Goal: Transaction & Acquisition: Book appointment/travel/reservation

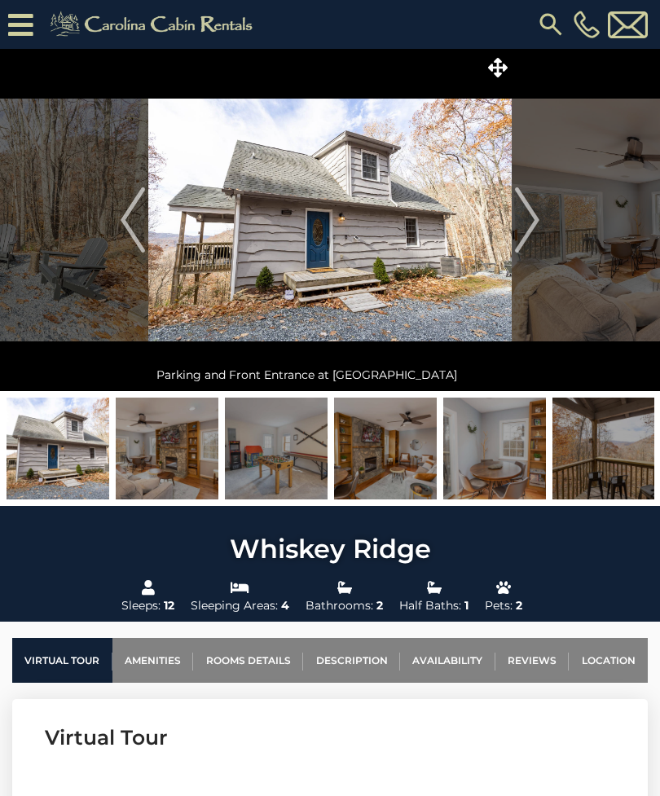
click at [526, 218] on img "Next" at bounding box center [527, 219] width 24 height 65
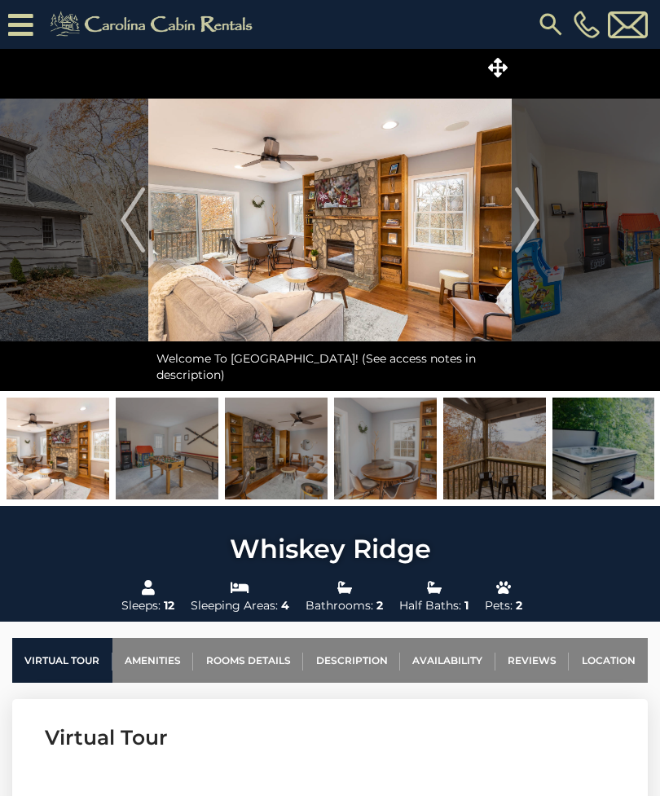
click at [535, 212] on img "Next" at bounding box center [527, 219] width 24 height 65
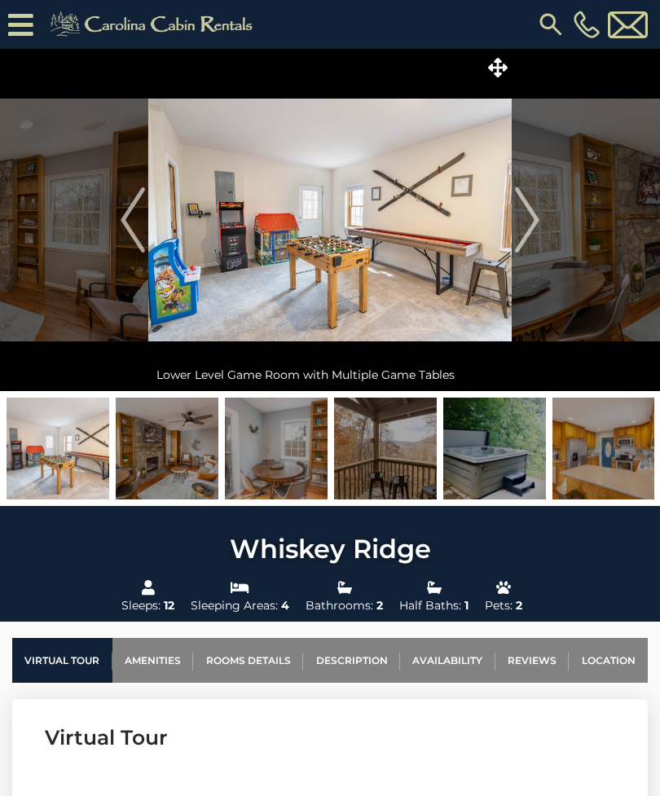
click at [535, 218] on img "Next" at bounding box center [527, 219] width 24 height 65
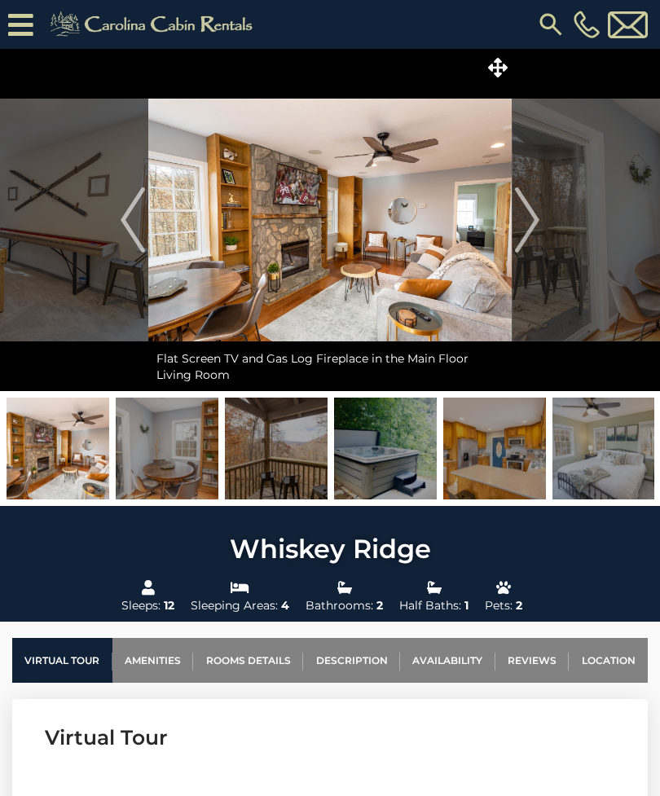
click at [535, 214] on img "Next" at bounding box center [527, 219] width 24 height 65
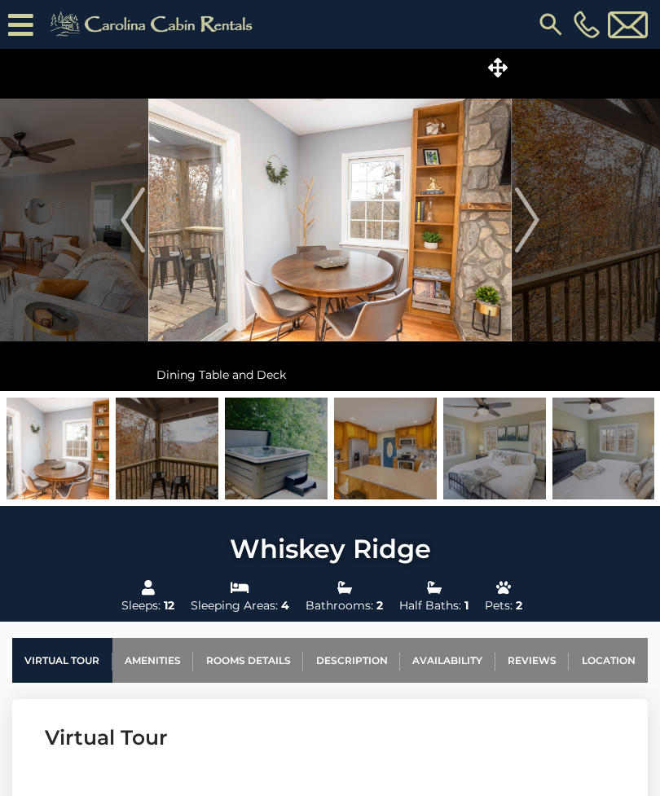
click at [531, 214] on img "Next" at bounding box center [527, 219] width 24 height 65
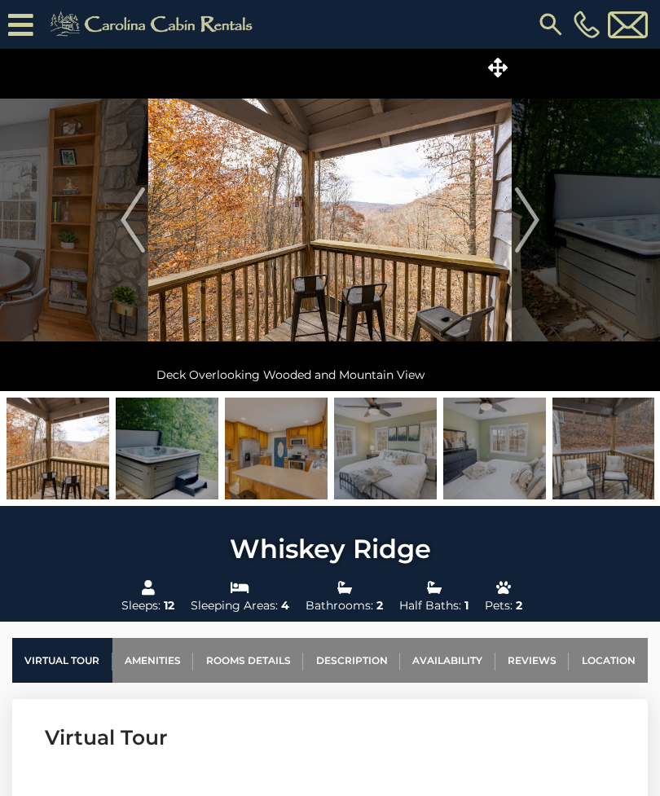
click at [531, 214] on img "Next" at bounding box center [527, 219] width 24 height 65
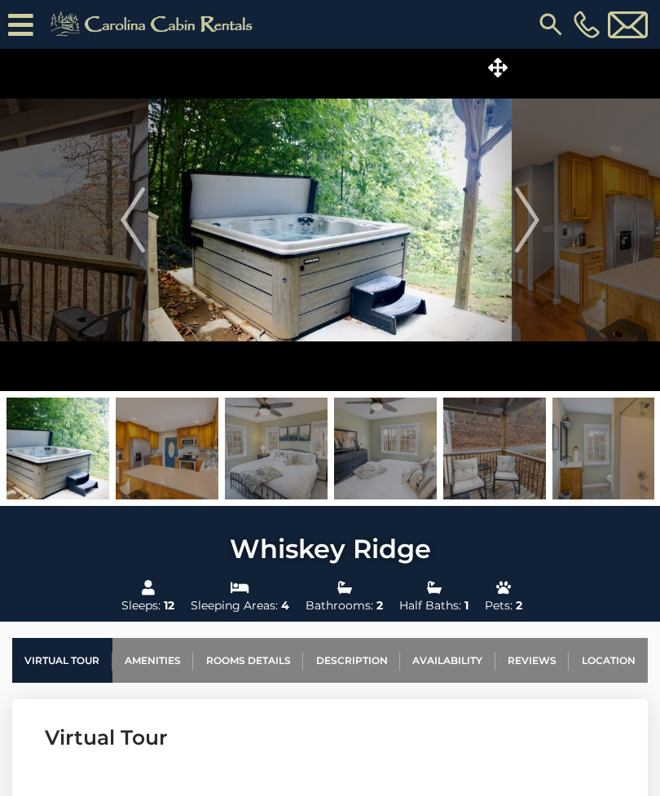
click at [531, 213] on img "Next" at bounding box center [527, 219] width 24 height 65
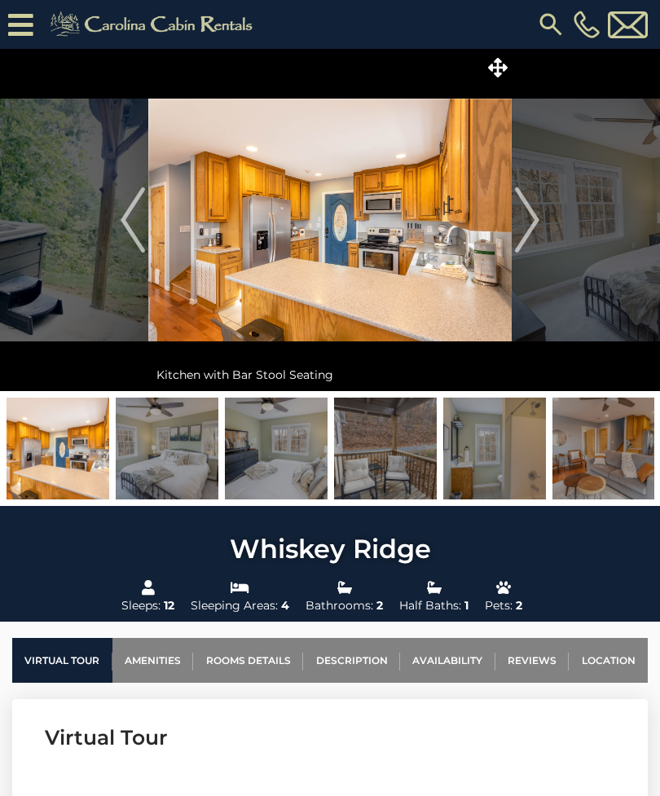
click at [533, 213] on img "Next" at bounding box center [527, 219] width 24 height 65
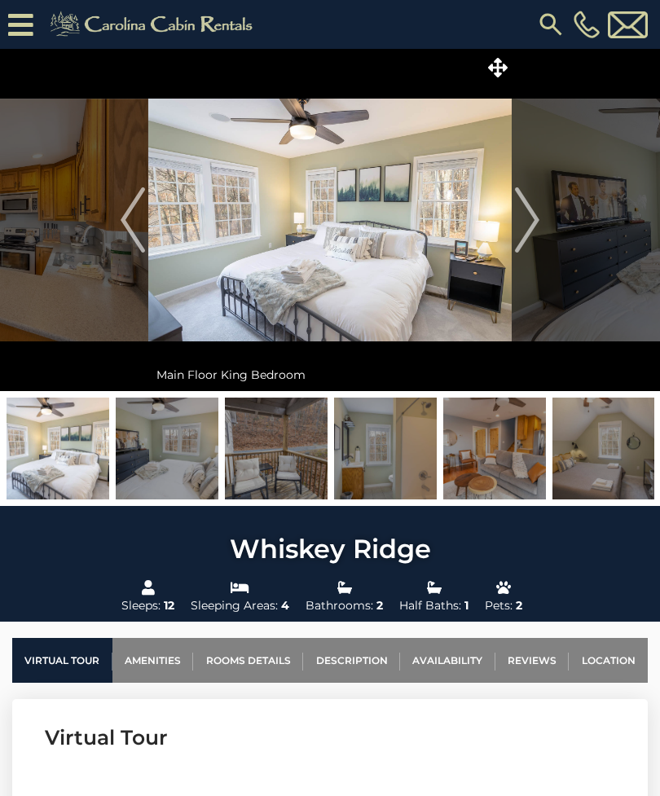
click at [528, 214] on img "Next" at bounding box center [527, 219] width 24 height 65
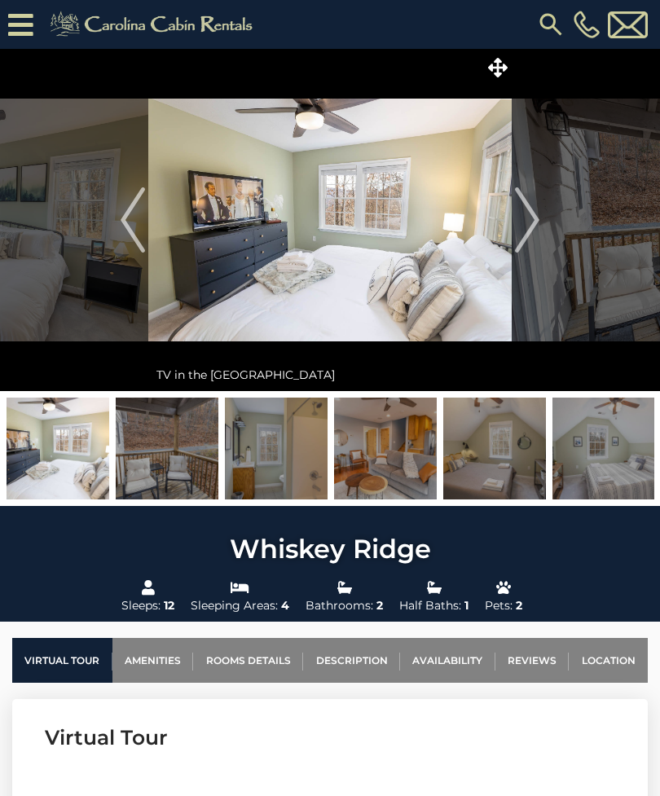
click at [526, 214] on img "Next" at bounding box center [527, 219] width 24 height 65
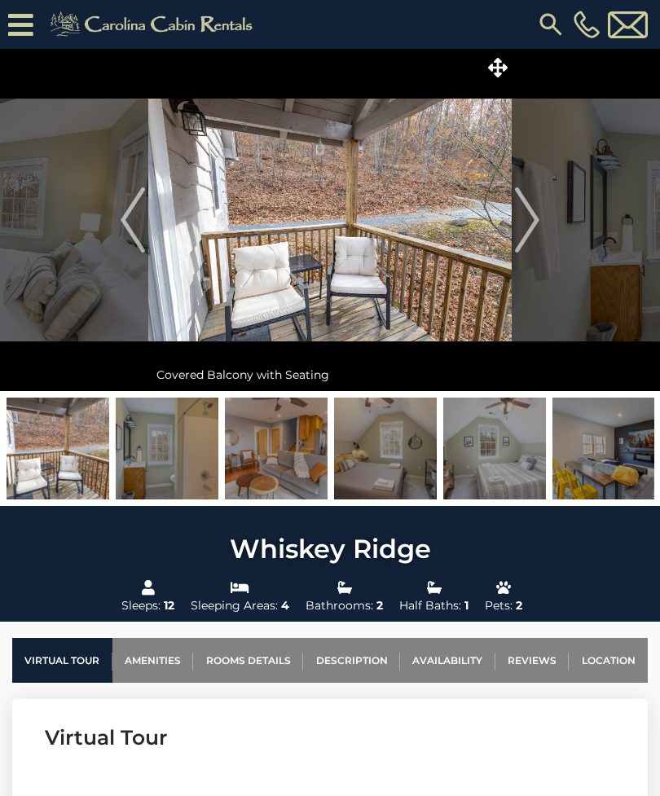
click at [529, 213] on img "Next" at bounding box center [527, 219] width 24 height 65
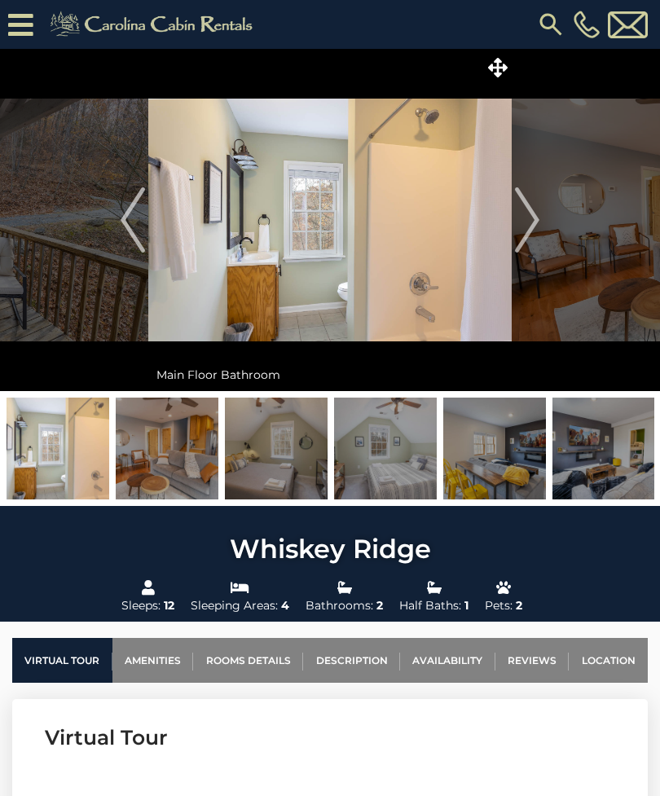
click at [530, 214] on img "Next" at bounding box center [527, 219] width 24 height 65
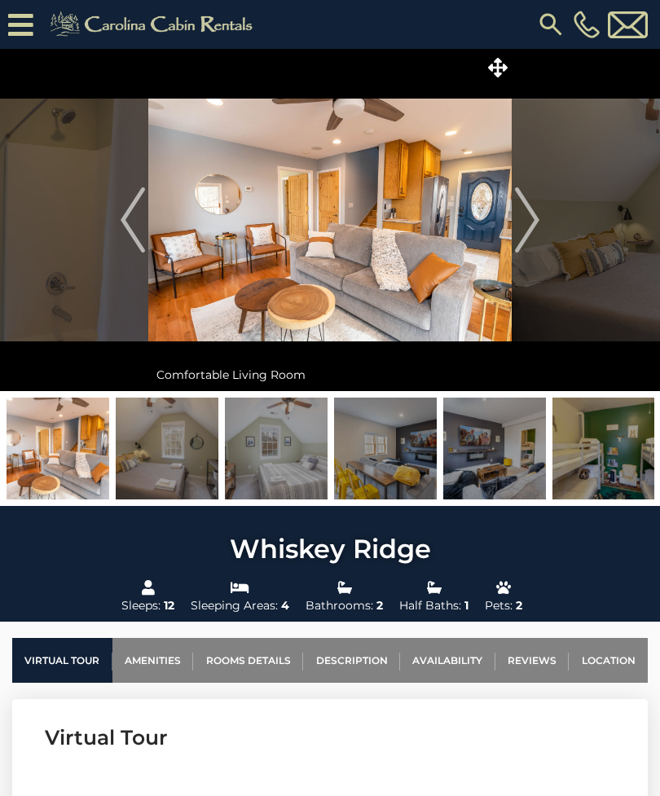
click at [527, 215] on img "Next" at bounding box center [527, 219] width 24 height 65
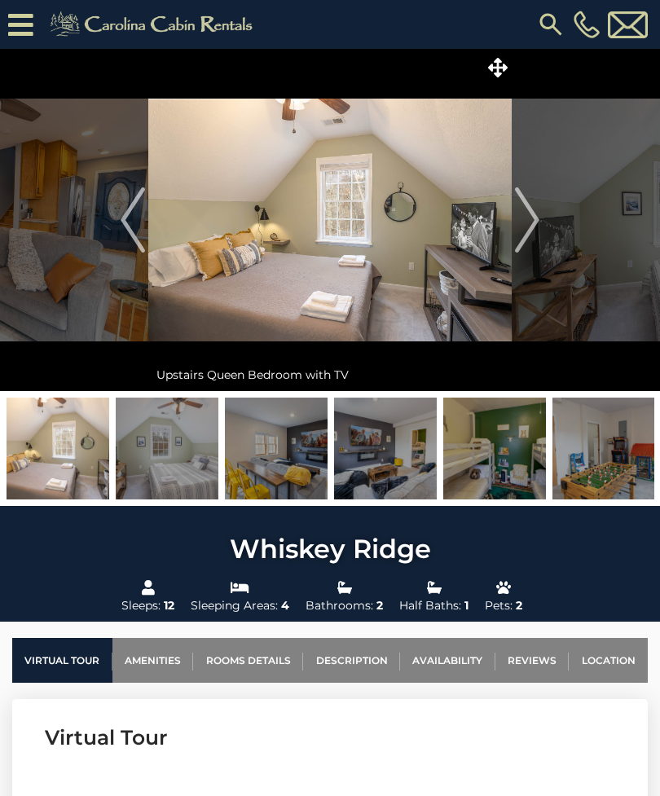
click at [523, 211] on img "Next" at bounding box center [527, 219] width 24 height 65
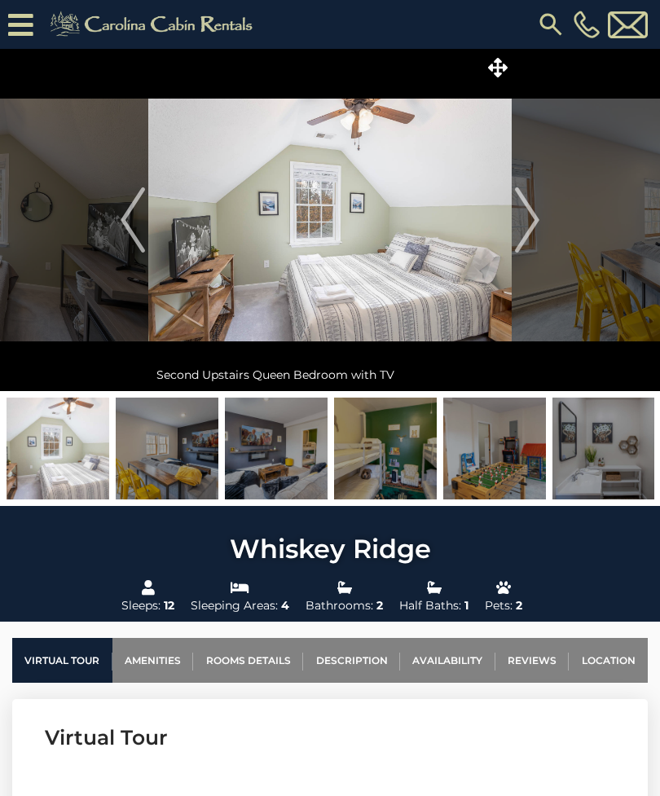
click at [518, 214] on img "Next" at bounding box center [527, 219] width 24 height 65
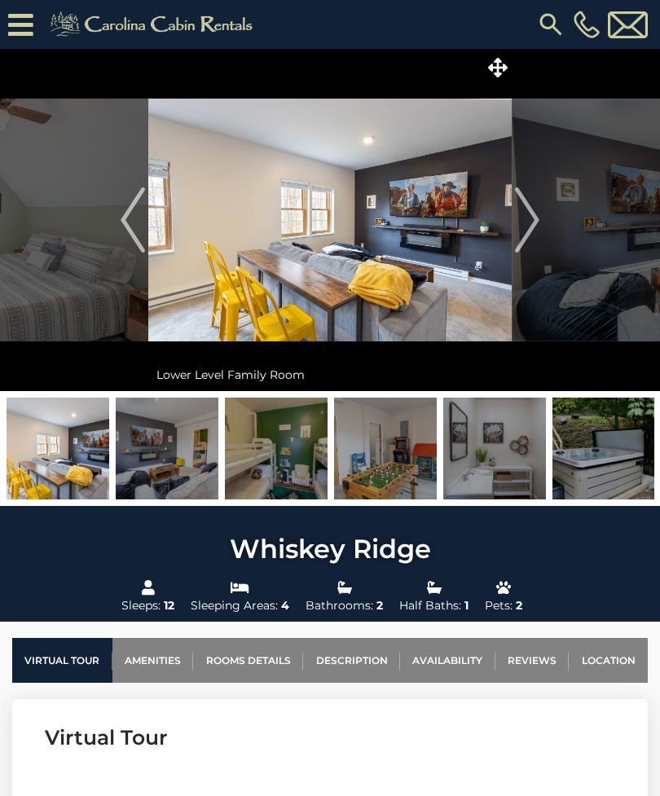
click at [519, 217] on img "Next" at bounding box center [527, 219] width 24 height 65
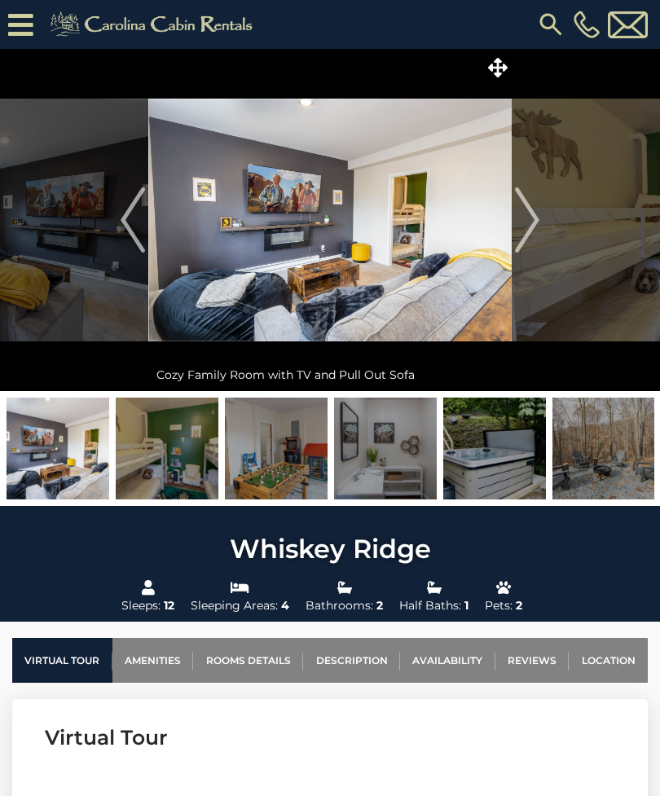
click at [524, 214] on img "Next" at bounding box center [527, 219] width 24 height 65
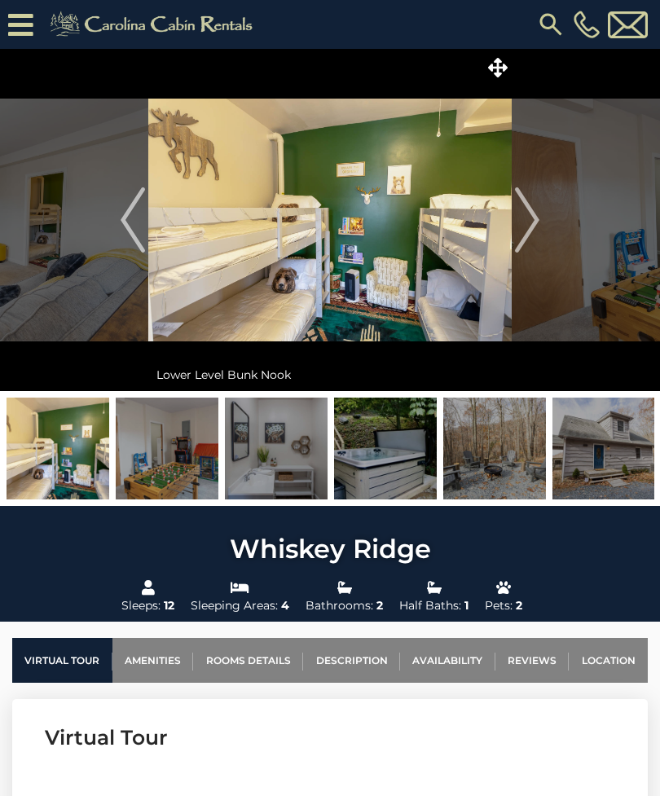
click at [524, 213] on img "Next" at bounding box center [527, 219] width 24 height 65
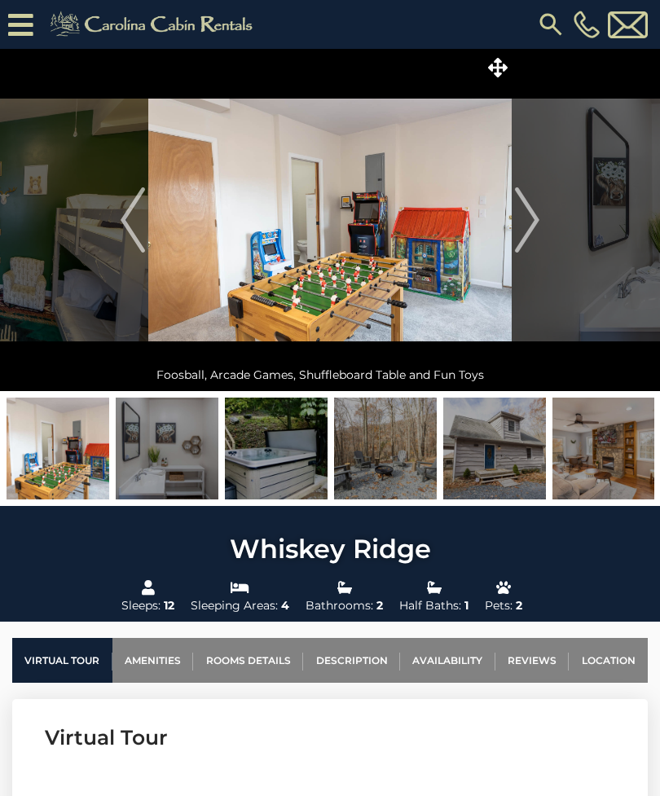
click at [528, 206] on img "Next" at bounding box center [527, 219] width 24 height 65
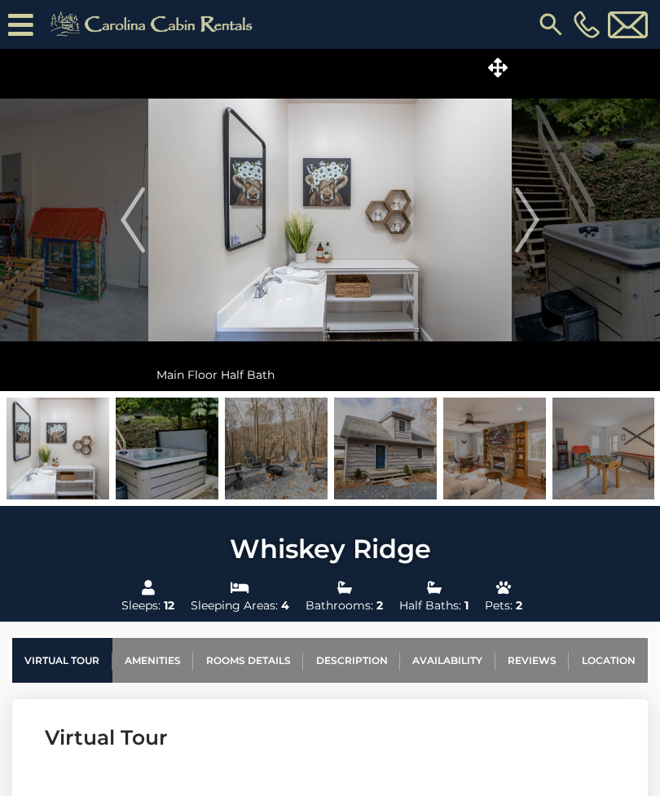
click at [526, 206] on img "Next" at bounding box center [527, 219] width 24 height 65
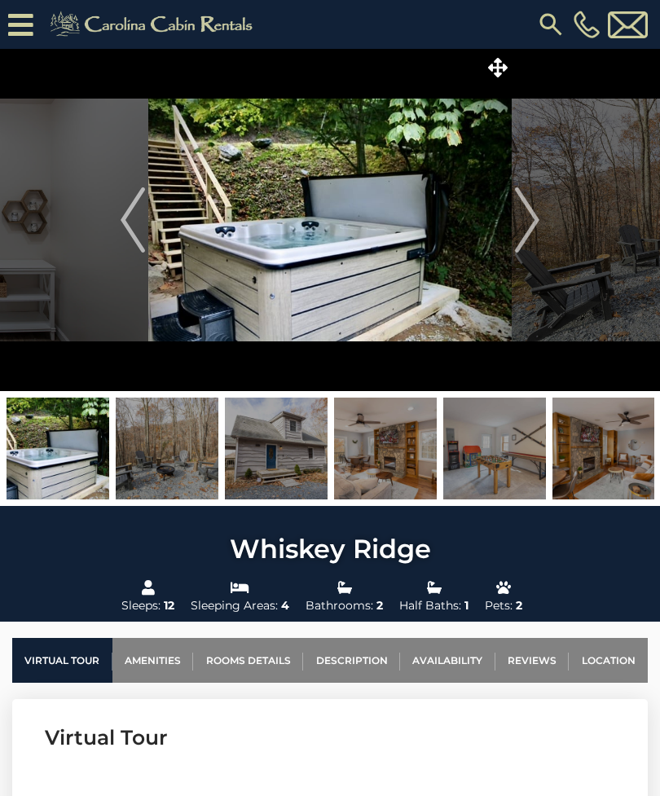
click at [525, 208] on img "Next" at bounding box center [527, 219] width 24 height 65
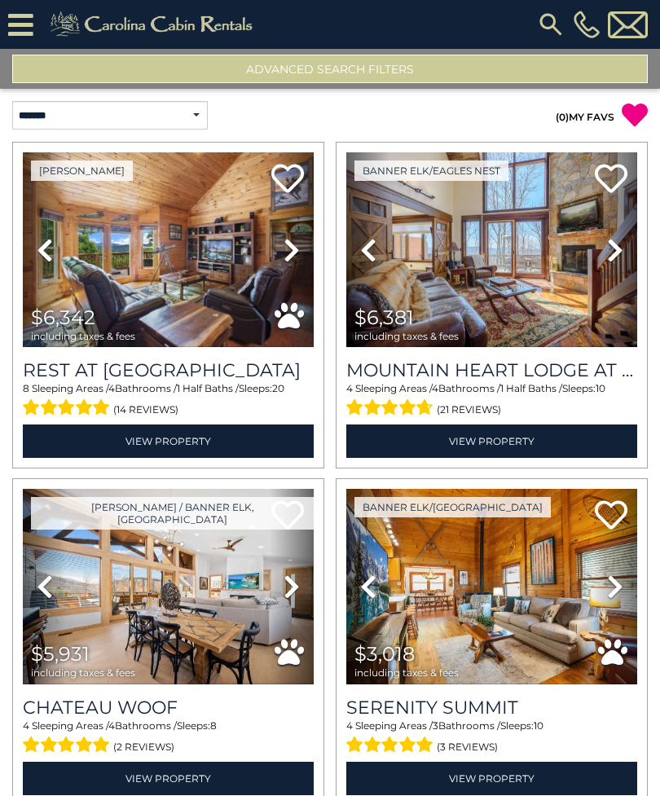
click at [261, 77] on button "Advanced Search Filters" at bounding box center [330, 69] width 636 height 29
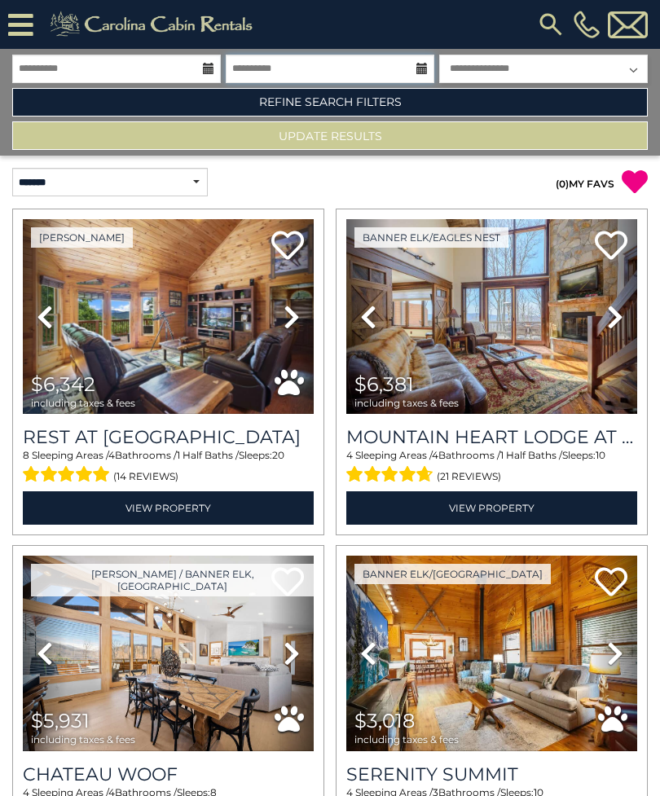
click at [255, 75] on input "**********" at bounding box center [330, 69] width 209 height 29
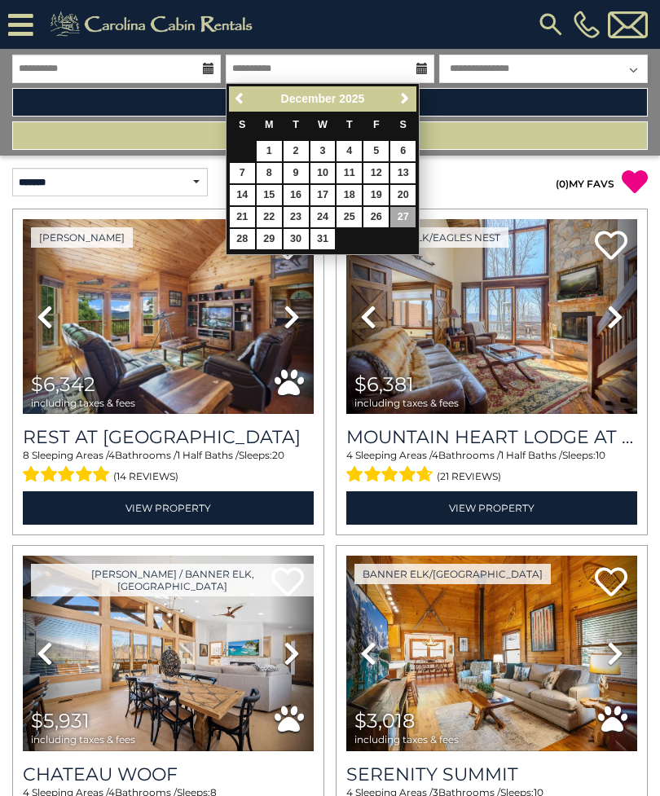
click at [123, 121] on button "Update Results" at bounding box center [330, 135] width 636 height 29
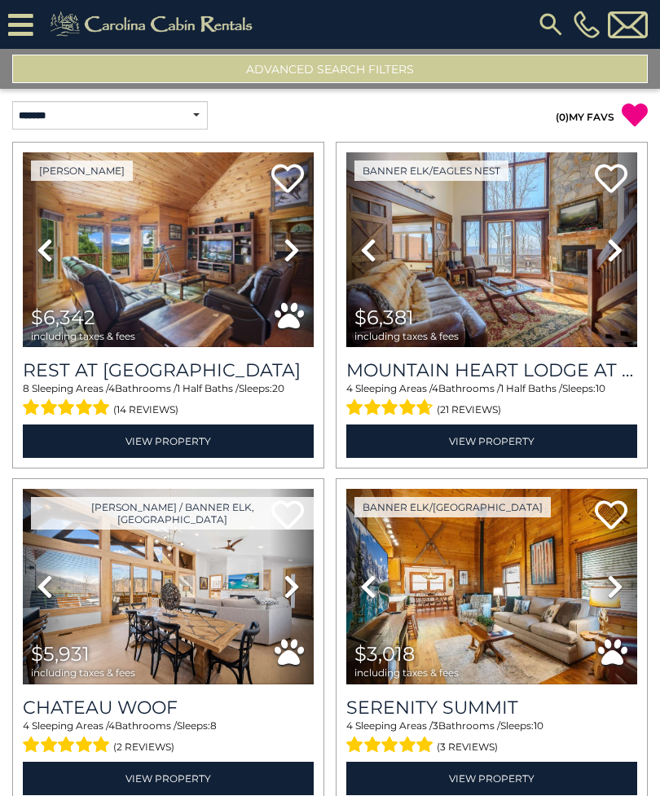
click at [104, 65] on button "Advanced Search Filters" at bounding box center [330, 69] width 636 height 29
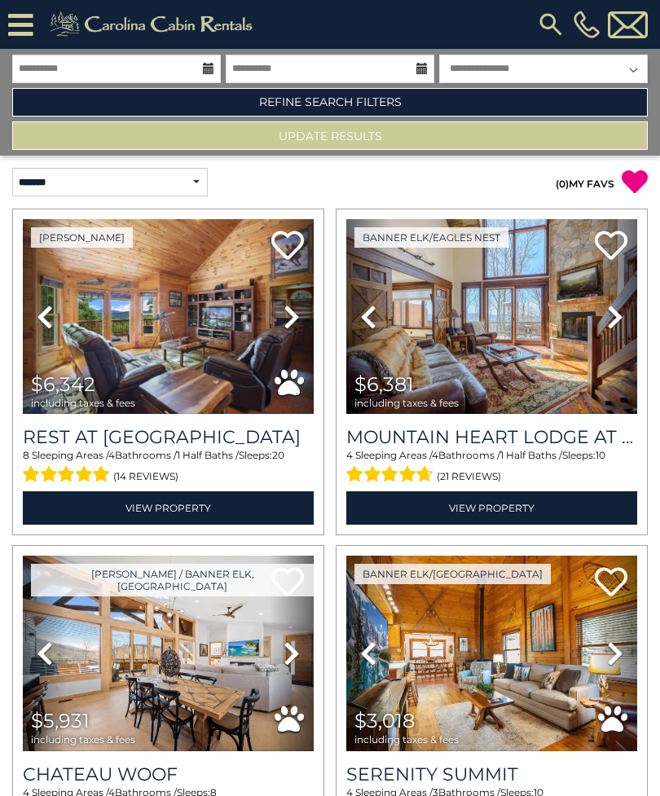
click at [143, 133] on button "Update Results" at bounding box center [330, 135] width 636 height 29
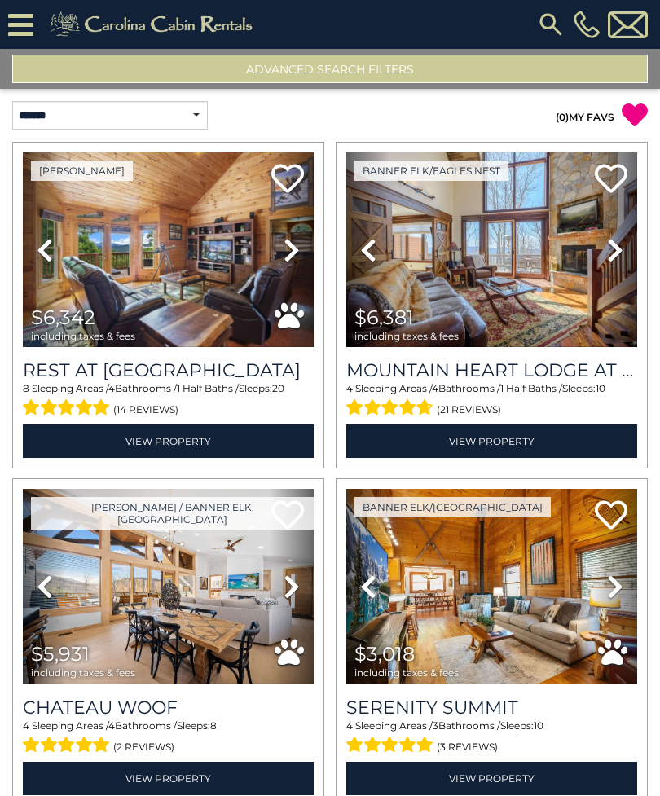
click at [113, 70] on button "Advanced Search Filters" at bounding box center [330, 69] width 636 height 29
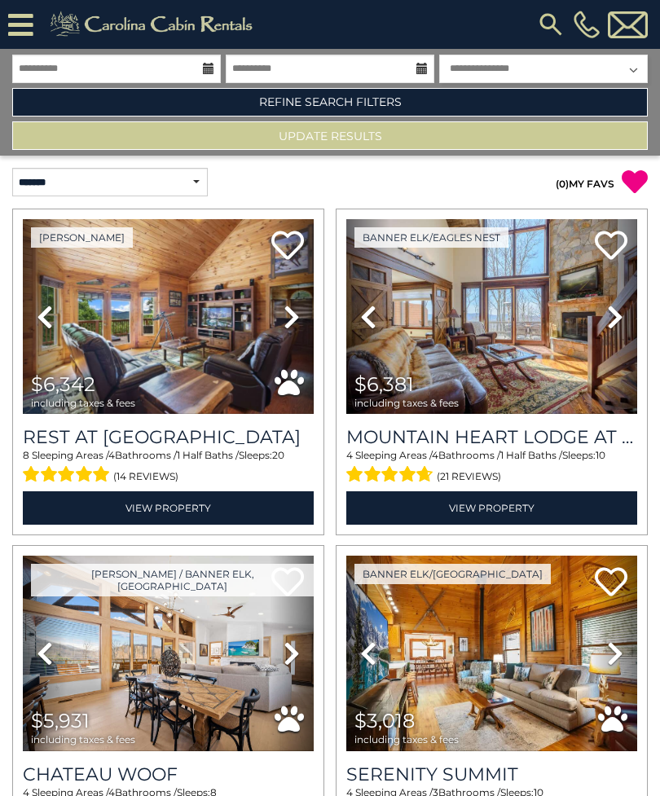
click at [296, 97] on link "Refine Search Filters" at bounding box center [330, 102] width 636 height 29
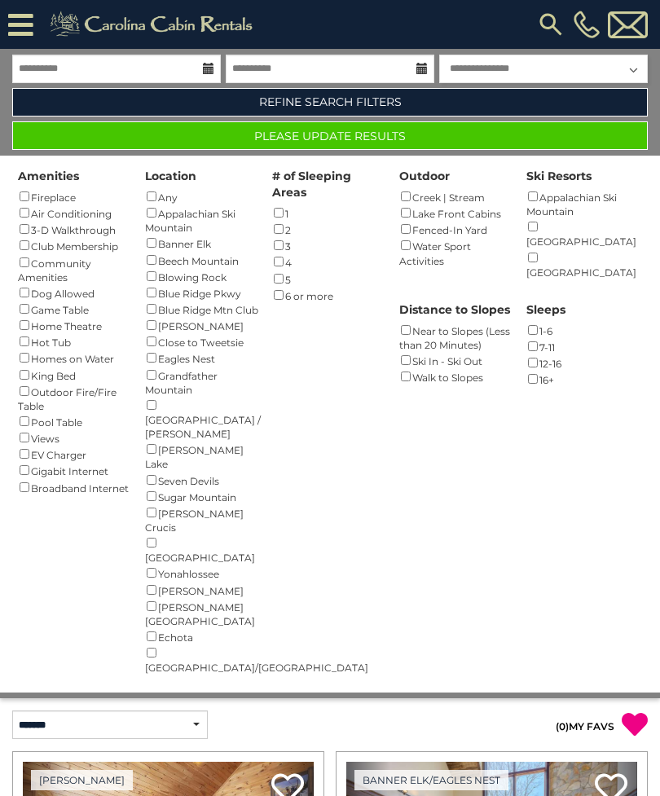
click at [209, 138] on button "Please Update Results" at bounding box center [330, 135] width 636 height 29
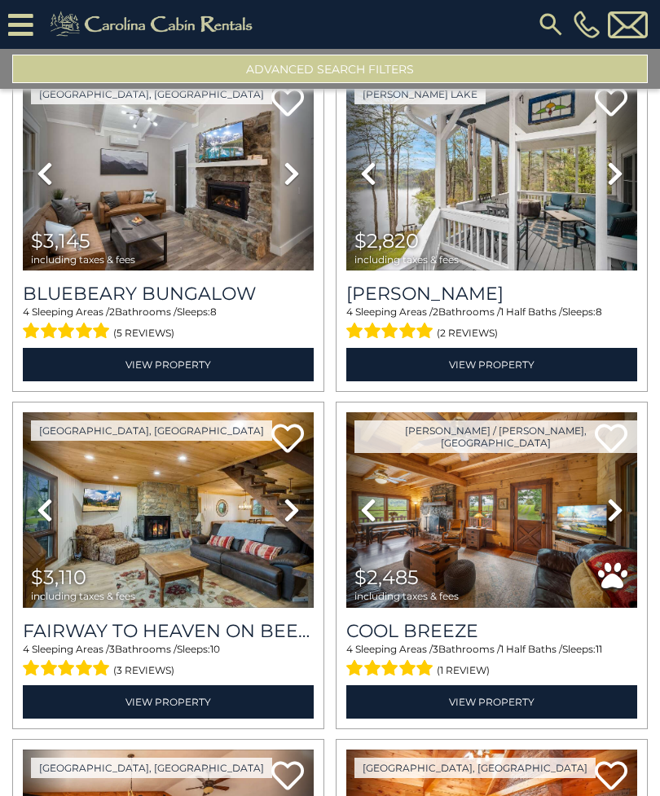
scroll to position [752, 0]
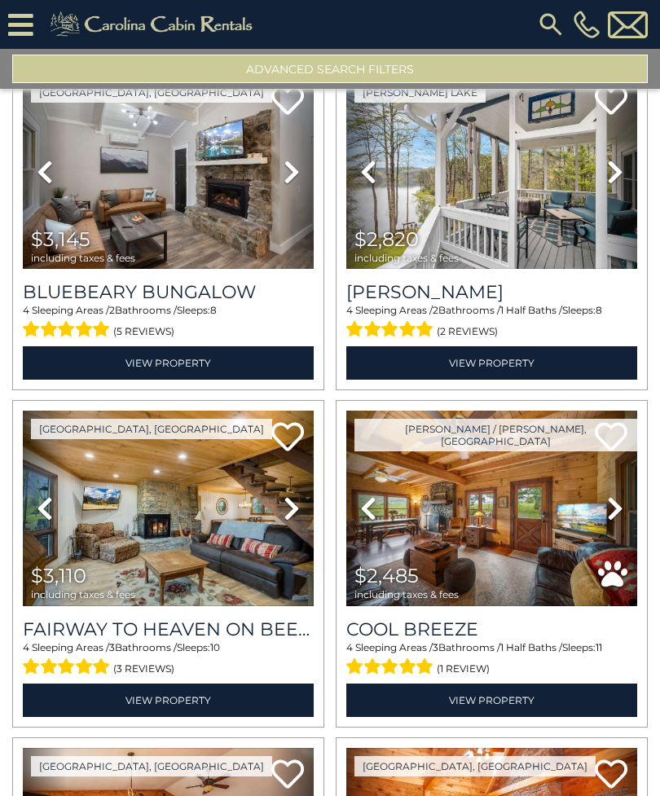
click at [620, 511] on icon at bounding box center [615, 508] width 16 height 26
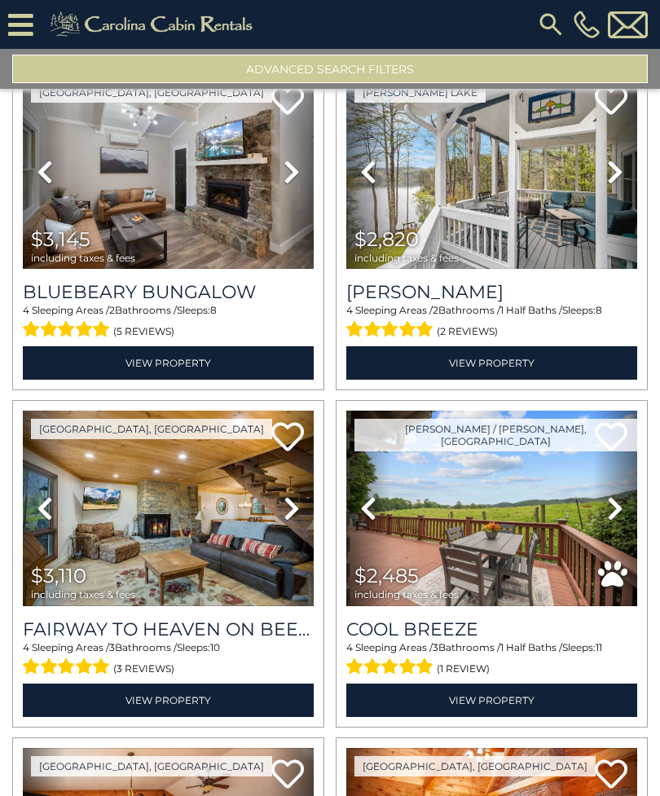
click at [614, 519] on icon at bounding box center [615, 508] width 16 height 26
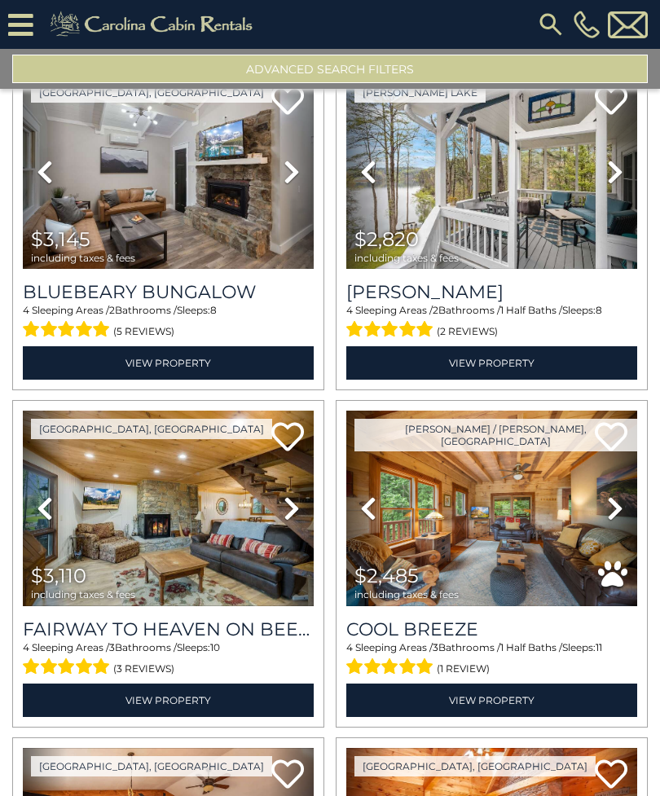
click at [612, 518] on icon at bounding box center [615, 508] width 16 height 26
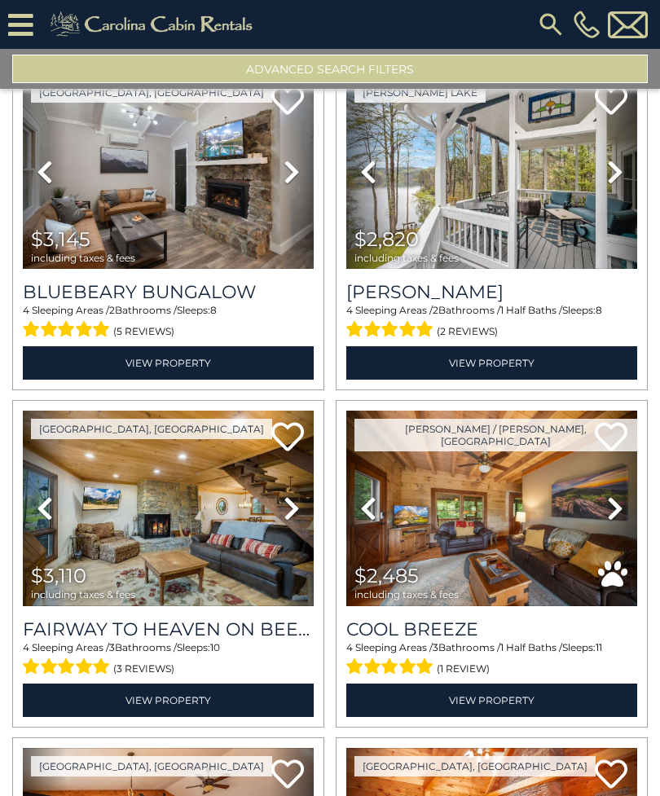
click at [614, 516] on icon at bounding box center [615, 508] width 16 height 26
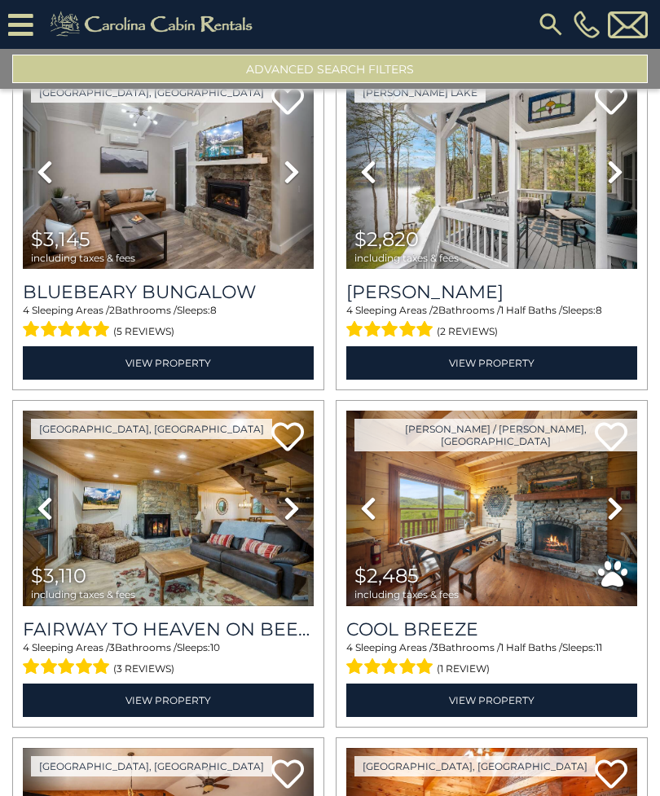
click at [616, 517] on icon at bounding box center [615, 508] width 16 height 26
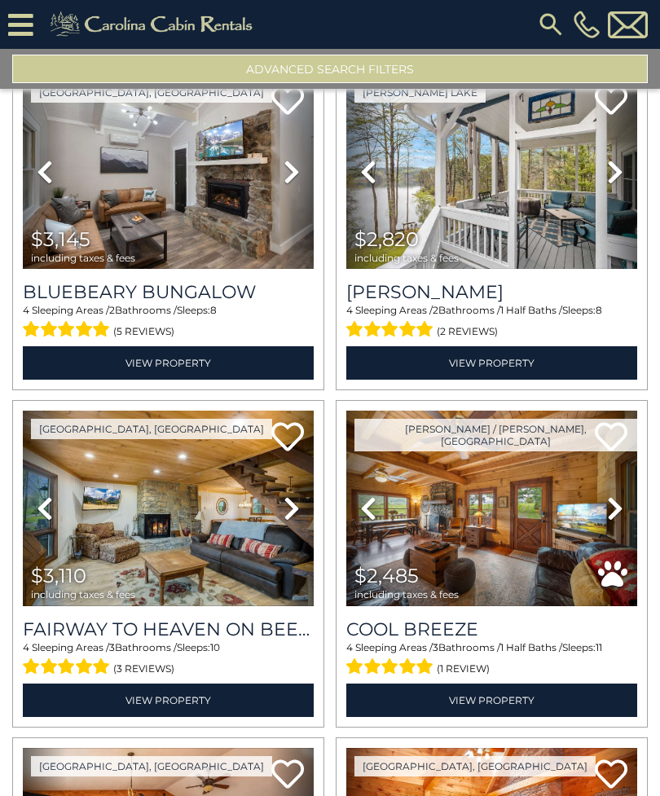
click at [623, 513] on icon at bounding box center [615, 508] width 16 height 26
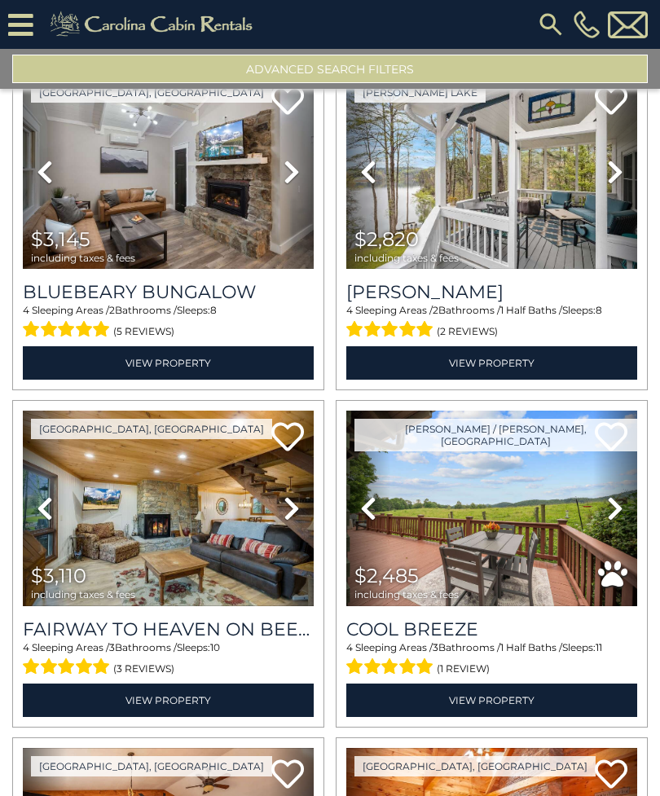
click at [562, 702] on link "View Property" at bounding box center [491, 700] width 291 height 33
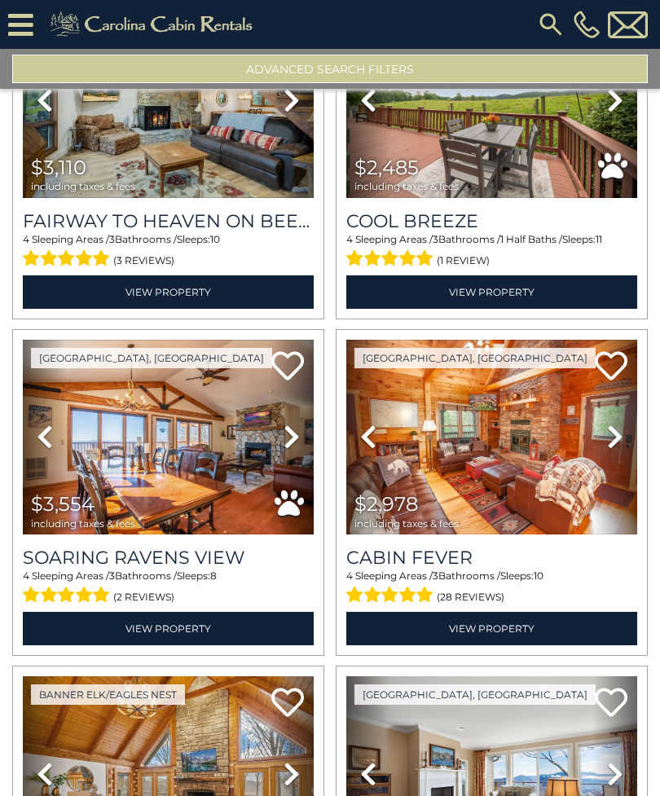
scroll to position [1161, 0]
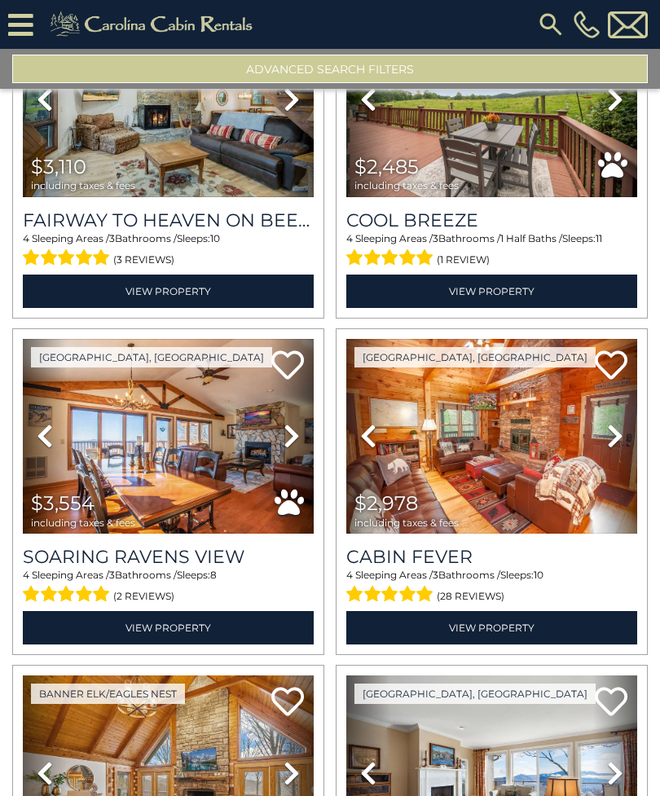
click at [619, 430] on icon at bounding box center [615, 436] width 16 height 26
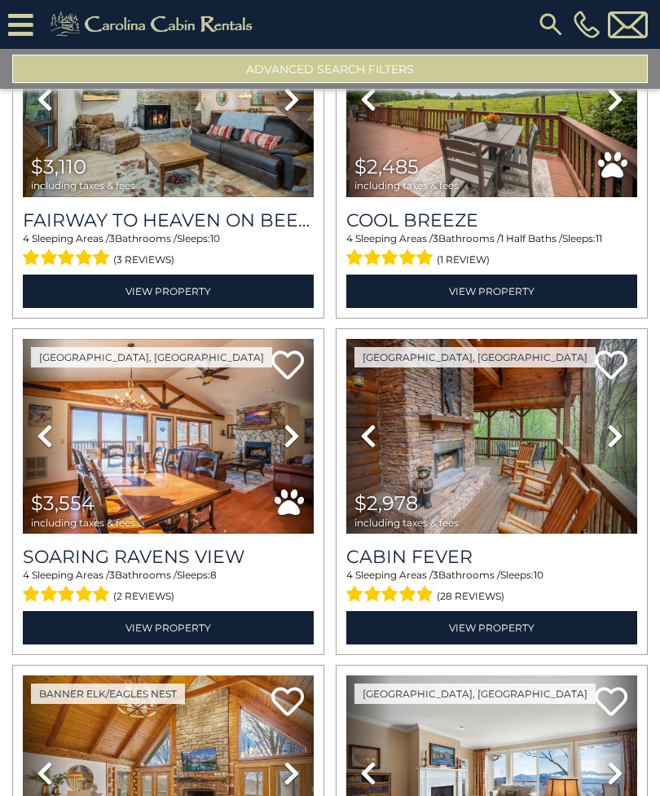
click at [614, 433] on icon at bounding box center [615, 436] width 16 height 26
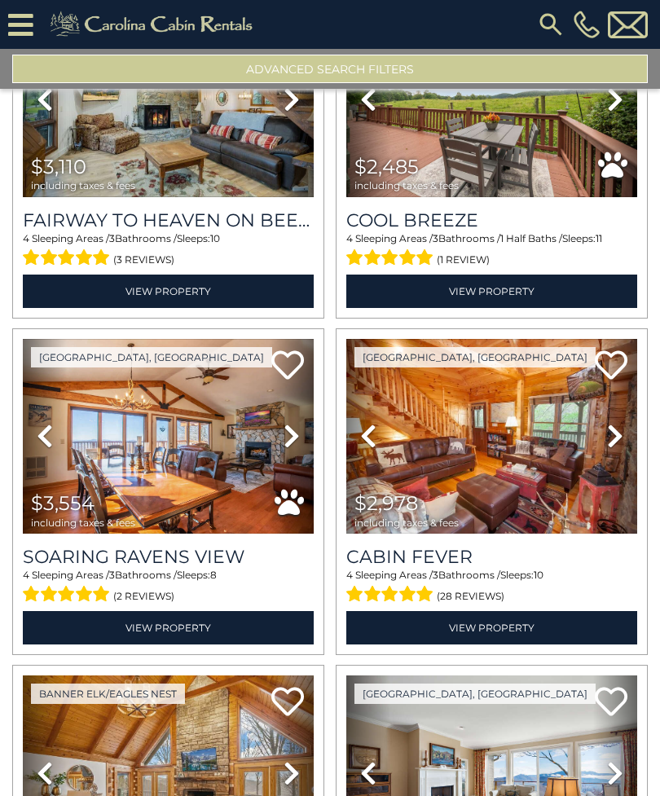
click at [618, 426] on icon at bounding box center [615, 436] width 16 height 26
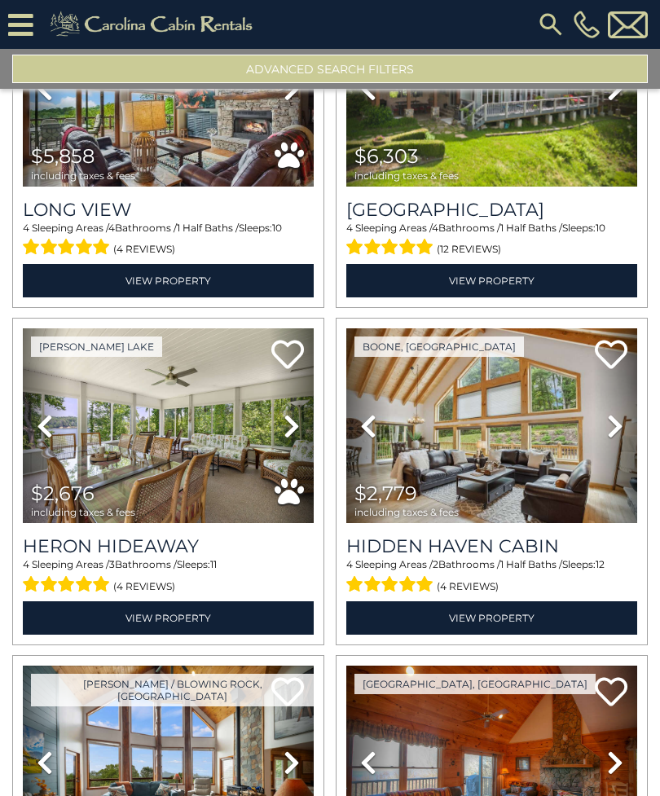
scroll to position [2183, 0]
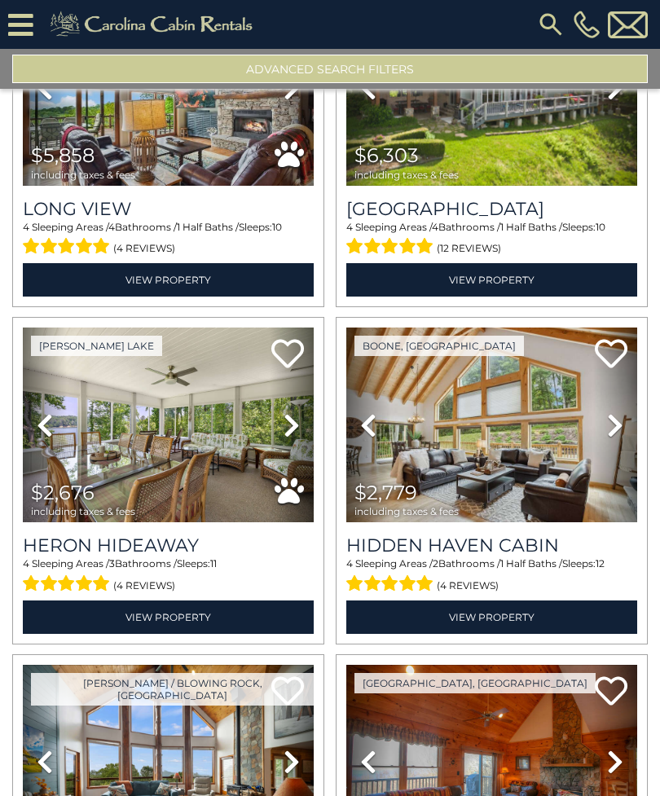
click at [614, 420] on icon at bounding box center [615, 425] width 16 height 26
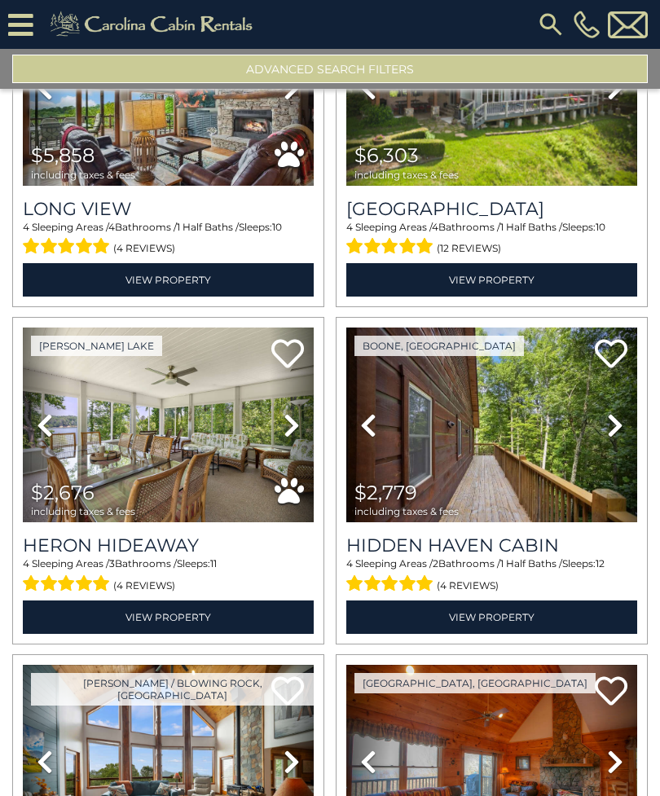
click at [614, 418] on icon at bounding box center [615, 425] width 16 height 26
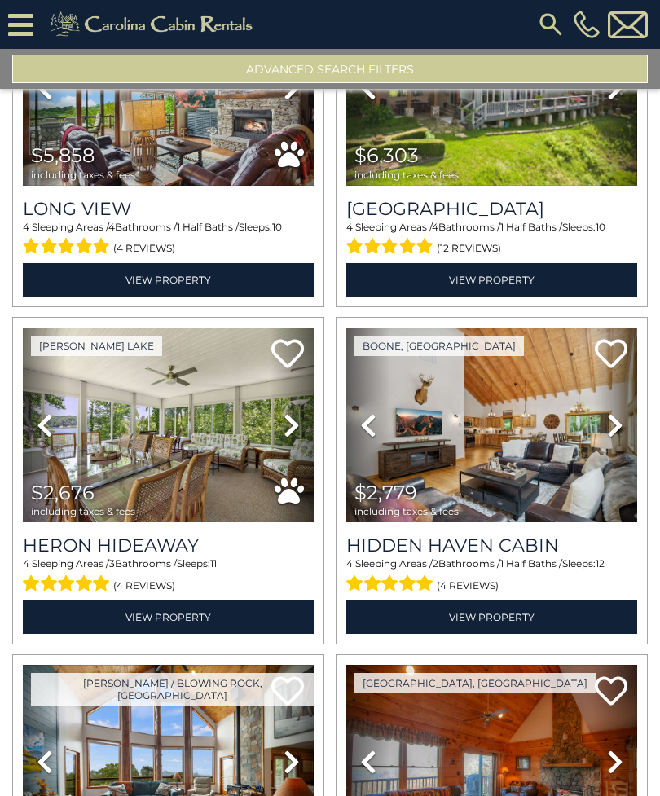
click at [615, 418] on icon at bounding box center [615, 425] width 16 height 26
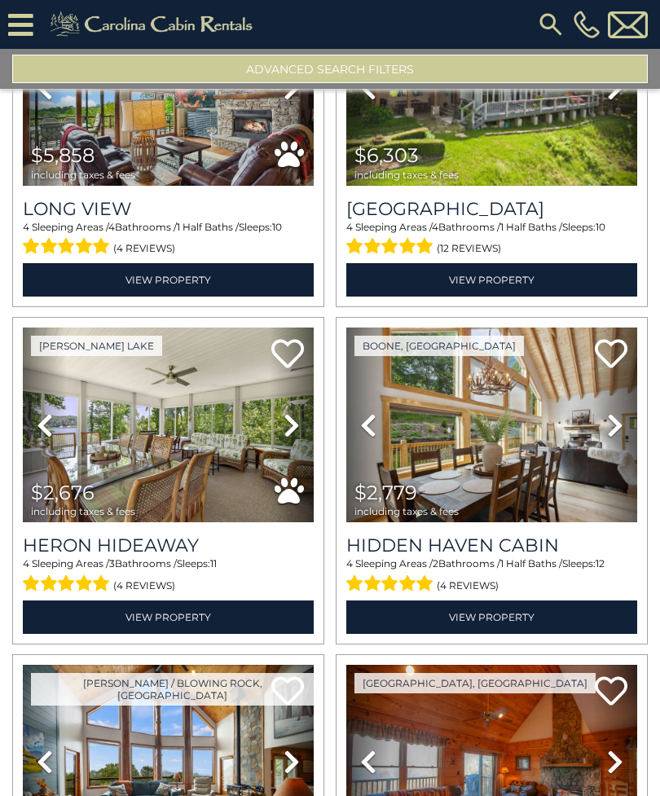
click at [614, 418] on icon at bounding box center [615, 425] width 16 height 26
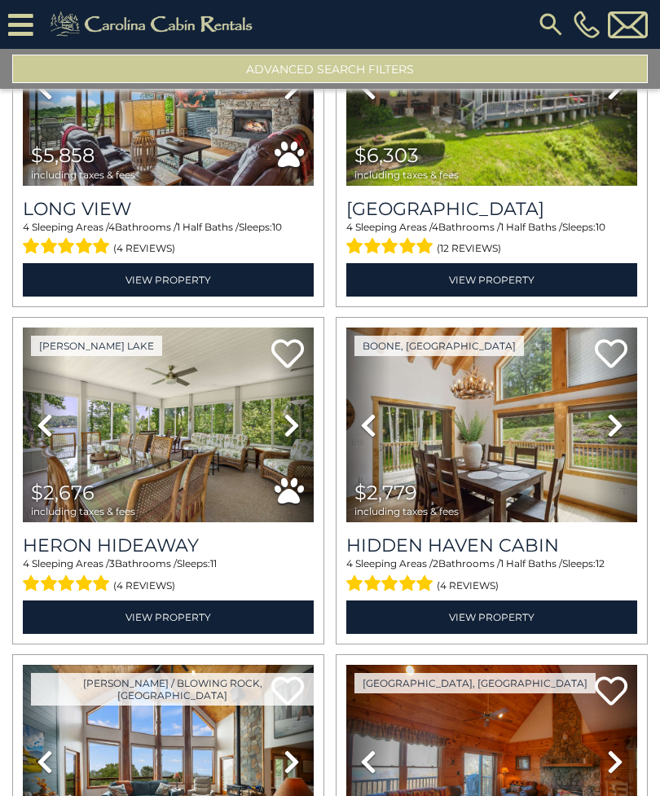
click at [553, 614] on link "View Property" at bounding box center [491, 617] width 291 height 33
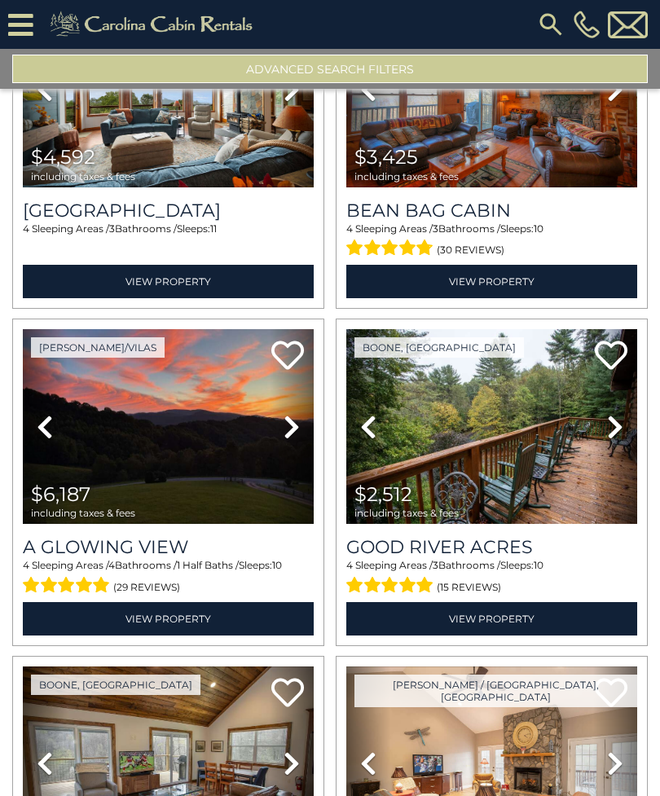
scroll to position [2874, 0]
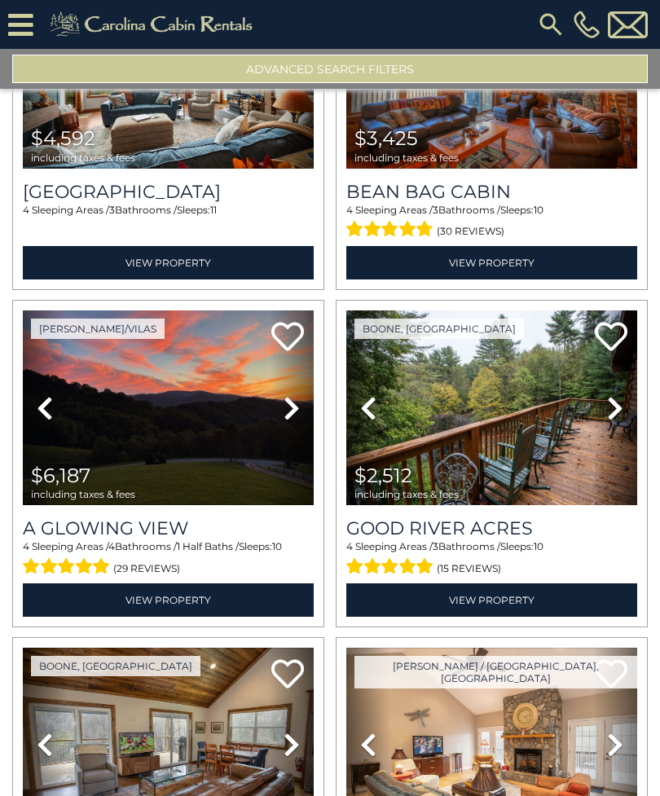
click at [629, 416] on link "Next" at bounding box center [615, 407] width 44 height 195
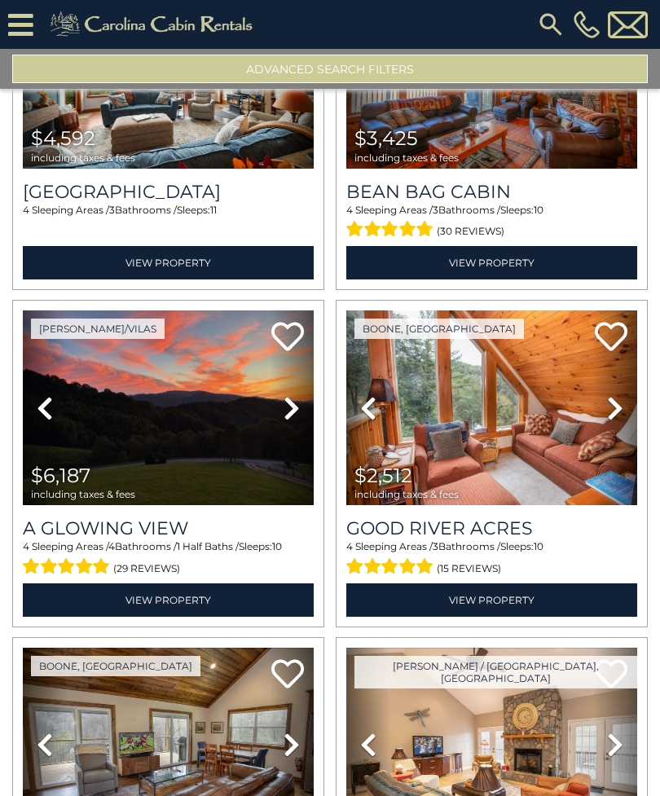
click at [619, 410] on icon at bounding box center [615, 408] width 16 height 26
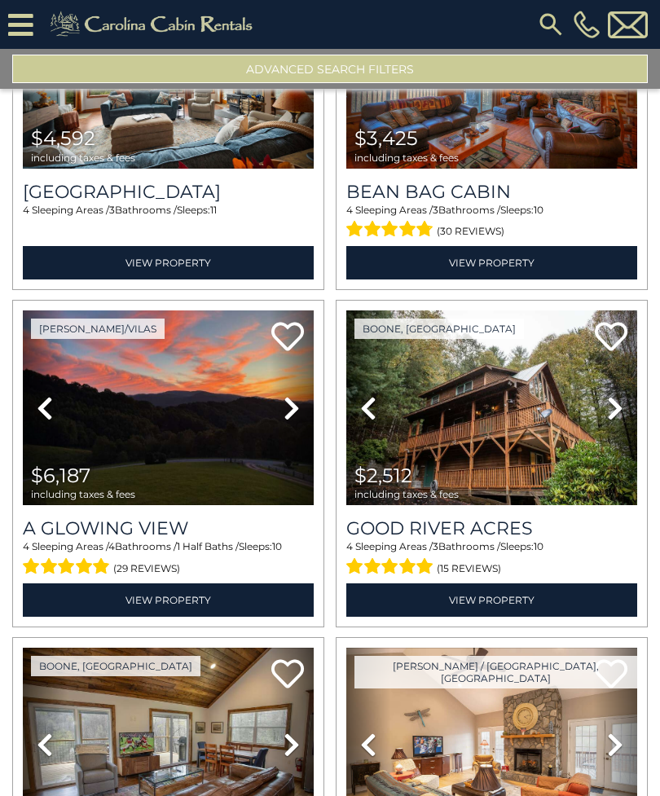
click at [624, 407] on link "Next" at bounding box center [615, 407] width 44 height 195
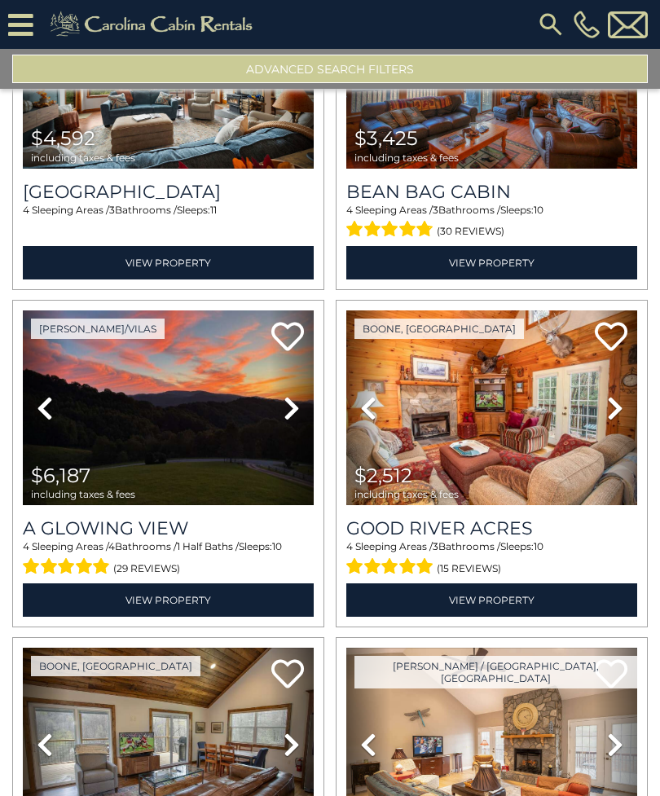
click at [619, 409] on icon at bounding box center [615, 408] width 16 height 26
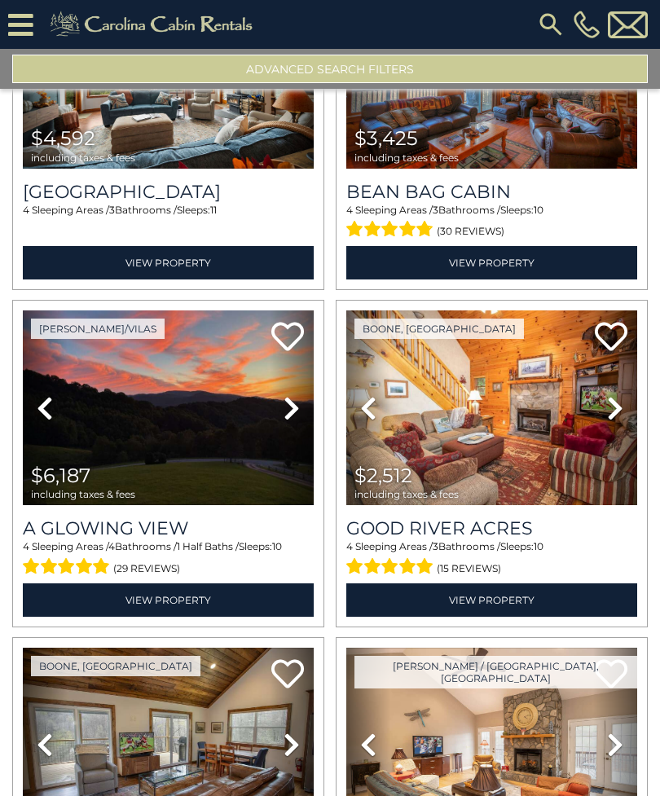
click at [626, 407] on link "Next" at bounding box center [615, 407] width 44 height 195
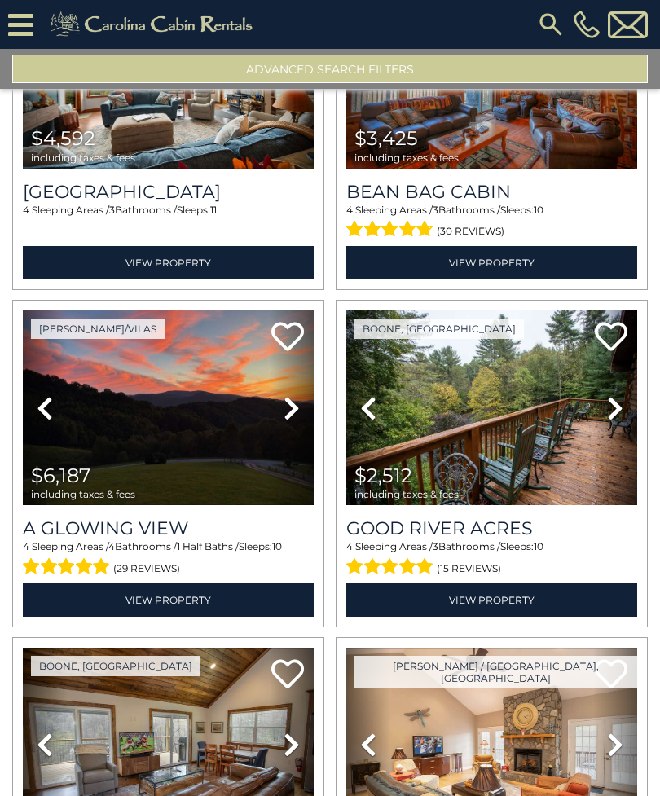
click at [629, 402] on link "Next" at bounding box center [615, 407] width 44 height 195
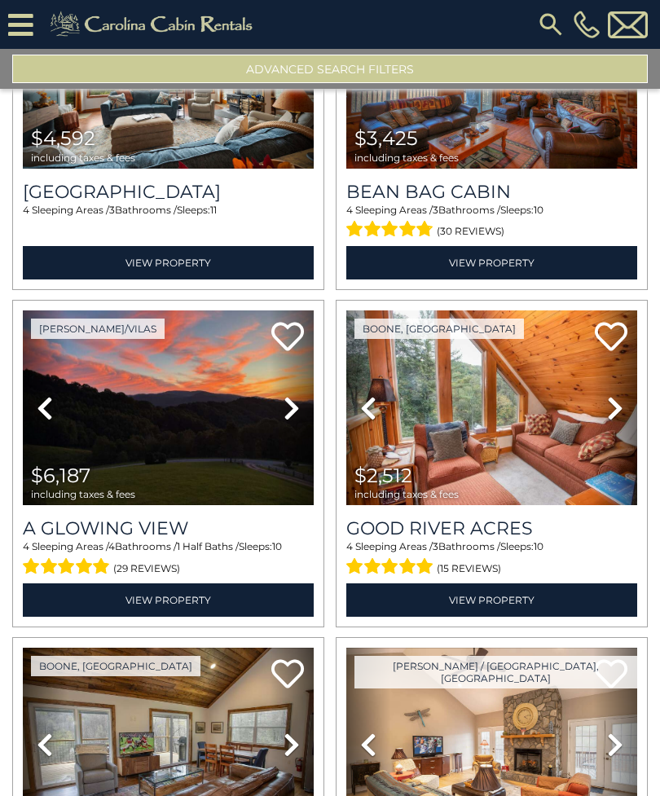
click at [559, 600] on link "View Property" at bounding box center [491, 599] width 291 height 33
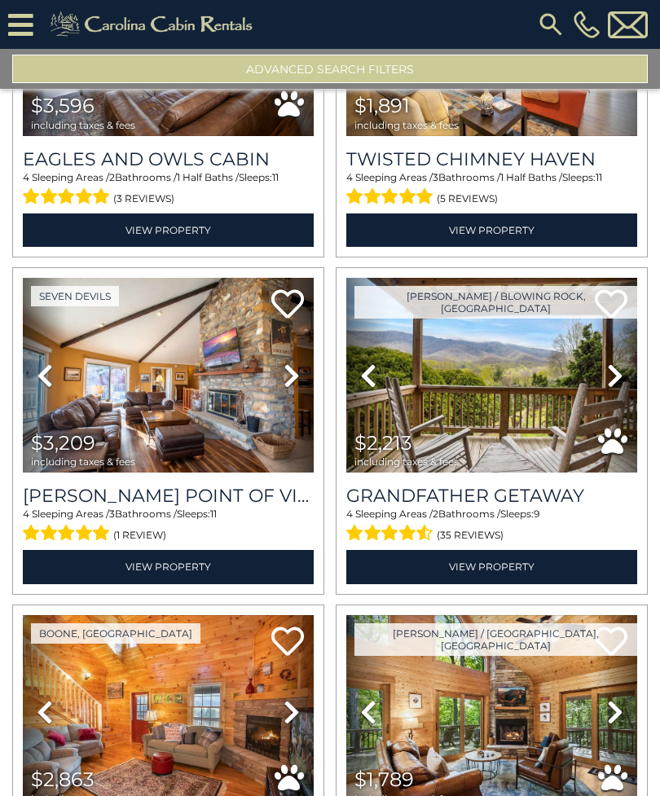
scroll to position [3582, 0]
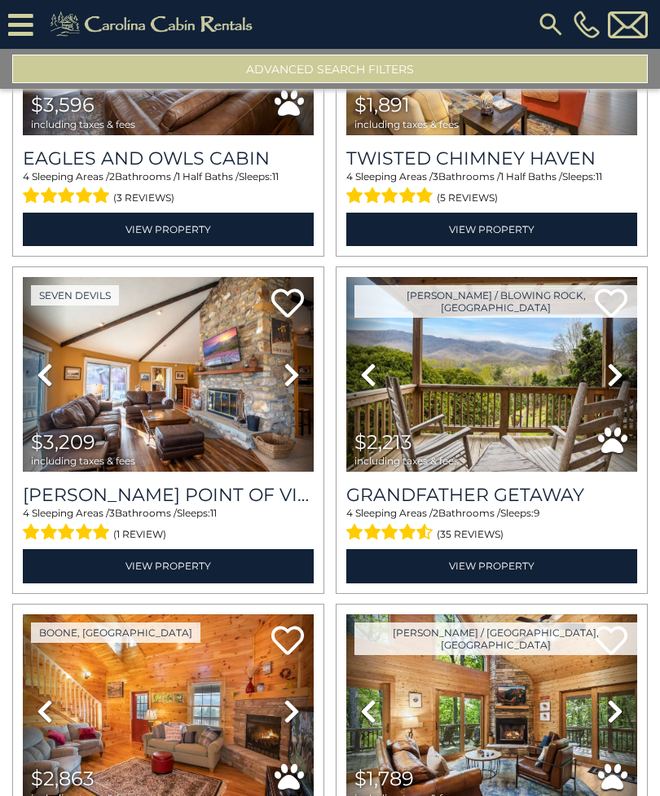
click at [37, 380] on icon at bounding box center [45, 375] width 16 height 26
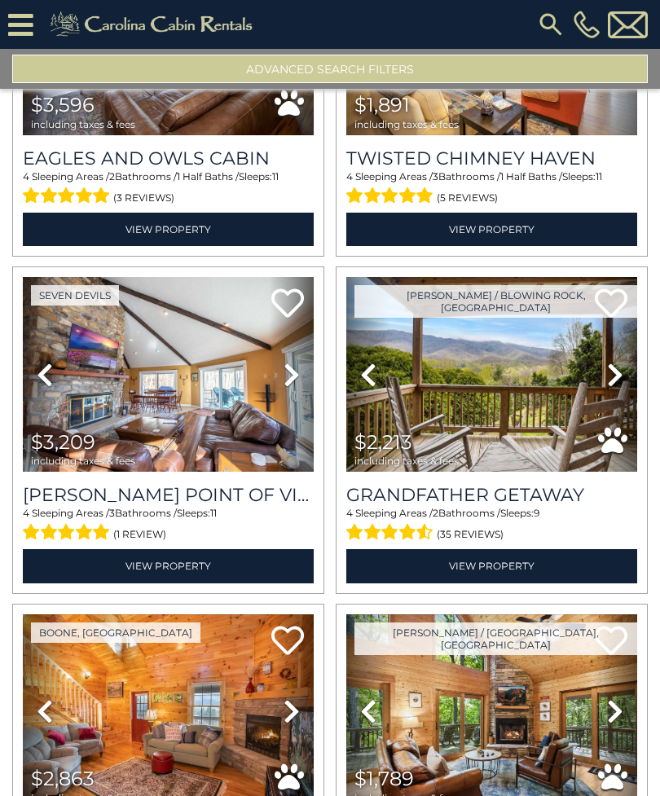
click at [286, 374] on icon at bounding box center [292, 375] width 16 height 26
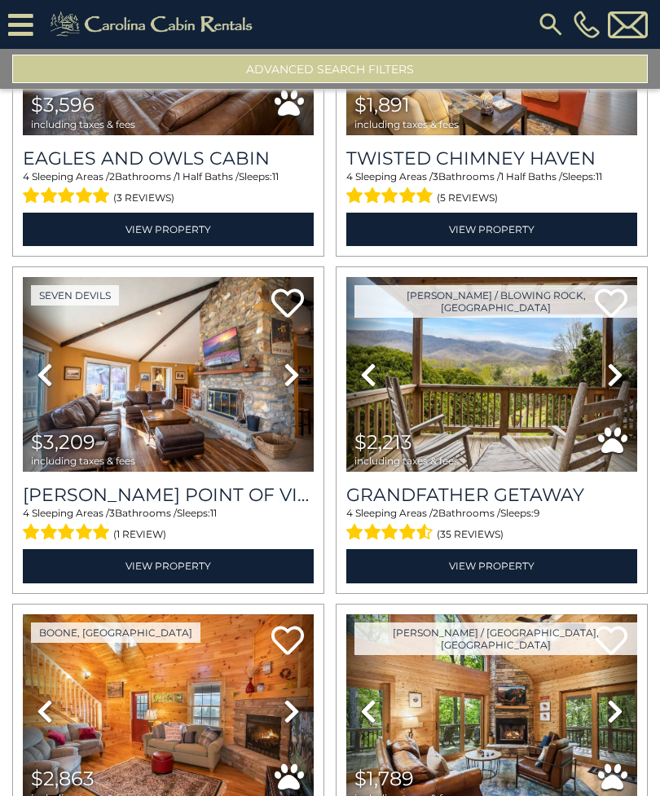
click at [296, 376] on icon at bounding box center [292, 375] width 16 height 26
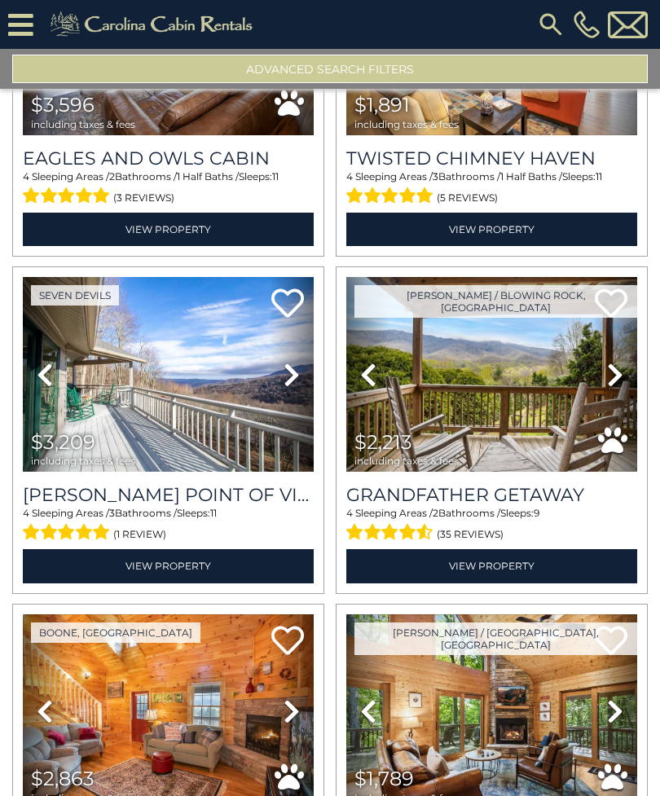
click at [293, 375] on icon at bounding box center [292, 375] width 16 height 26
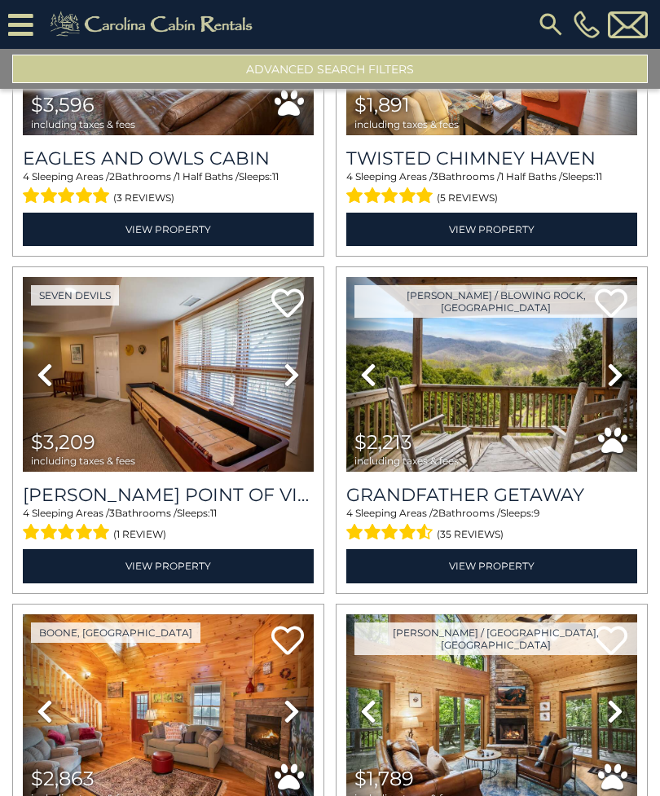
click at [301, 372] on link "Next" at bounding box center [292, 374] width 44 height 195
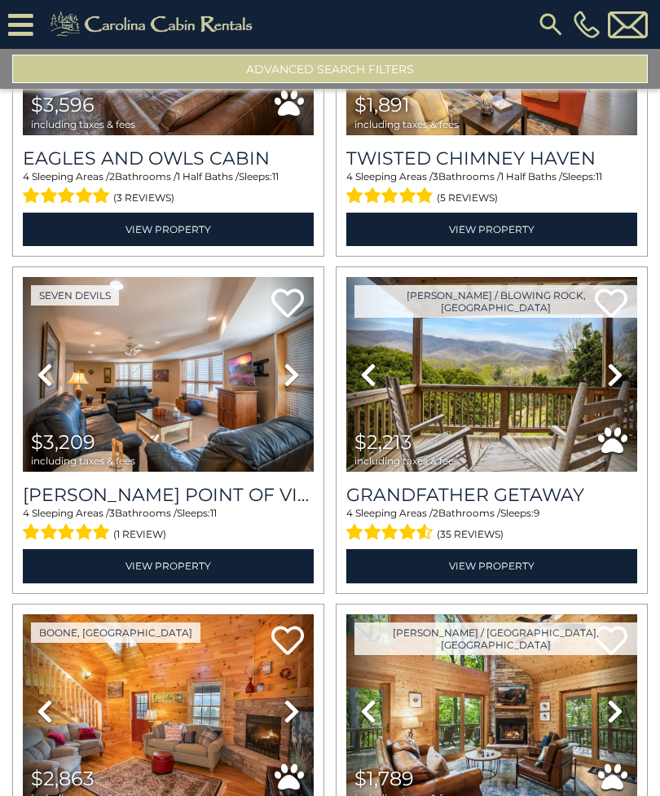
click at [302, 374] on link "Next" at bounding box center [292, 374] width 44 height 195
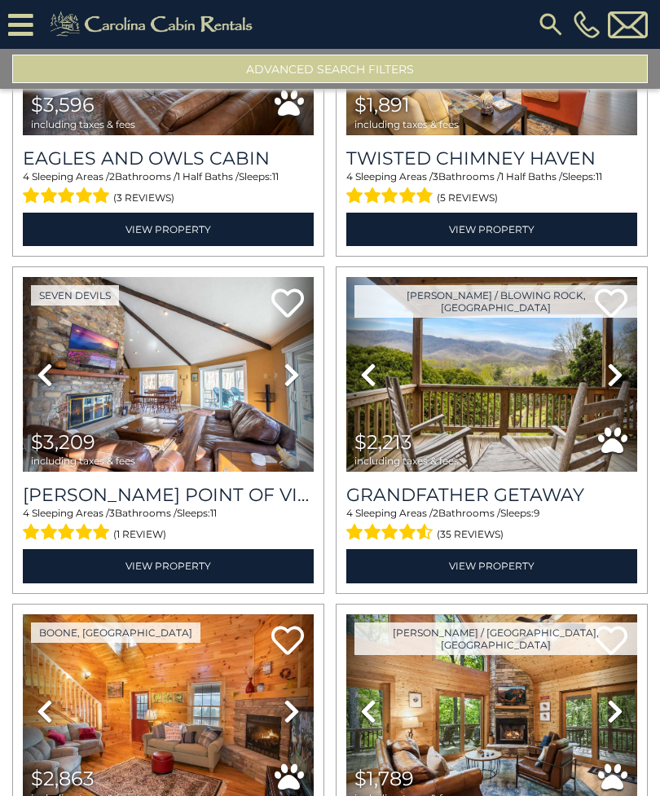
click at [306, 375] on link "Next" at bounding box center [292, 374] width 44 height 195
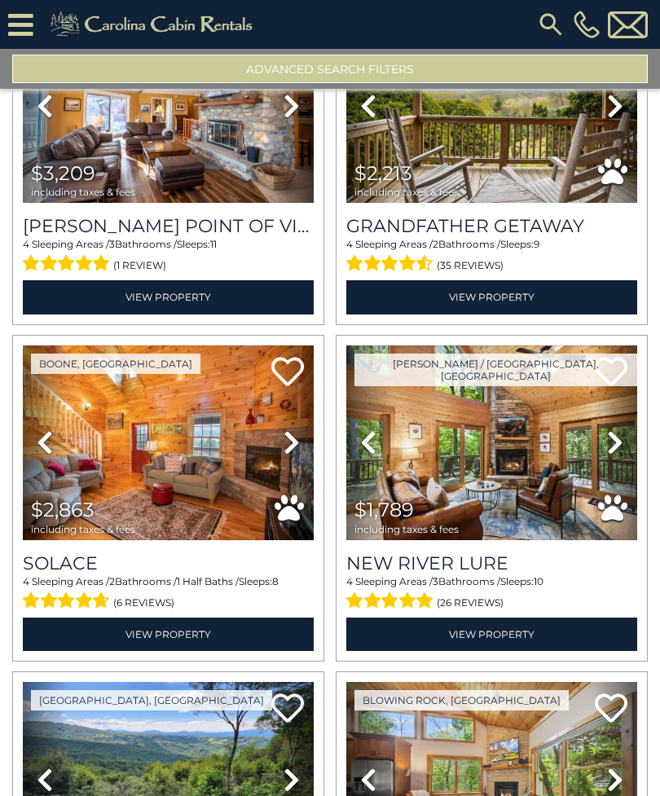
scroll to position [3851, 0]
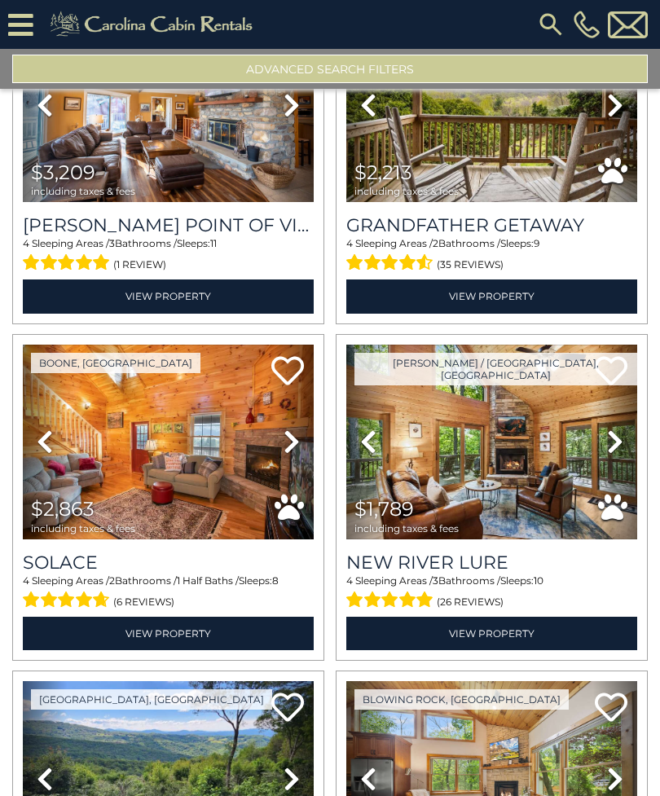
click at [616, 450] on icon at bounding box center [615, 442] width 16 height 26
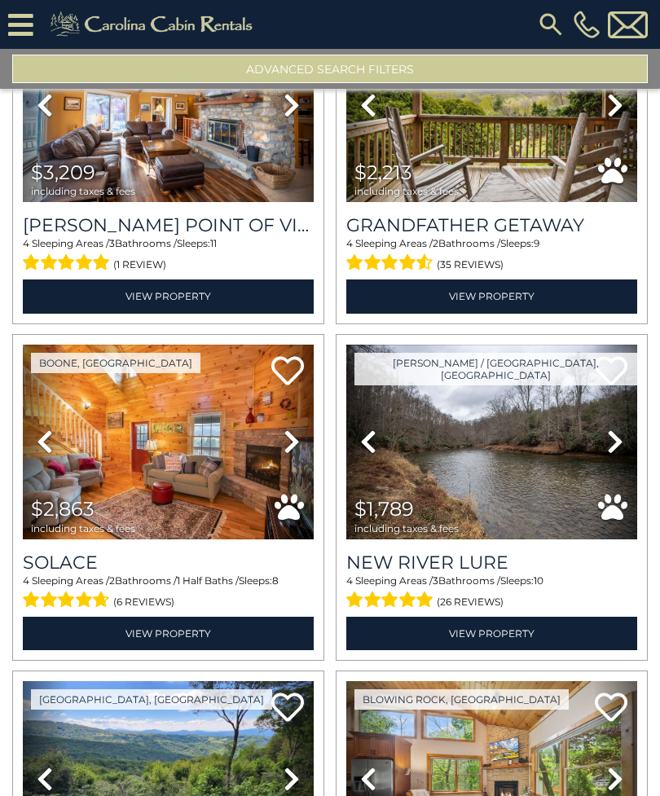
click at [623, 444] on icon at bounding box center [615, 442] width 16 height 26
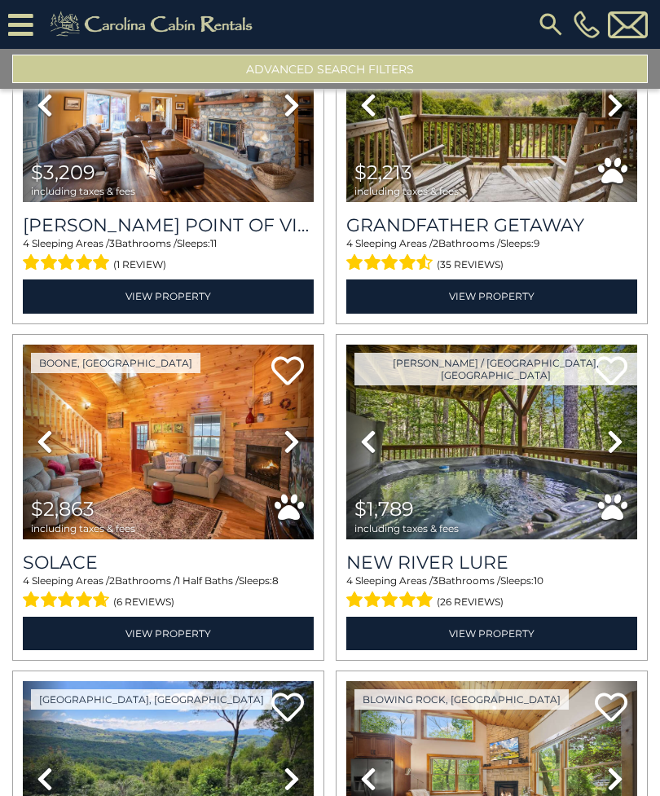
click at [623, 443] on icon at bounding box center [615, 442] width 16 height 26
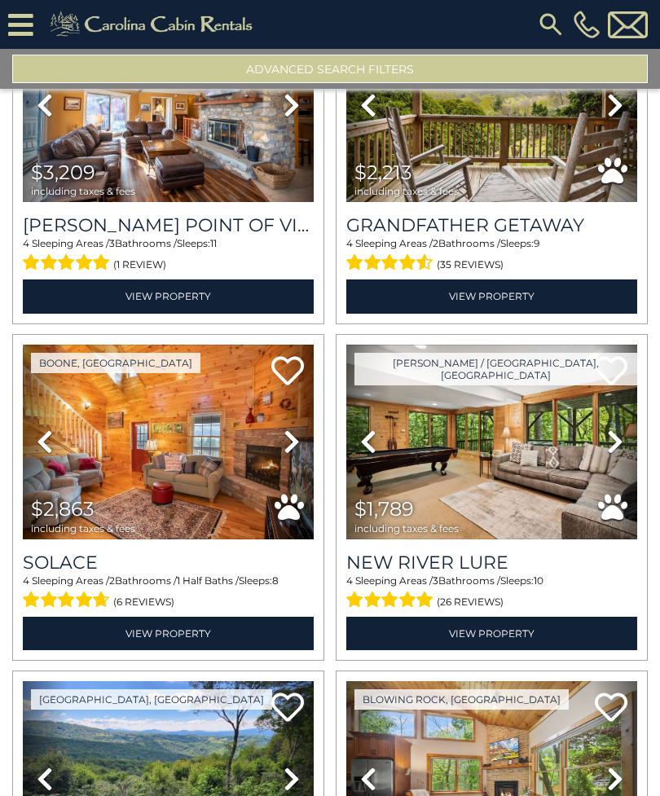
click at [627, 438] on link "Next" at bounding box center [615, 442] width 44 height 195
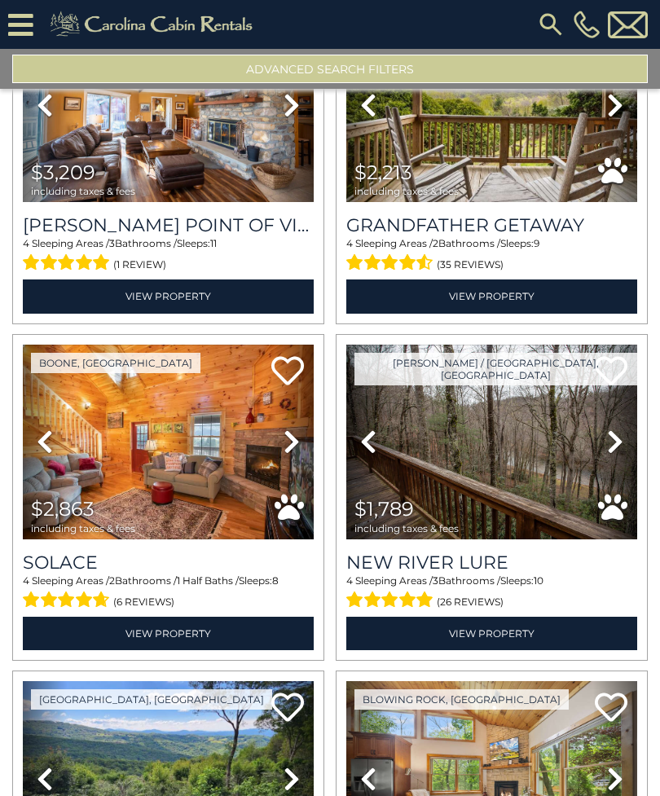
click at [626, 441] on link "Next" at bounding box center [615, 442] width 44 height 195
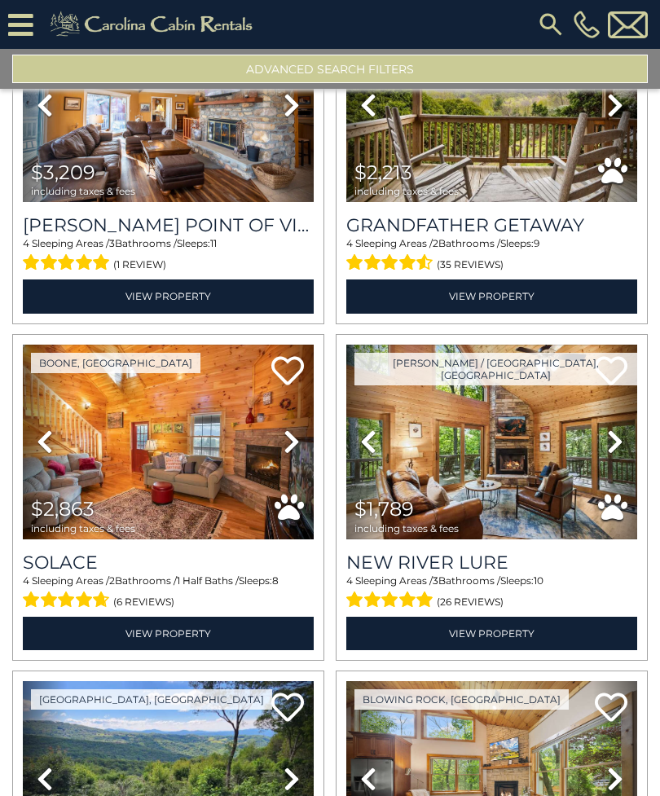
click at [623, 444] on icon at bounding box center [615, 442] width 16 height 26
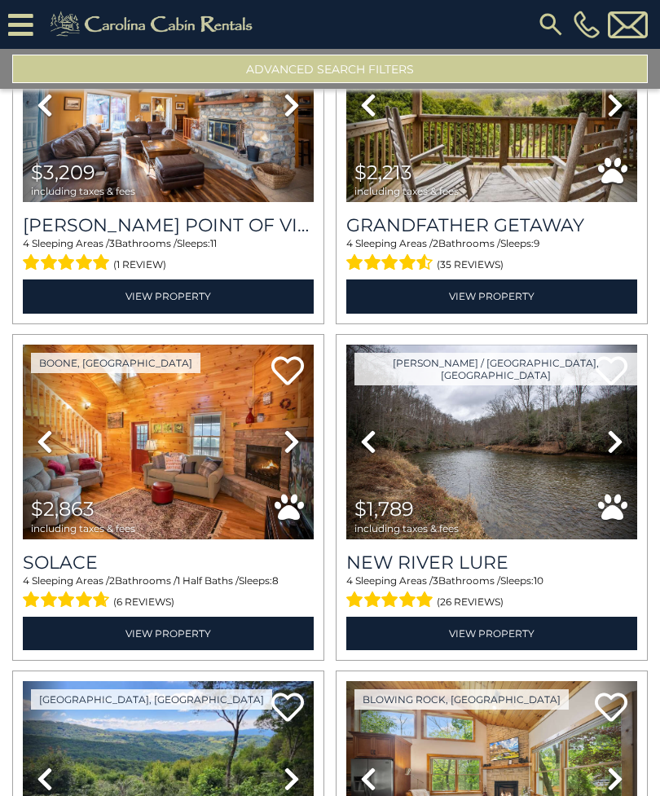
click at [624, 441] on link "Next" at bounding box center [615, 442] width 44 height 195
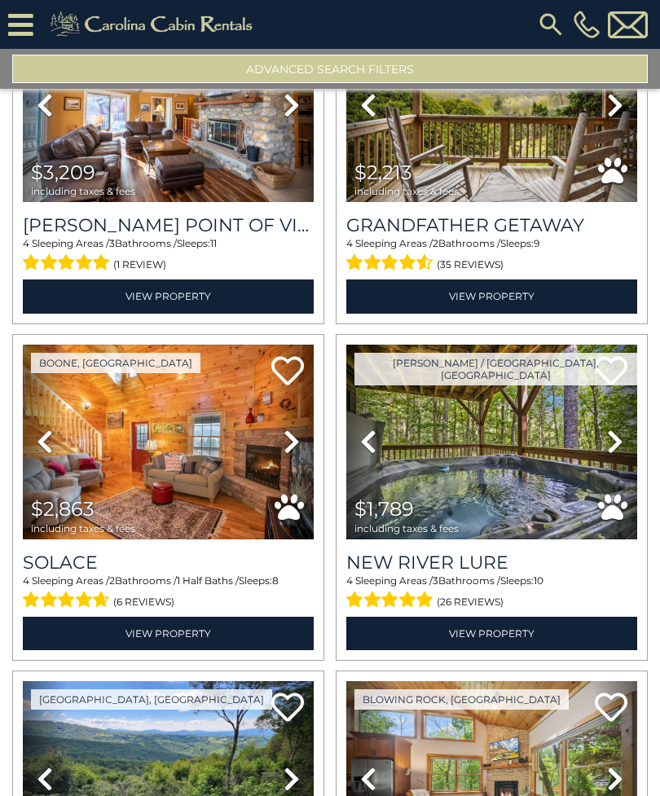
click at [580, 640] on link "View Property" at bounding box center [491, 633] width 291 height 33
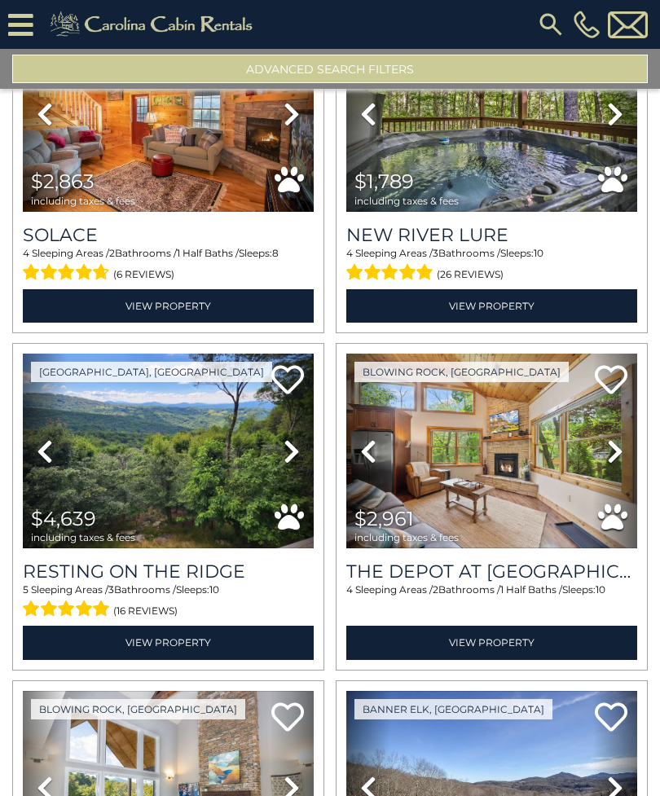
scroll to position [4180, 0]
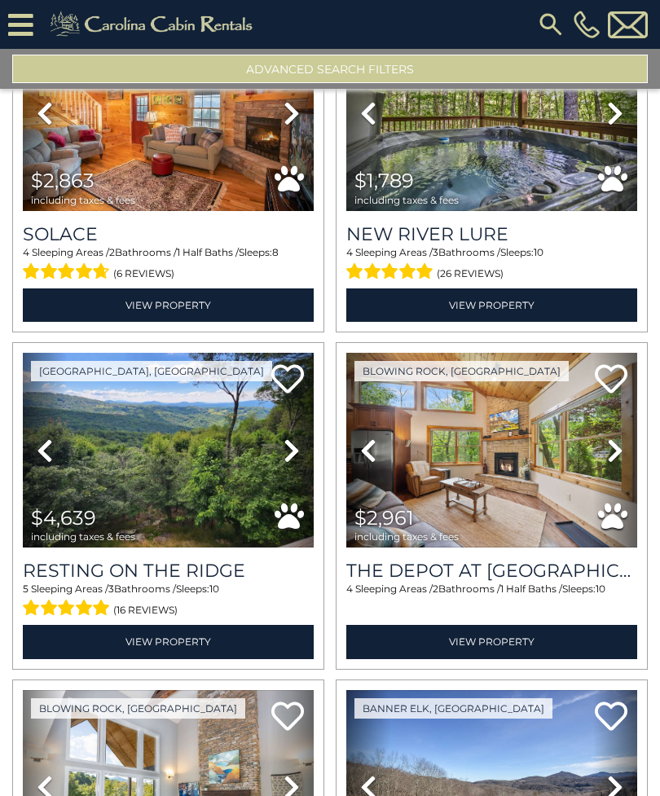
click at [600, 463] on link "Next" at bounding box center [615, 450] width 44 height 195
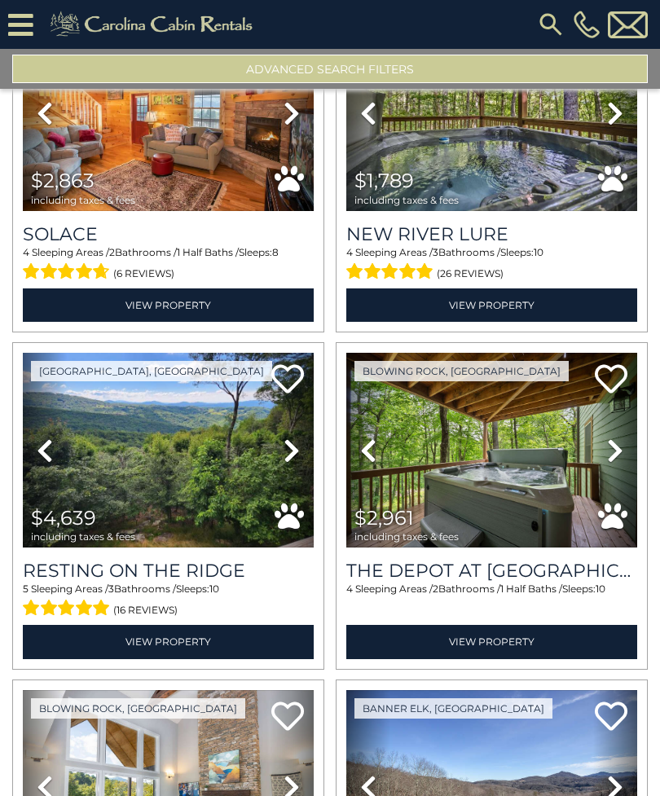
click at [614, 456] on icon at bounding box center [615, 451] width 16 height 26
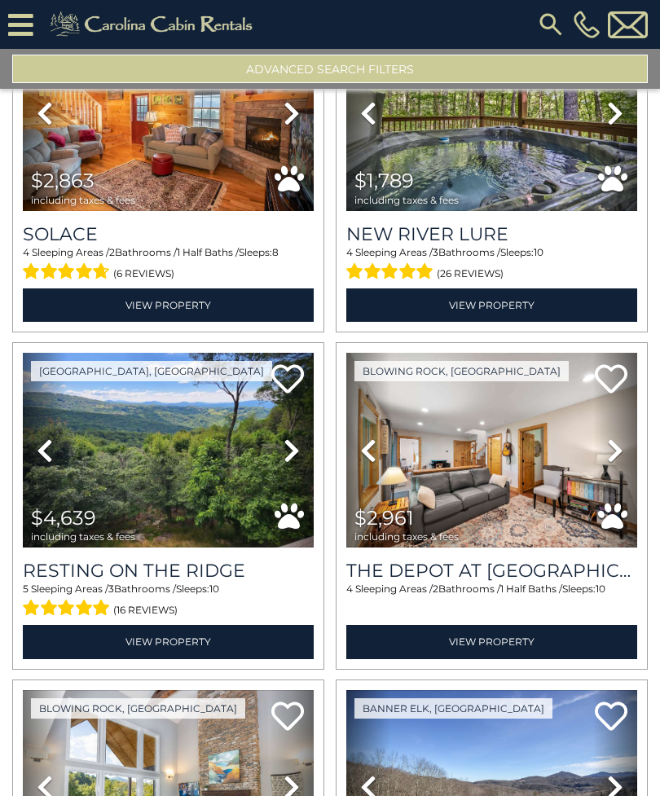
click at [610, 460] on icon at bounding box center [615, 451] width 16 height 26
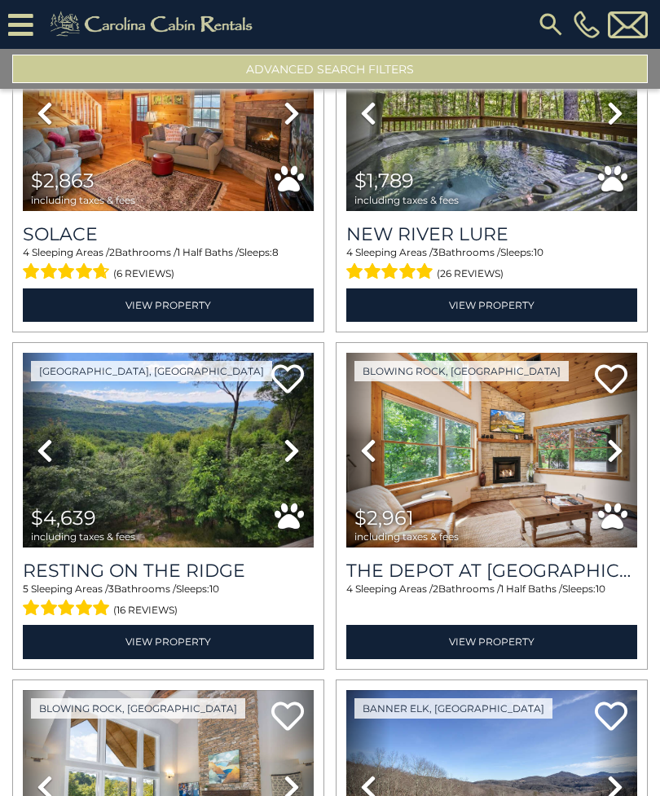
click at [623, 459] on icon at bounding box center [615, 451] width 16 height 26
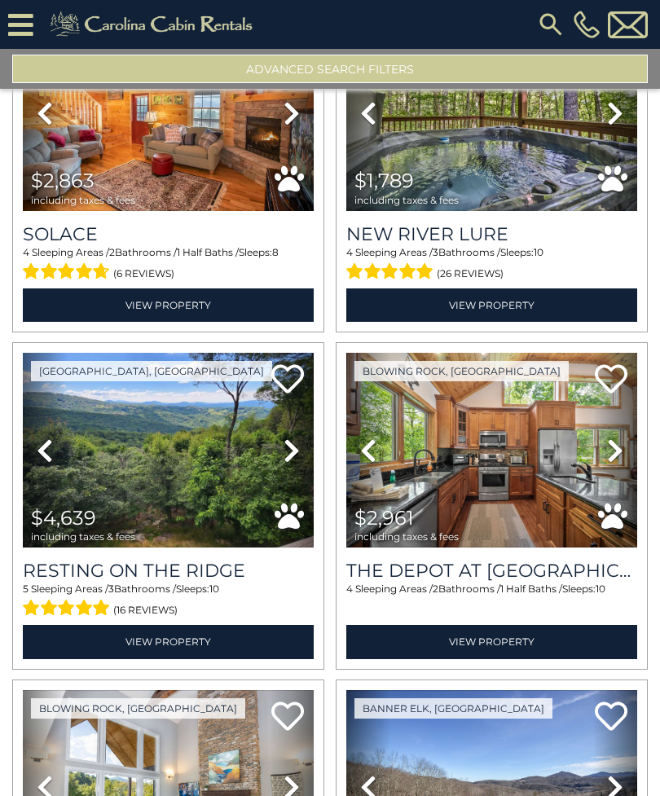
click at [622, 459] on icon at bounding box center [615, 451] width 16 height 26
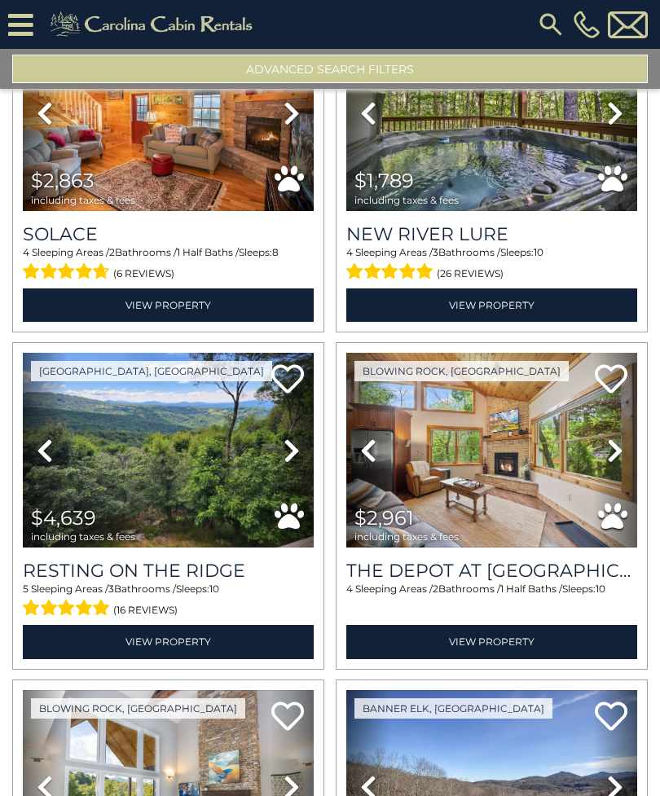
click at [539, 650] on link "View Property" at bounding box center [491, 641] width 291 height 33
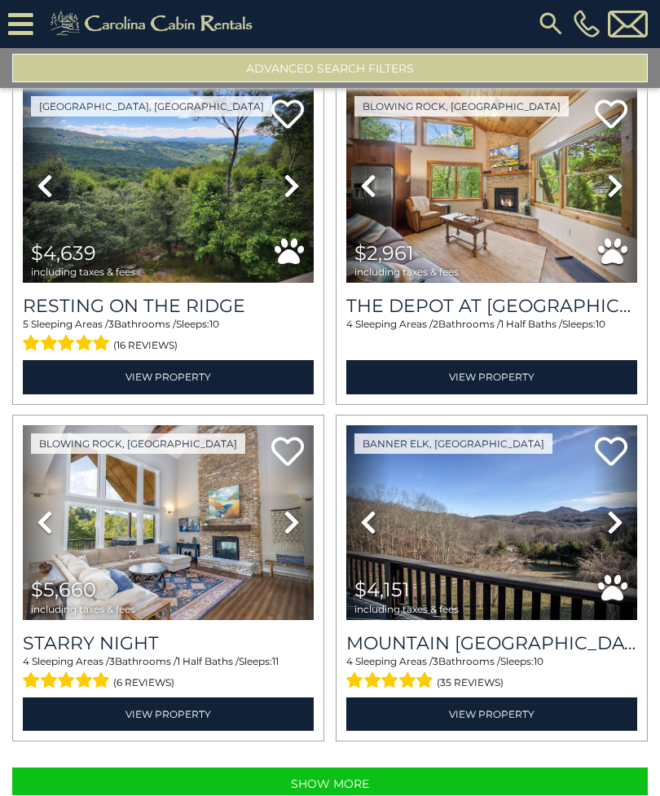
scroll to position [85, 0]
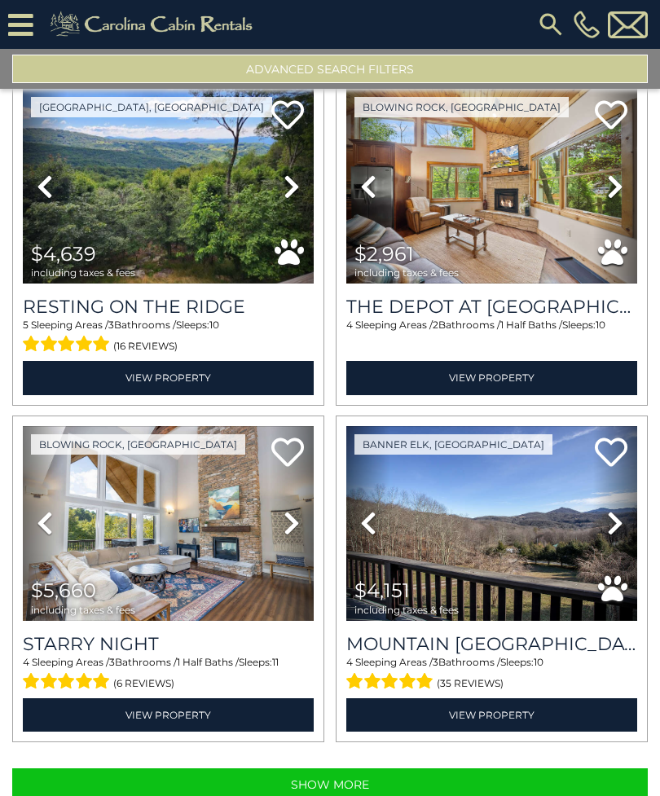
click at [519, 768] on button "Show More" at bounding box center [330, 784] width 636 height 33
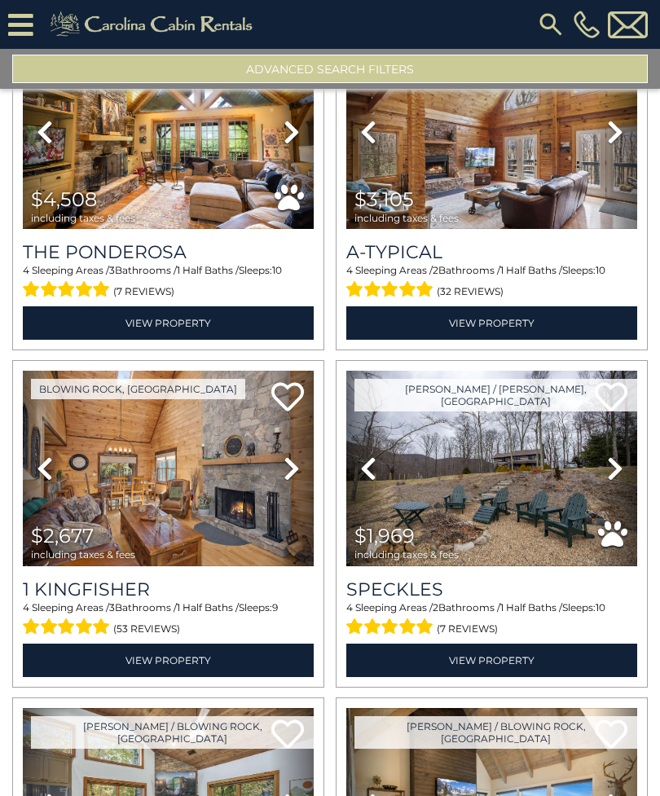
scroll to position [6521, 0]
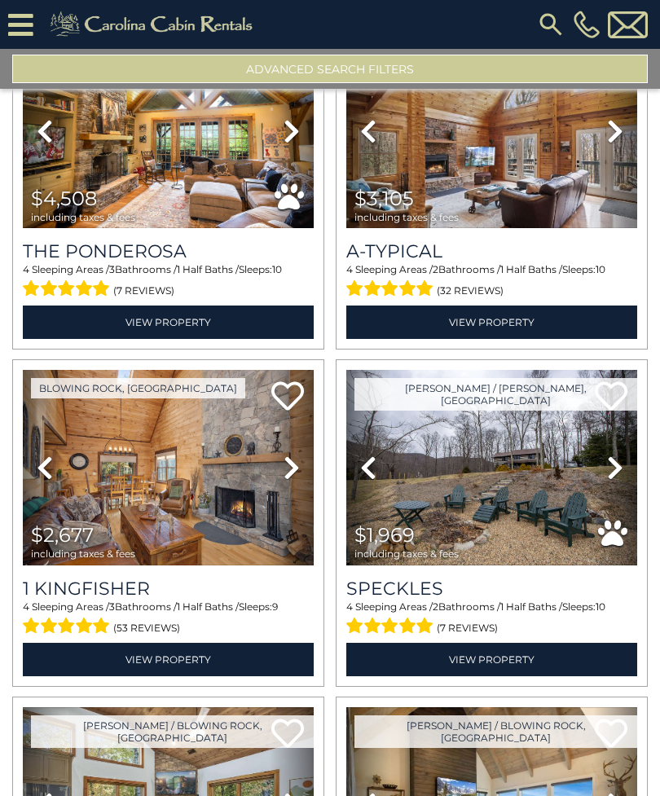
click at [290, 455] on icon at bounding box center [292, 468] width 16 height 26
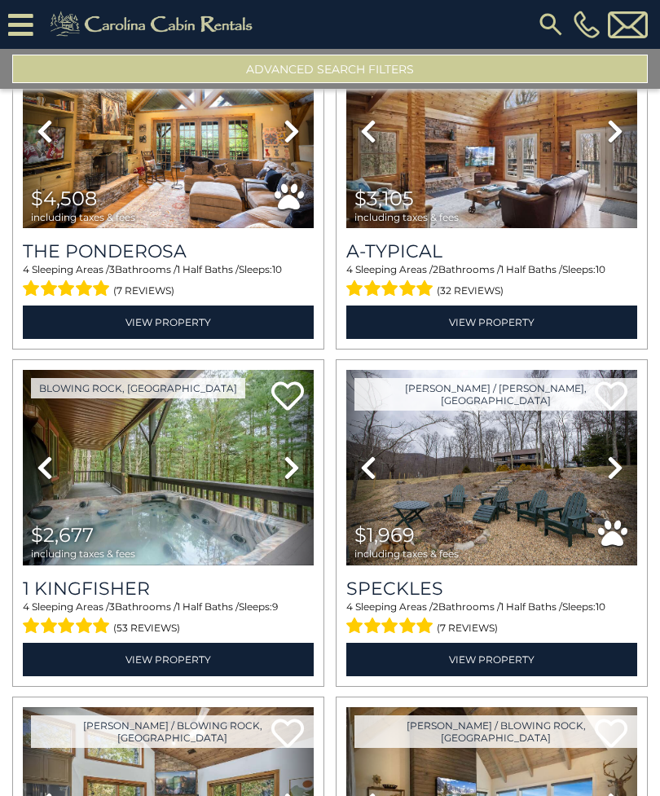
click at [294, 455] on icon at bounding box center [292, 468] width 16 height 26
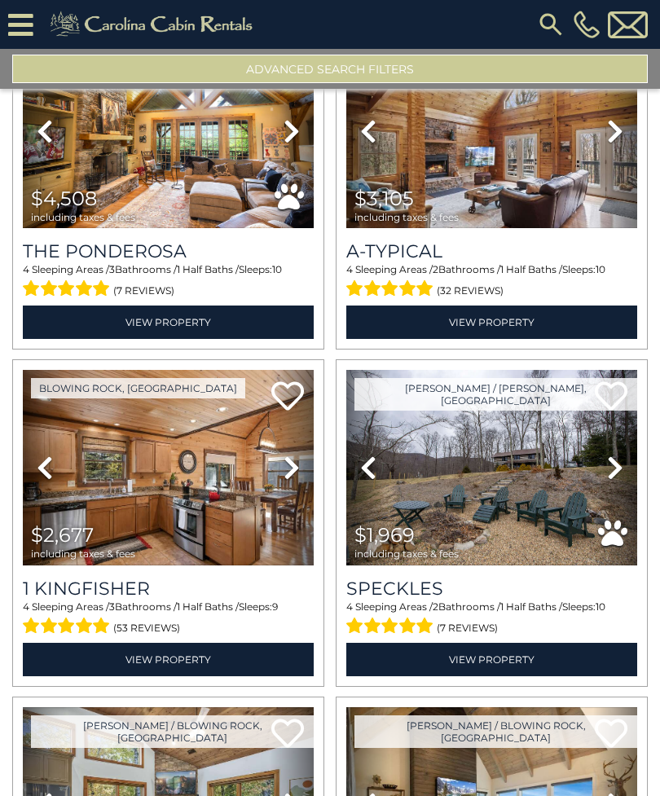
click at [296, 455] on icon at bounding box center [292, 468] width 16 height 26
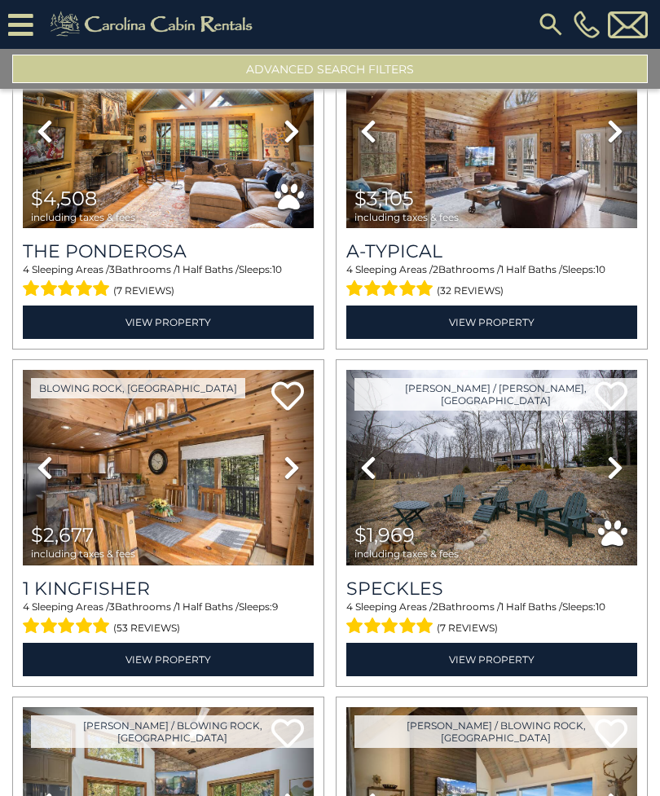
click at [297, 455] on icon at bounding box center [292, 468] width 16 height 26
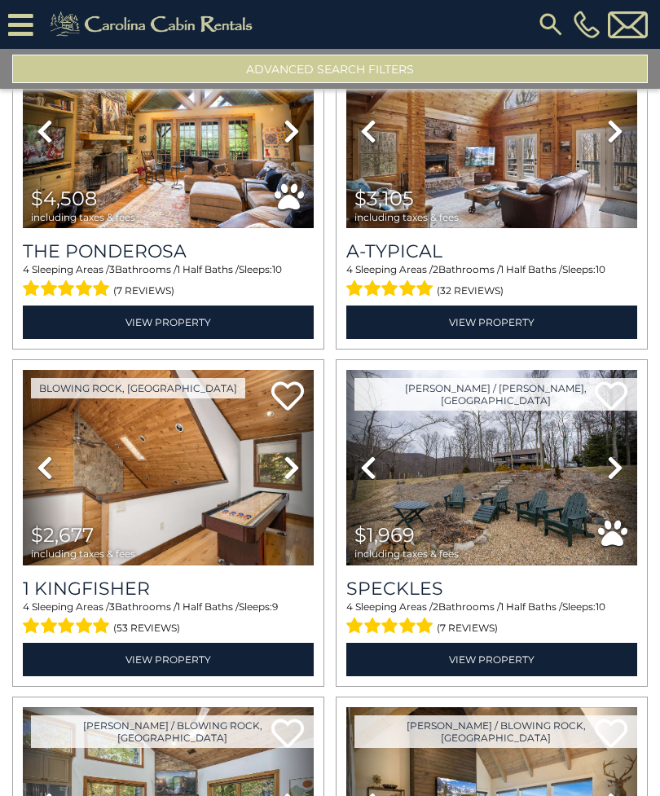
click at [255, 643] on link "View Property" at bounding box center [168, 659] width 291 height 33
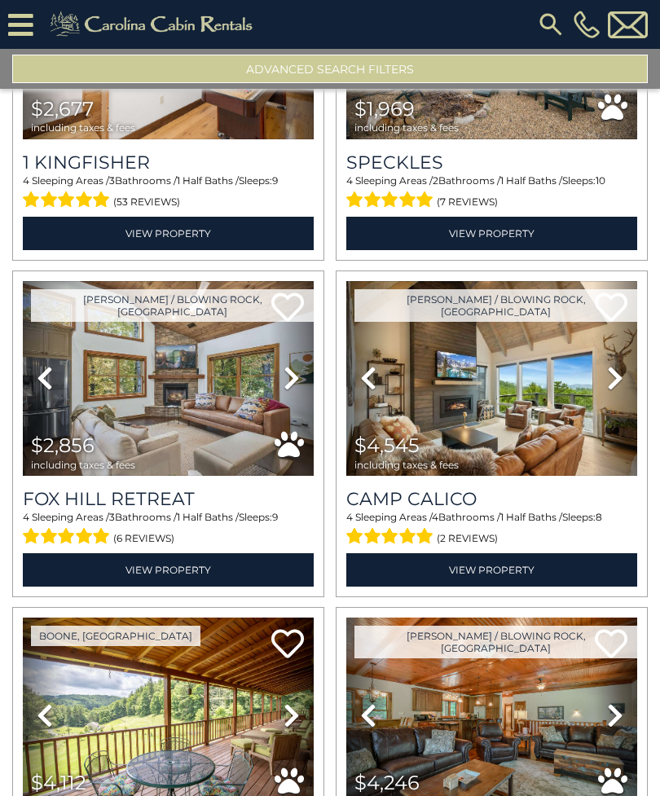
scroll to position [6935, 0]
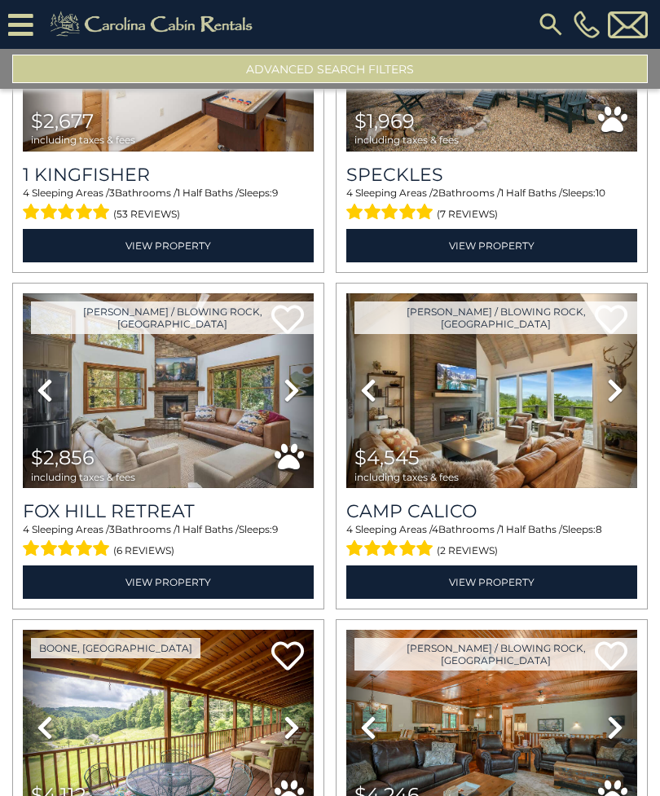
click at [269, 566] on link "View Property" at bounding box center [168, 582] width 291 height 33
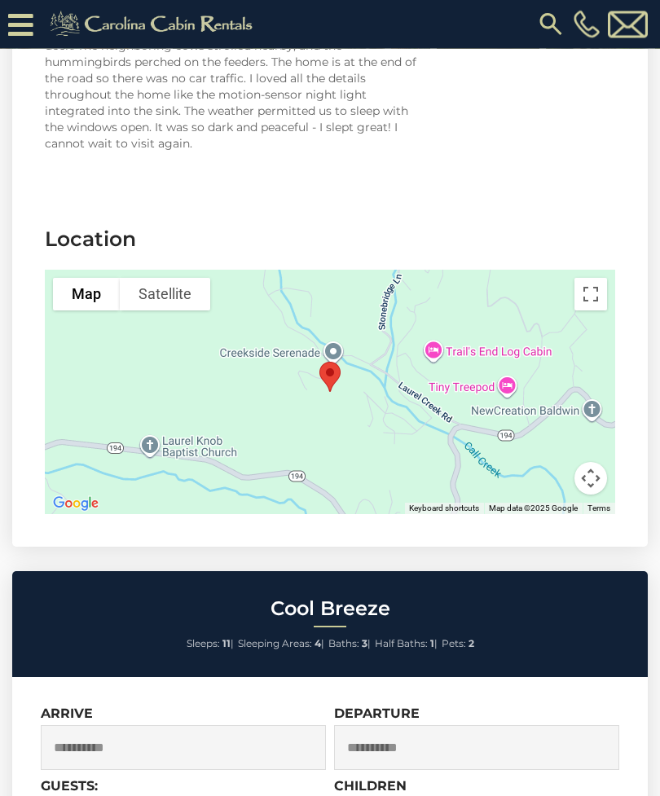
scroll to position [3197, 0]
click at [584, 287] on button "Toggle fullscreen view" at bounding box center [591, 294] width 33 height 33
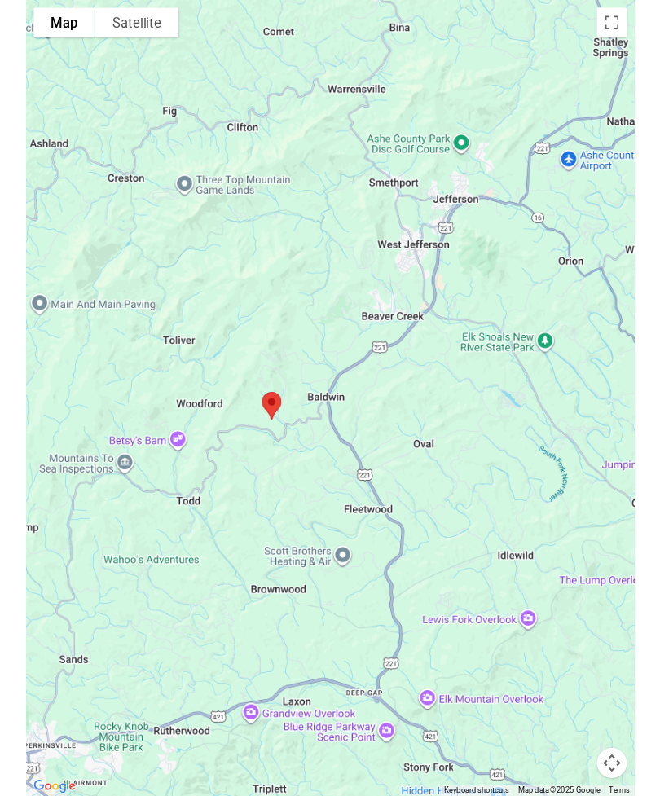
scroll to position [3157, 0]
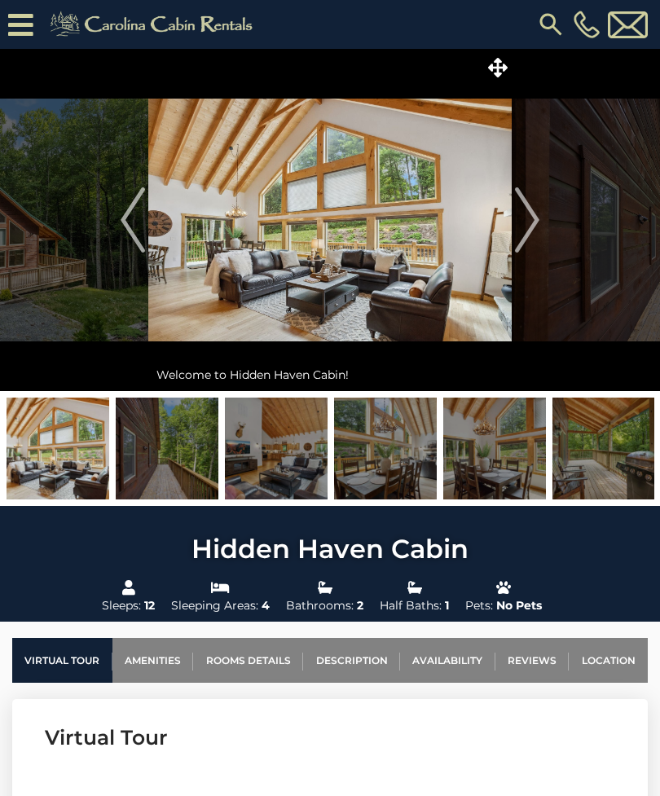
click at [442, 277] on img at bounding box center [329, 220] width 363 height 342
click at [495, 71] on icon at bounding box center [498, 68] width 20 height 20
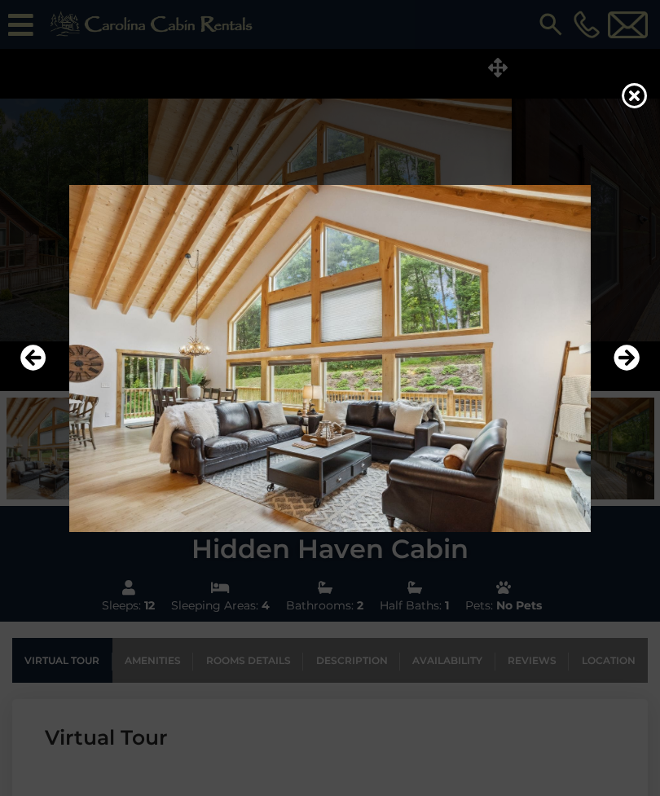
click at [626, 371] on icon "Next" at bounding box center [627, 358] width 26 height 26
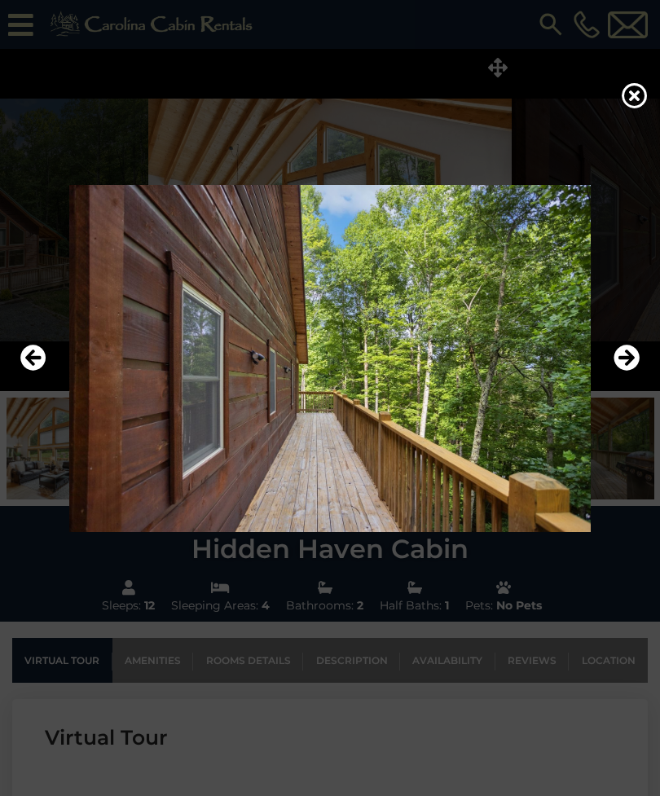
click at [620, 371] on icon "Next" at bounding box center [627, 358] width 26 height 26
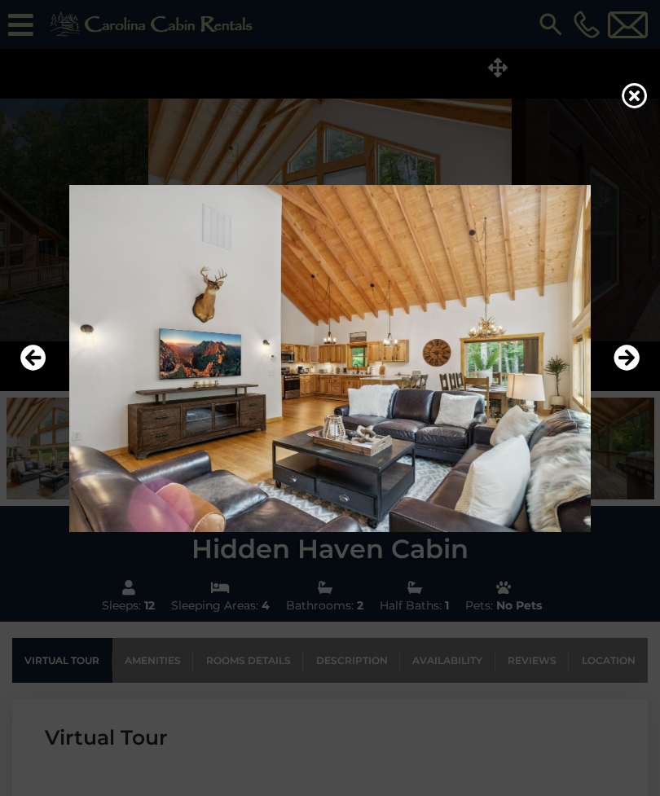
click at [623, 371] on icon "Next" at bounding box center [627, 358] width 26 height 26
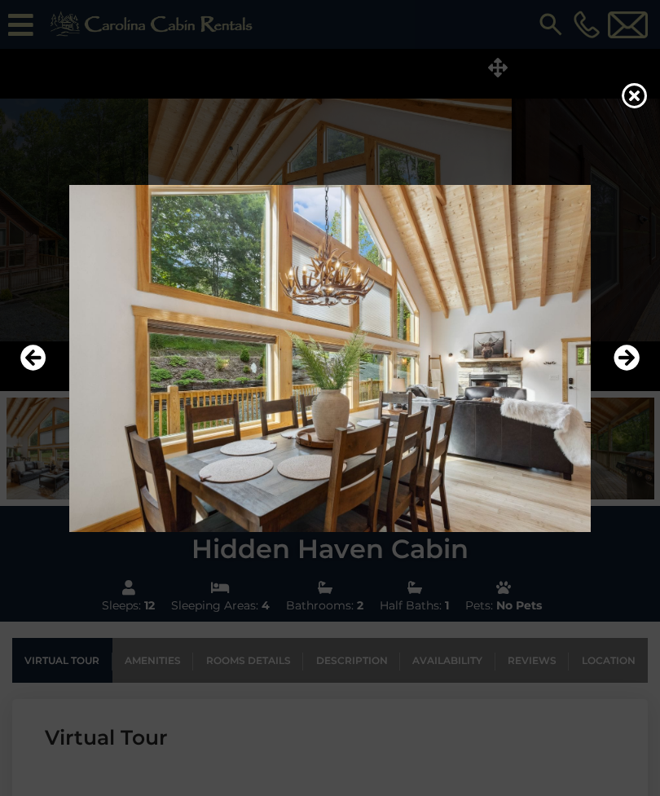
click at [626, 371] on icon "Next" at bounding box center [627, 358] width 26 height 26
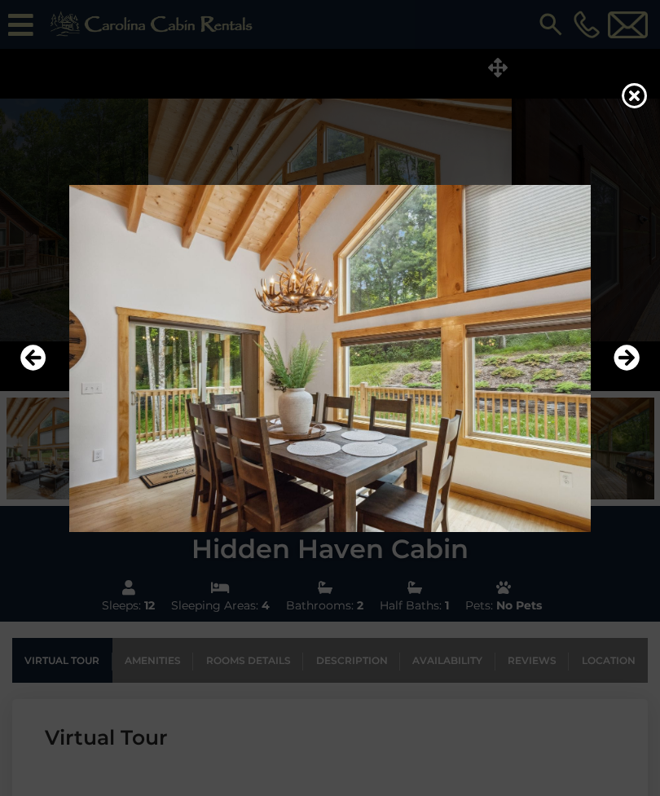
click at [628, 371] on icon "Next" at bounding box center [627, 358] width 26 height 26
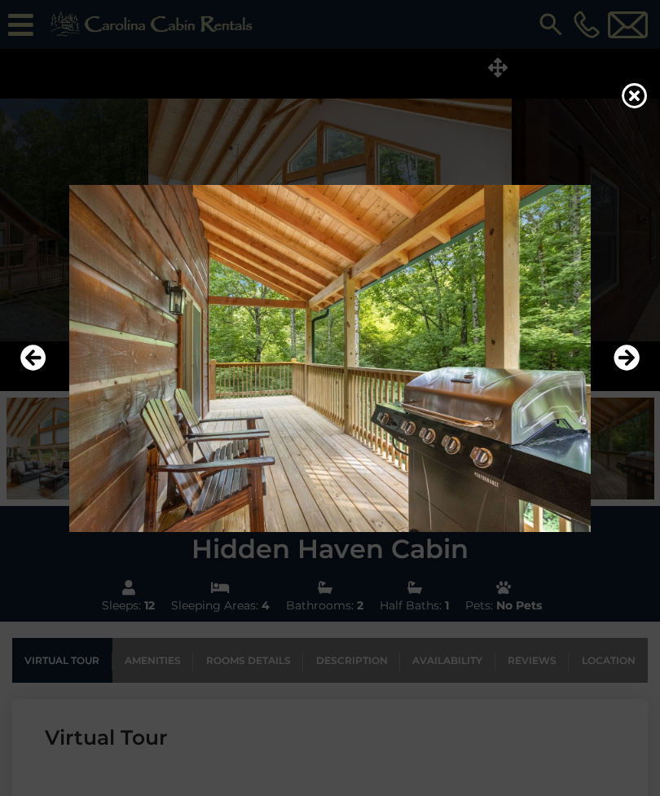
click at [628, 371] on icon "Next" at bounding box center [627, 358] width 26 height 26
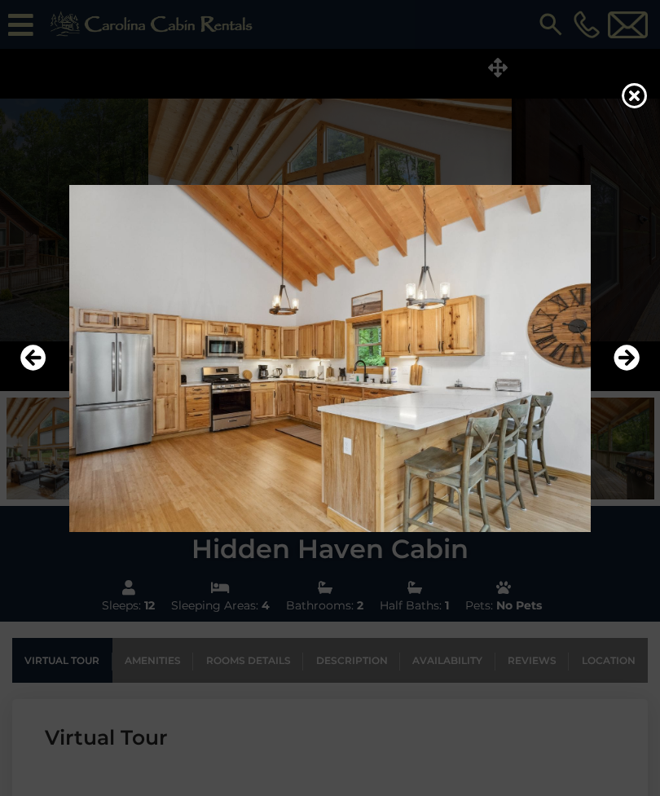
click at [628, 371] on icon "Next" at bounding box center [627, 358] width 26 height 26
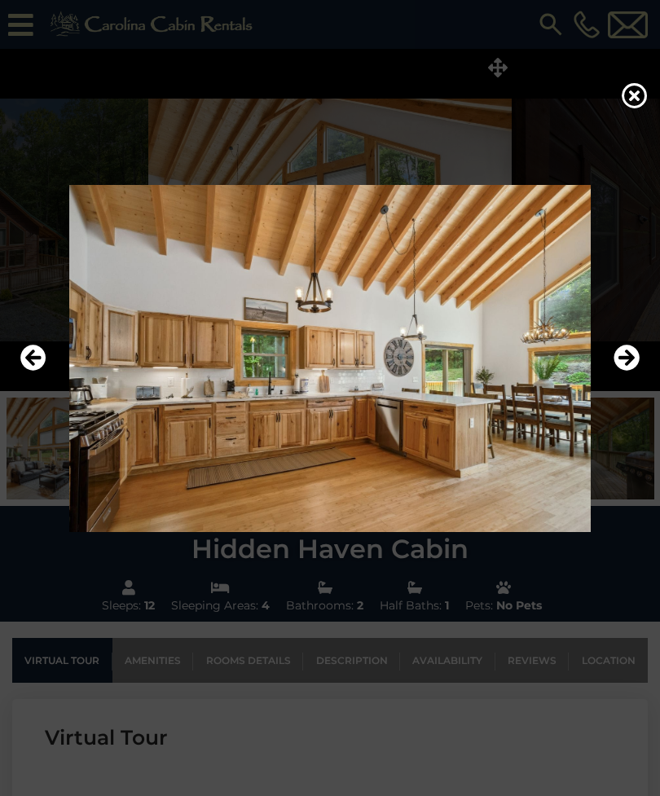
click at [628, 371] on icon "Next" at bounding box center [627, 358] width 26 height 26
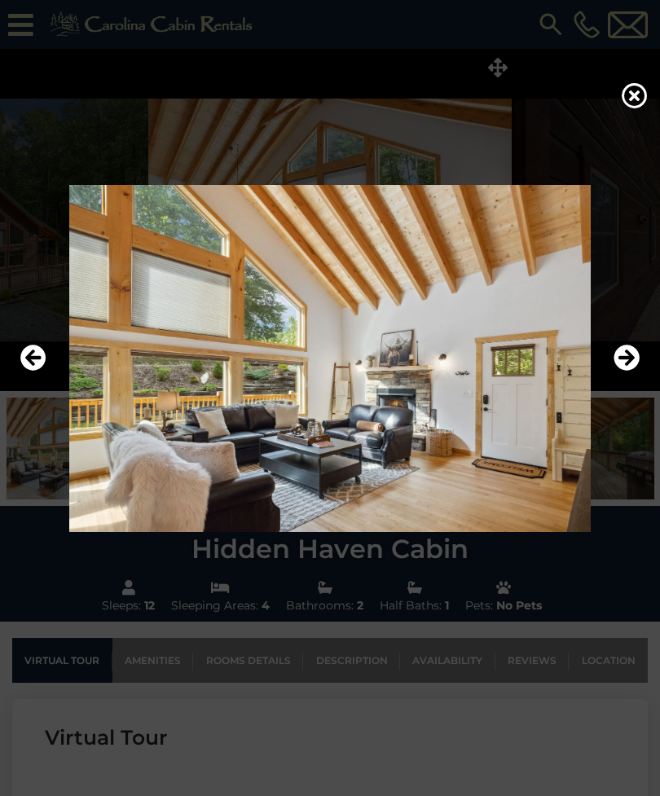
click at [630, 371] on icon "Next" at bounding box center [627, 358] width 26 height 26
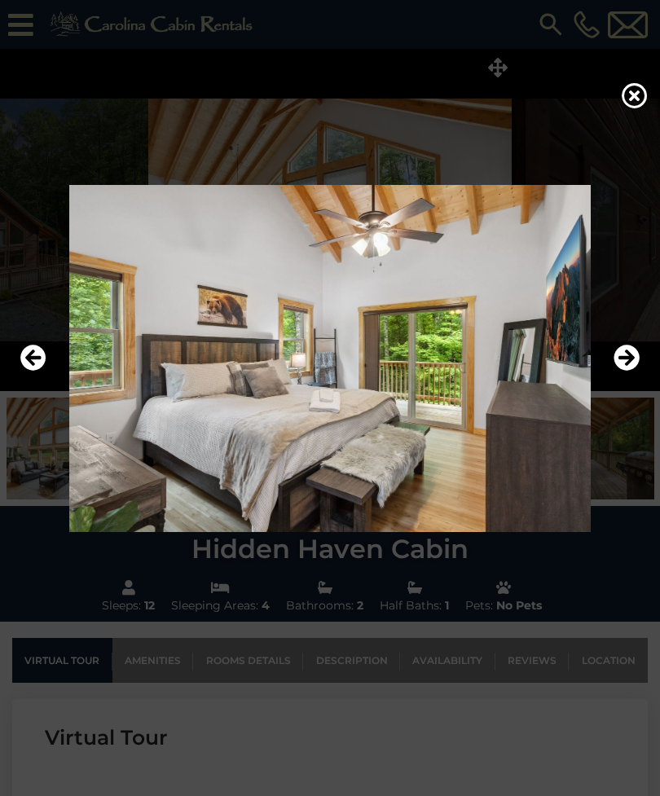
click at [630, 371] on icon "Next" at bounding box center [627, 358] width 26 height 26
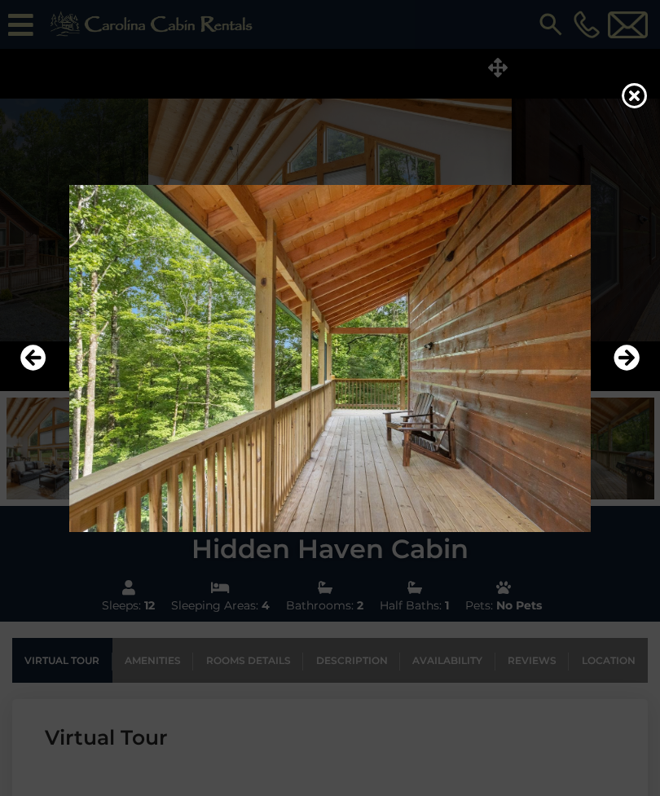
click at [629, 371] on icon "Next" at bounding box center [627, 358] width 26 height 26
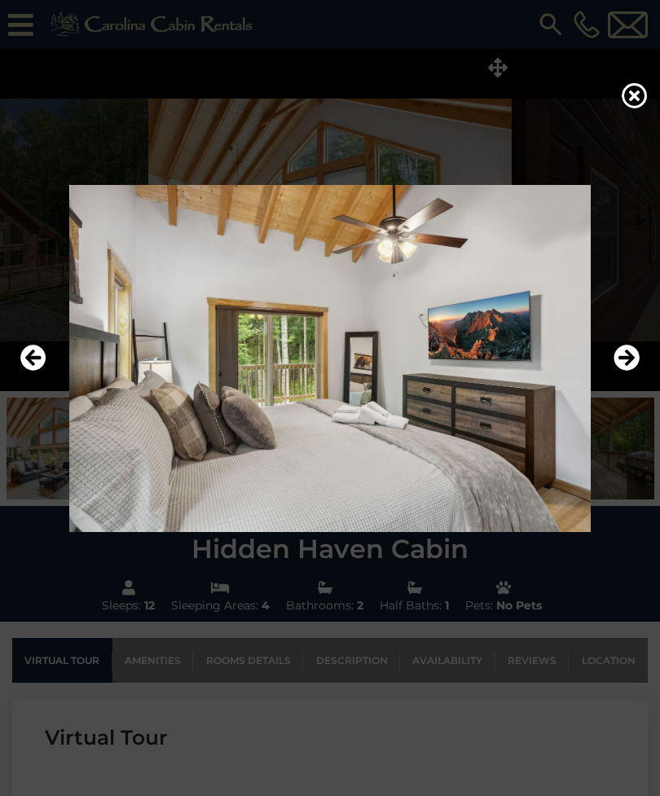
click at [635, 371] on icon "Next" at bounding box center [627, 358] width 26 height 26
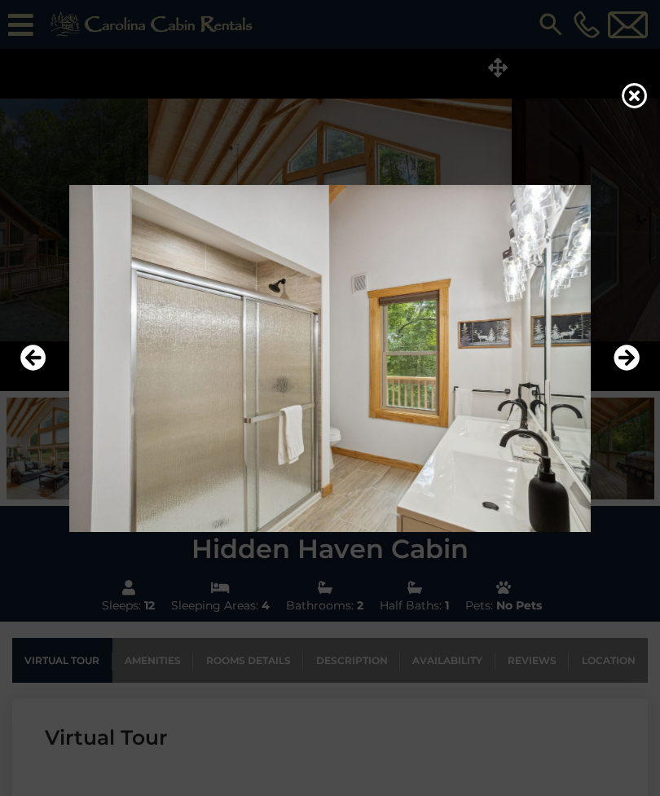
click at [632, 371] on icon "Next" at bounding box center [627, 358] width 26 height 26
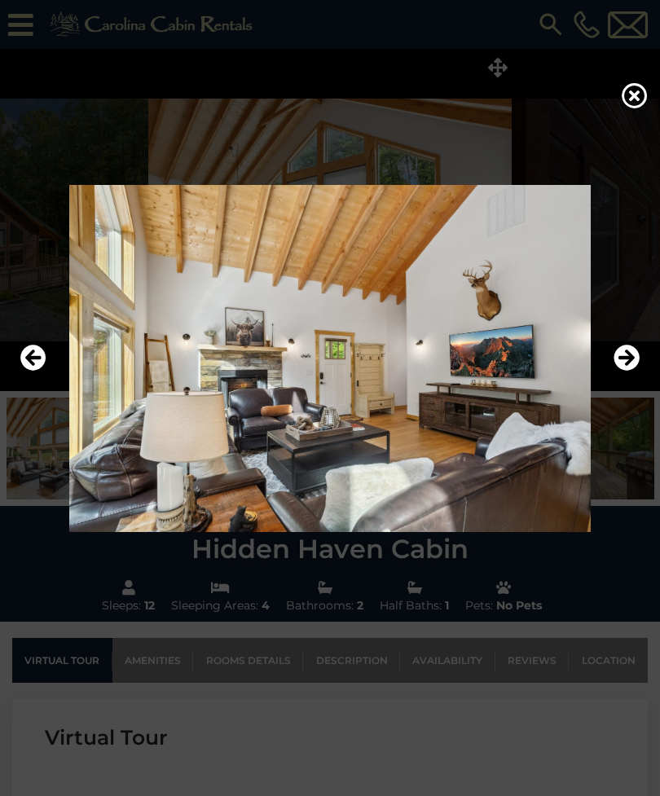
click at [628, 371] on icon "Next" at bounding box center [627, 358] width 26 height 26
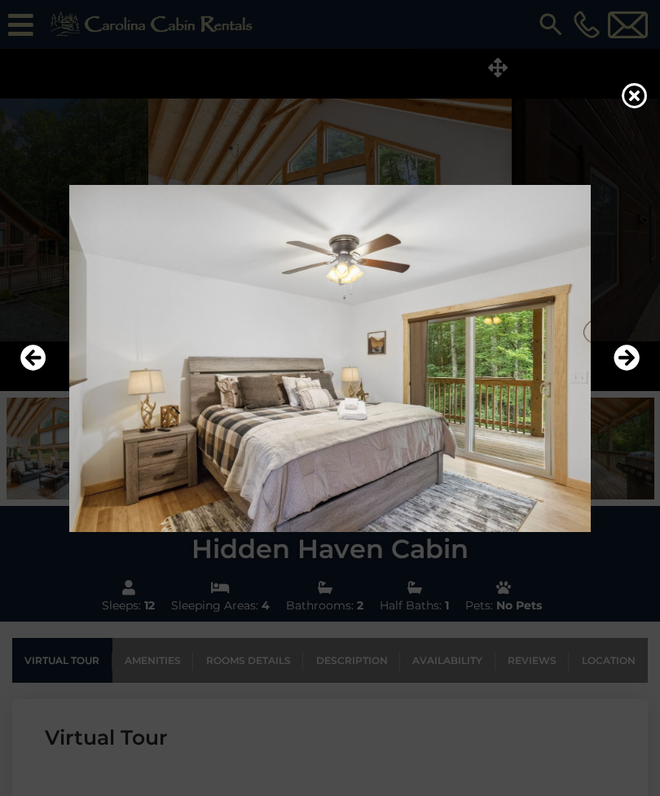
click at [631, 371] on icon "Next" at bounding box center [627, 358] width 26 height 26
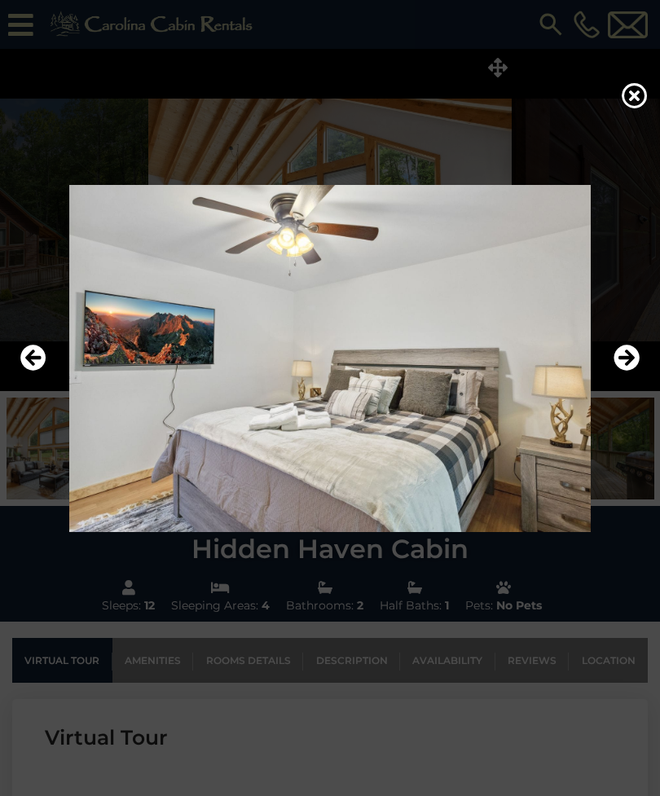
click at [628, 371] on icon "Next" at bounding box center [627, 358] width 26 height 26
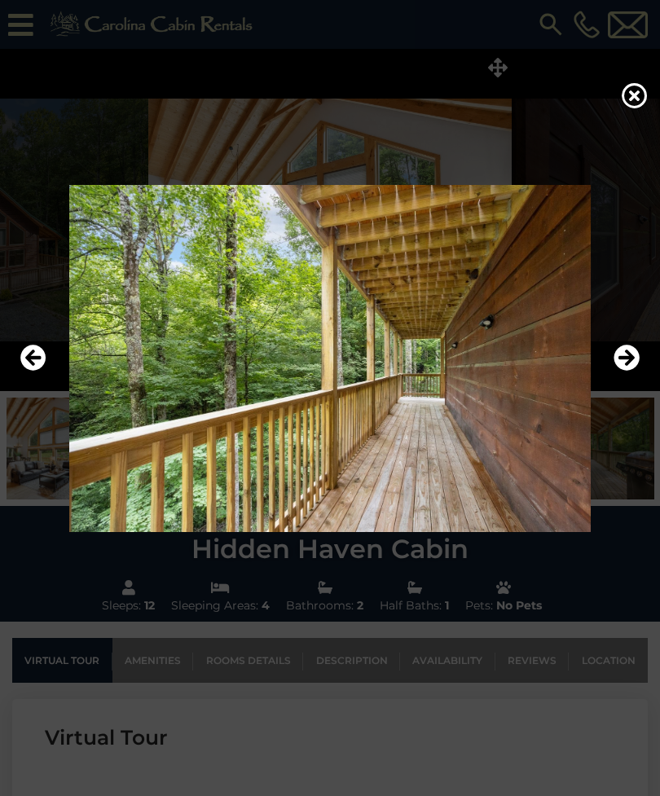
click at [631, 371] on icon "Next" at bounding box center [627, 358] width 26 height 26
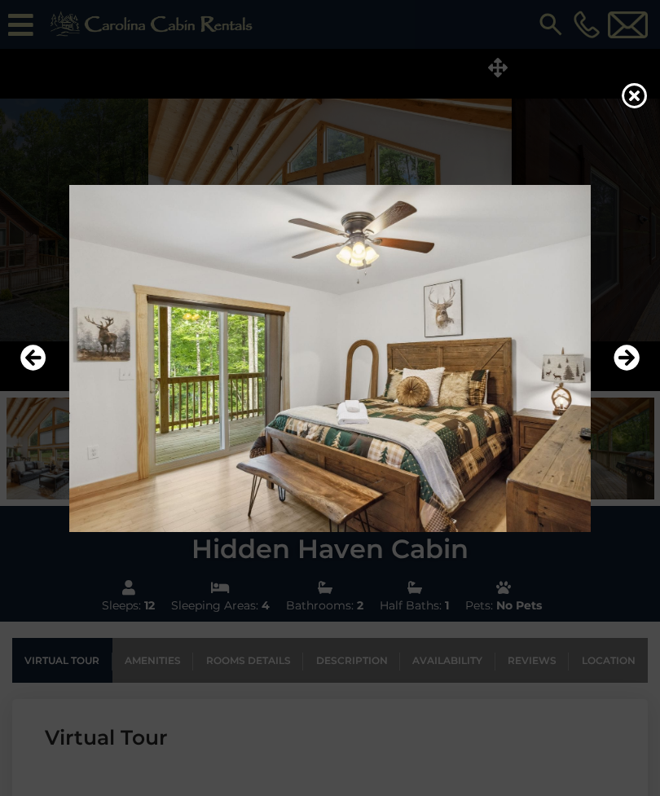
click at [632, 371] on icon "Next" at bounding box center [627, 358] width 26 height 26
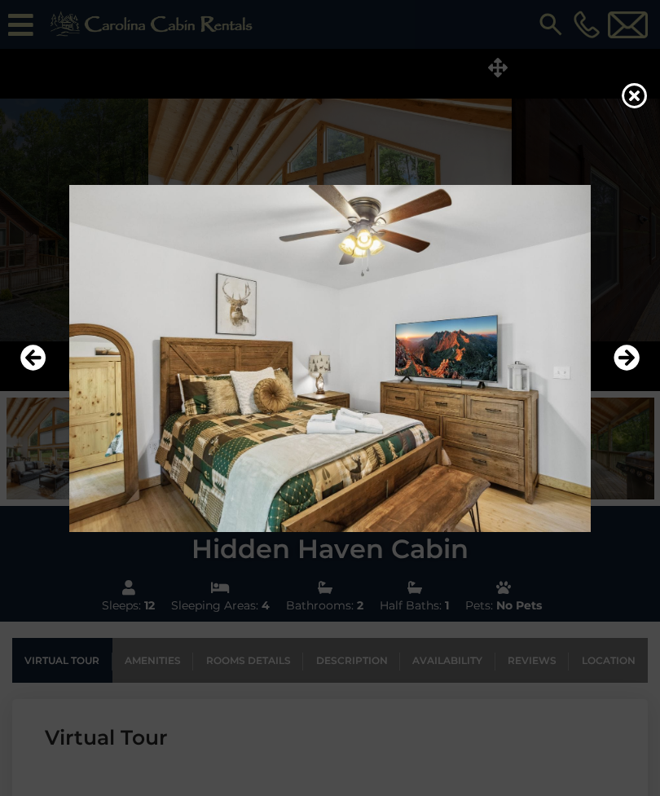
click at [632, 371] on icon "Next" at bounding box center [627, 358] width 26 height 26
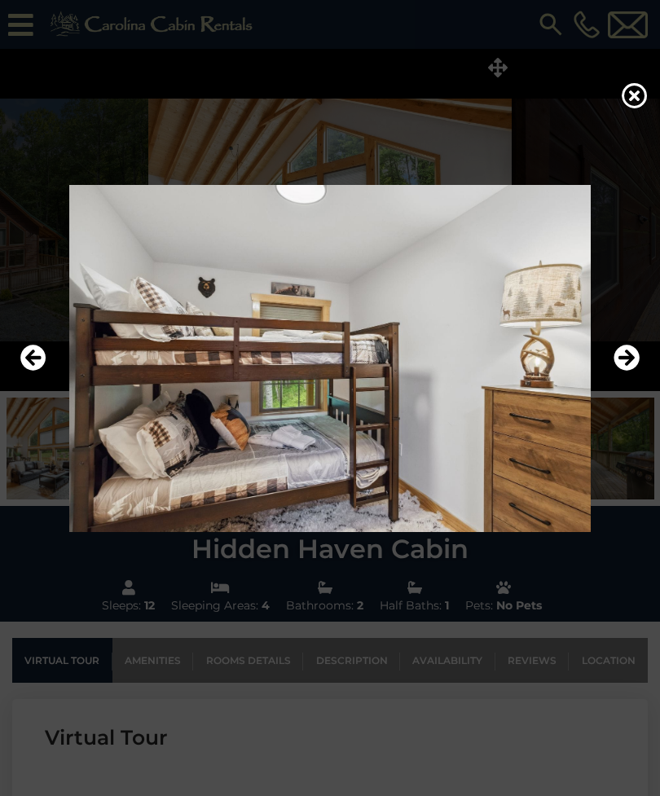
click at [628, 371] on icon "Next" at bounding box center [627, 358] width 26 height 26
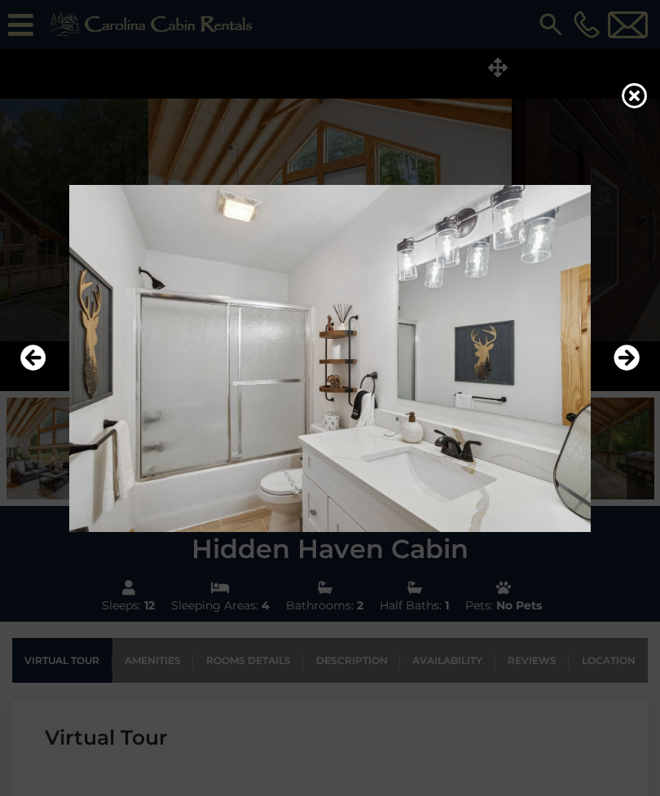
click at [633, 371] on icon "Next" at bounding box center [627, 358] width 26 height 26
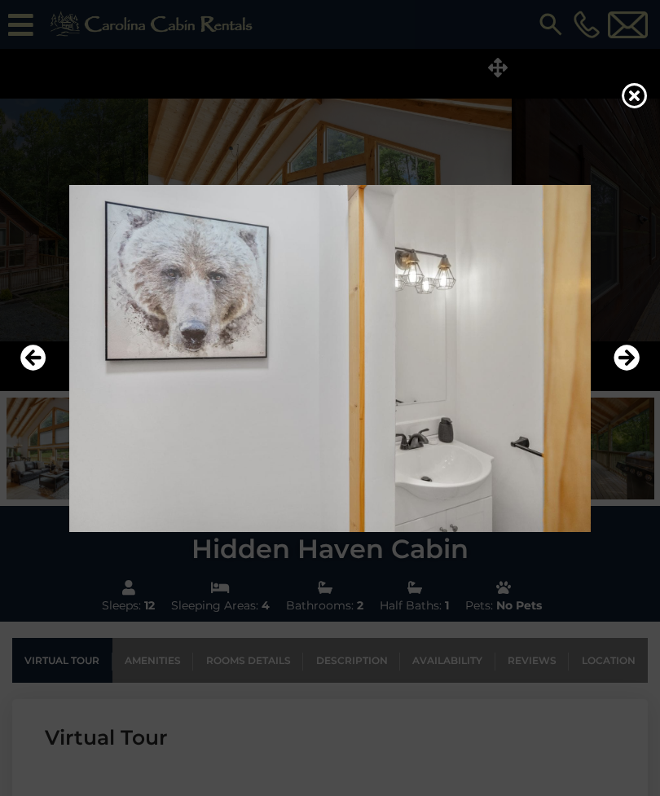
click at [634, 371] on icon "Next" at bounding box center [627, 358] width 26 height 26
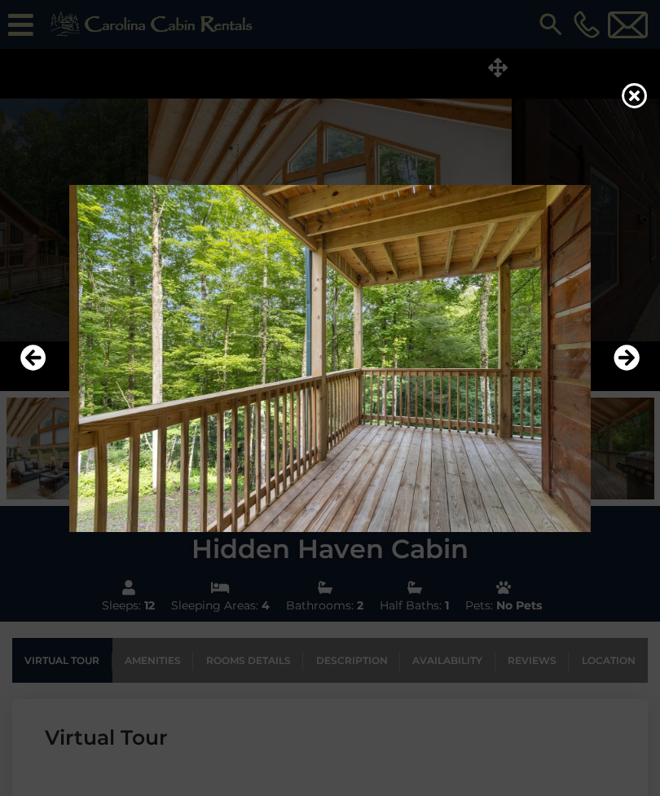
click at [634, 371] on icon "Next" at bounding box center [627, 358] width 26 height 26
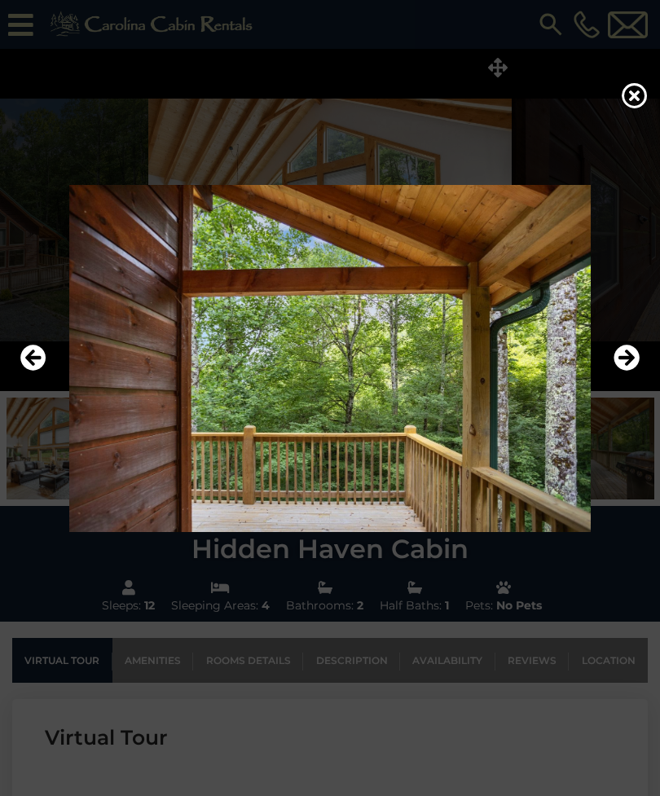
click at [632, 371] on icon "Next" at bounding box center [627, 358] width 26 height 26
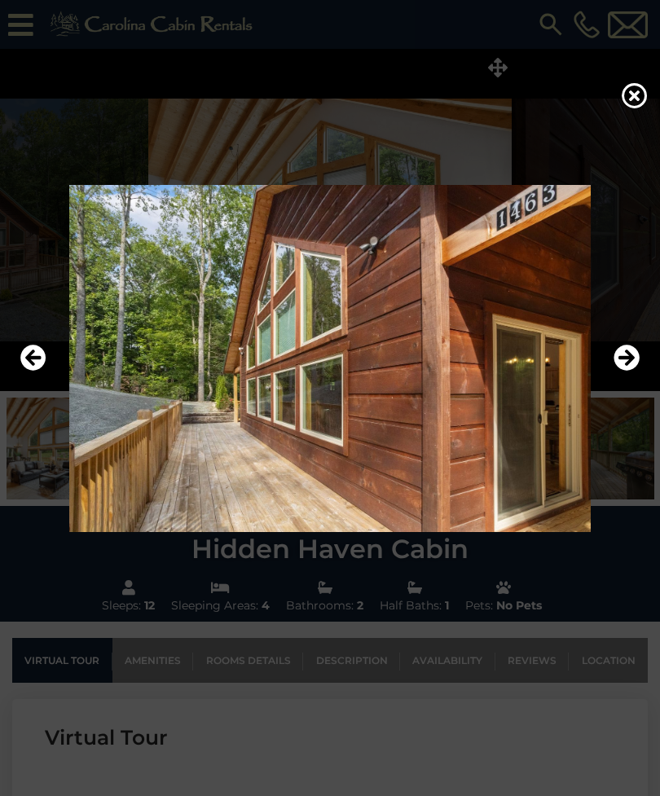
click at [633, 371] on icon "Next" at bounding box center [627, 358] width 26 height 26
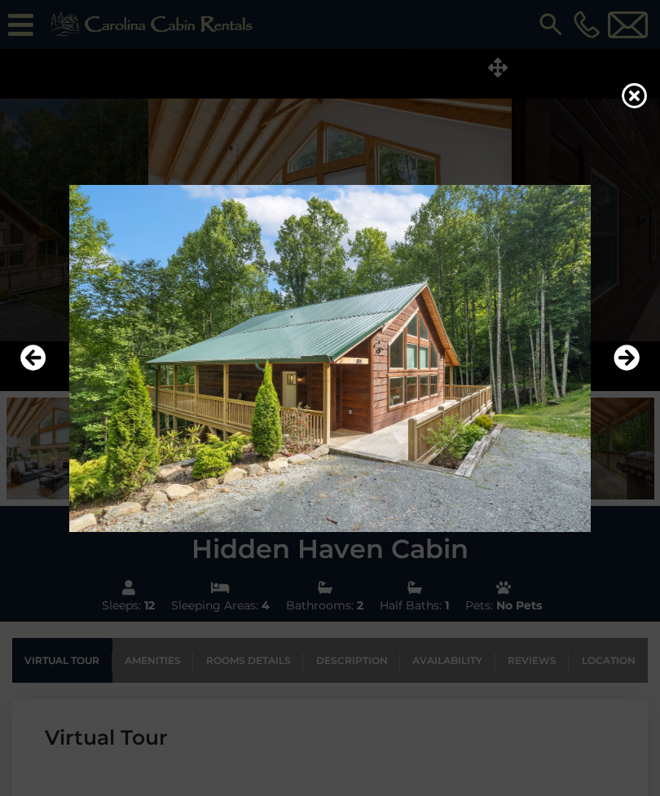
click at [632, 371] on icon "Next" at bounding box center [627, 358] width 26 height 26
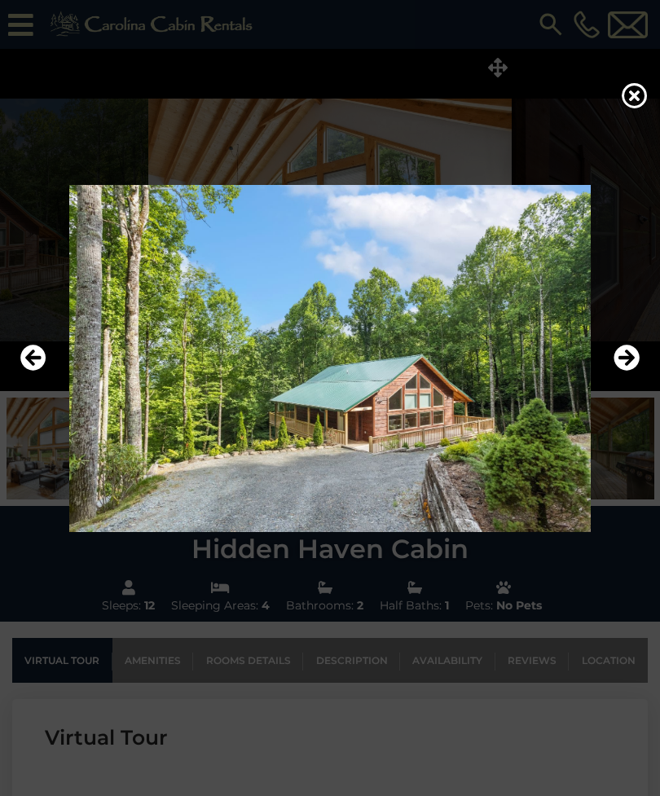
click at [635, 371] on icon "Next" at bounding box center [627, 358] width 26 height 26
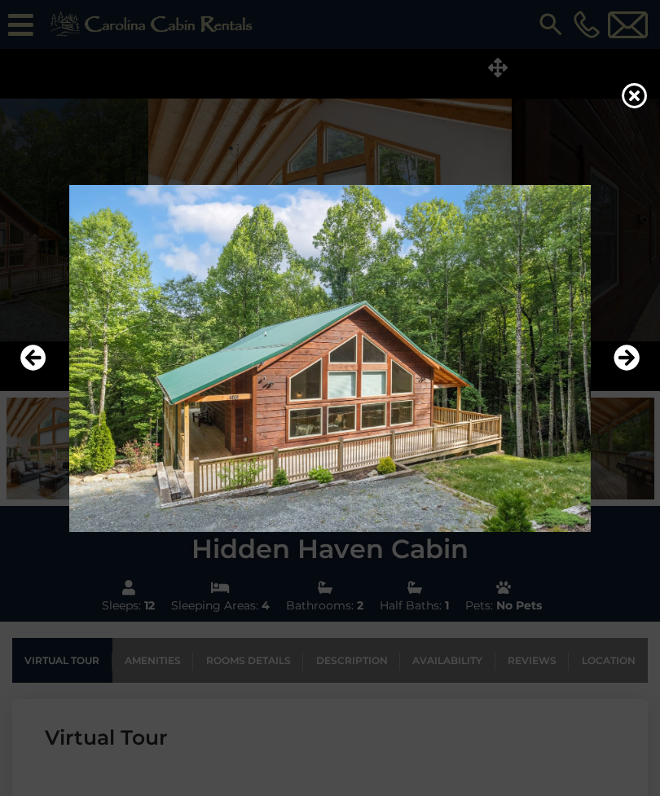
click at [643, 363] on img at bounding box center [330, 358] width 628 height 347
click at [636, 98] on icon at bounding box center [635, 95] width 26 height 26
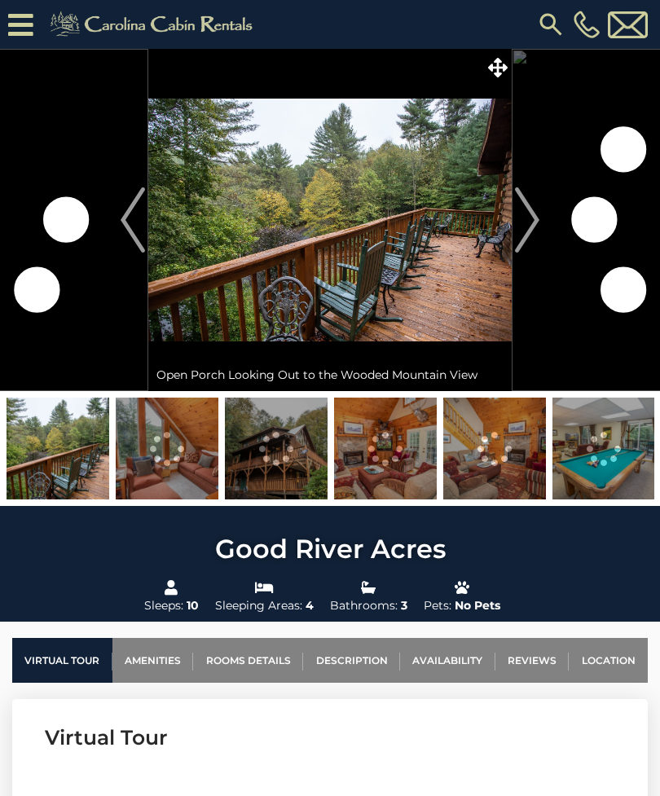
click at [493, 65] on icon at bounding box center [498, 68] width 20 height 20
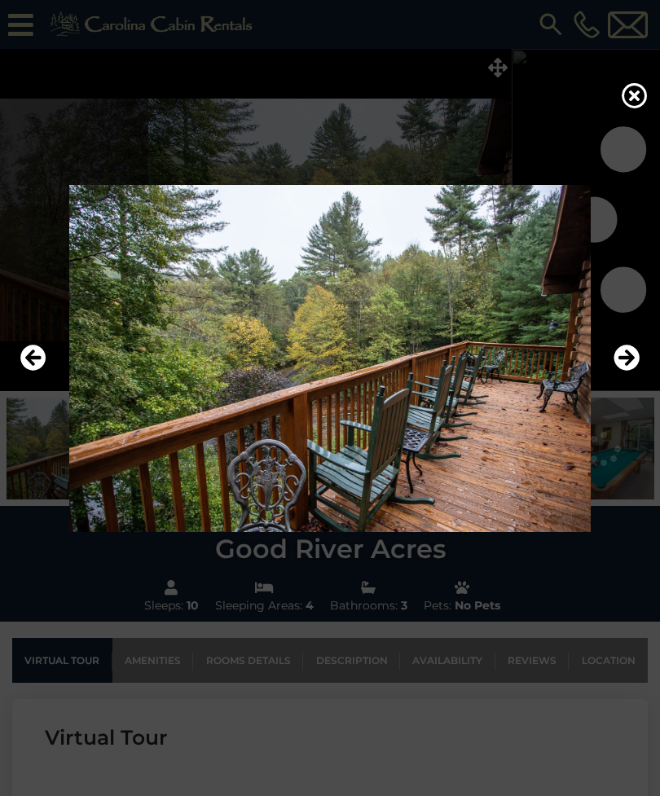
click at [628, 371] on icon "Next" at bounding box center [627, 358] width 26 height 26
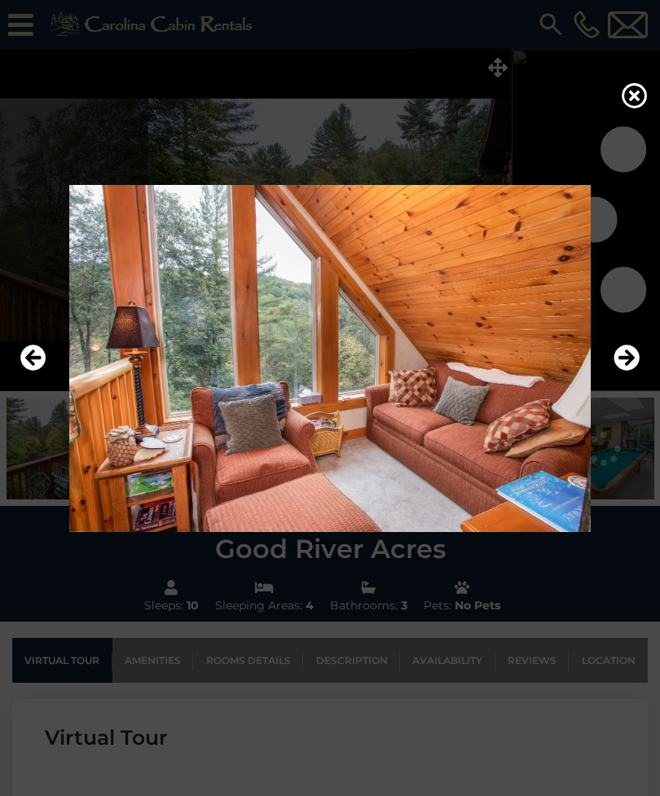
click at [624, 371] on icon "Next" at bounding box center [627, 358] width 26 height 26
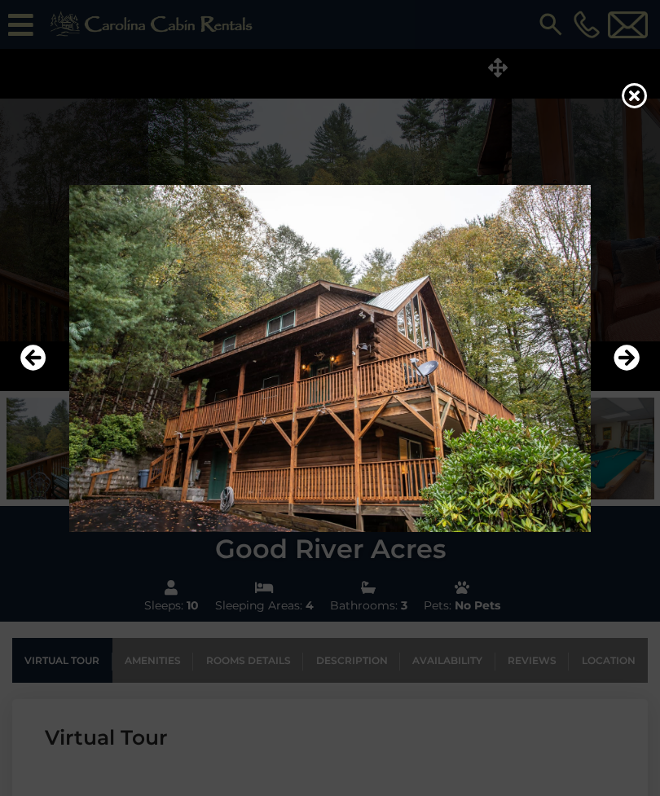
click at [622, 371] on icon "Next" at bounding box center [627, 358] width 26 height 26
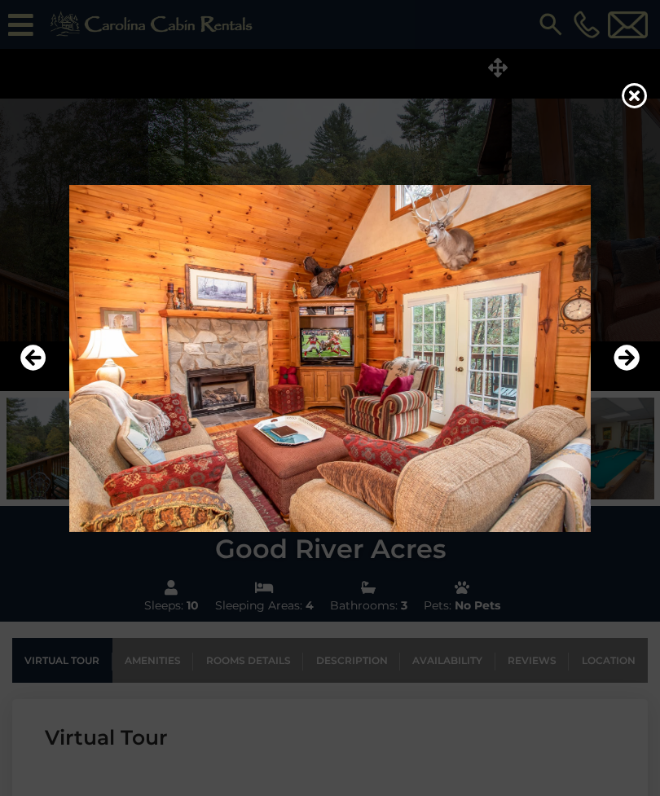
click at [623, 371] on icon "Next" at bounding box center [627, 358] width 26 height 26
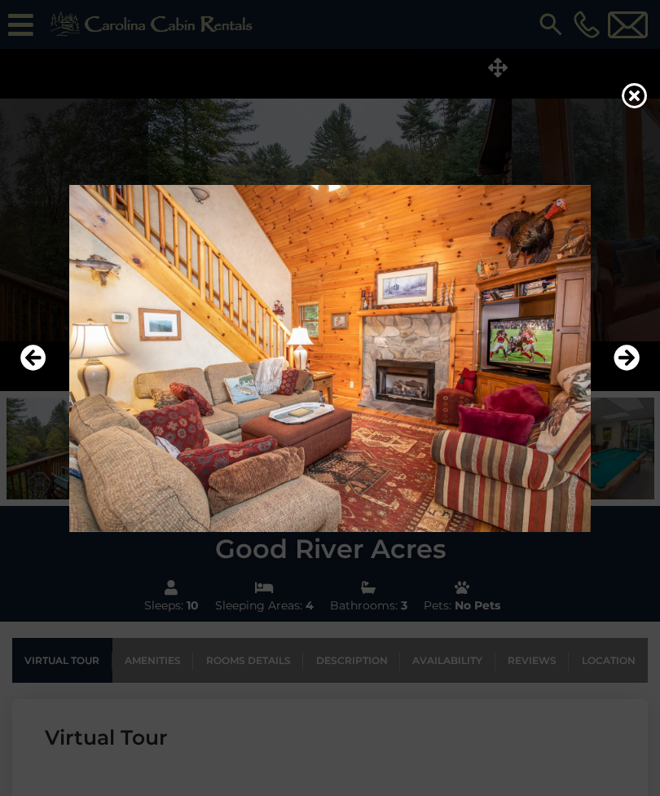
click at [628, 371] on icon "Next" at bounding box center [627, 358] width 26 height 26
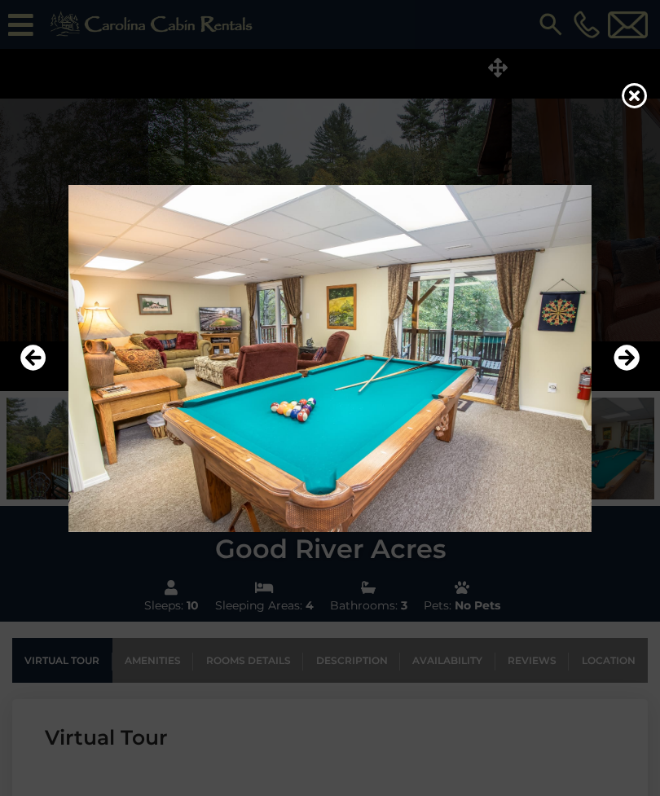
click at [628, 371] on icon "Next" at bounding box center [627, 358] width 26 height 26
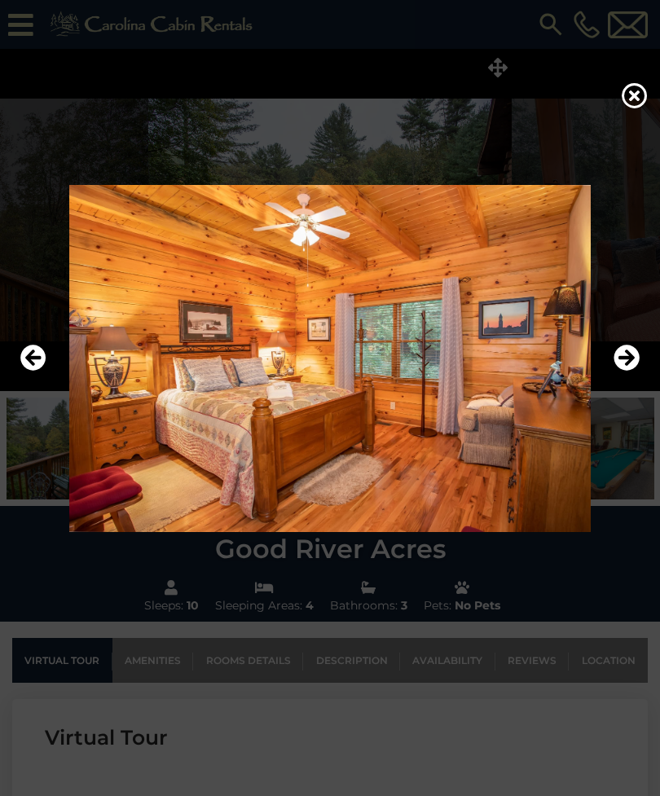
click at [632, 371] on icon "Next" at bounding box center [627, 358] width 26 height 26
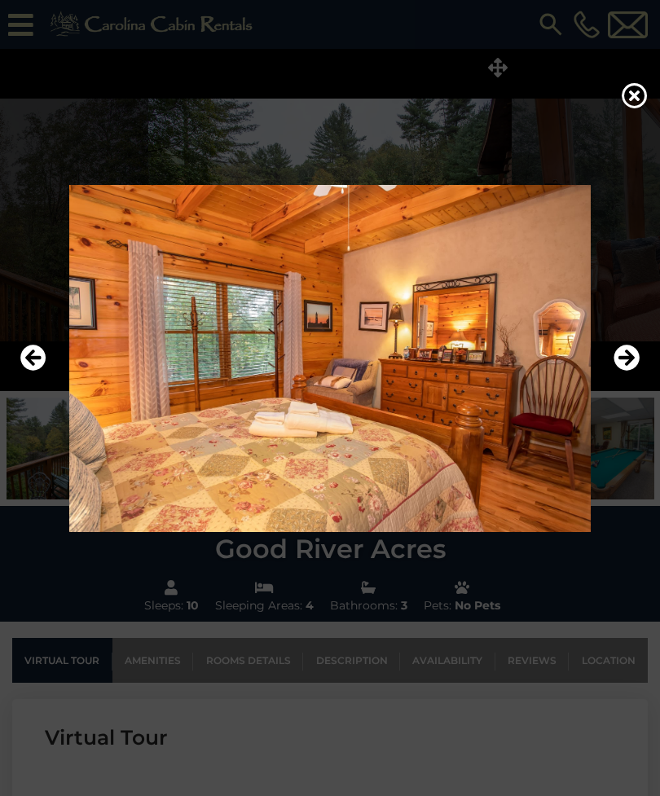
click at [628, 371] on icon "Next" at bounding box center [627, 358] width 26 height 26
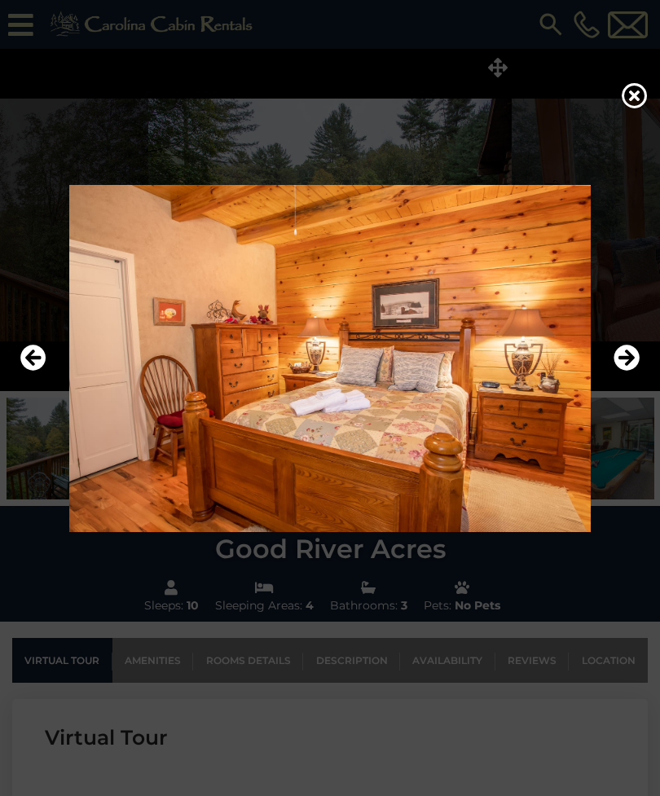
click at [630, 371] on icon "Next" at bounding box center [627, 358] width 26 height 26
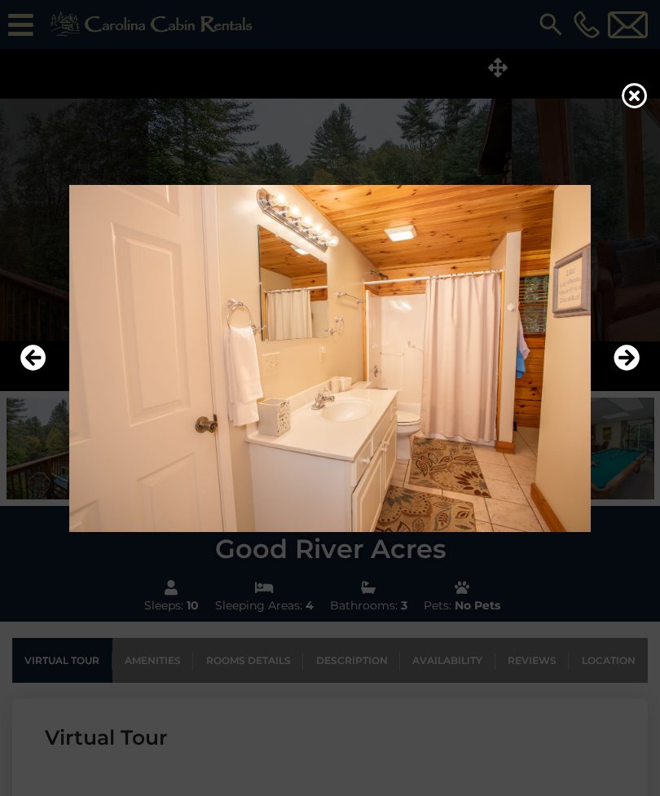
click at [632, 371] on icon "Next" at bounding box center [627, 358] width 26 height 26
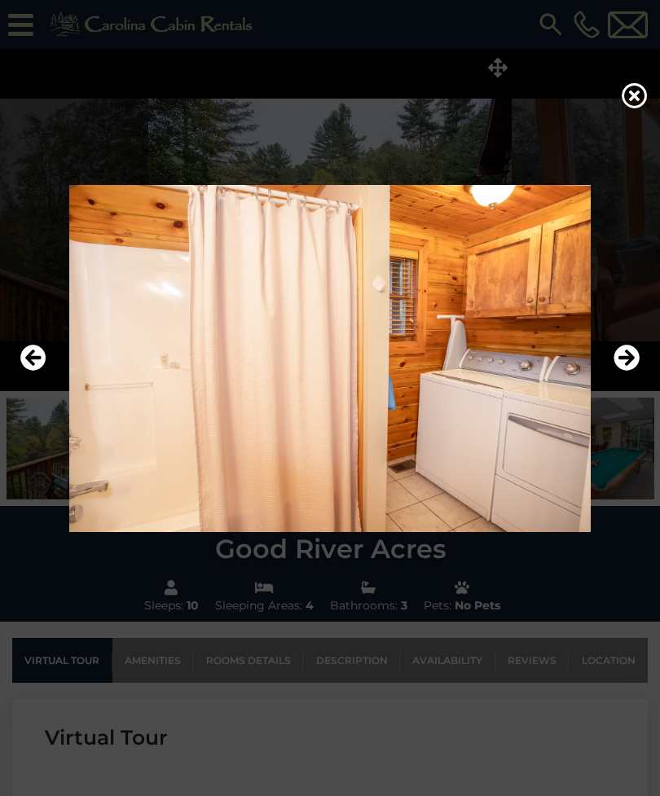
click at [632, 371] on icon "Next" at bounding box center [627, 358] width 26 height 26
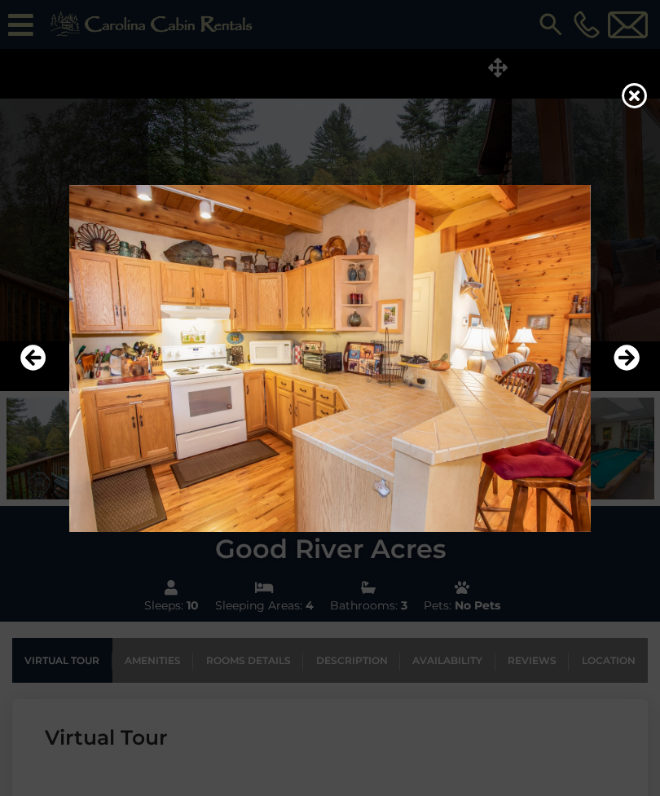
click at [632, 371] on icon "Next" at bounding box center [627, 358] width 26 height 26
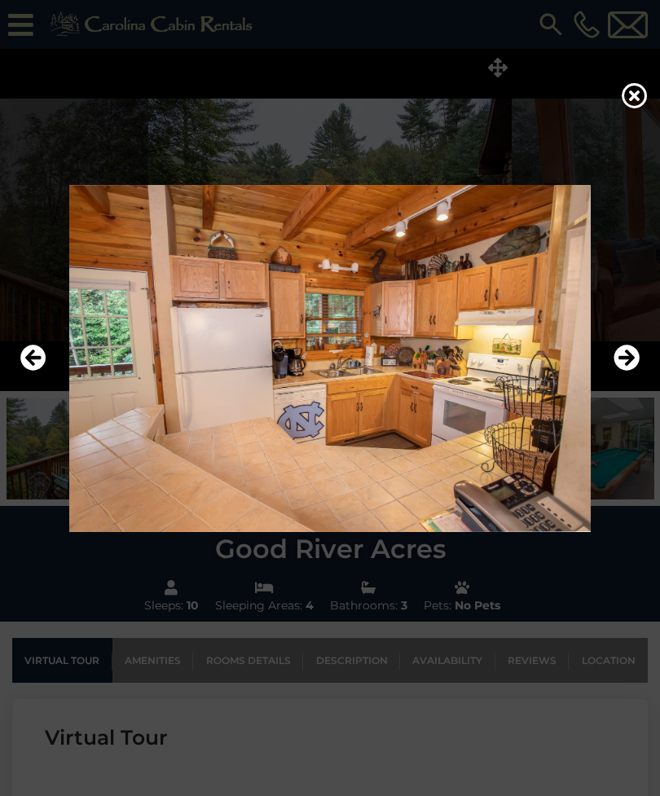
click at [632, 371] on icon "Next" at bounding box center [627, 358] width 26 height 26
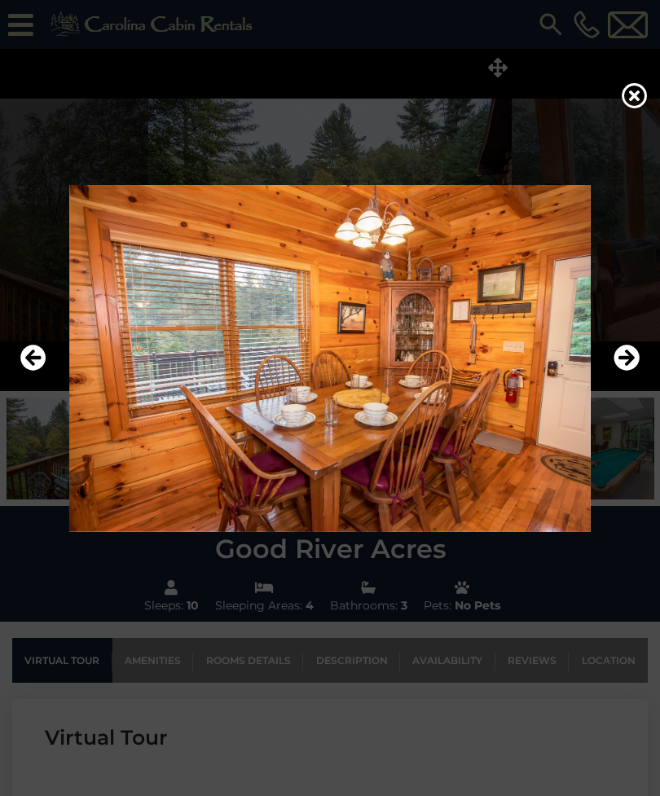
click at [629, 371] on icon "Next" at bounding box center [627, 358] width 26 height 26
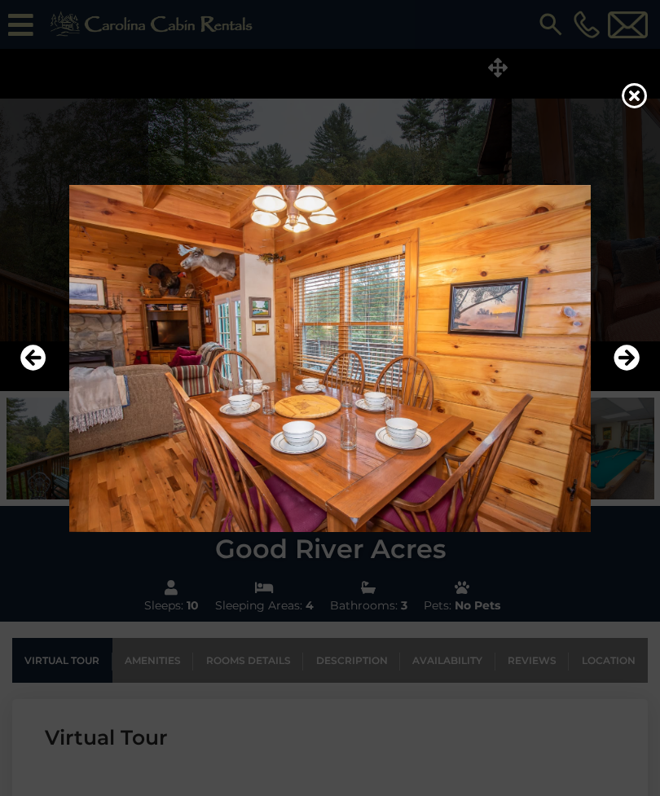
click at [636, 99] on icon at bounding box center [635, 95] width 26 height 26
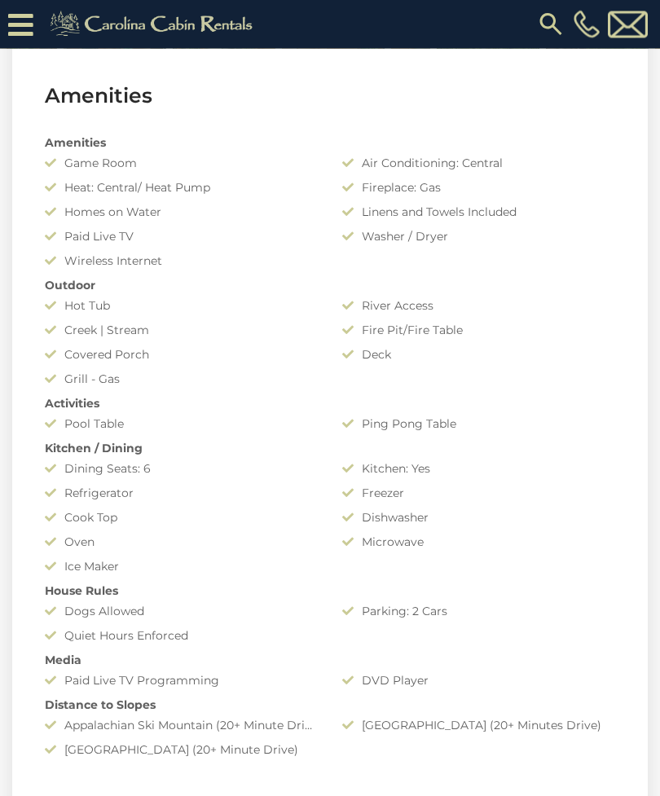
scroll to position [1157, 0]
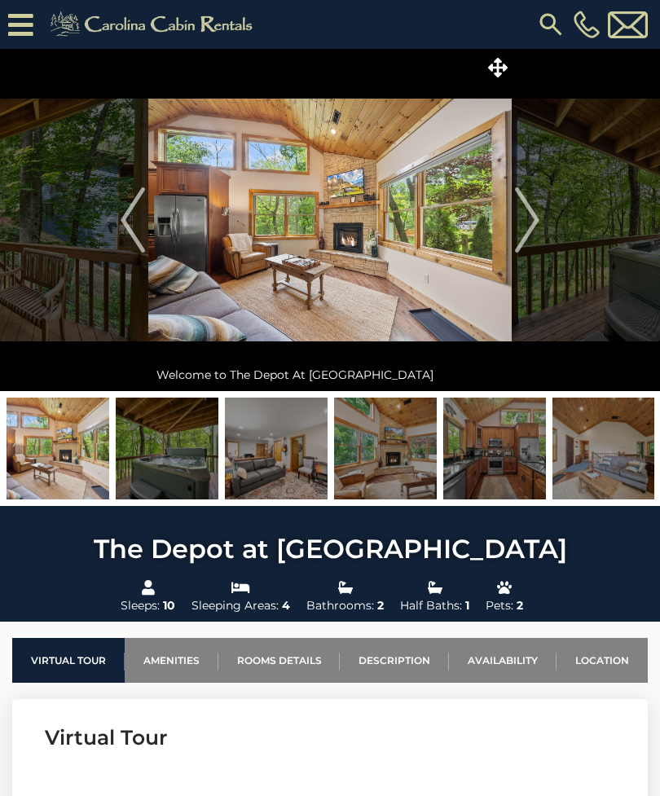
click at [501, 78] on span at bounding box center [497, 67] width 29 height 29
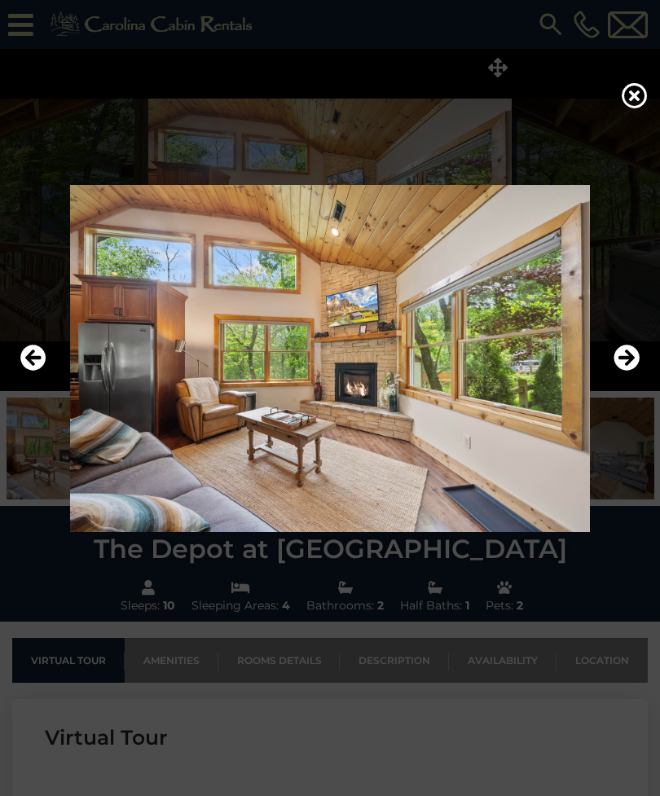
click at [615, 371] on icon "Next" at bounding box center [627, 358] width 26 height 26
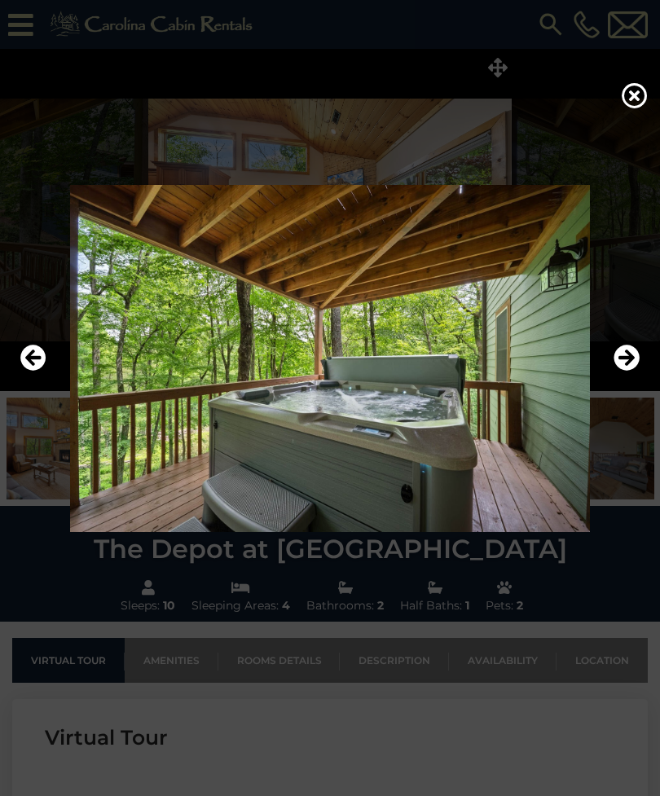
click at [624, 371] on icon "Next" at bounding box center [627, 358] width 26 height 26
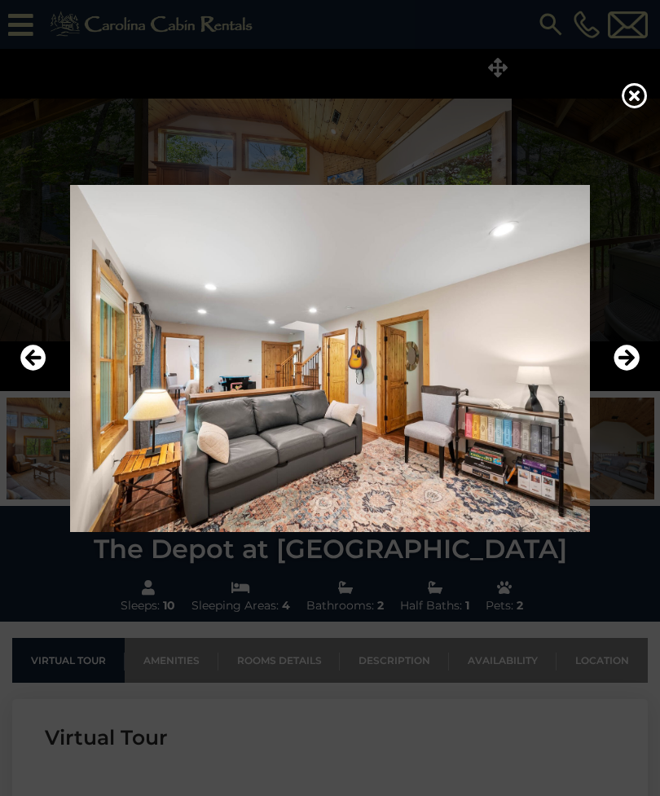
click at [42, 371] on icon "Previous" at bounding box center [33, 358] width 26 height 26
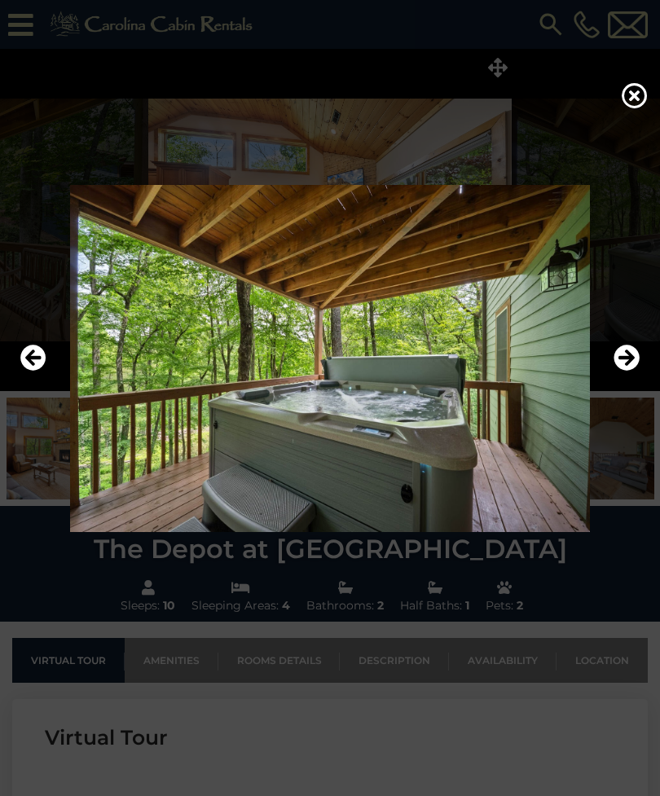
click at [46, 380] on img at bounding box center [330, 358] width 628 height 347
click at [41, 371] on icon "Previous" at bounding box center [33, 358] width 26 height 26
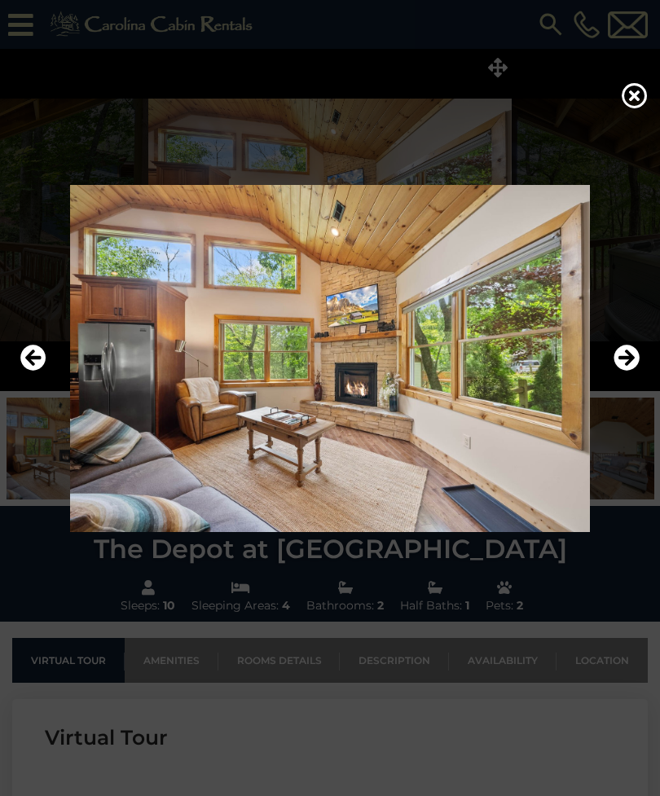
click at [625, 371] on icon "Next" at bounding box center [627, 358] width 26 height 26
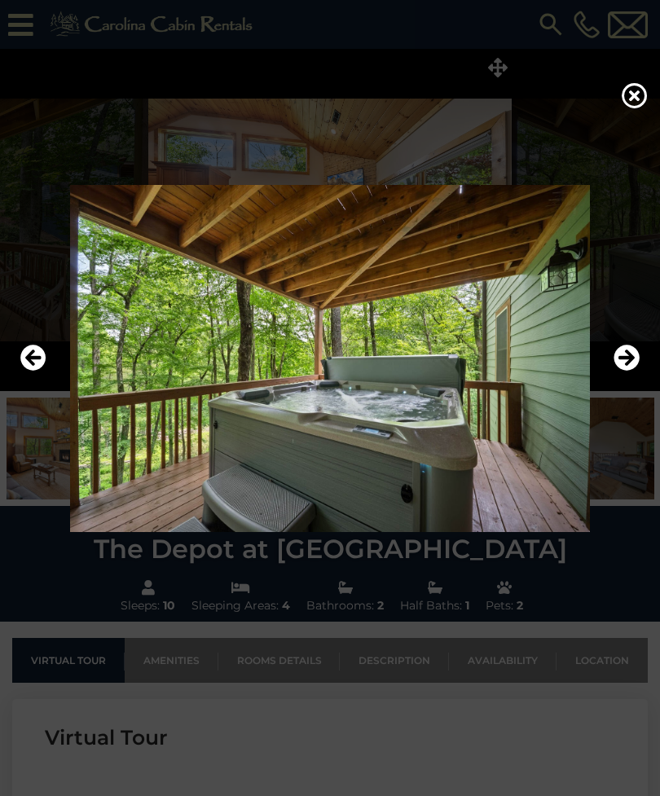
click at [628, 371] on icon "Next" at bounding box center [627, 358] width 26 height 26
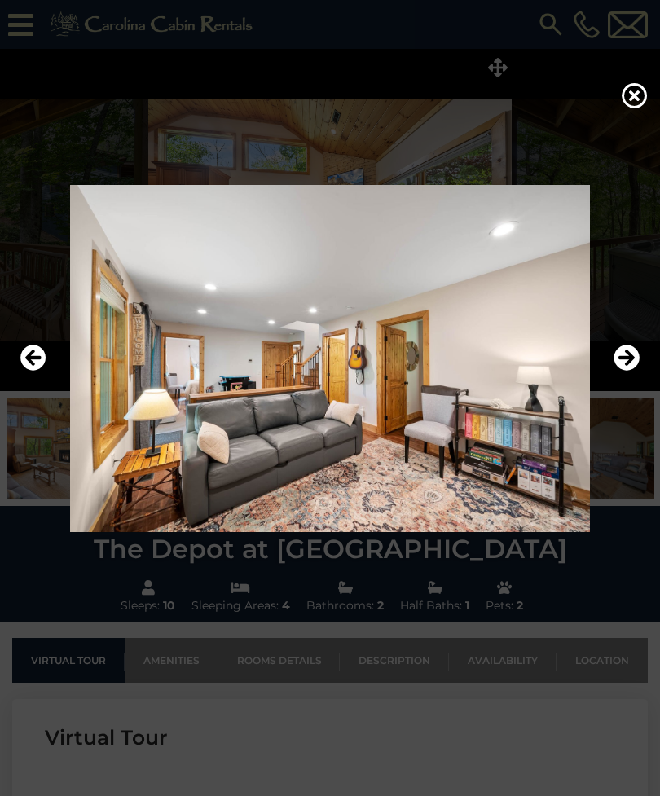
click at [628, 371] on icon "Next" at bounding box center [627, 358] width 26 height 26
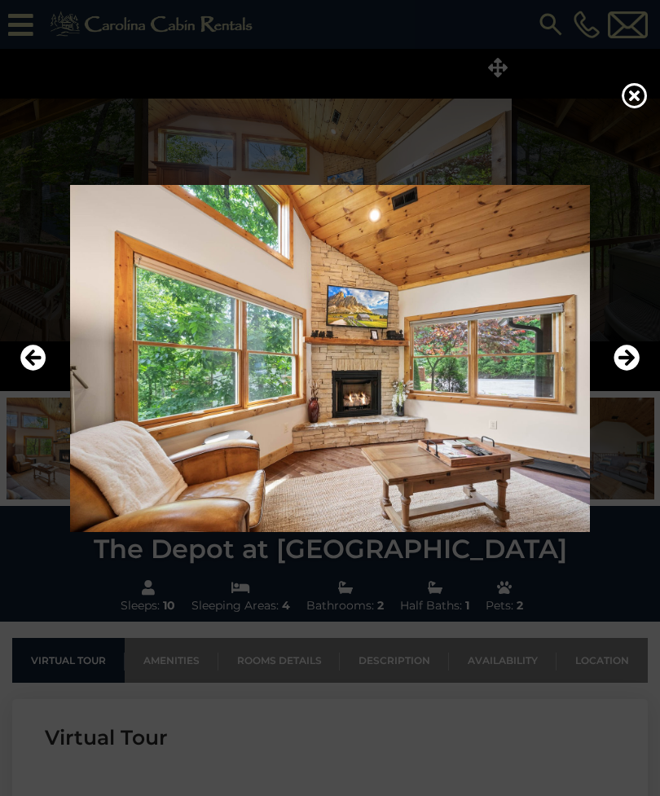
click at [622, 371] on icon "Next" at bounding box center [627, 358] width 26 height 26
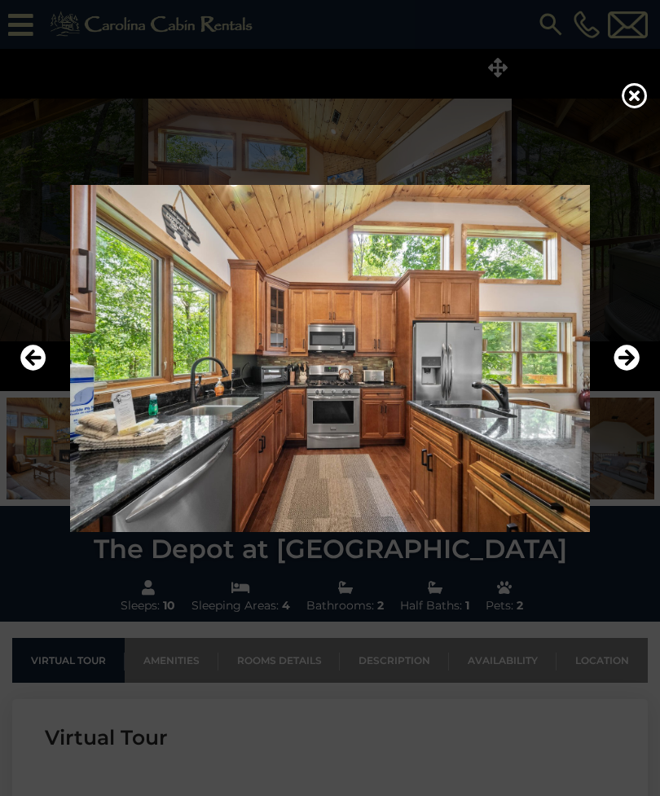
click at [622, 371] on icon "Next" at bounding box center [627, 358] width 26 height 26
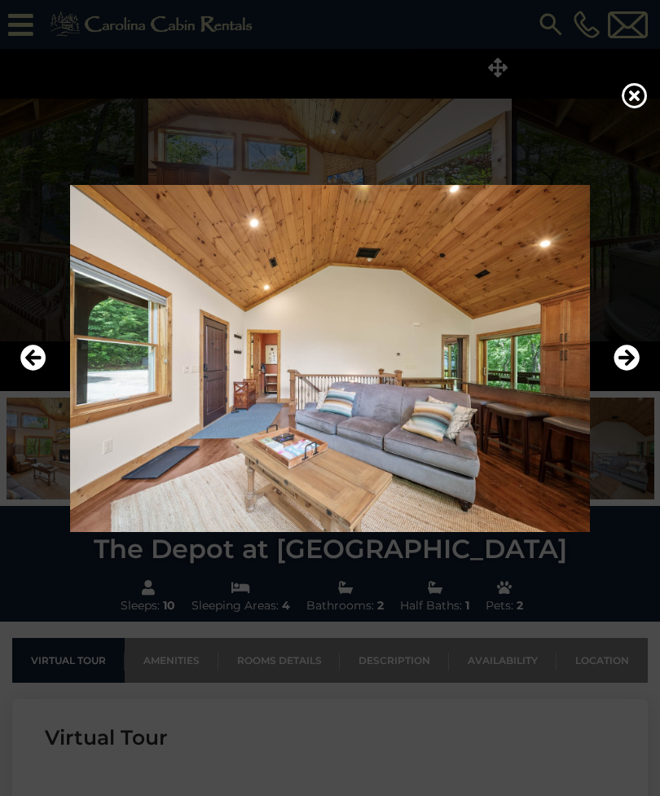
click at [33, 371] on icon "Previous" at bounding box center [33, 358] width 26 height 26
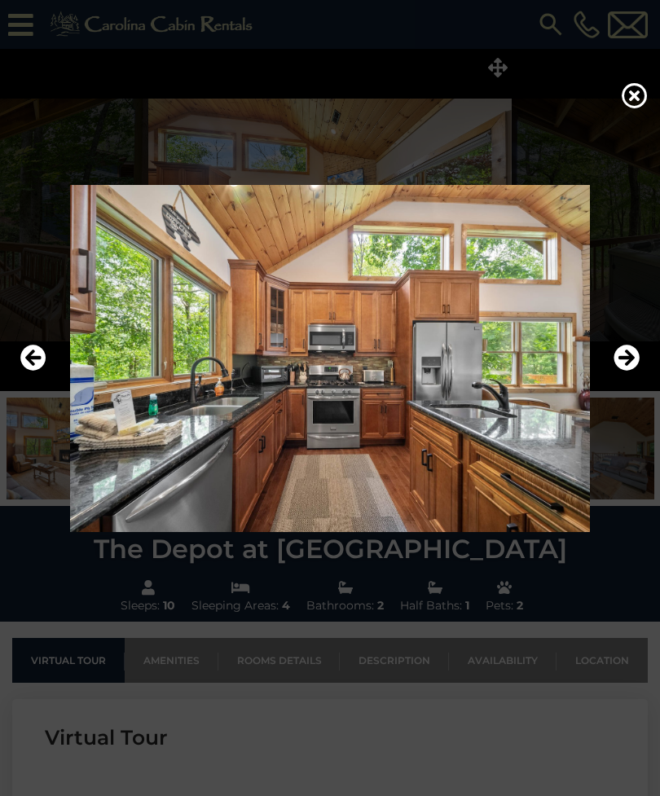
click at [620, 371] on icon "Next" at bounding box center [627, 358] width 26 height 26
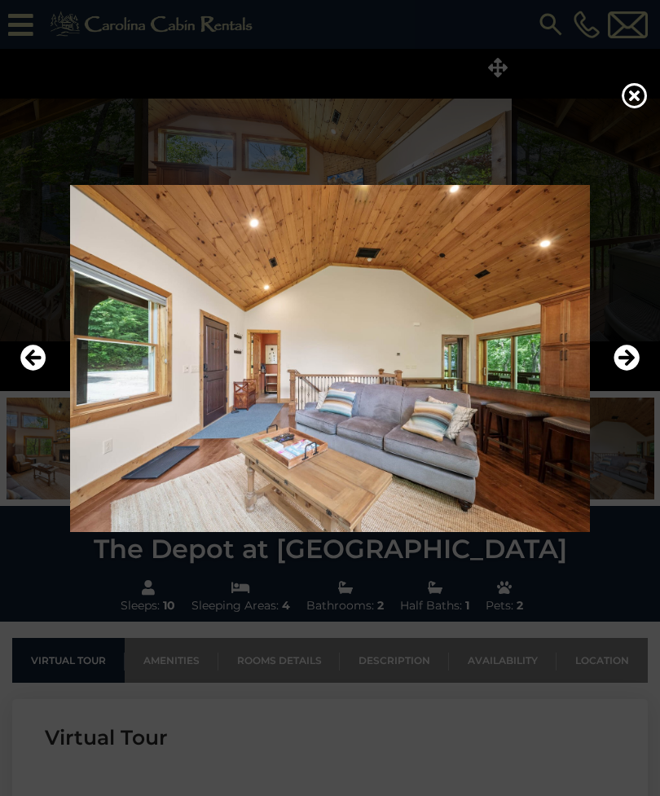
click at [624, 371] on icon "Next" at bounding box center [627, 358] width 26 height 26
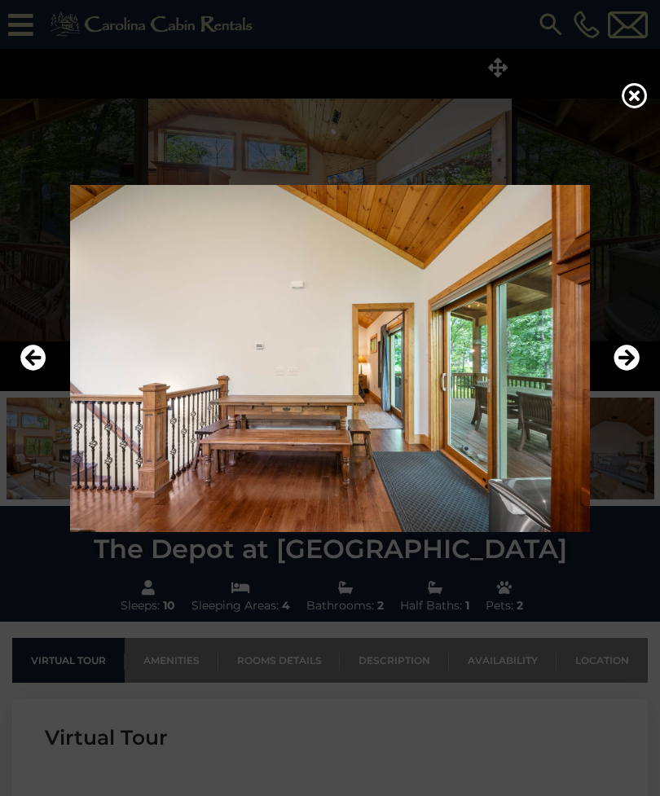
click at [622, 364] on button "Next" at bounding box center [627, 358] width 26 height 37
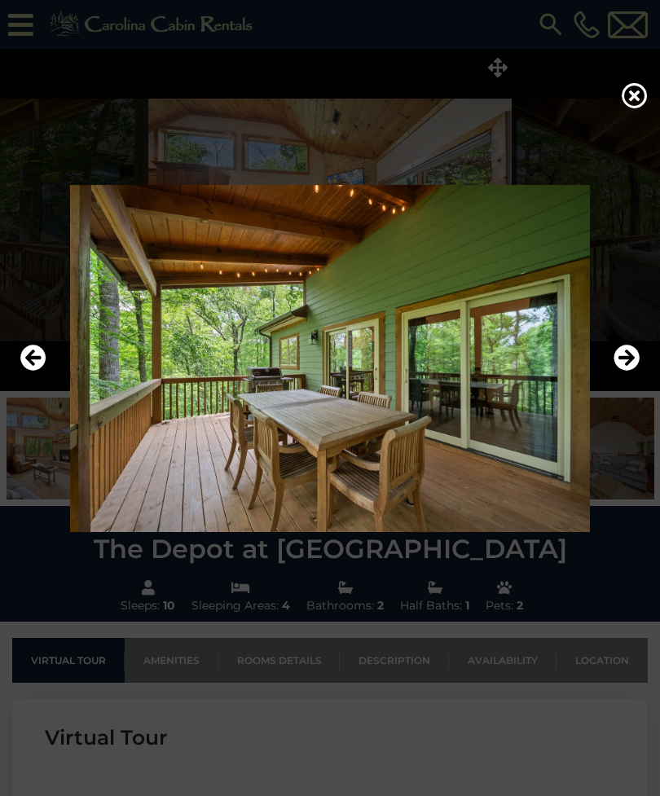
click at [622, 371] on icon "Next" at bounding box center [627, 358] width 26 height 26
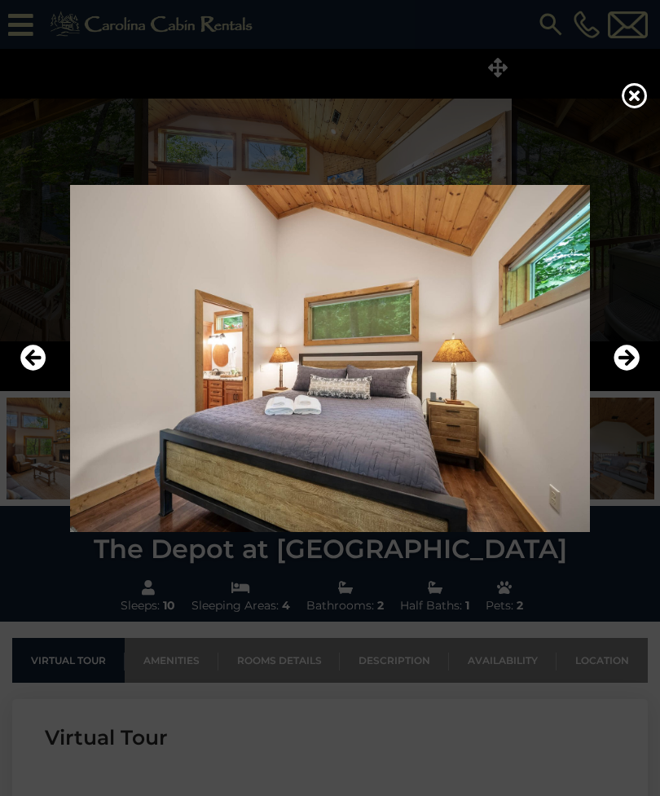
click at [626, 371] on icon "Next" at bounding box center [627, 358] width 26 height 26
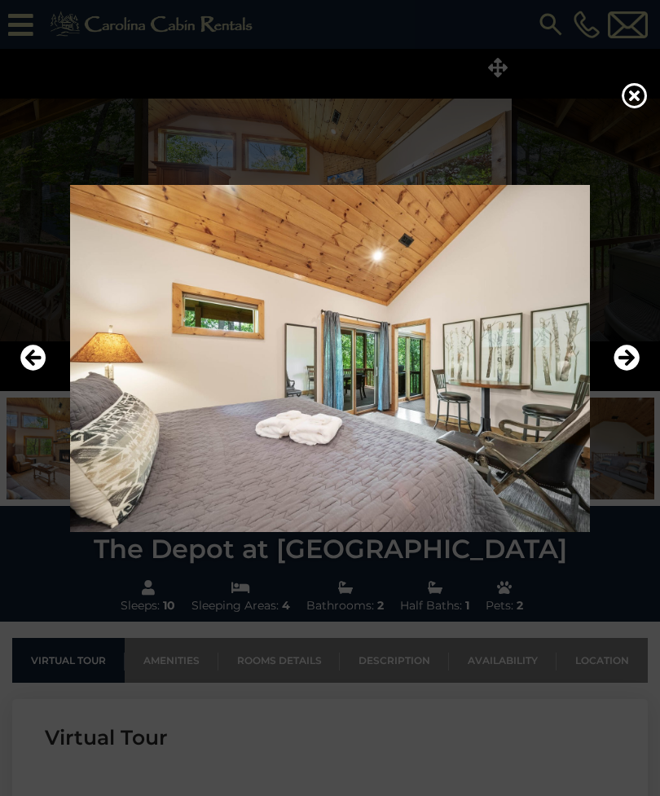
click at [627, 371] on icon "Next" at bounding box center [627, 358] width 26 height 26
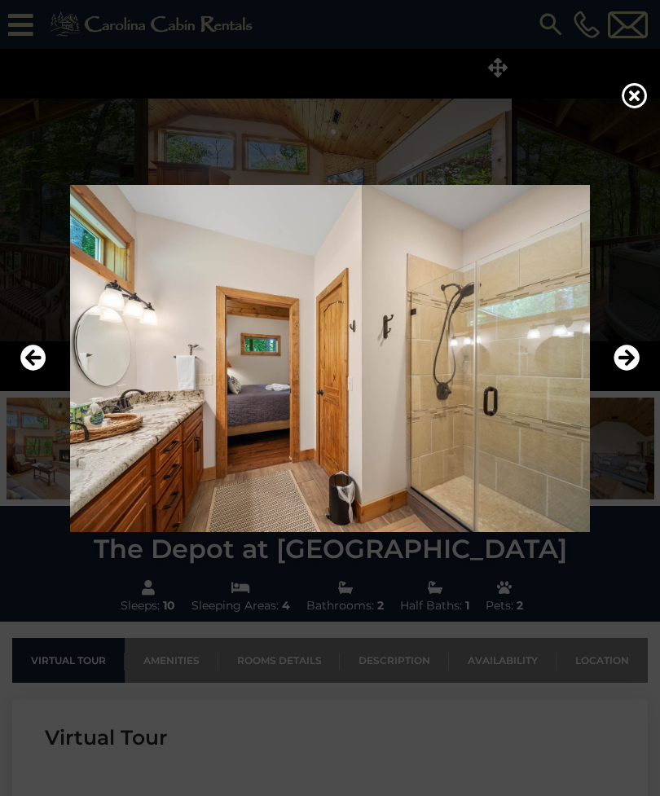
click at [625, 371] on icon "Next" at bounding box center [627, 358] width 26 height 26
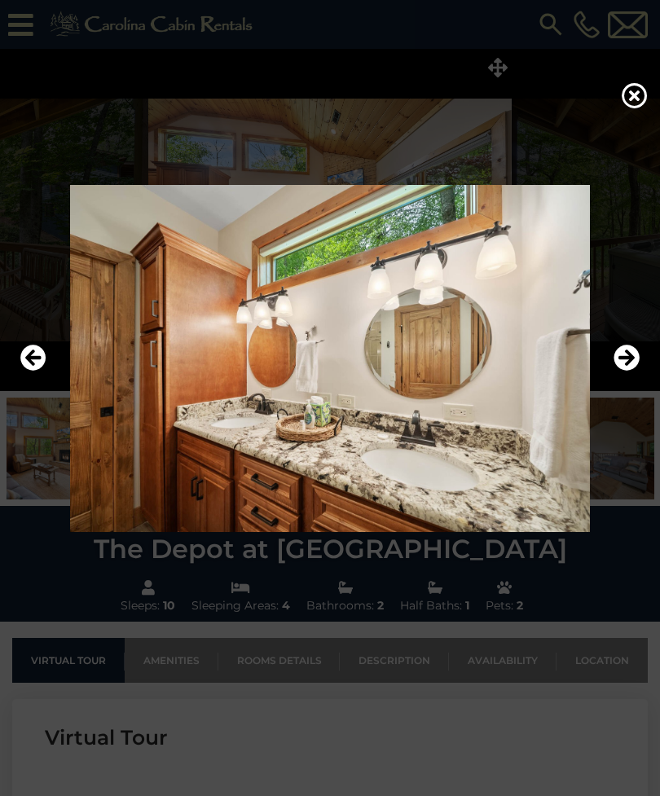
click at [627, 371] on icon "Next" at bounding box center [627, 358] width 26 height 26
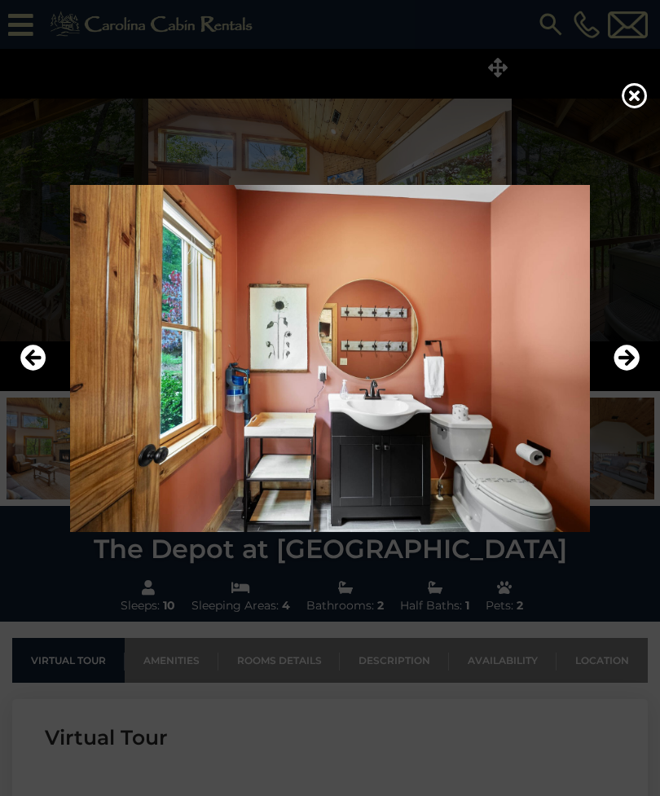
click at [625, 371] on icon "Next" at bounding box center [627, 358] width 26 height 26
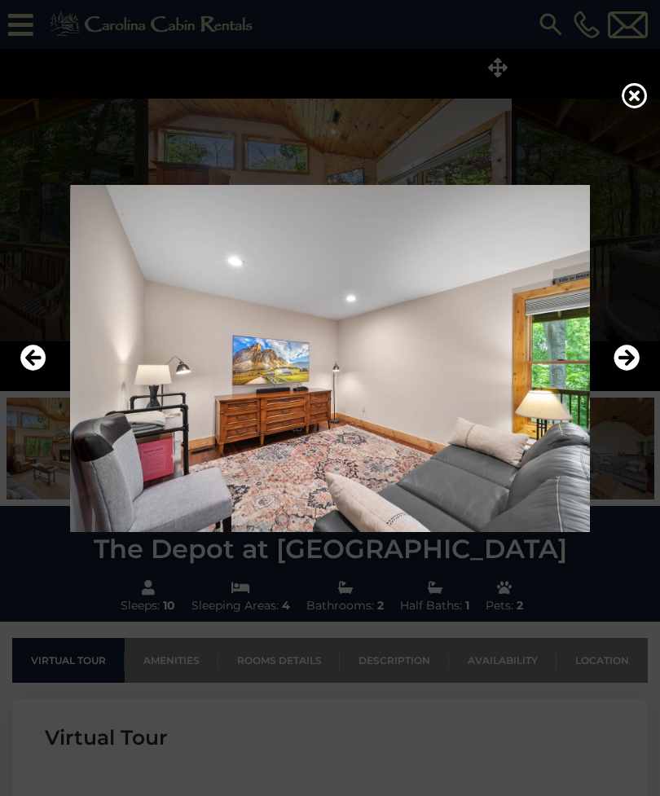
click at [628, 371] on icon "Next" at bounding box center [627, 358] width 26 height 26
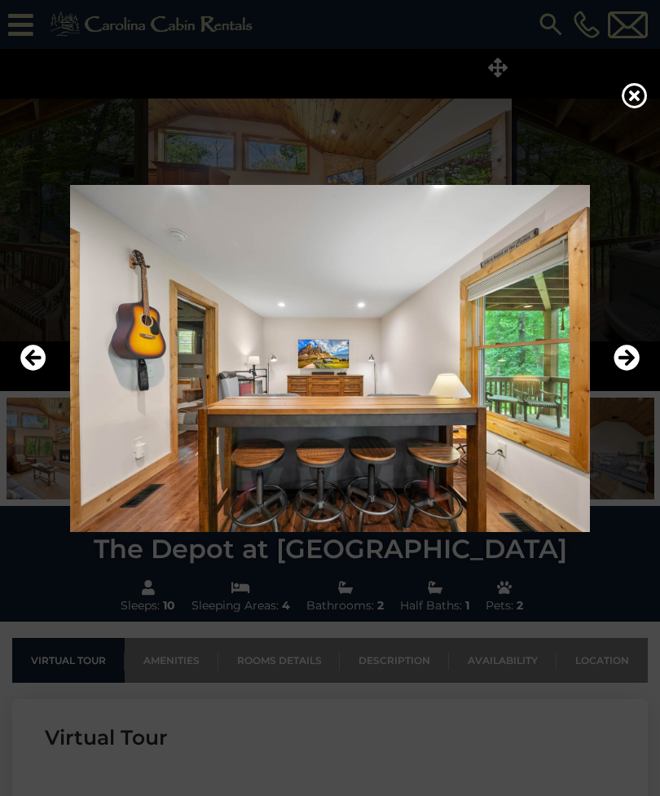
click at [630, 371] on icon "Next" at bounding box center [627, 358] width 26 height 26
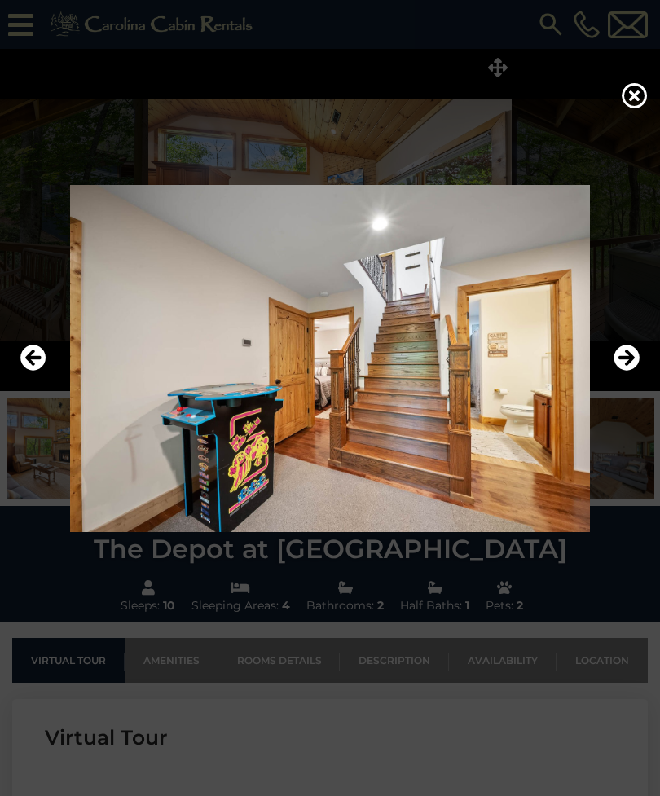
click at [625, 371] on icon "Next" at bounding box center [627, 358] width 26 height 26
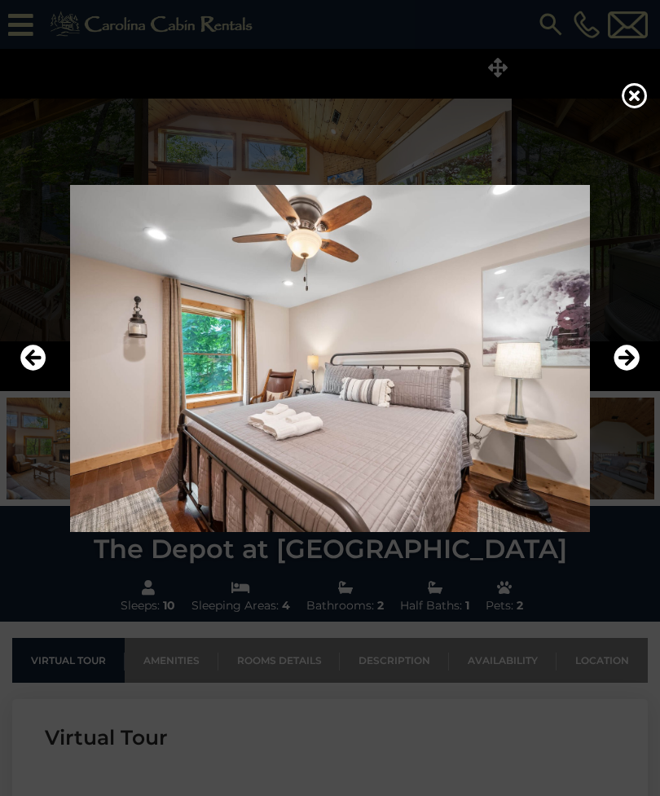
click at [24, 371] on icon "Previous" at bounding box center [33, 358] width 26 height 26
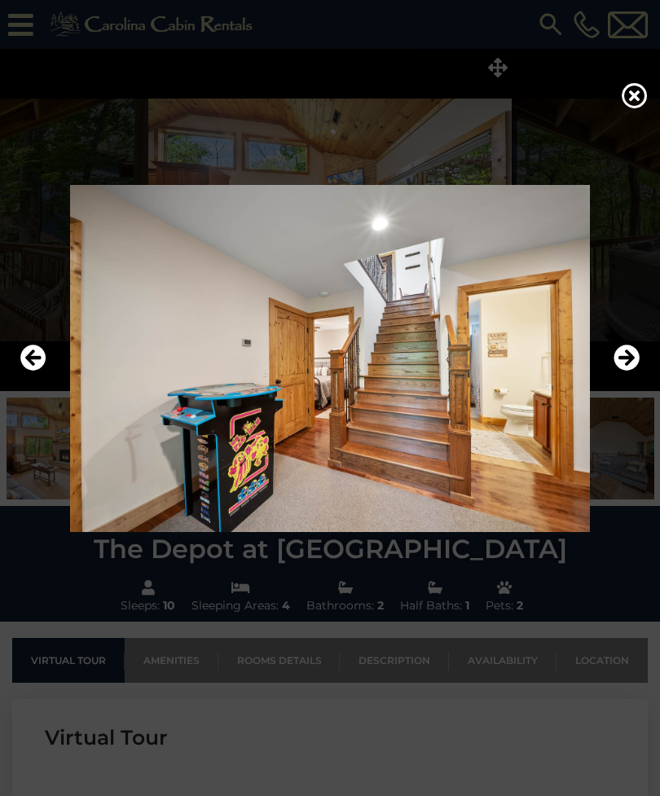
click at [628, 371] on icon "Next" at bounding box center [627, 358] width 26 height 26
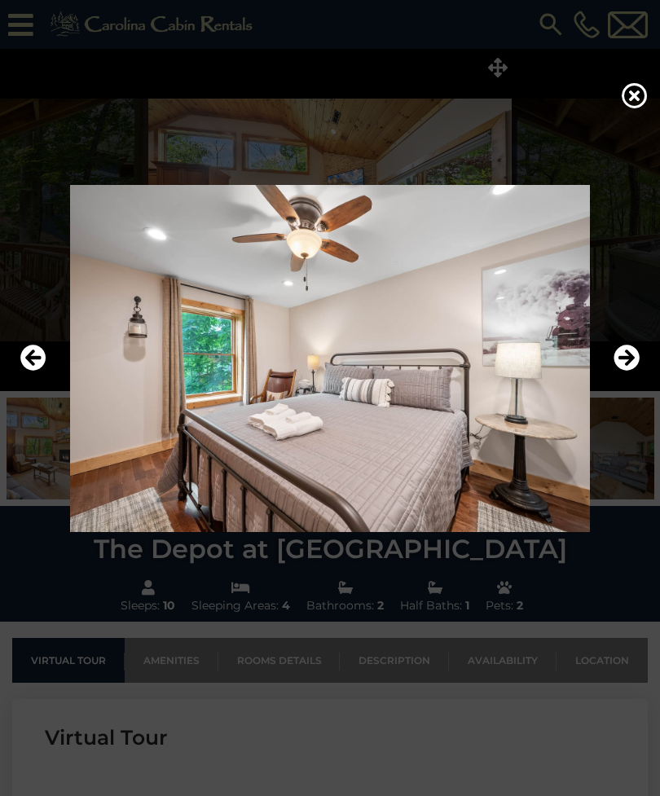
click at [630, 371] on icon "Next" at bounding box center [627, 358] width 26 height 26
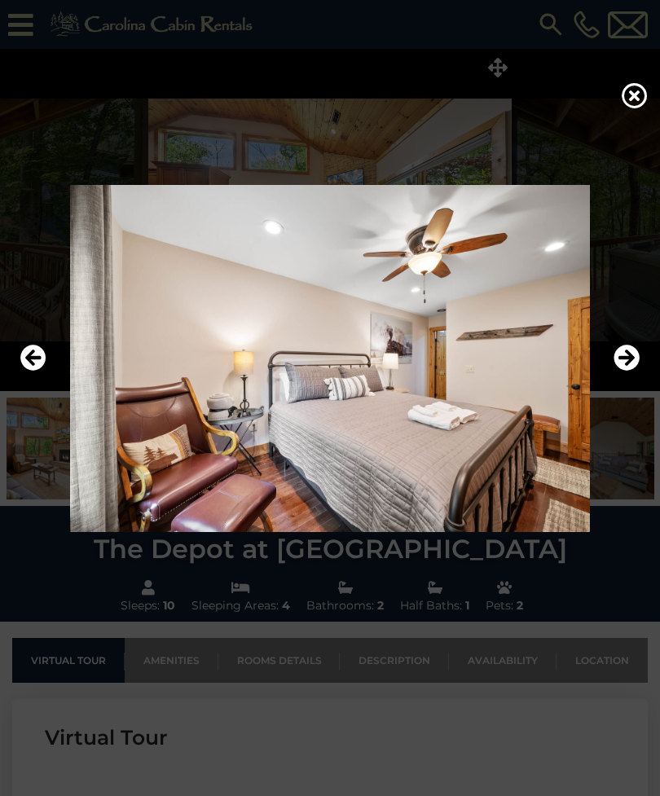
click at [626, 371] on icon "Next" at bounding box center [627, 358] width 26 height 26
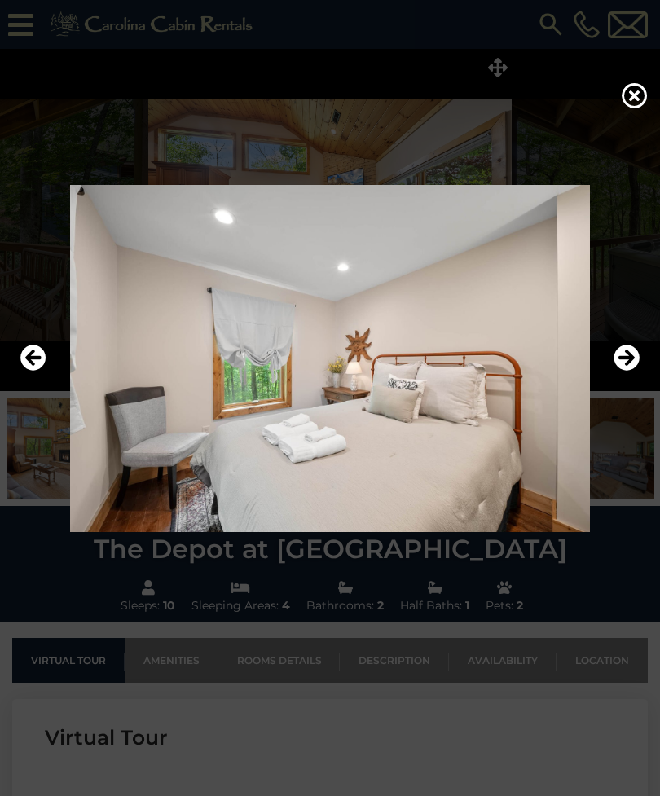
click at [628, 371] on icon "Next" at bounding box center [627, 358] width 26 height 26
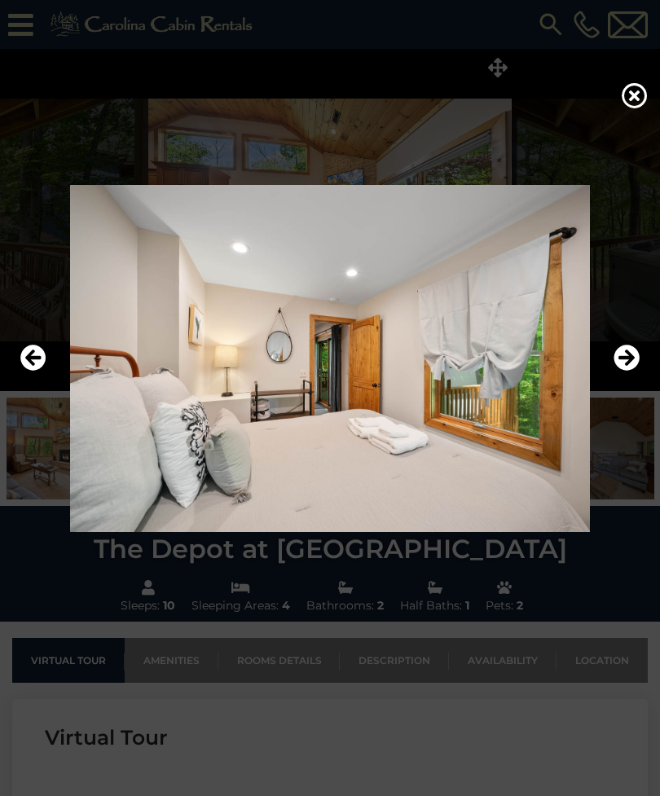
click at [617, 371] on icon "Next" at bounding box center [627, 358] width 26 height 26
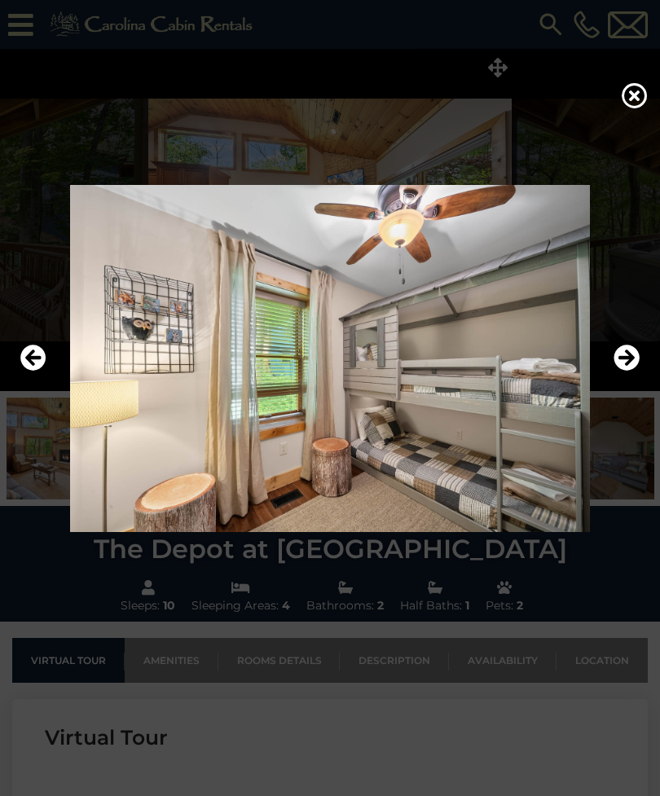
click at [625, 371] on icon "Next" at bounding box center [627, 358] width 26 height 26
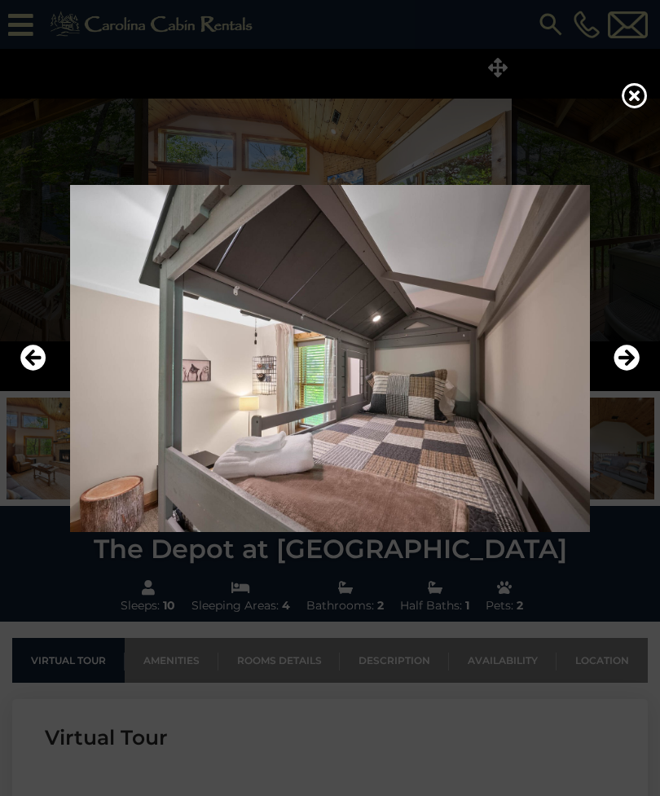
click at [633, 371] on icon "Next" at bounding box center [627, 358] width 26 height 26
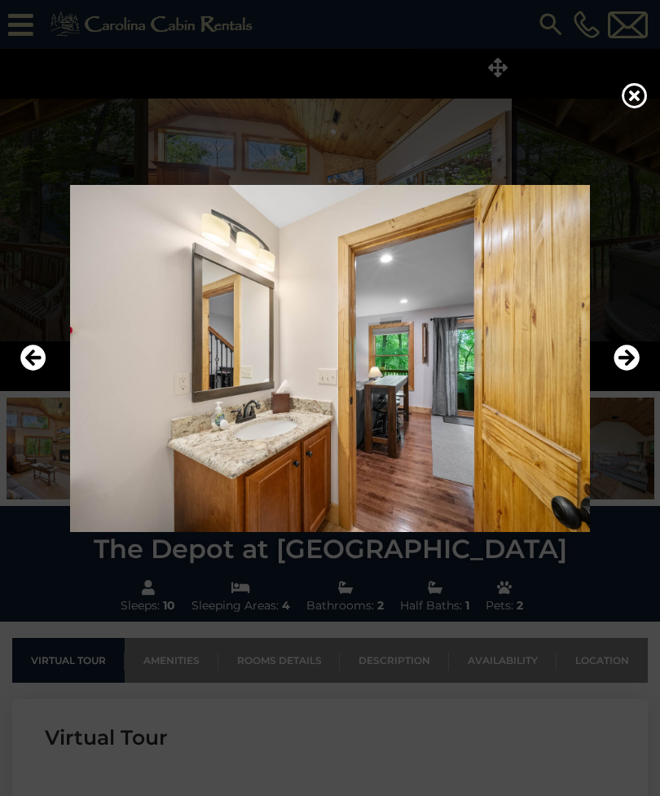
click at [632, 371] on icon "Next" at bounding box center [627, 358] width 26 height 26
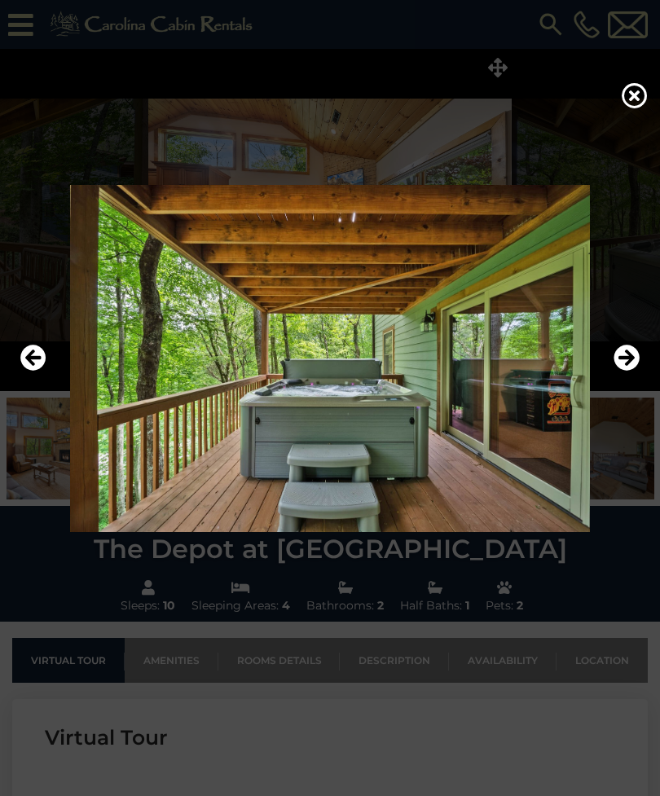
click at [634, 371] on icon "Next" at bounding box center [627, 358] width 26 height 26
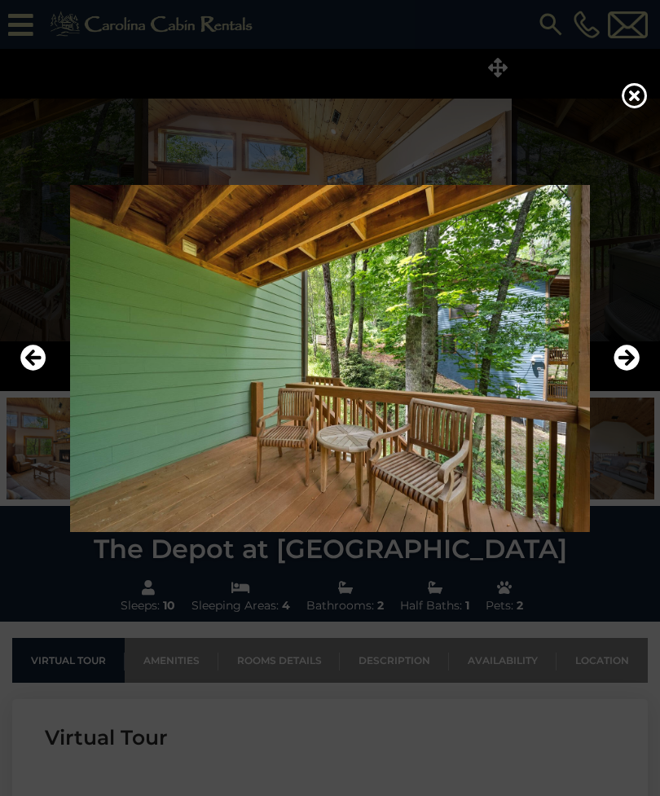
click at [636, 371] on icon "Next" at bounding box center [627, 358] width 26 height 26
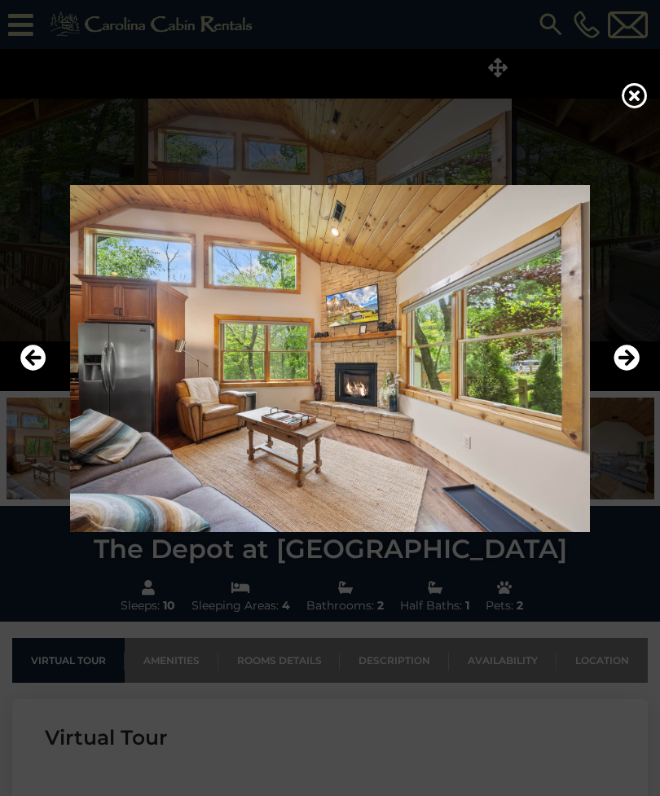
click at [636, 371] on icon "Next" at bounding box center [627, 358] width 26 height 26
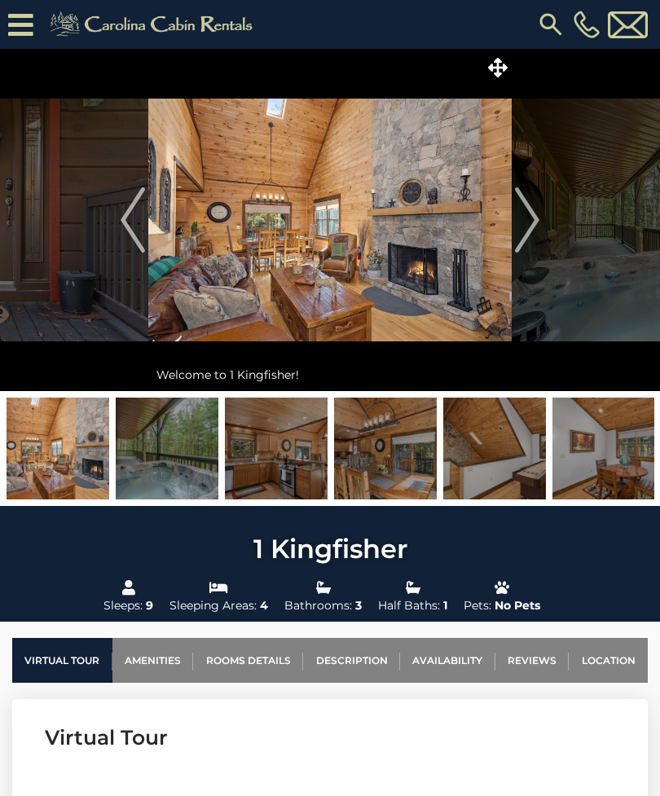
click at [492, 71] on icon at bounding box center [498, 68] width 20 height 20
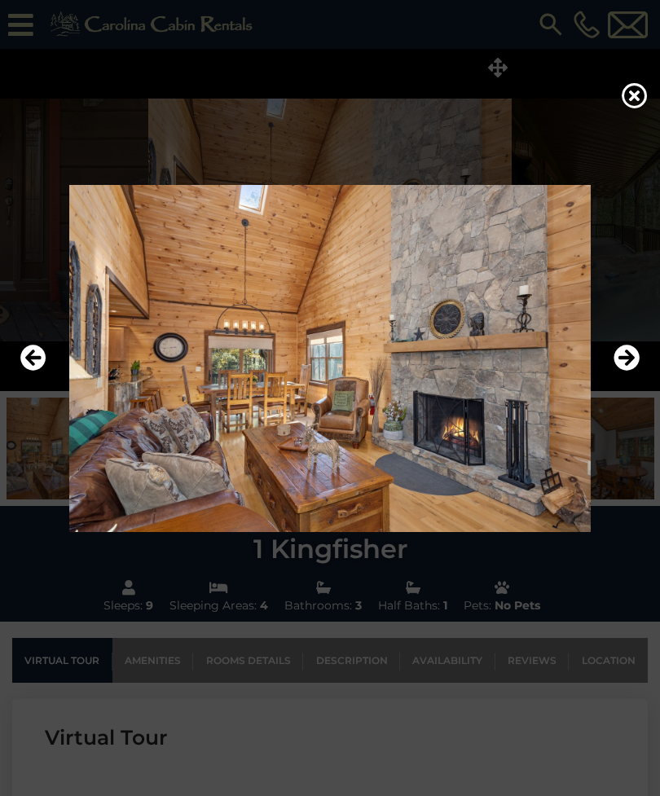
click at [619, 371] on icon "Next" at bounding box center [627, 358] width 26 height 26
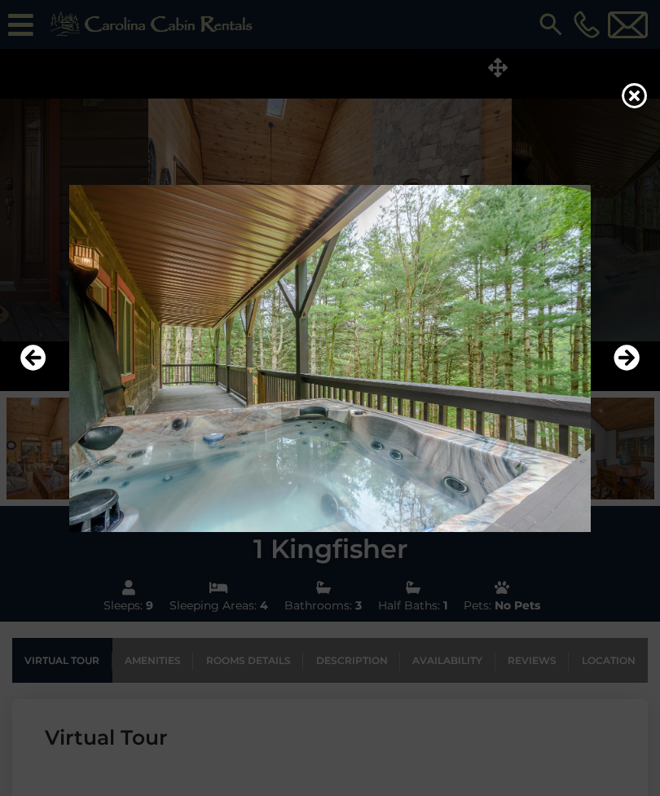
click at [615, 401] on img at bounding box center [330, 358] width 628 height 347
click at [622, 371] on icon "Next" at bounding box center [627, 358] width 26 height 26
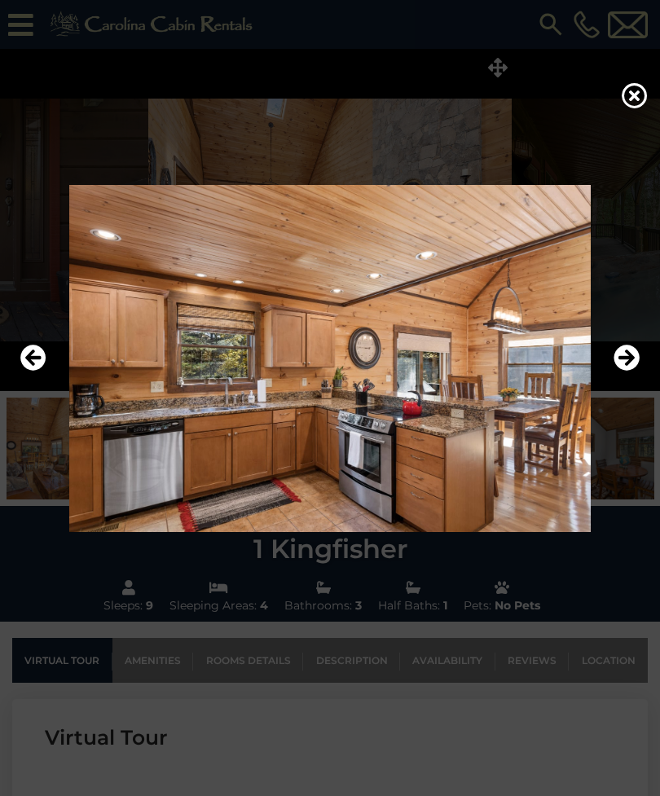
click at [620, 371] on icon "Next" at bounding box center [627, 358] width 26 height 26
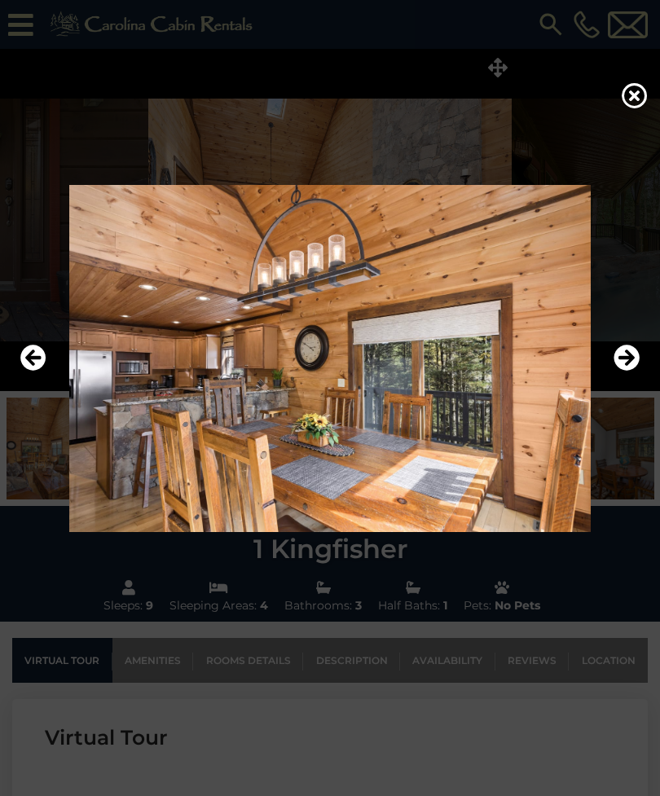
click at [616, 371] on icon "Next" at bounding box center [627, 358] width 26 height 26
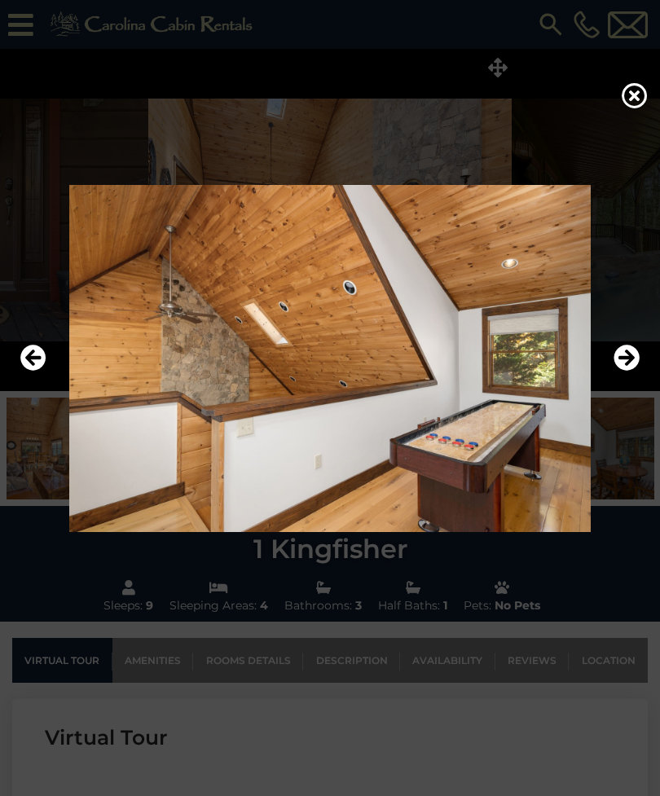
click at [620, 371] on icon "Next" at bounding box center [627, 358] width 26 height 26
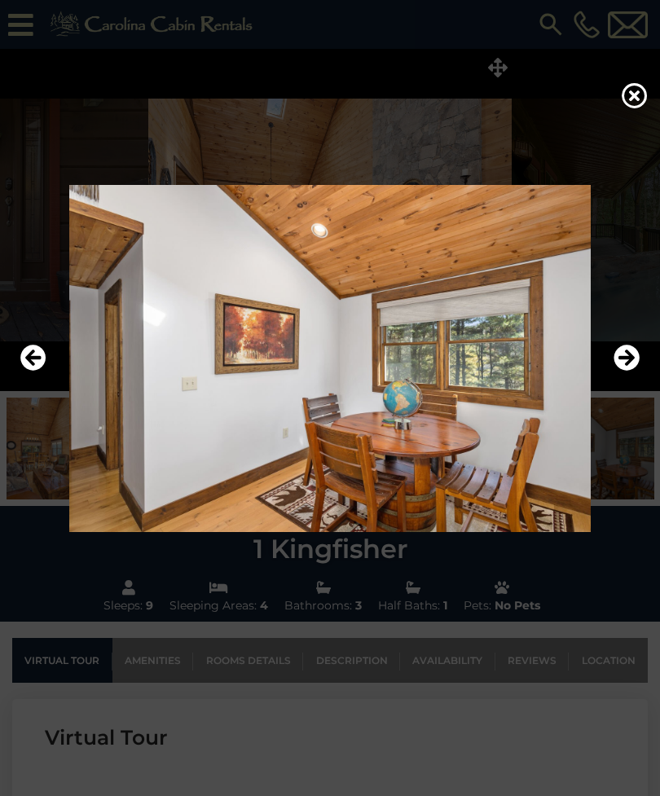
click at [623, 371] on icon "Next" at bounding box center [627, 358] width 26 height 26
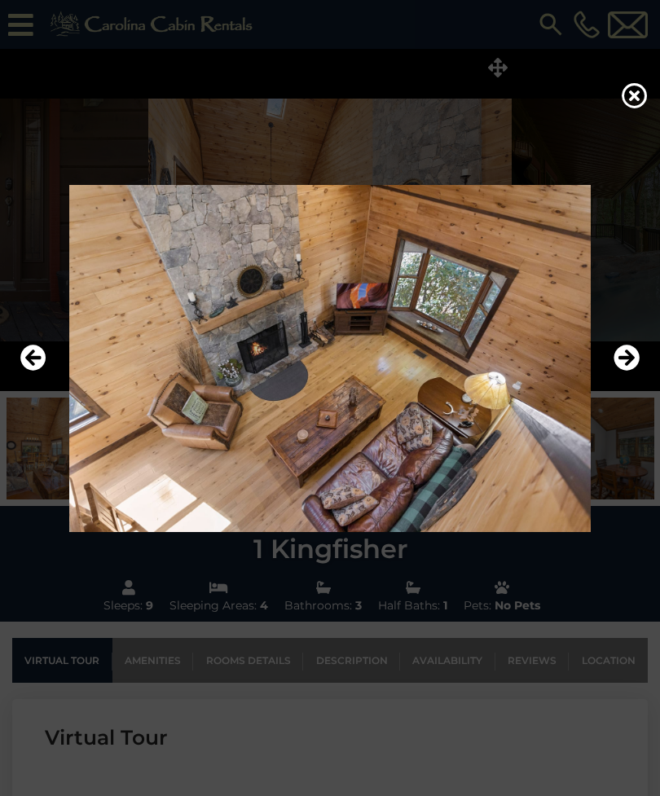
click at [626, 371] on icon "Next" at bounding box center [627, 358] width 26 height 26
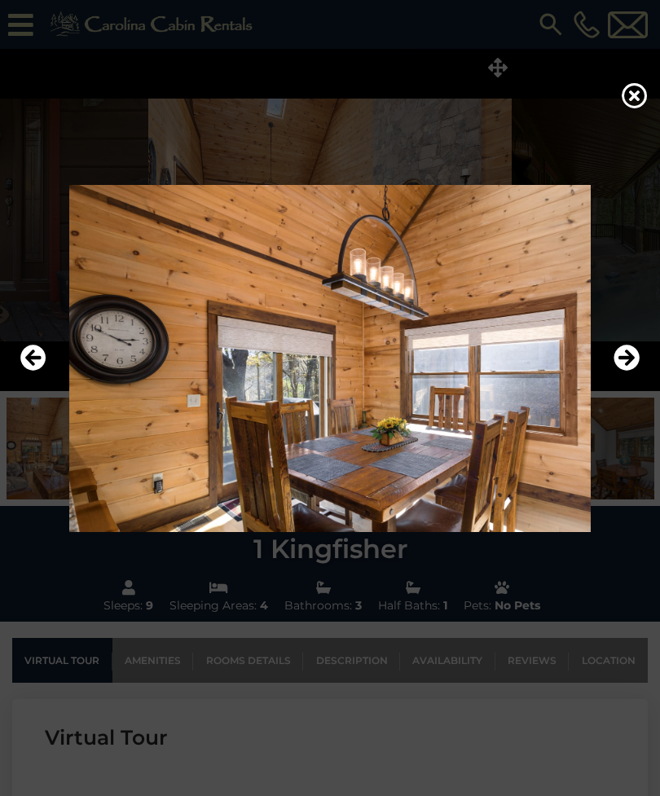
click at [625, 371] on icon "Next" at bounding box center [627, 358] width 26 height 26
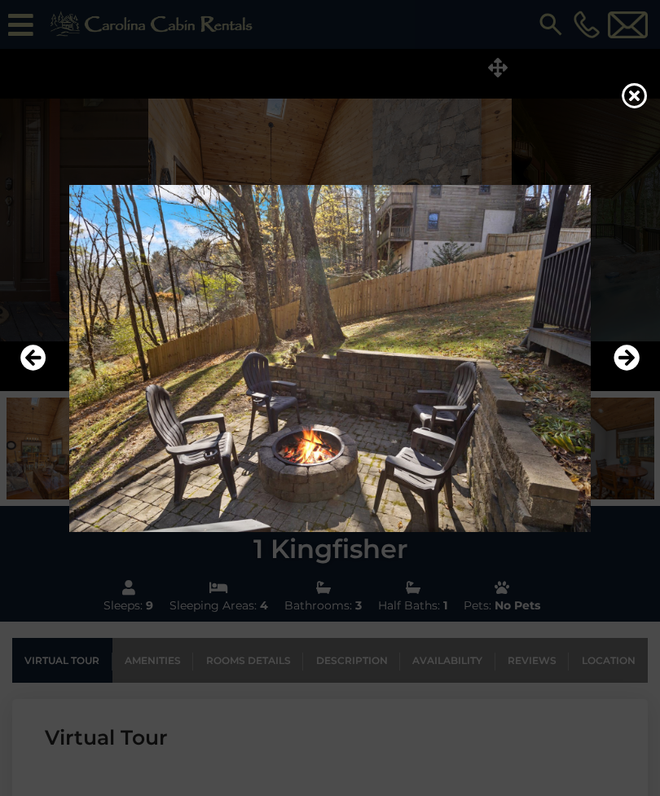
click at [624, 371] on icon "Next" at bounding box center [627, 358] width 26 height 26
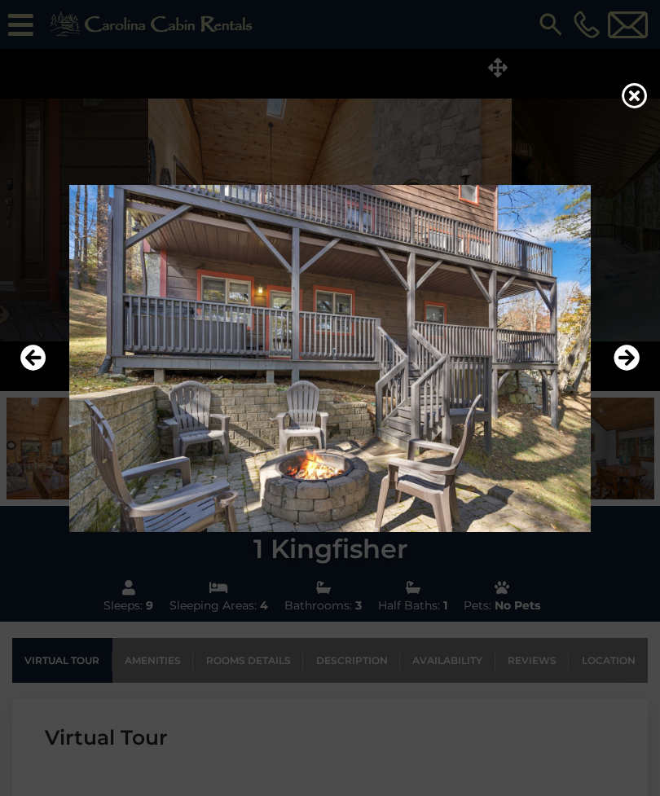
click at [623, 371] on icon "Next" at bounding box center [627, 358] width 26 height 26
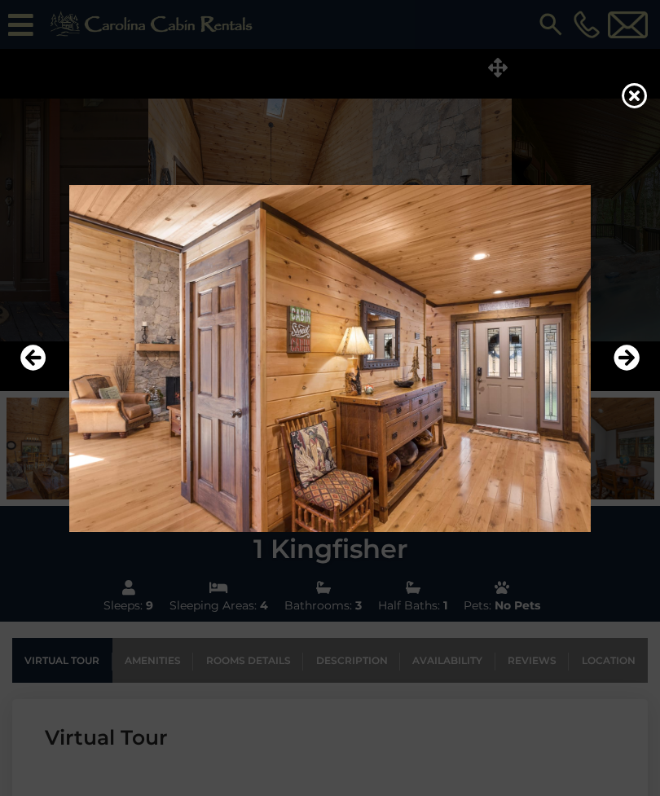
click at [627, 371] on icon "Next" at bounding box center [627, 358] width 26 height 26
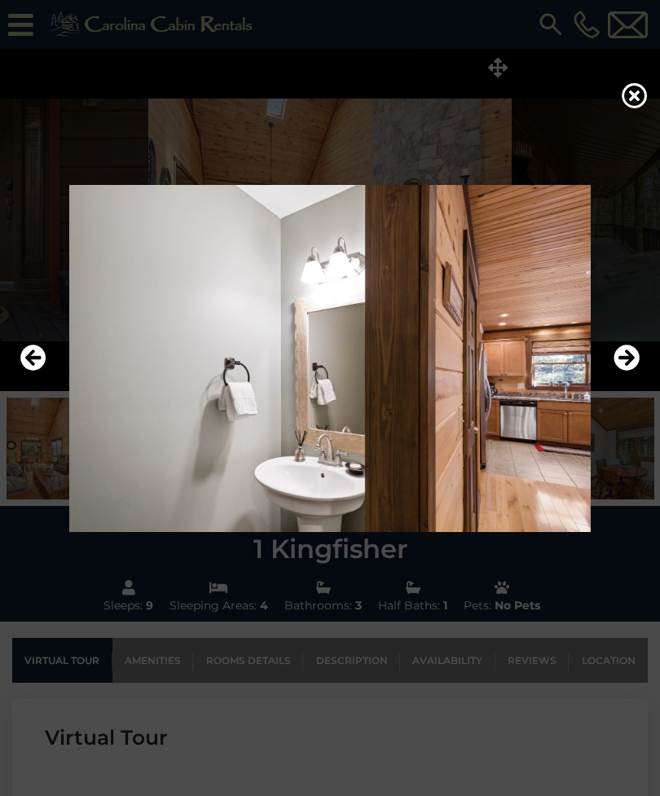
click at [626, 371] on icon "Next" at bounding box center [627, 358] width 26 height 26
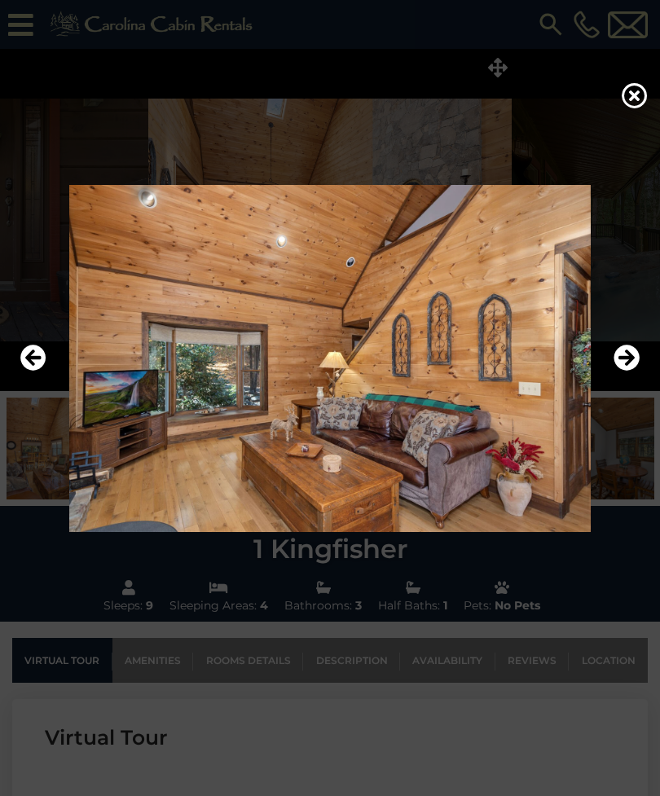
click at [626, 371] on icon "Next" at bounding box center [627, 358] width 26 height 26
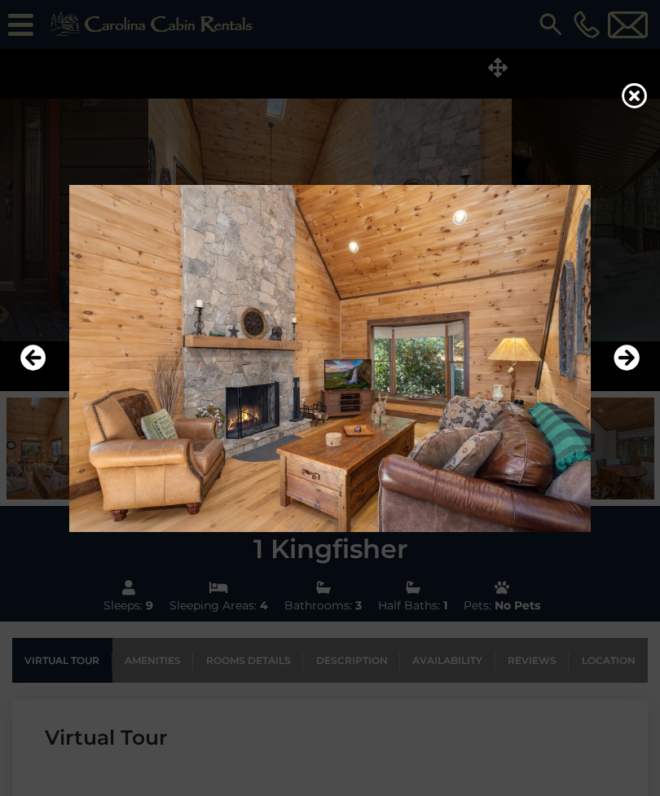
click at [626, 371] on icon "Next" at bounding box center [627, 358] width 26 height 26
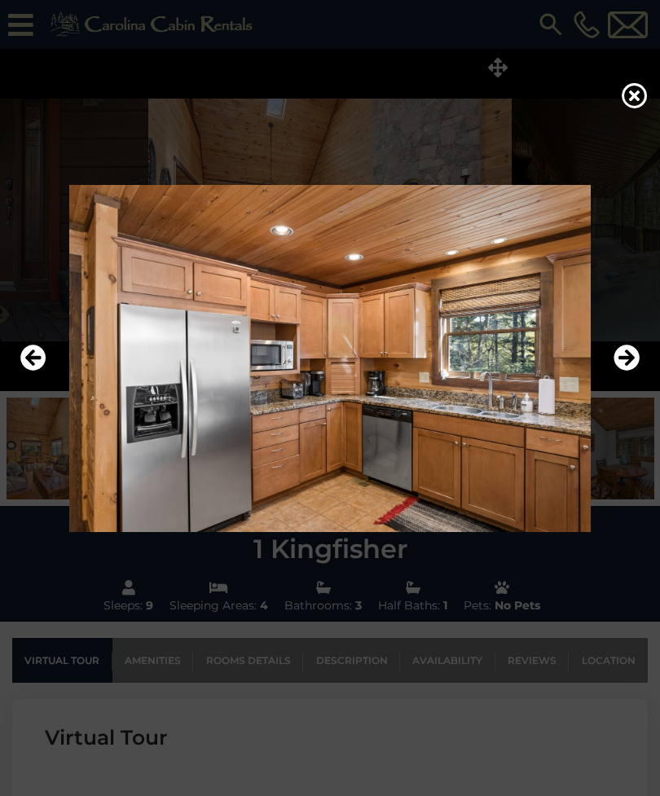
click at [623, 371] on icon "Next" at bounding box center [627, 358] width 26 height 26
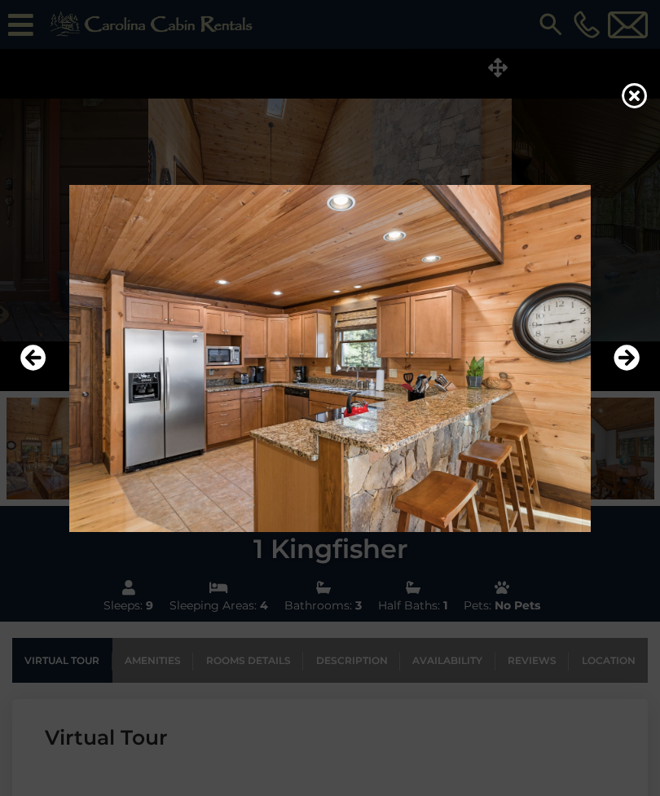
click at [624, 371] on icon "Next" at bounding box center [627, 358] width 26 height 26
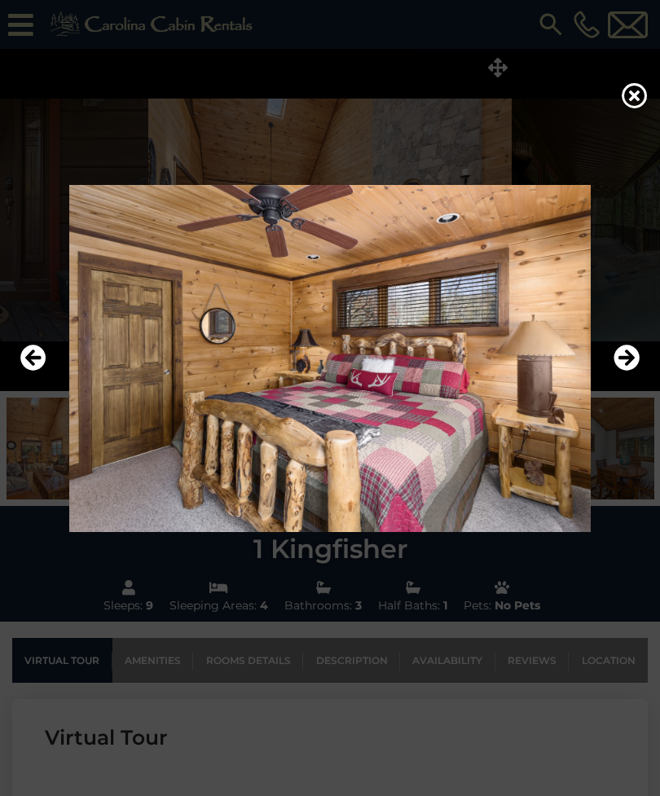
click at [624, 371] on icon "Next" at bounding box center [627, 358] width 26 height 26
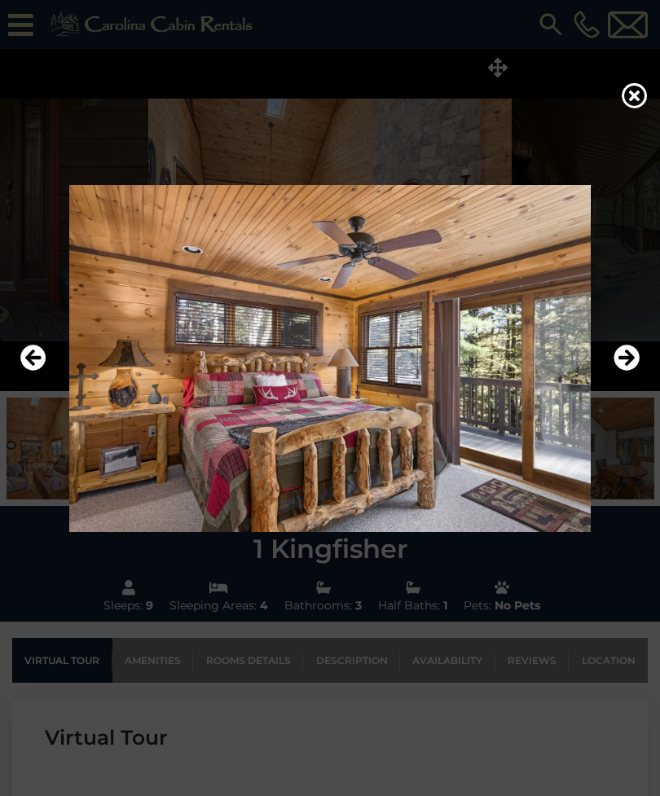
click at [626, 371] on icon "Next" at bounding box center [627, 358] width 26 height 26
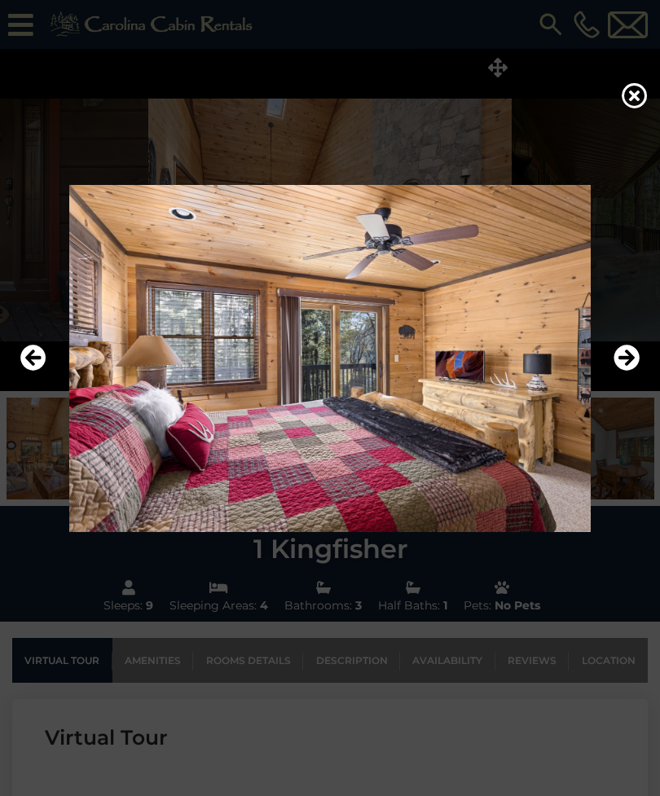
click at [624, 371] on icon "Next" at bounding box center [627, 358] width 26 height 26
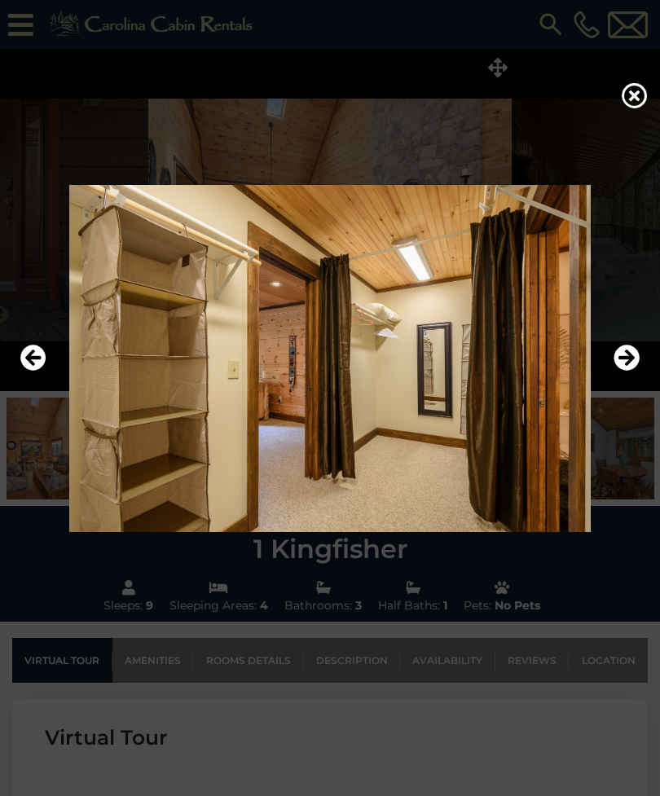
click at [625, 371] on icon "Next" at bounding box center [627, 358] width 26 height 26
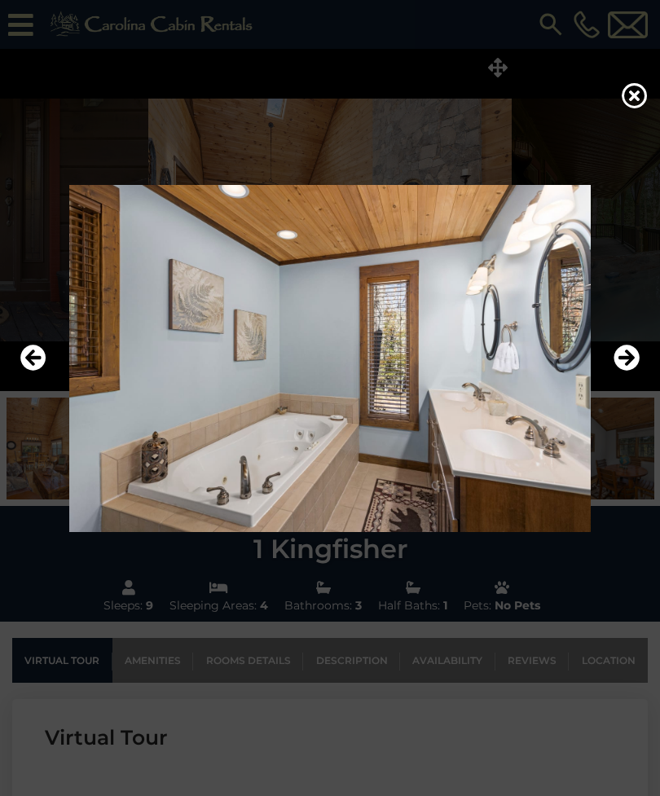
click at [626, 371] on icon "Next" at bounding box center [627, 358] width 26 height 26
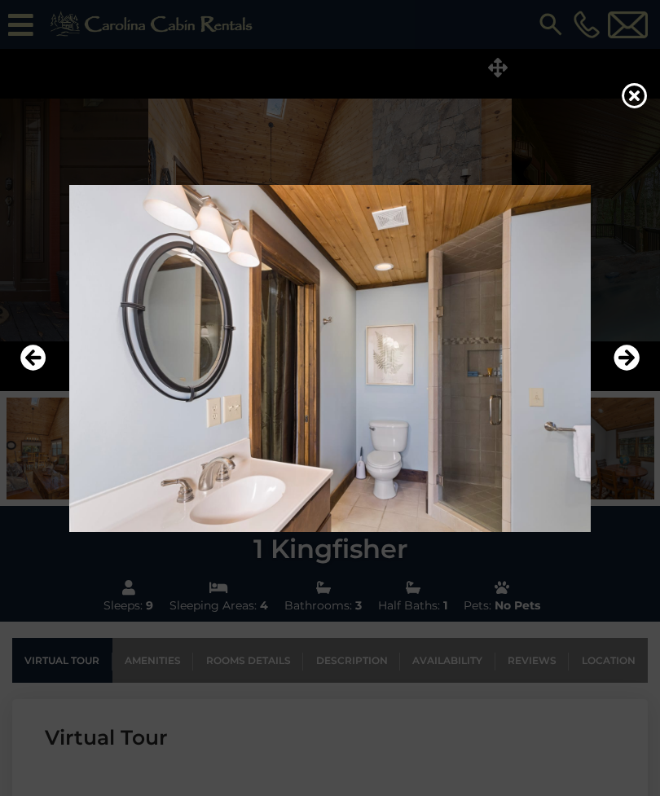
click at [630, 371] on icon "Next" at bounding box center [627, 358] width 26 height 26
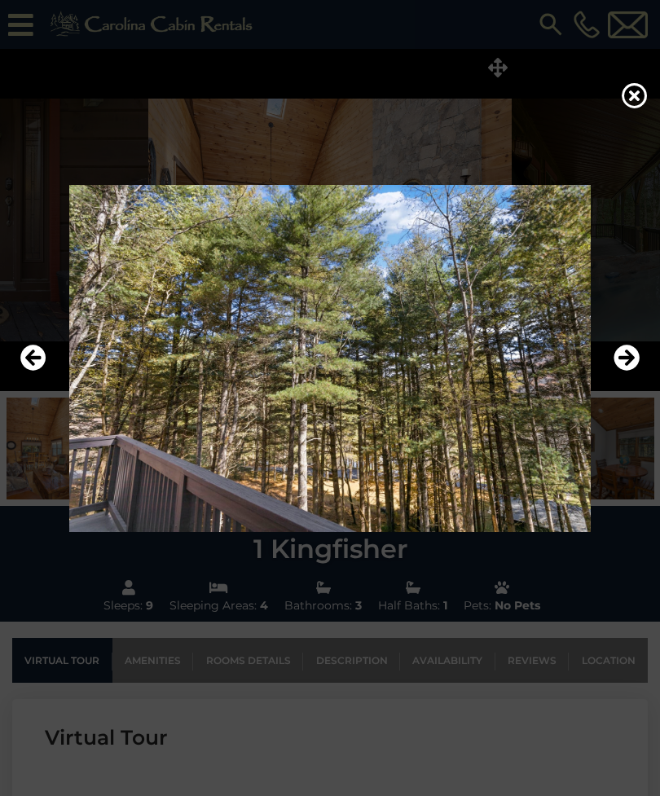
click at [630, 371] on icon "Next" at bounding box center [627, 358] width 26 height 26
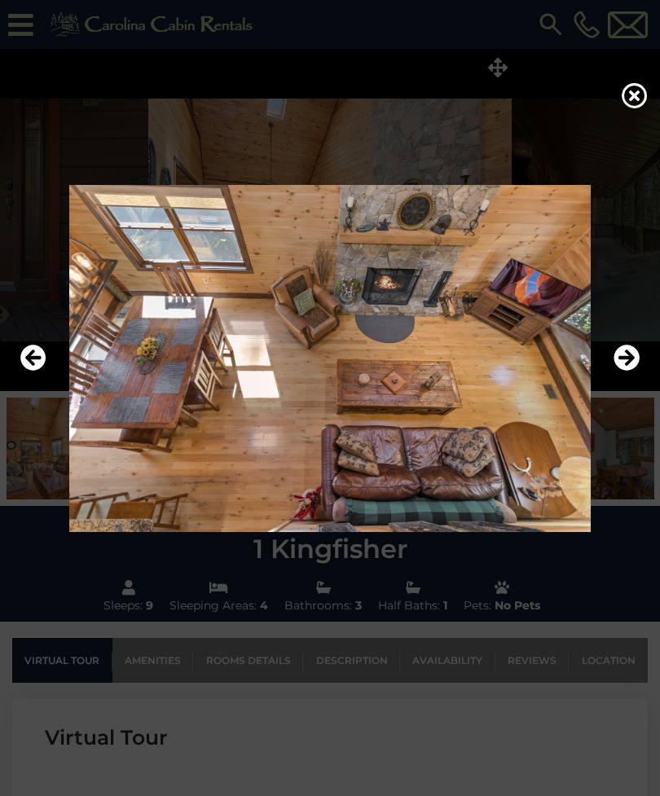
click at [629, 371] on icon "Next" at bounding box center [627, 358] width 26 height 26
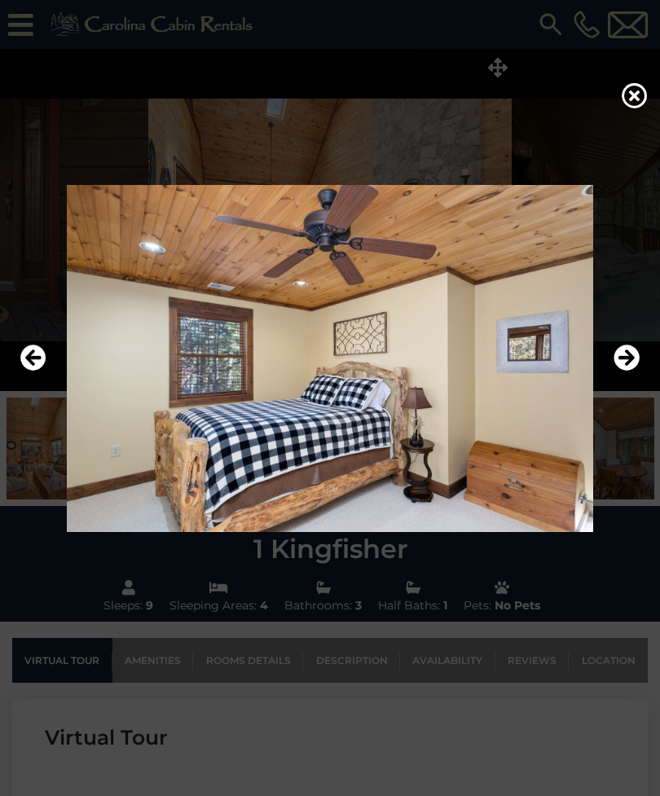
click at [631, 371] on icon "Next" at bounding box center [627, 358] width 26 height 26
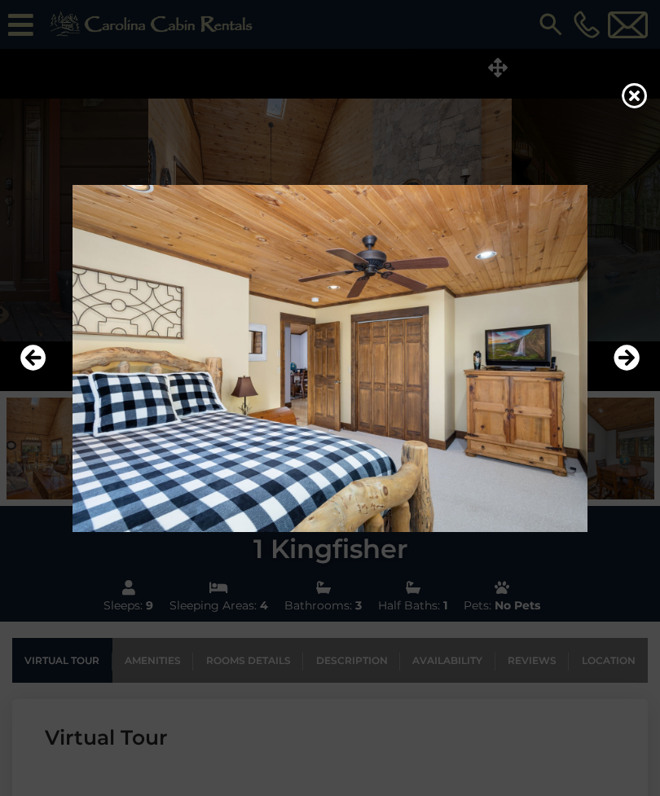
click at [628, 371] on icon "Next" at bounding box center [627, 358] width 26 height 26
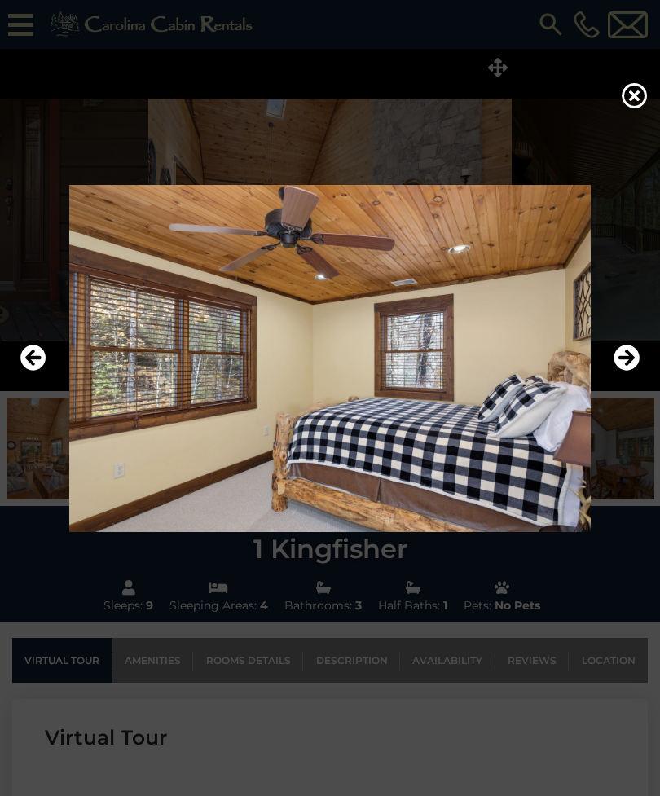
click at [632, 371] on icon "Next" at bounding box center [627, 358] width 26 height 26
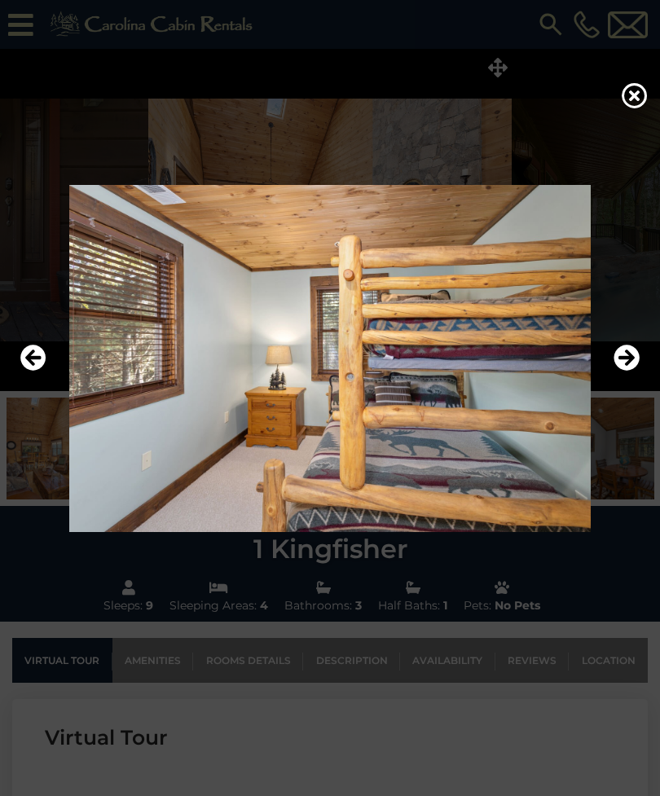
click at [627, 371] on icon "Next" at bounding box center [627, 358] width 26 height 26
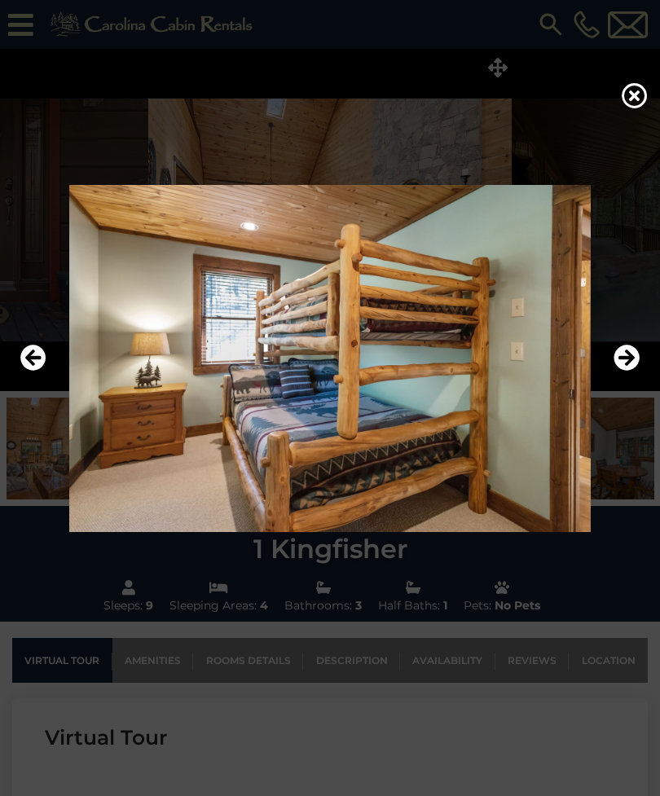
click at [630, 371] on icon "Next" at bounding box center [627, 358] width 26 height 26
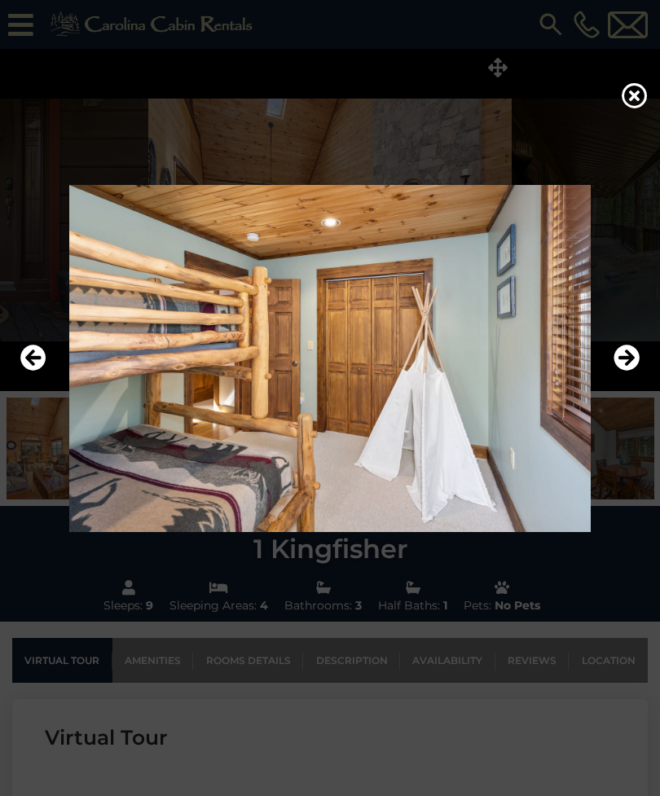
click at [630, 371] on icon "Next" at bounding box center [627, 358] width 26 height 26
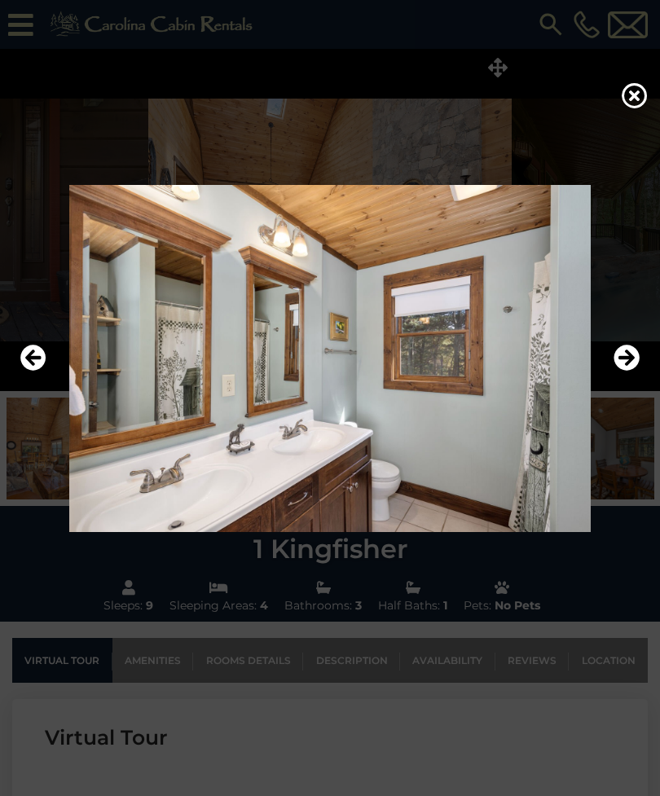
click at [630, 371] on icon "Next" at bounding box center [627, 358] width 26 height 26
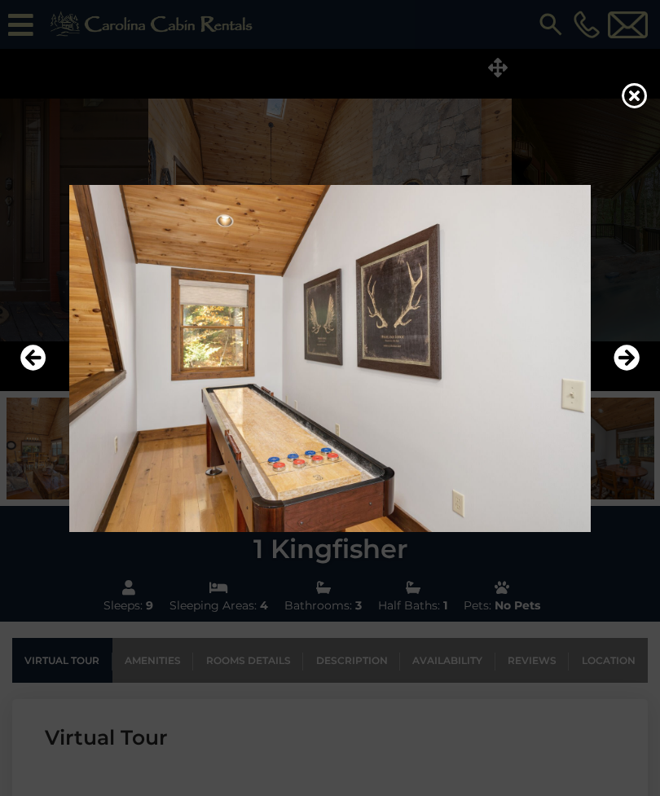
click at [628, 371] on icon "Next" at bounding box center [627, 358] width 26 height 26
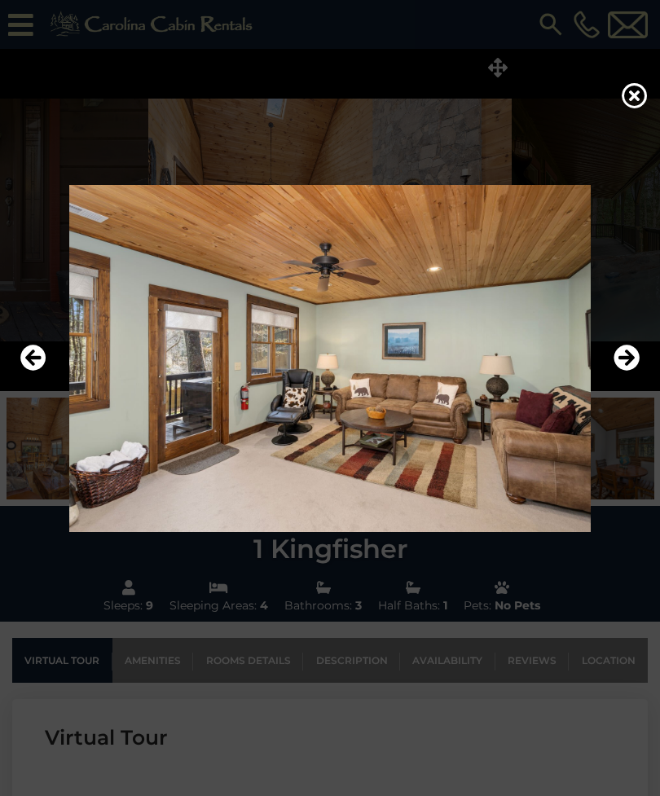
click at [628, 371] on icon "Next" at bounding box center [627, 358] width 26 height 26
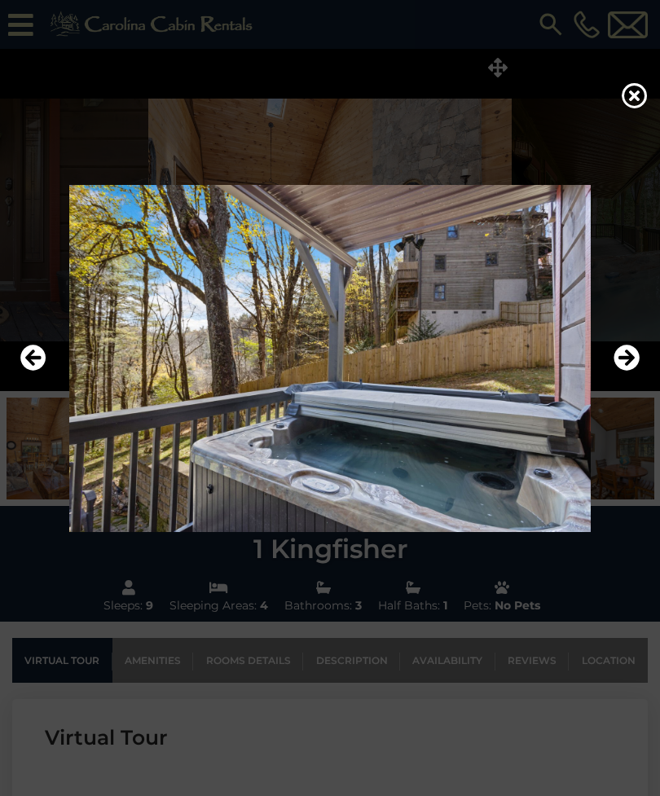
click at [628, 371] on icon "Next" at bounding box center [627, 358] width 26 height 26
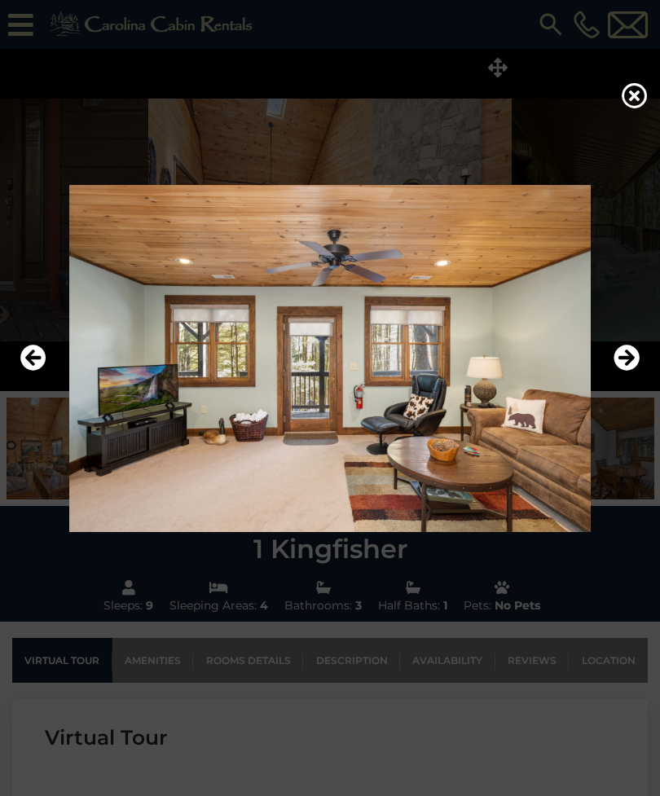
click at [632, 371] on icon "Next" at bounding box center [627, 358] width 26 height 26
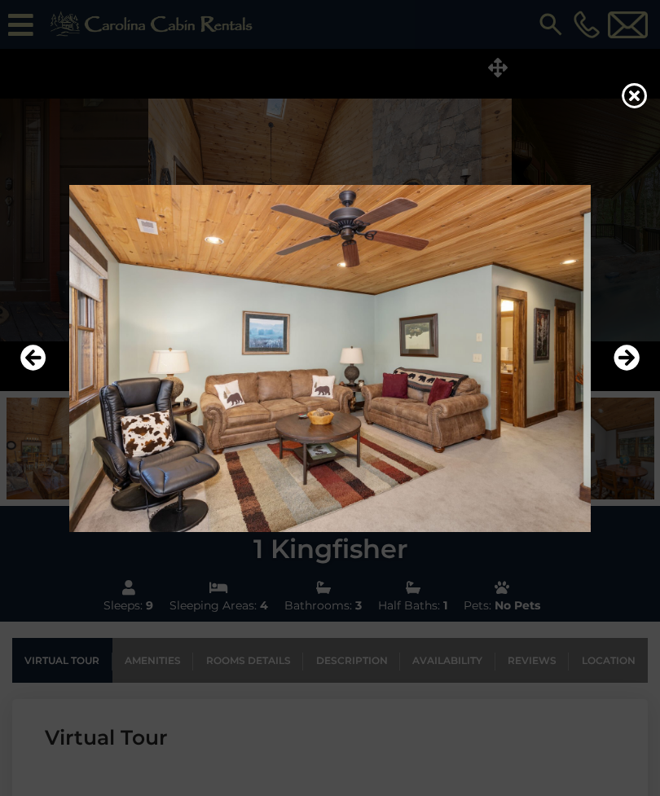
click at [624, 371] on icon "Next" at bounding box center [627, 358] width 26 height 26
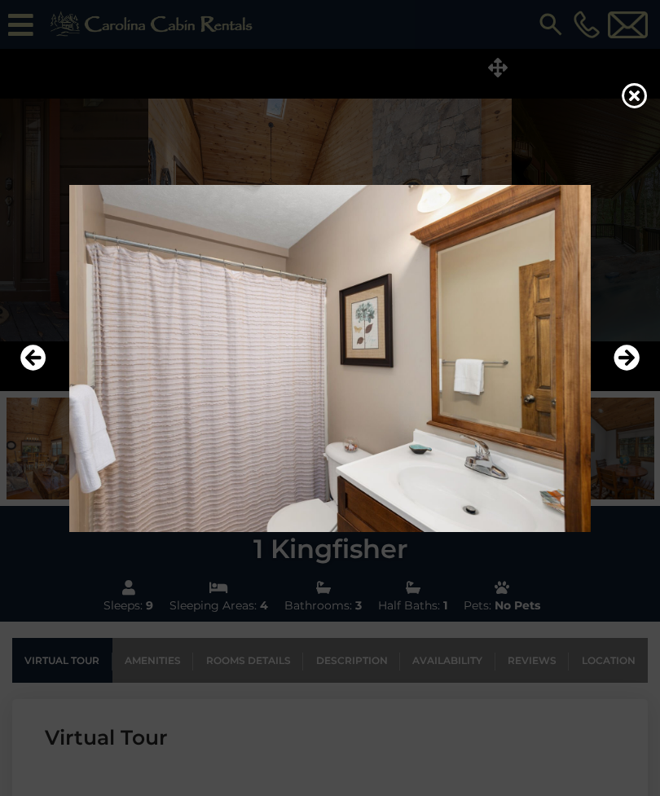
click at [622, 371] on icon "Next" at bounding box center [627, 358] width 26 height 26
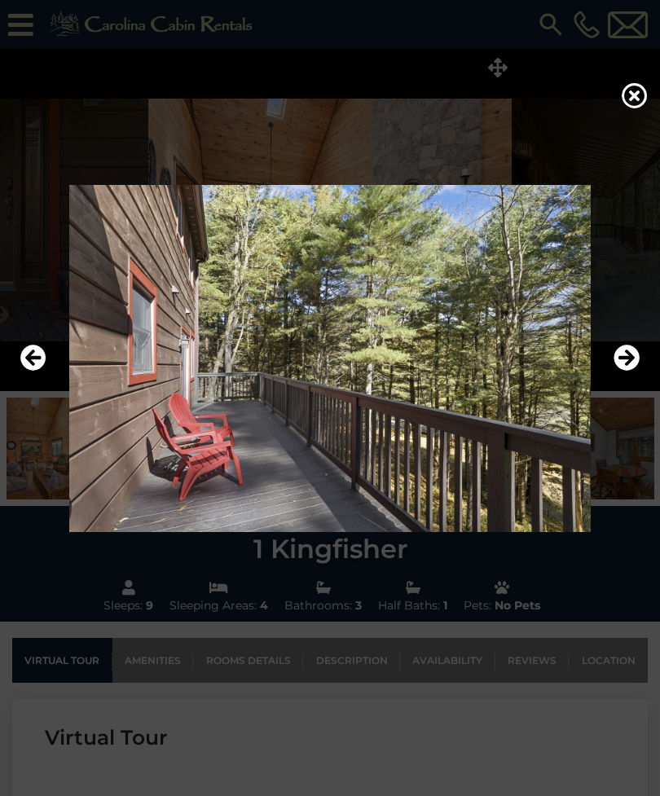
click at [622, 371] on icon "Next" at bounding box center [627, 358] width 26 height 26
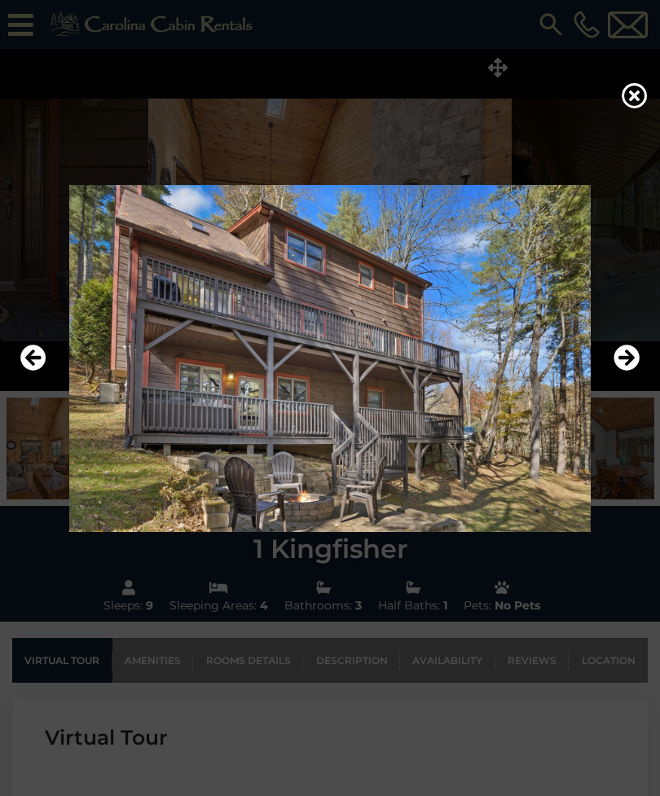
click at [625, 371] on icon "Next" at bounding box center [627, 358] width 26 height 26
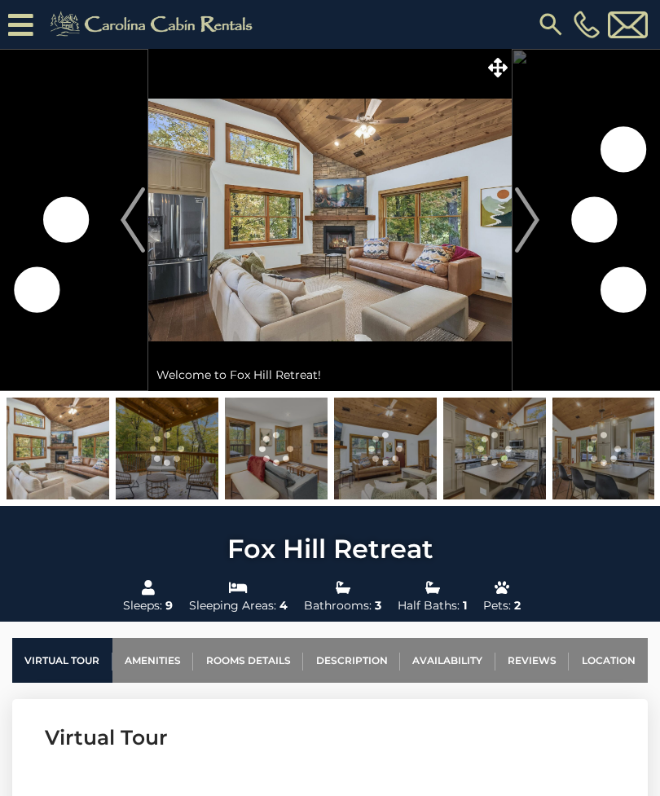
click at [497, 72] on icon at bounding box center [498, 68] width 20 height 20
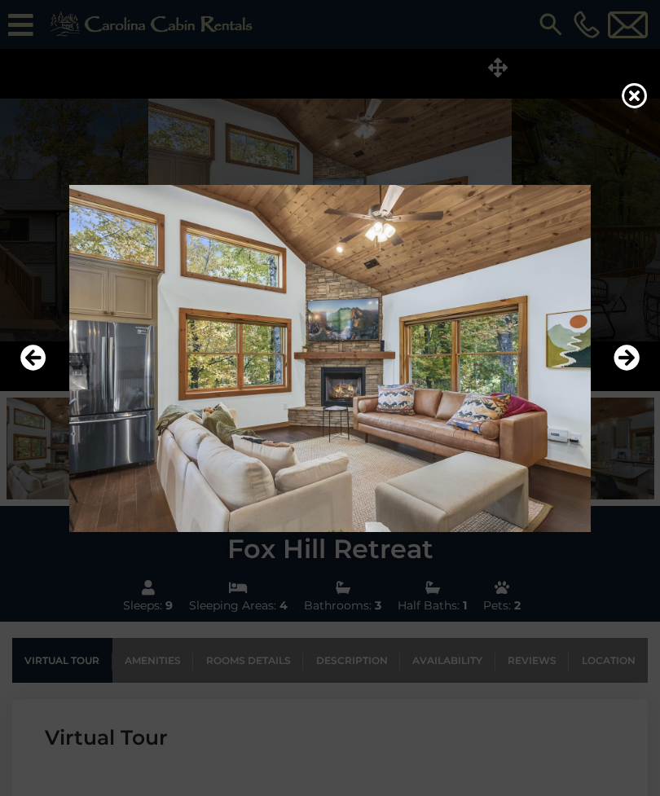
click at [624, 371] on icon "Next" at bounding box center [627, 358] width 26 height 26
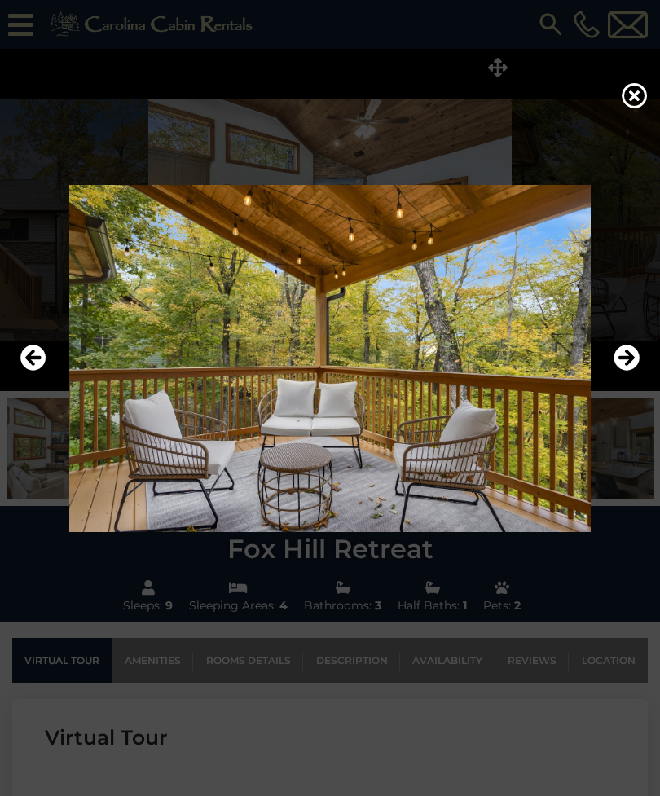
click at [625, 371] on icon "Next" at bounding box center [627, 358] width 26 height 26
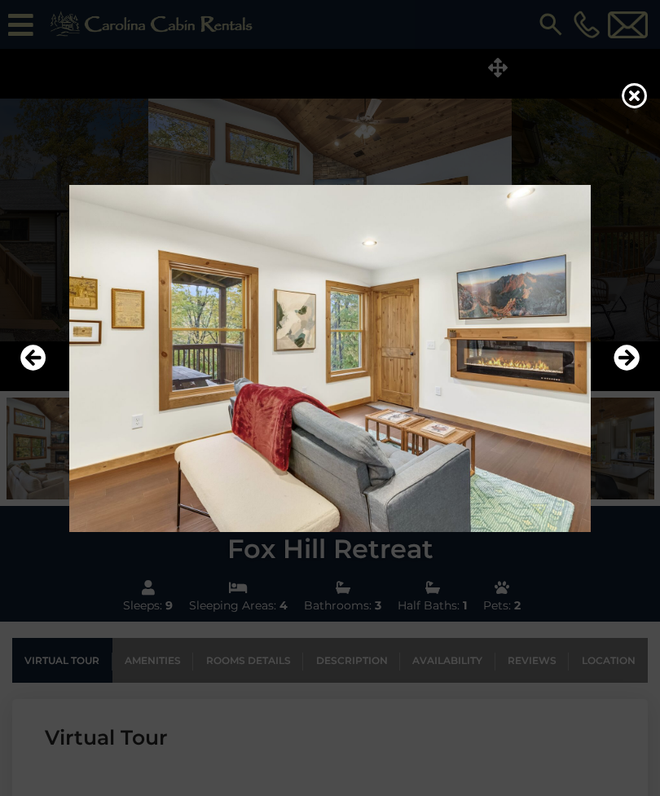
click at [624, 371] on icon "Next" at bounding box center [627, 358] width 26 height 26
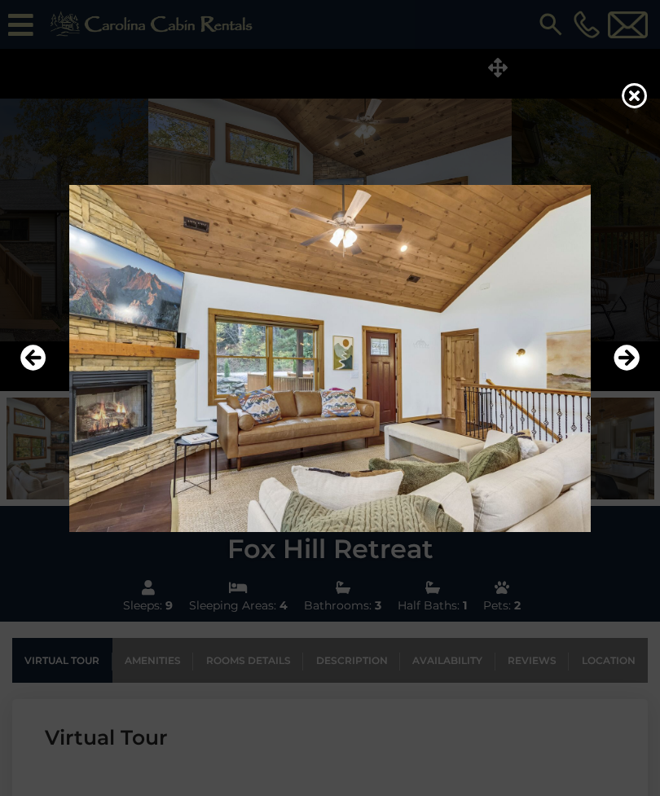
click at [627, 371] on icon "Next" at bounding box center [627, 358] width 26 height 26
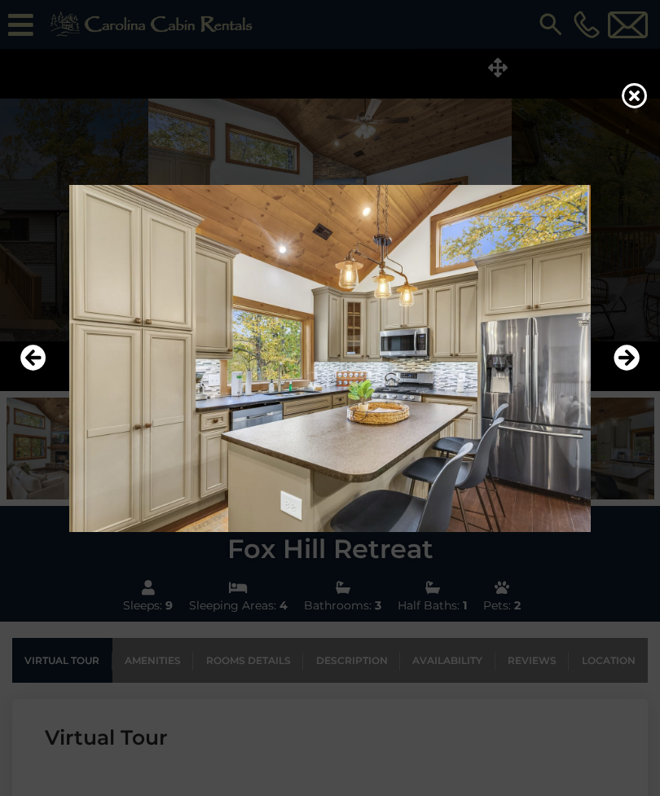
click at [628, 371] on icon "Next" at bounding box center [627, 358] width 26 height 26
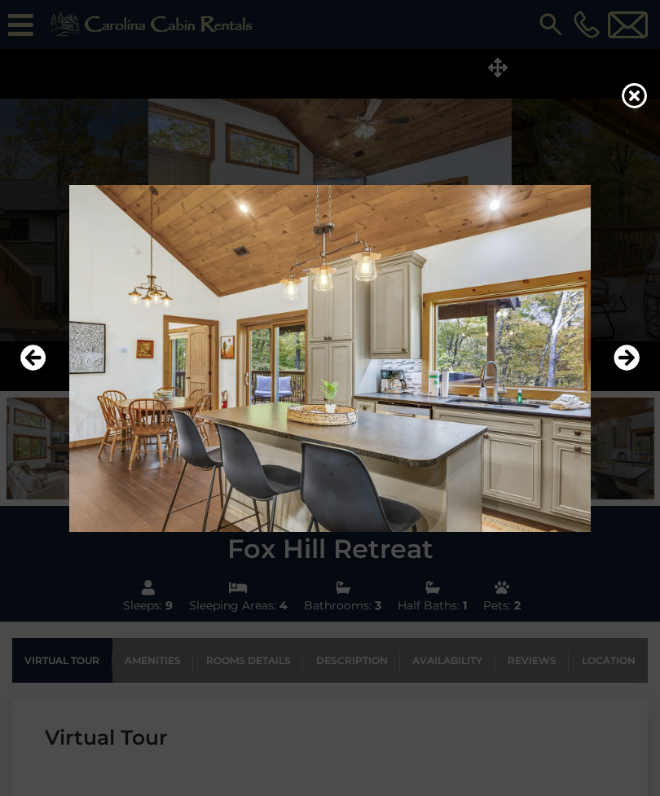
click at [626, 371] on icon "Next" at bounding box center [627, 358] width 26 height 26
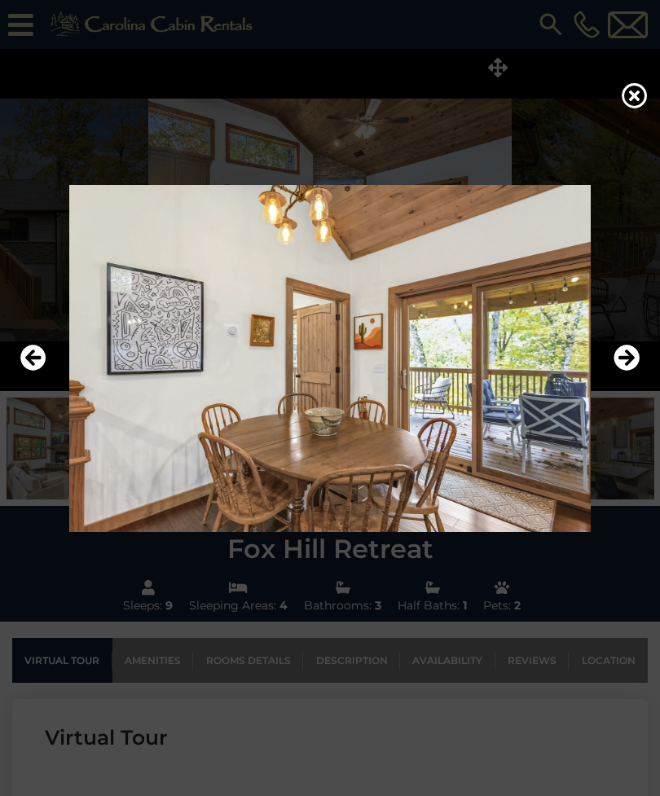
click at [623, 371] on icon "Next" at bounding box center [627, 358] width 26 height 26
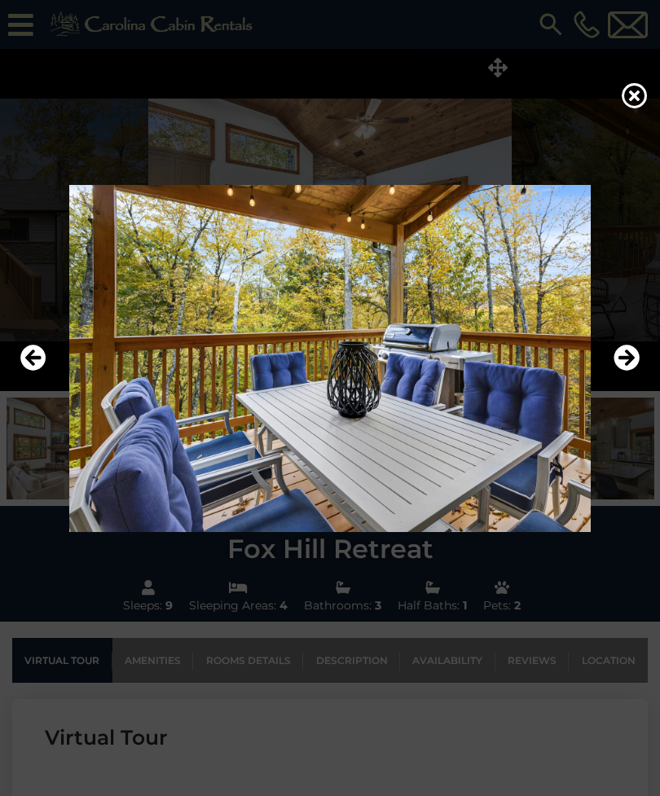
click at [623, 371] on icon "Next" at bounding box center [627, 358] width 26 height 26
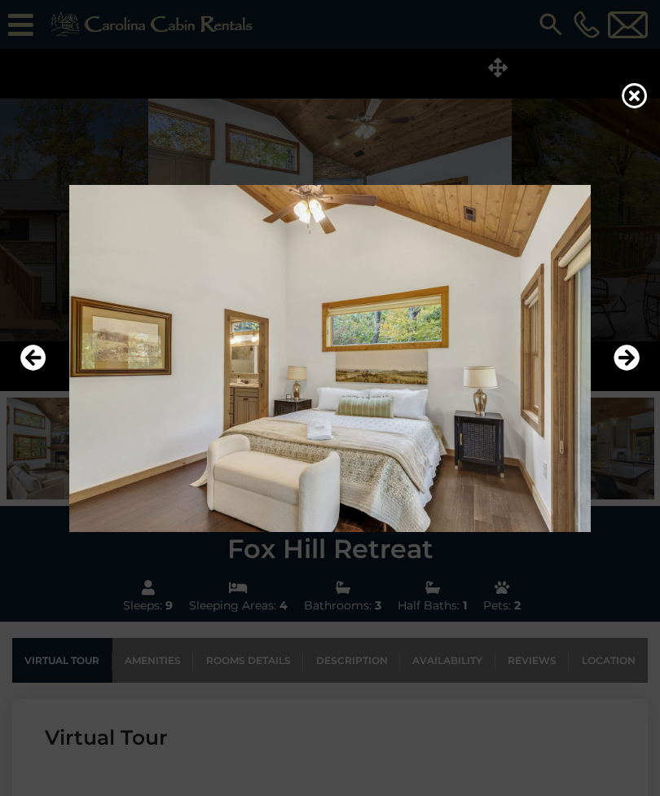
click at [626, 371] on icon "Next" at bounding box center [627, 358] width 26 height 26
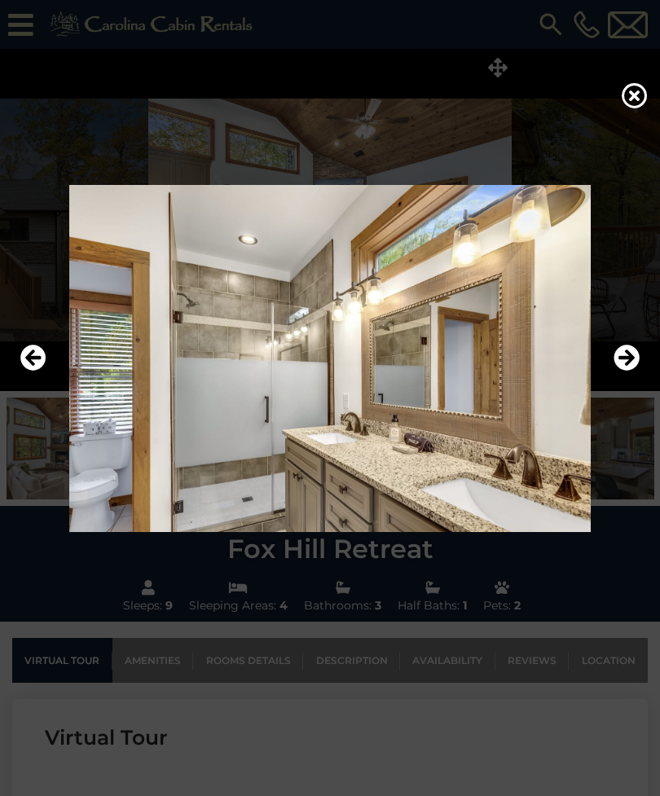
click at [626, 371] on icon "Next" at bounding box center [627, 358] width 26 height 26
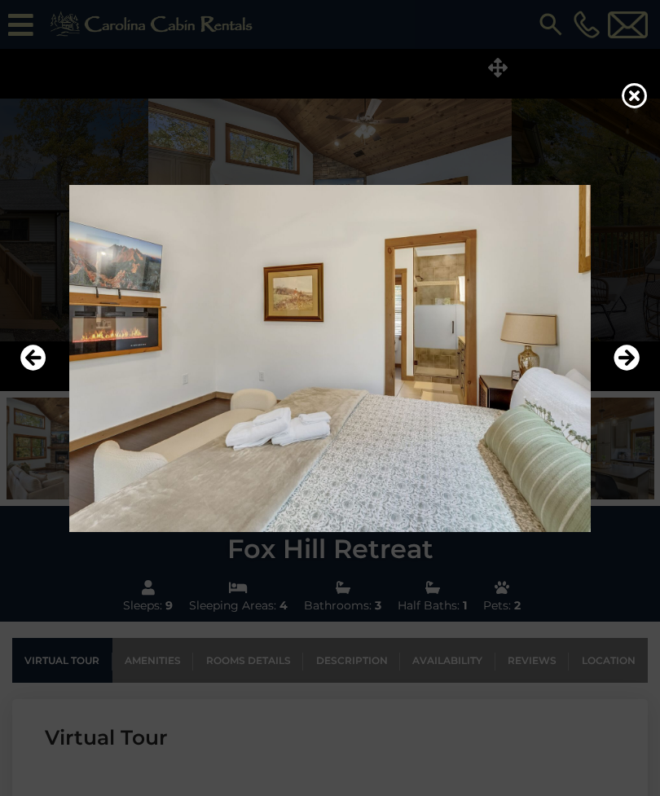
click at [627, 371] on icon "Next" at bounding box center [627, 358] width 26 height 26
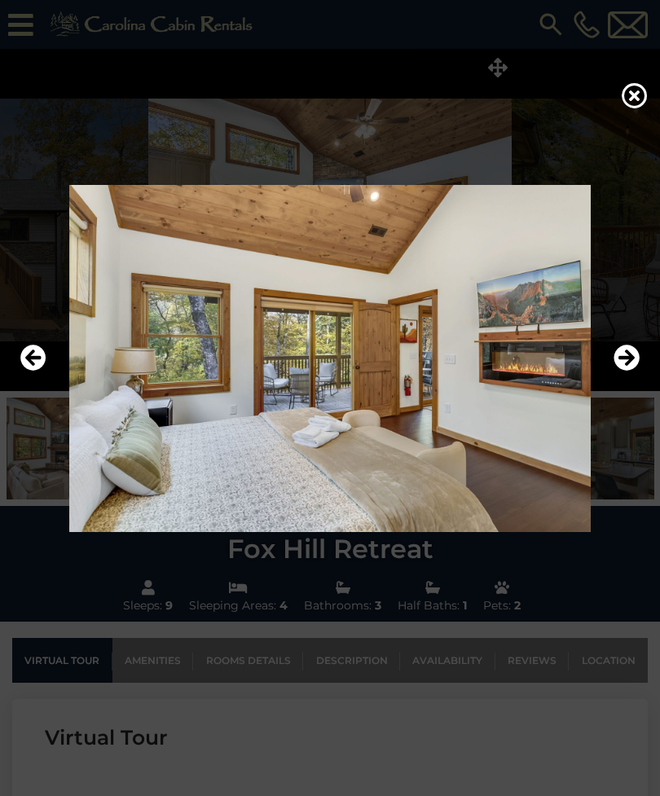
click at [625, 371] on icon "Next" at bounding box center [627, 358] width 26 height 26
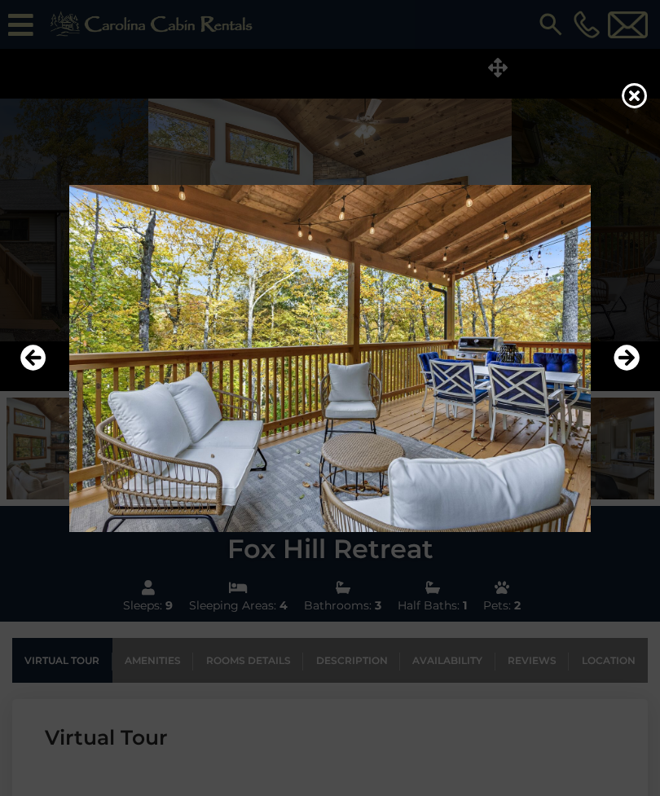
click at [627, 371] on icon "Next" at bounding box center [627, 358] width 26 height 26
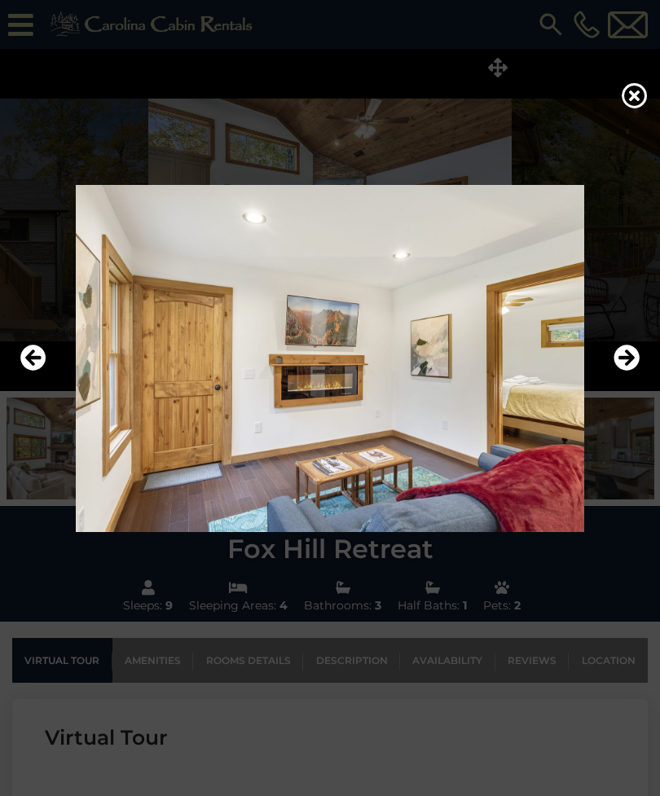
click at [628, 371] on icon "Next" at bounding box center [627, 358] width 26 height 26
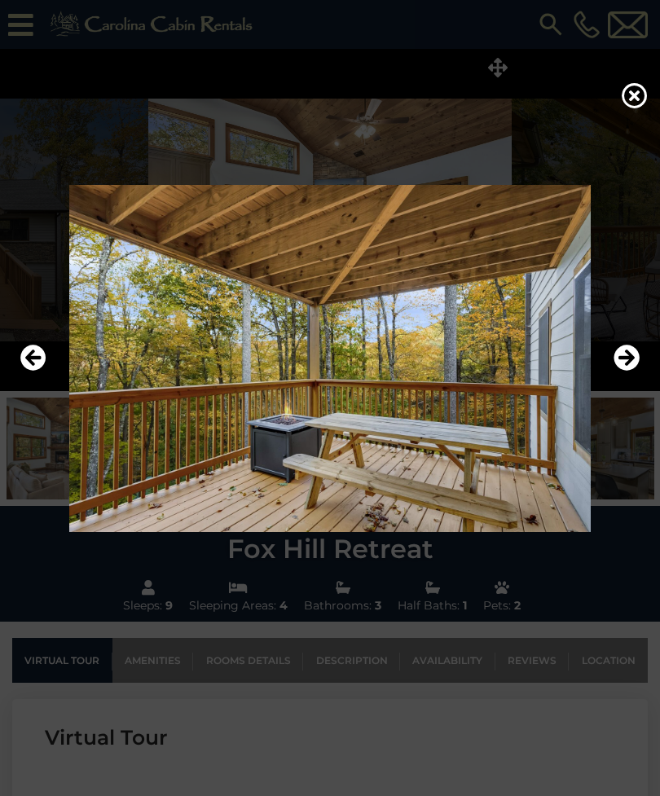
click at [626, 371] on icon "Next" at bounding box center [627, 358] width 26 height 26
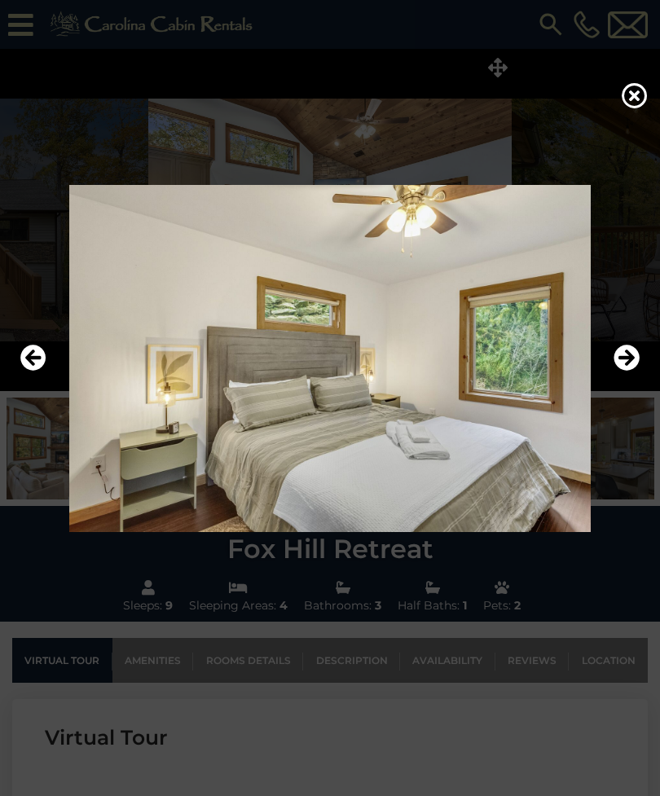
click at [623, 371] on icon "Next" at bounding box center [627, 358] width 26 height 26
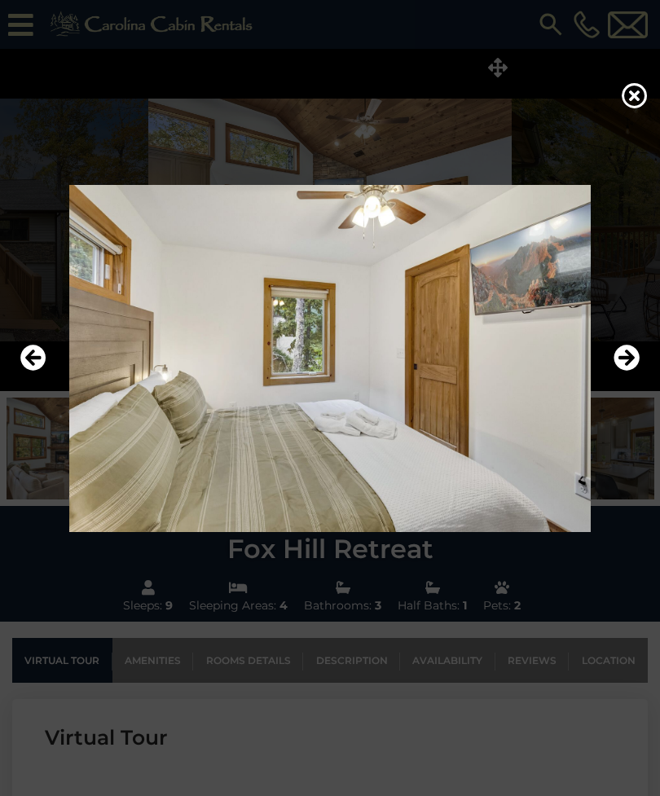
click at [622, 371] on icon "Next" at bounding box center [627, 358] width 26 height 26
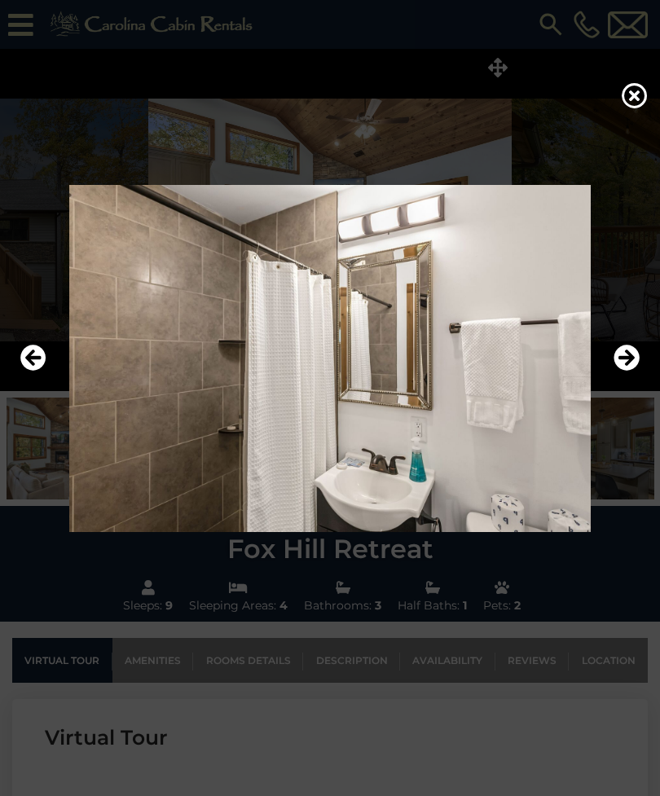
click at [628, 371] on icon "Next" at bounding box center [627, 358] width 26 height 26
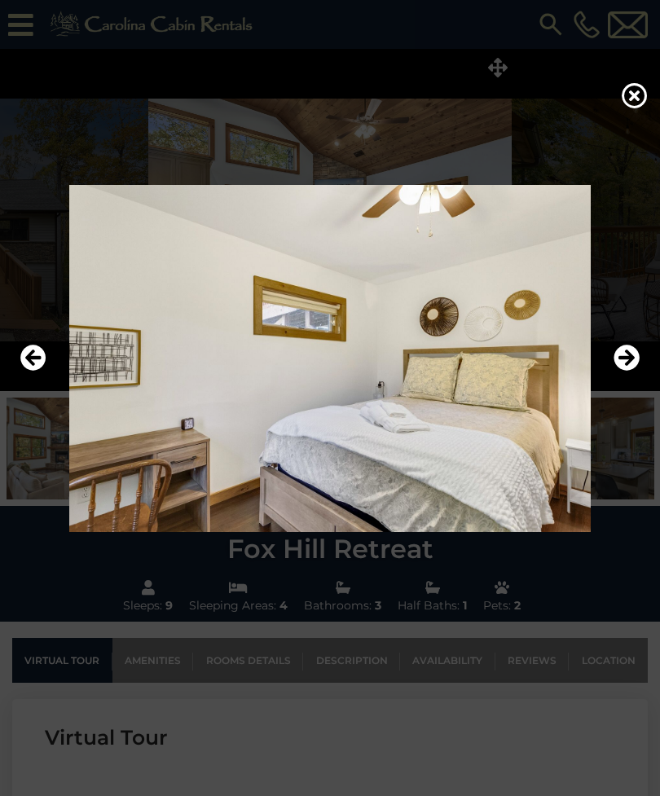
click at [629, 371] on icon "Next" at bounding box center [627, 358] width 26 height 26
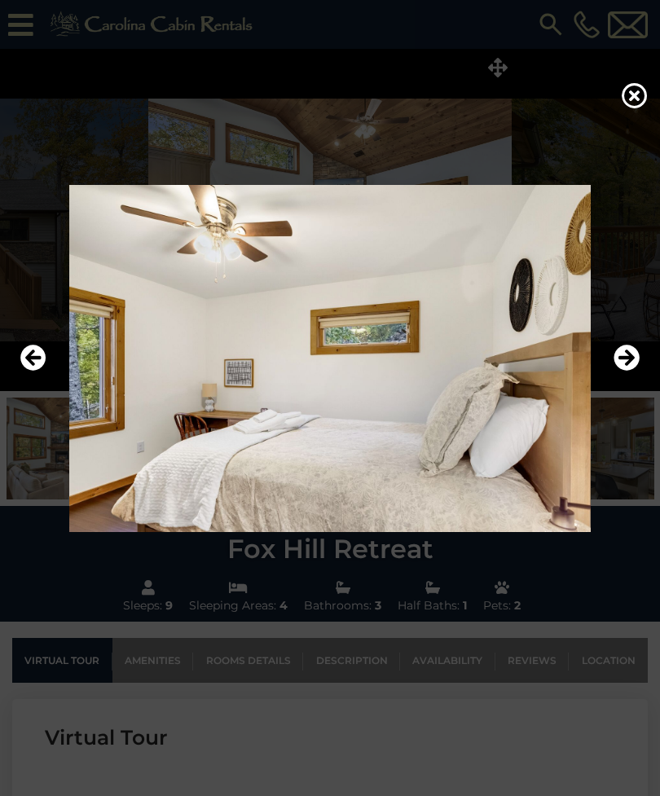
click at [627, 371] on icon "Next" at bounding box center [627, 358] width 26 height 26
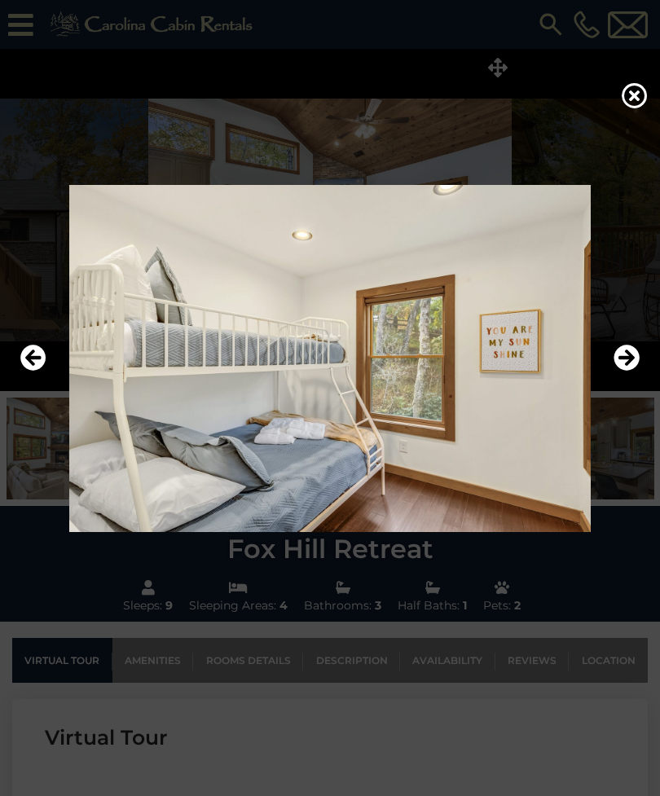
click at [628, 371] on icon "Next" at bounding box center [627, 358] width 26 height 26
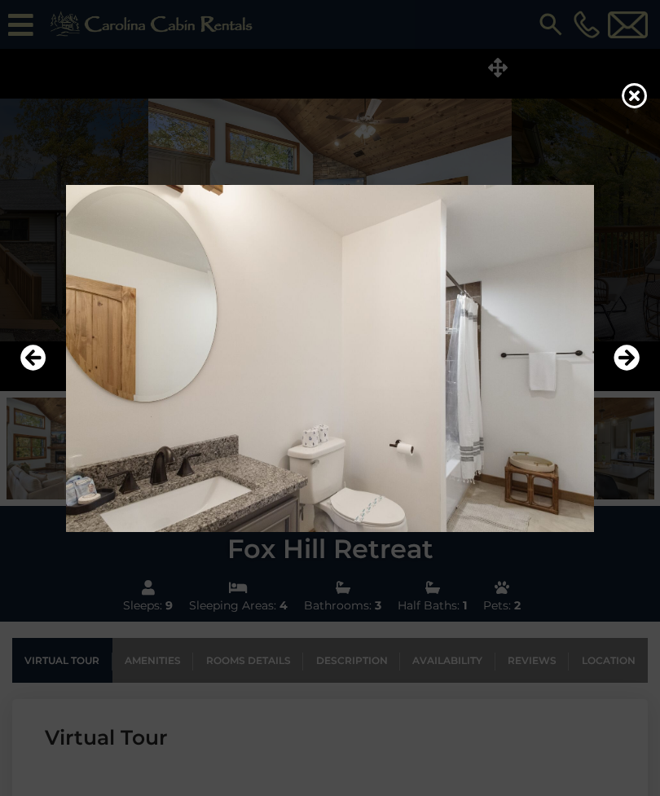
click at [630, 371] on icon "Next" at bounding box center [627, 358] width 26 height 26
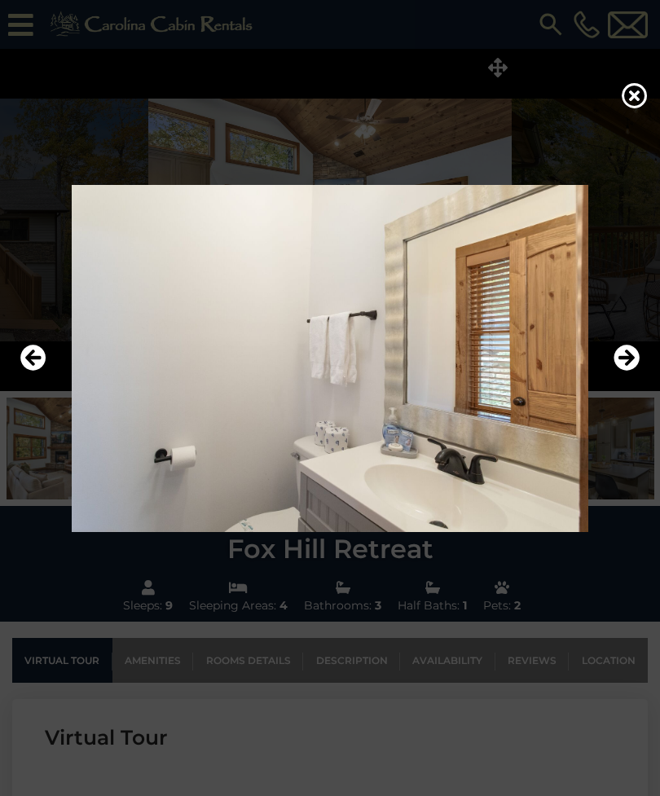
click at [632, 371] on icon "Next" at bounding box center [627, 358] width 26 height 26
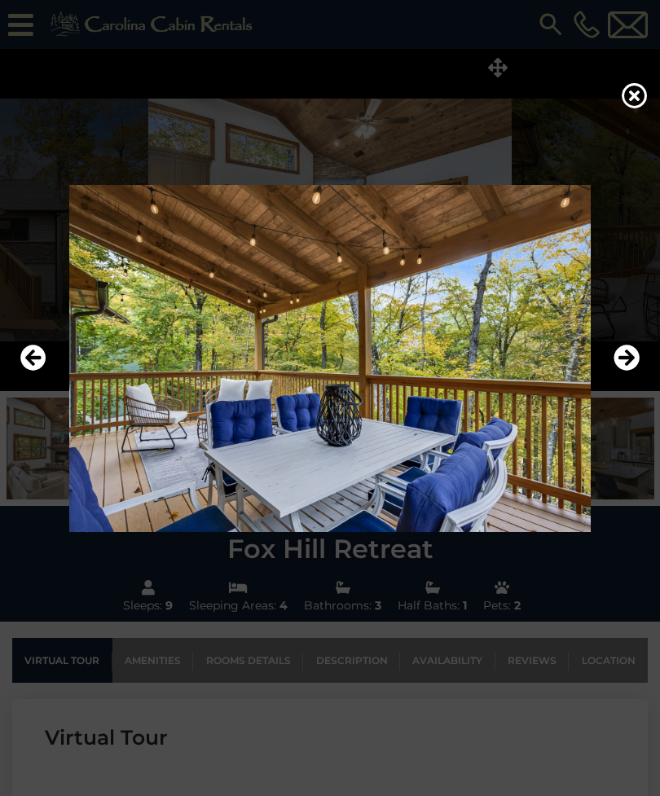
click at [625, 371] on icon "Next" at bounding box center [627, 358] width 26 height 26
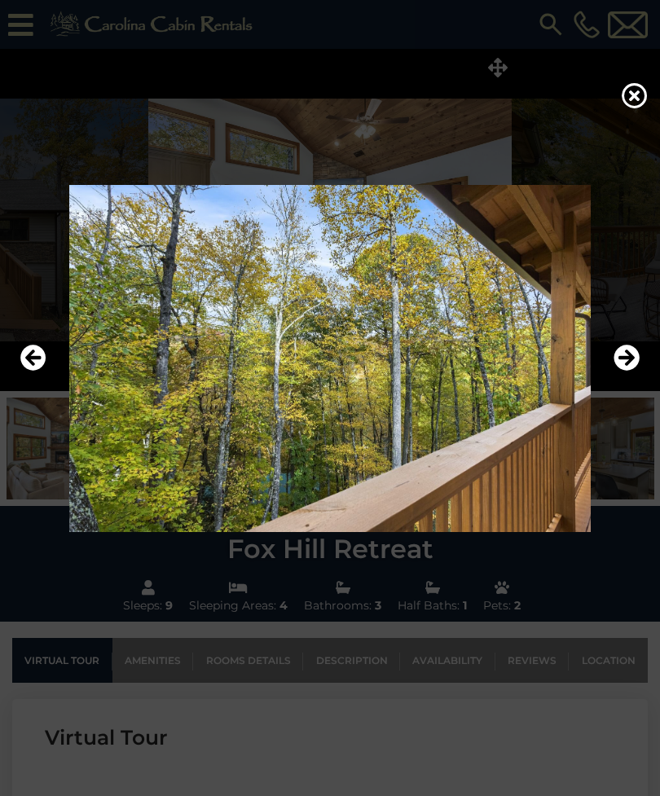
click at [629, 371] on icon "Next" at bounding box center [627, 358] width 26 height 26
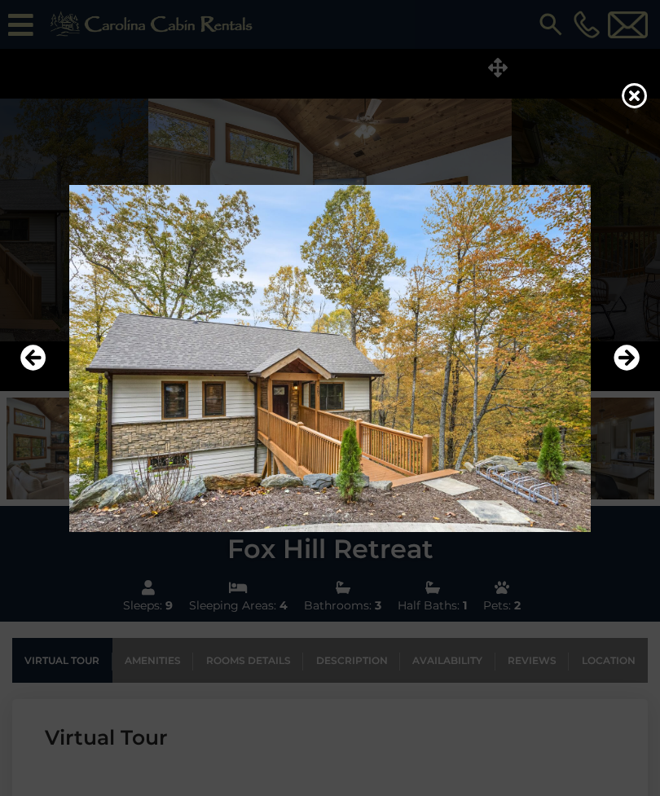
click at [623, 371] on icon "Next" at bounding box center [627, 358] width 26 height 26
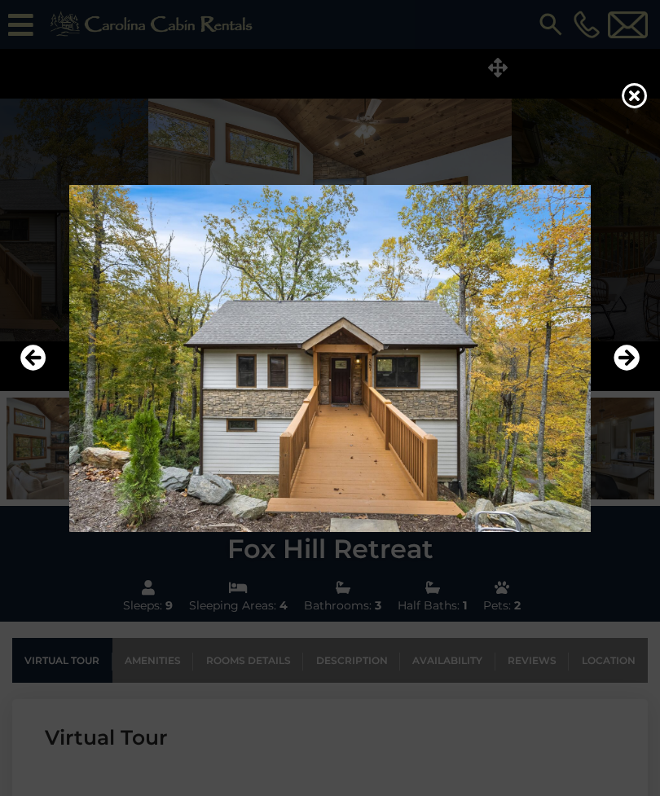
click at [629, 371] on icon "Next" at bounding box center [627, 358] width 26 height 26
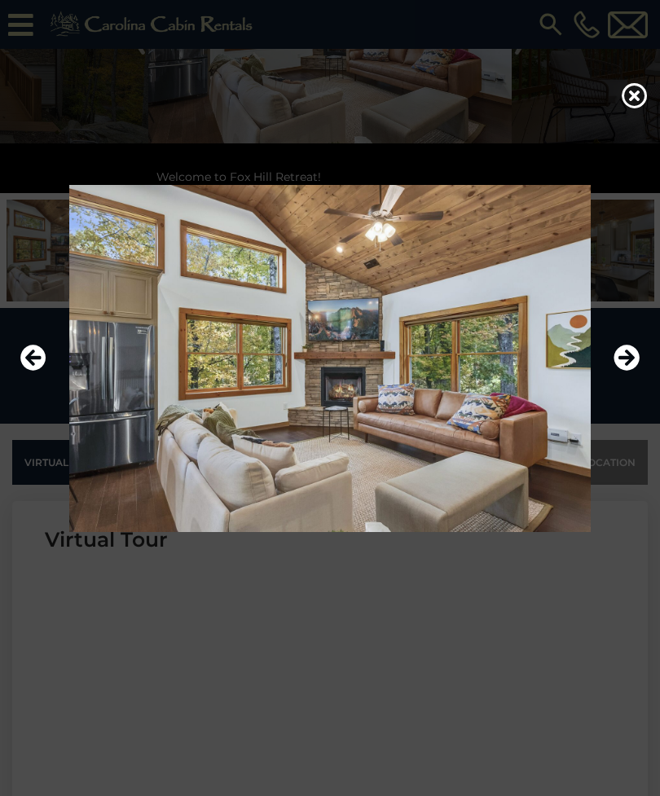
scroll to position [235, 0]
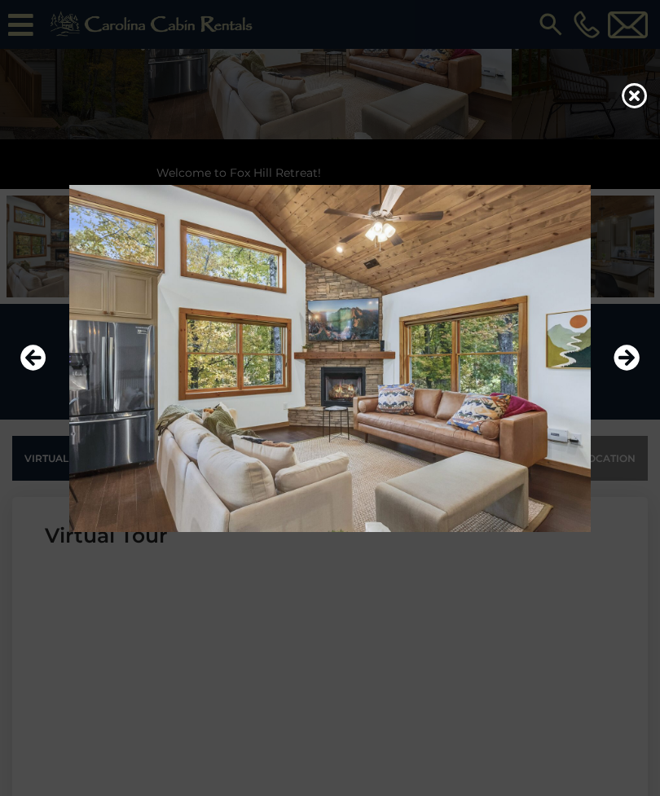
click at [636, 103] on icon at bounding box center [635, 95] width 26 height 26
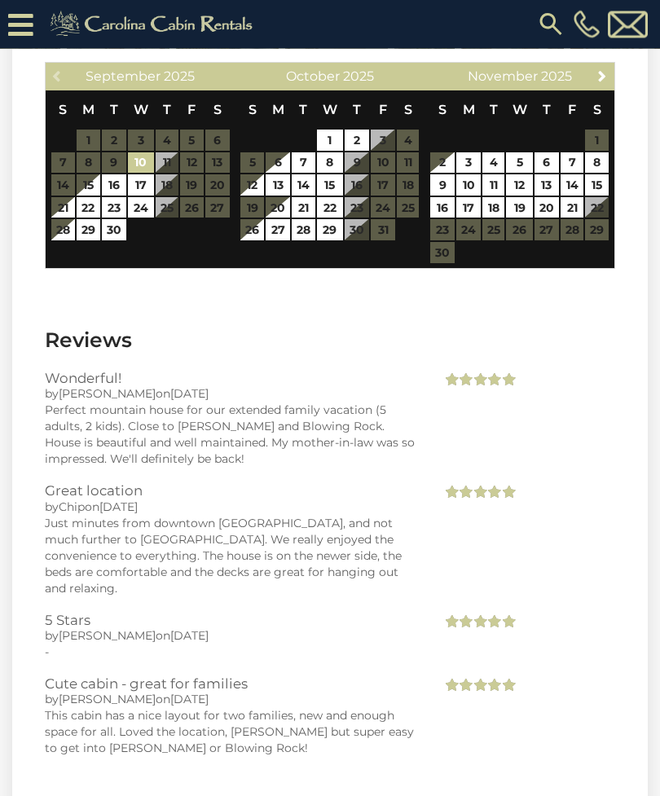
scroll to position [3632, 0]
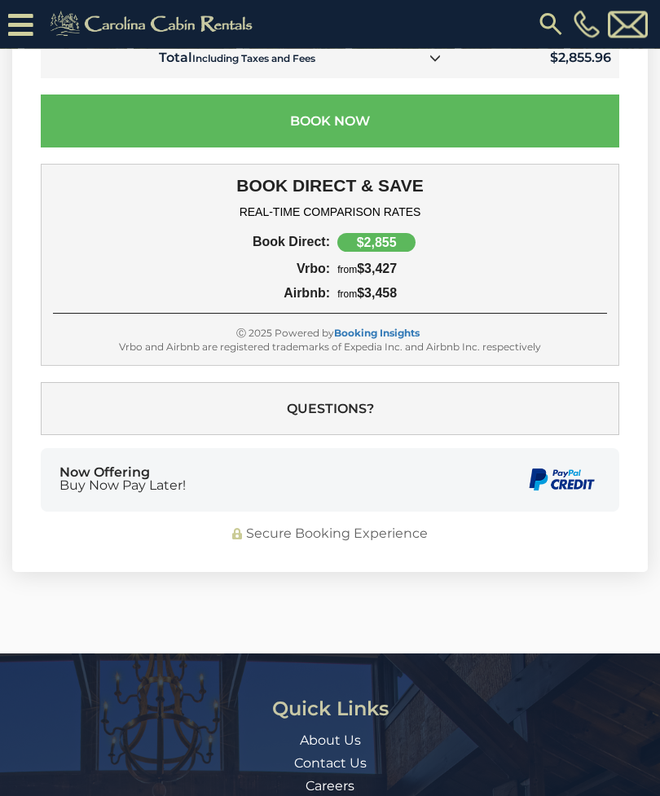
click at [570, 383] on button "Questions?" at bounding box center [330, 409] width 579 height 53
select select "*"
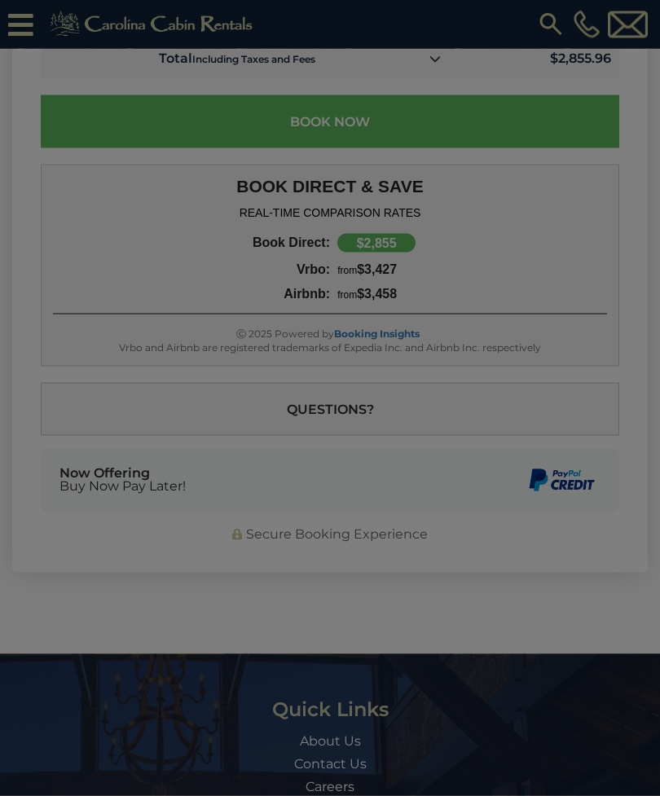
scroll to position [5199, 0]
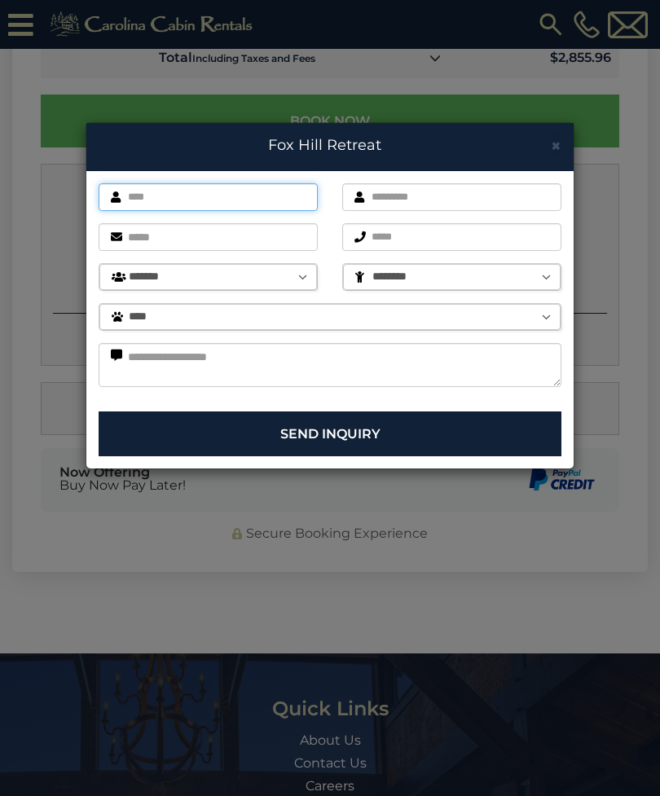
click at [146, 200] on input "text" at bounding box center [208, 197] width 219 height 28
type input "*******"
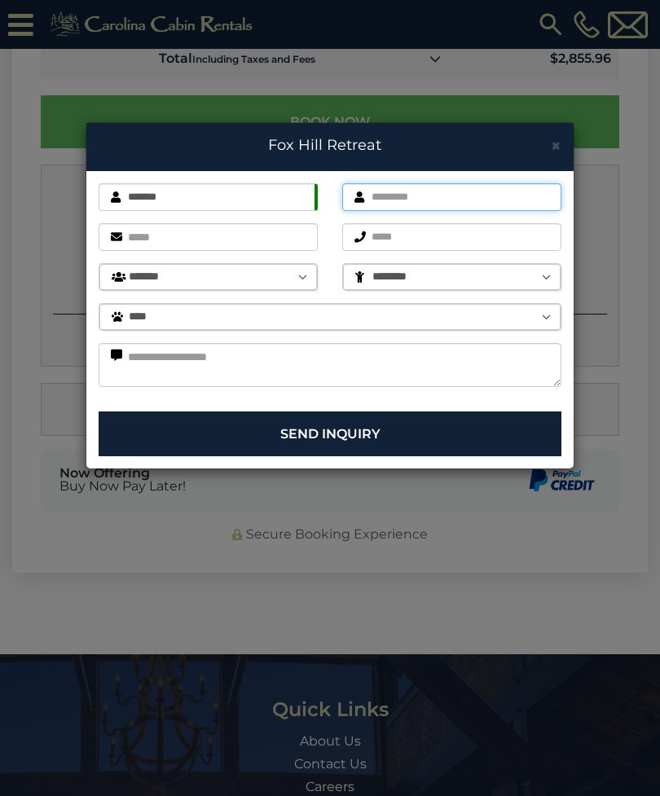
type input "******"
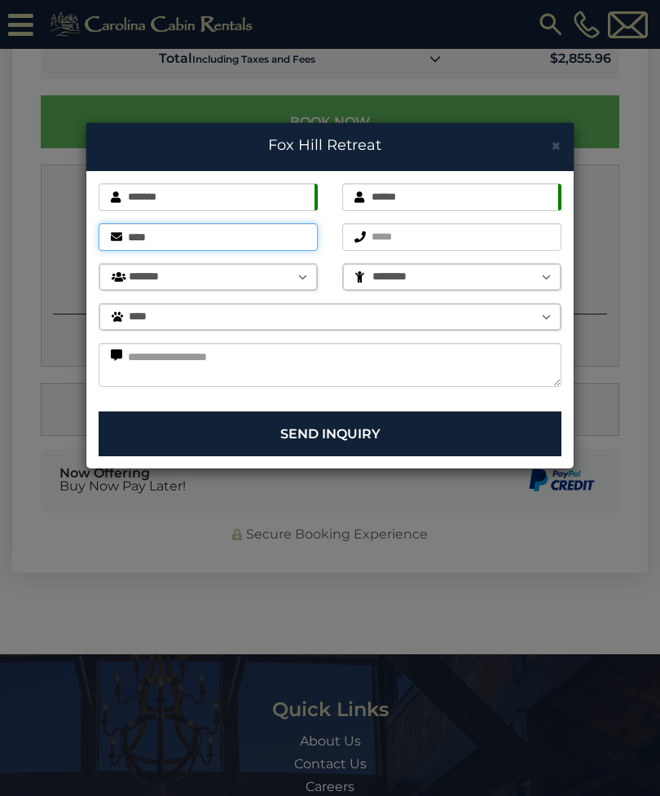
type input "****"
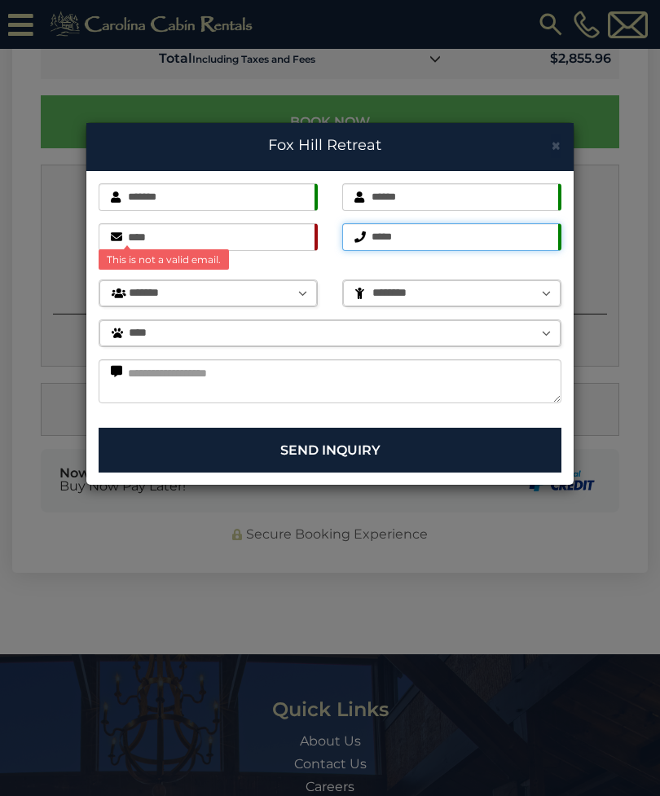
type input "*****"
click at [215, 238] on input "****" at bounding box center [208, 237] width 219 height 28
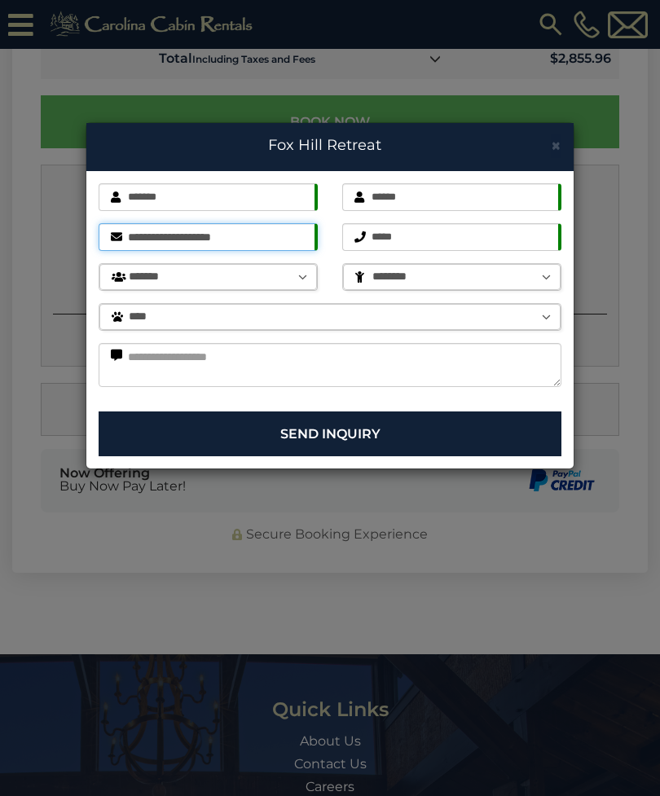
type input "**********"
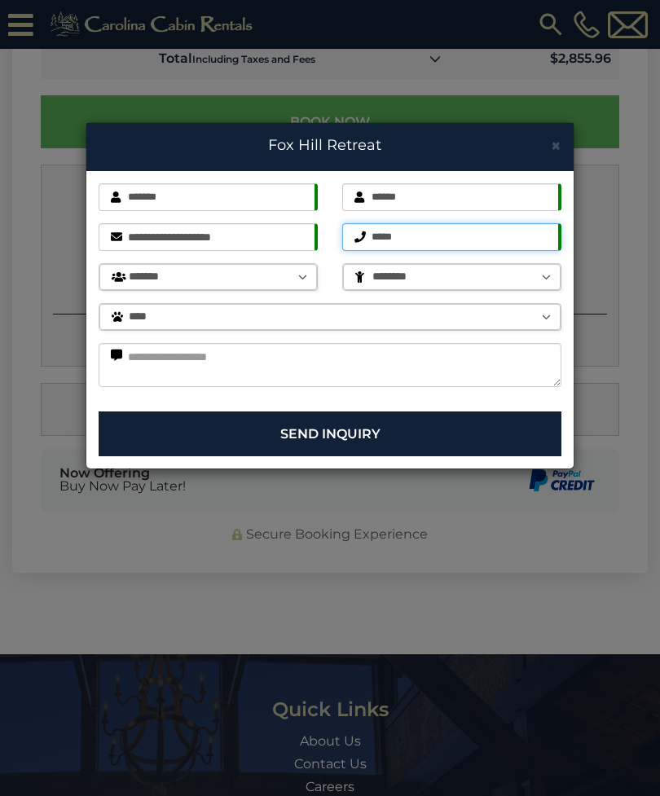
click at [379, 237] on input "*****" at bounding box center [451, 237] width 219 height 28
click at [420, 229] on input "*****" at bounding box center [451, 237] width 219 height 28
type input "**********"
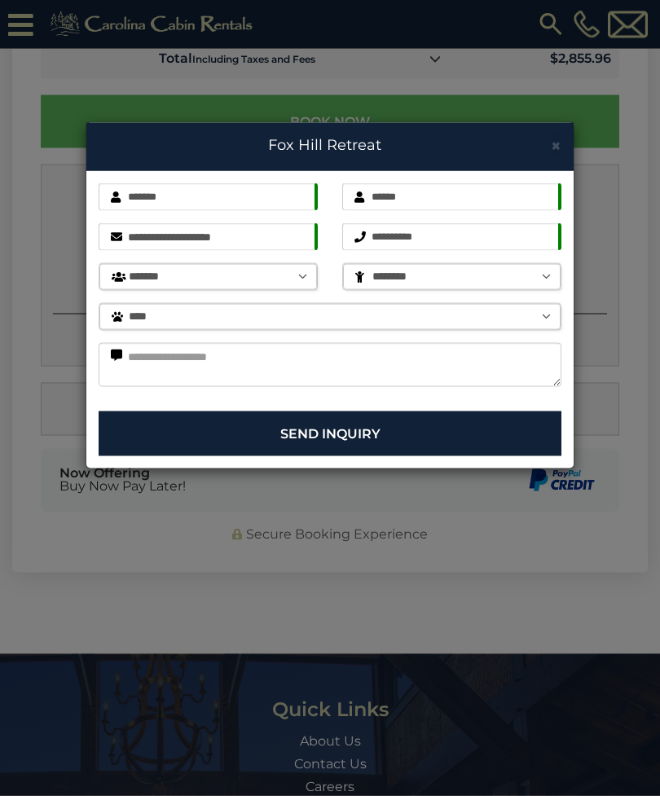
click at [141, 280] on select "******* ******* ******** ******** ******** ******** ******** ******** ******** …" at bounding box center [208, 277] width 218 height 26
select select "*"
click at [372, 278] on select "******** * * *" at bounding box center [452, 277] width 218 height 26
select select "********"
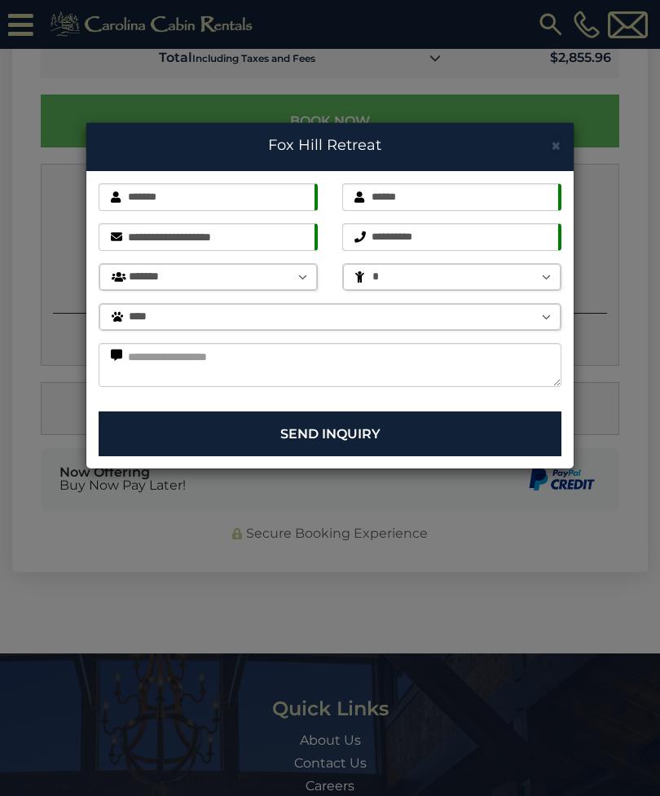
click at [126, 328] on select "**** ***** ******" at bounding box center [329, 317] width 461 height 26
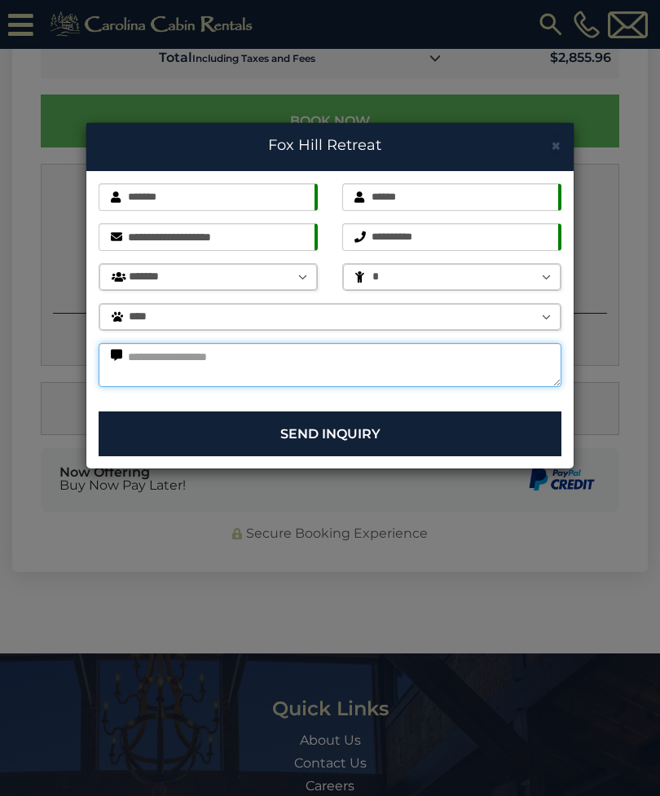
click at [140, 365] on textarea at bounding box center [330, 365] width 463 height 44
type textarea "**********"
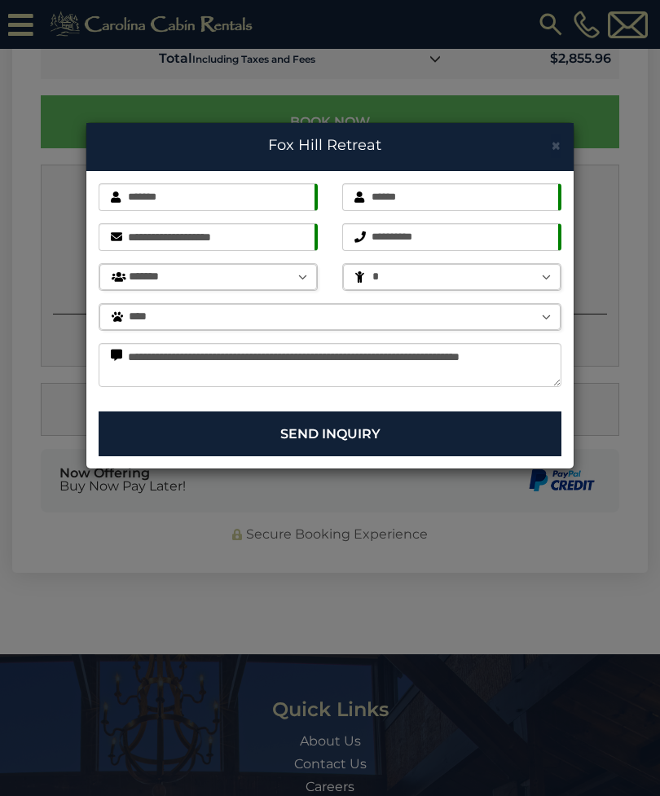
click at [232, 425] on button "Send Inquiry" at bounding box center [330, 434] width 463 height 45
click at [499, 426] on button "Send Inquiry" at bounding box center [330, 434] width 463 height 45
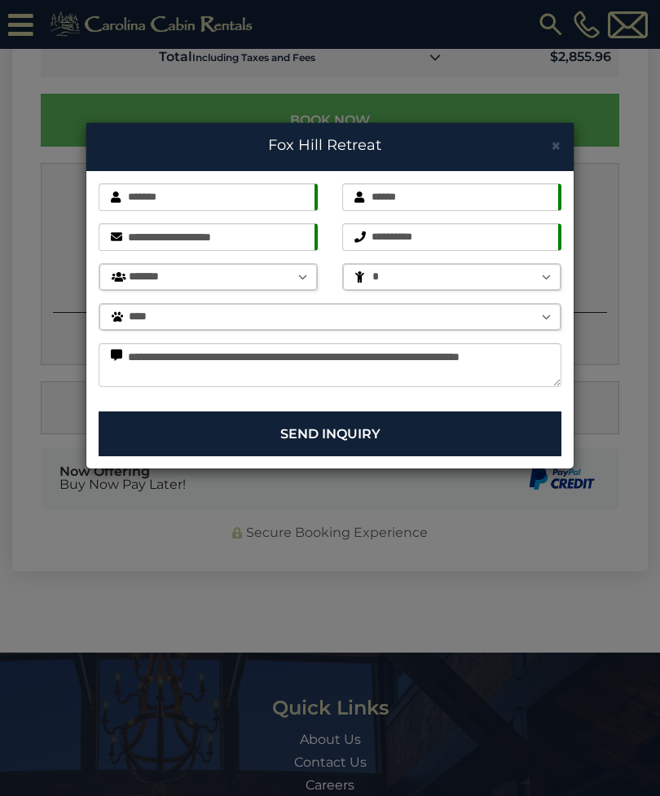
click at [257, 440] on button "Send Inquiry" at bounding box center [330, 434] width 463 height 45
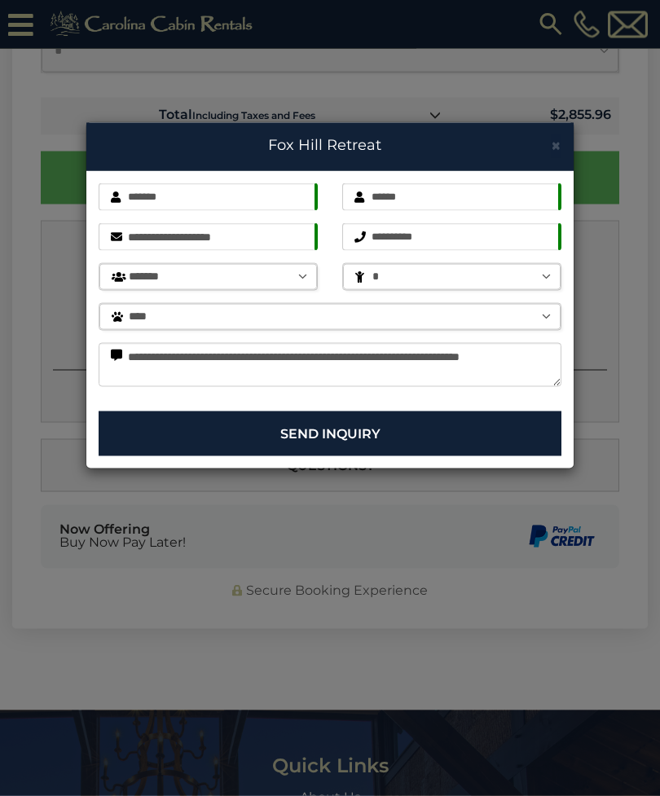
scroll to position [5145, 0]
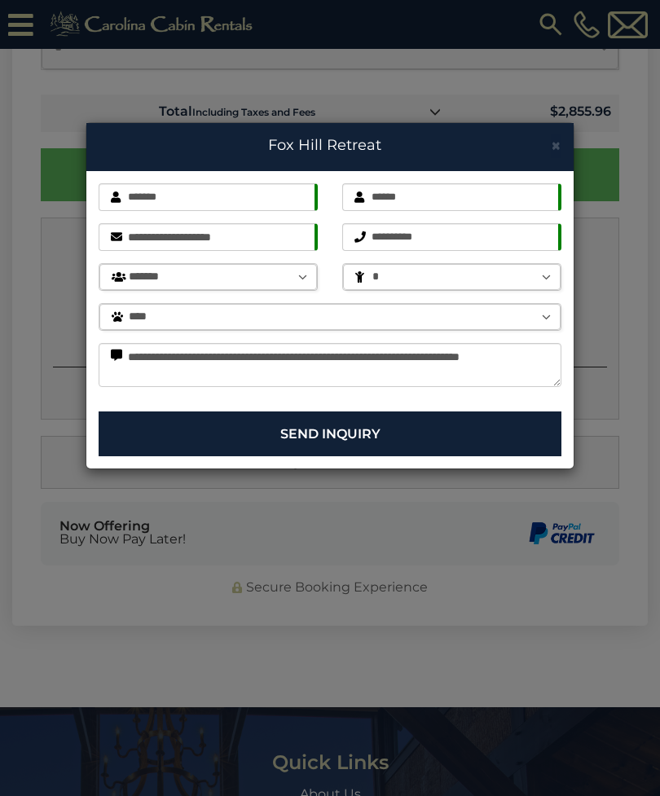
click at [536, 313] on select "**** ***** ******" at bounding box center [329, 317] width 461 height 26
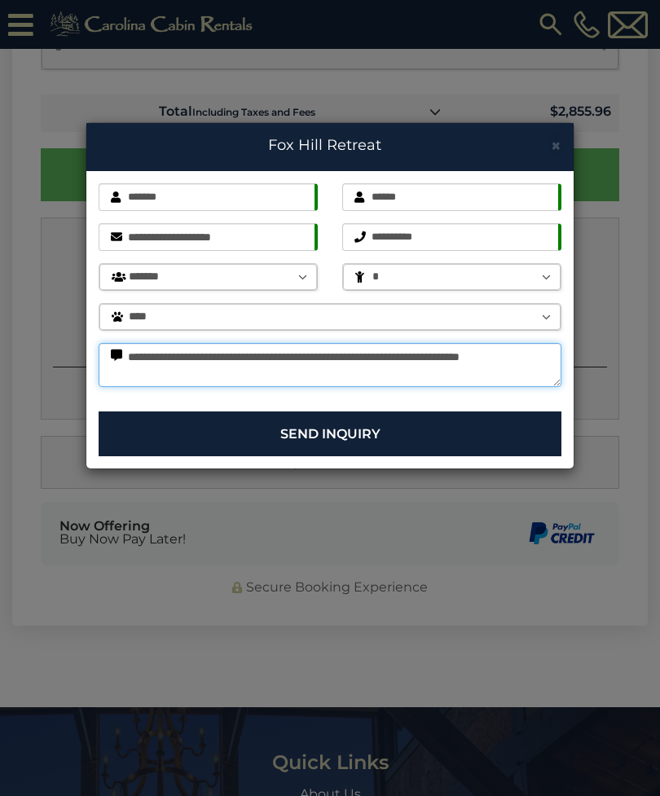
click at [479, 373] on textarea "**********" at bounding box center [330, 365] width 463 height 44
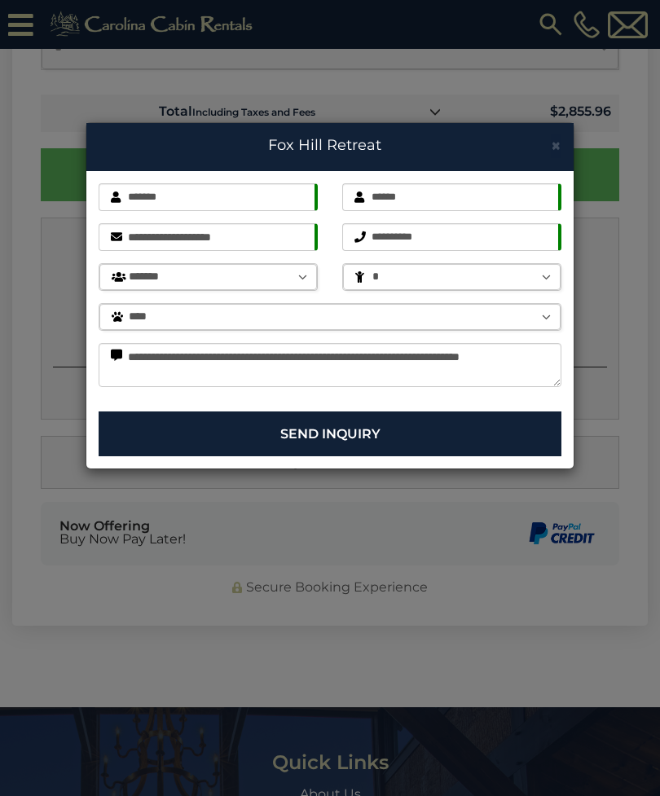
click at [489, 424] on button "Send Inquiry" at bounding box center [330, 434] width 463 height 45
click at [491, 425] on button "Send Inquiry" at bounding box center [330, 434] width 463 height 45
click at [495, 425] on button "Send Inquiry" at bounding box center [330, 434] width 463 height 45
click at [488, 425] on button "Send Inquiry" at bounding box center [330, 434] width 463 height 45
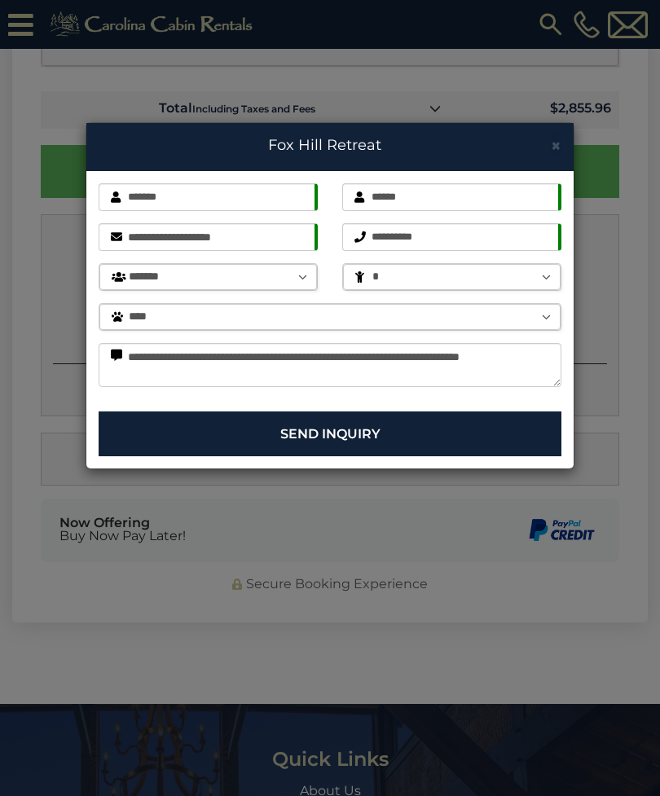
click at [195, 441] on button "Send Inquiry" at bounding box center [330, 434] width 463 height 45
click at [254, 521] on div "**********" at bounding box center [330, 398] width 660 height 796
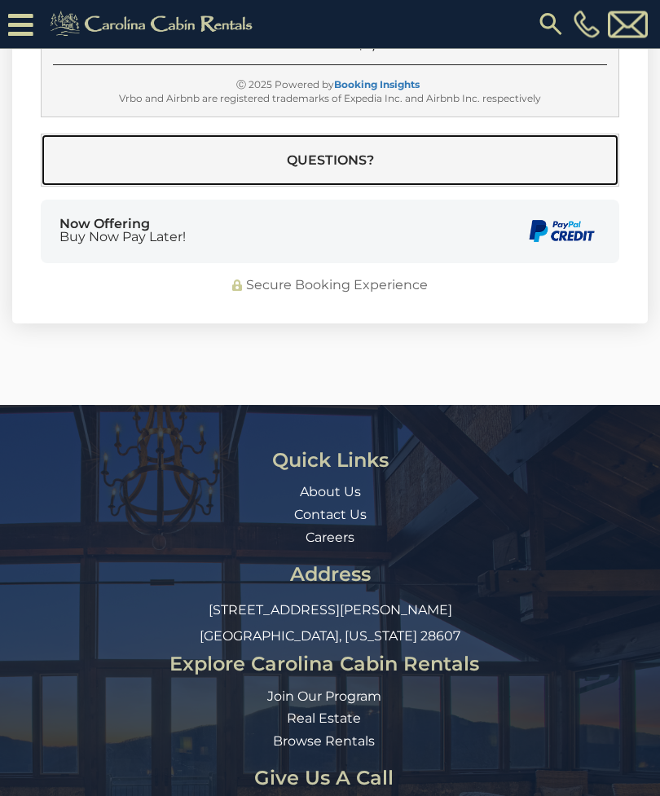
scroll to position [5599, 0]
